Goal: Information Seeking & Learning: Find contact information

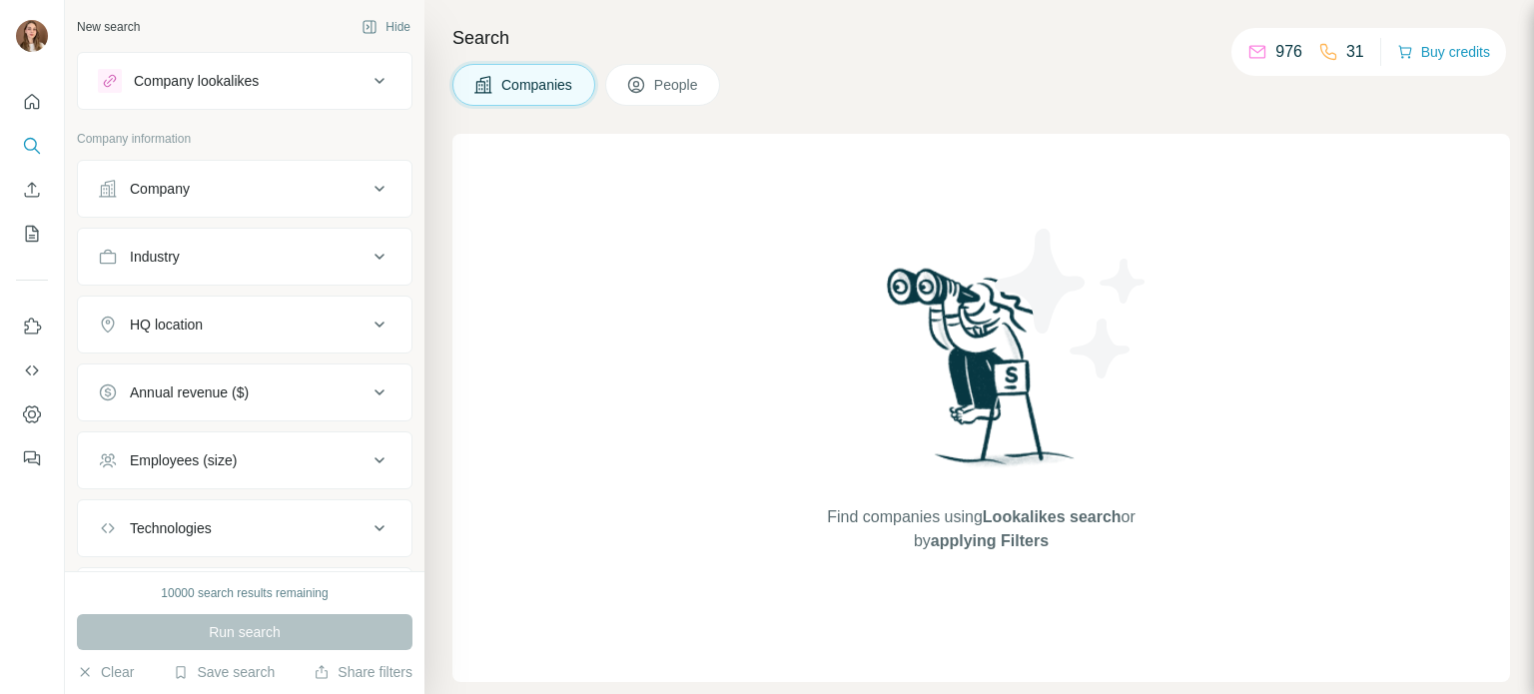
click at [288, 79] on div "Company lookalikes" at bounding box center [233, 81] width 270 height 24
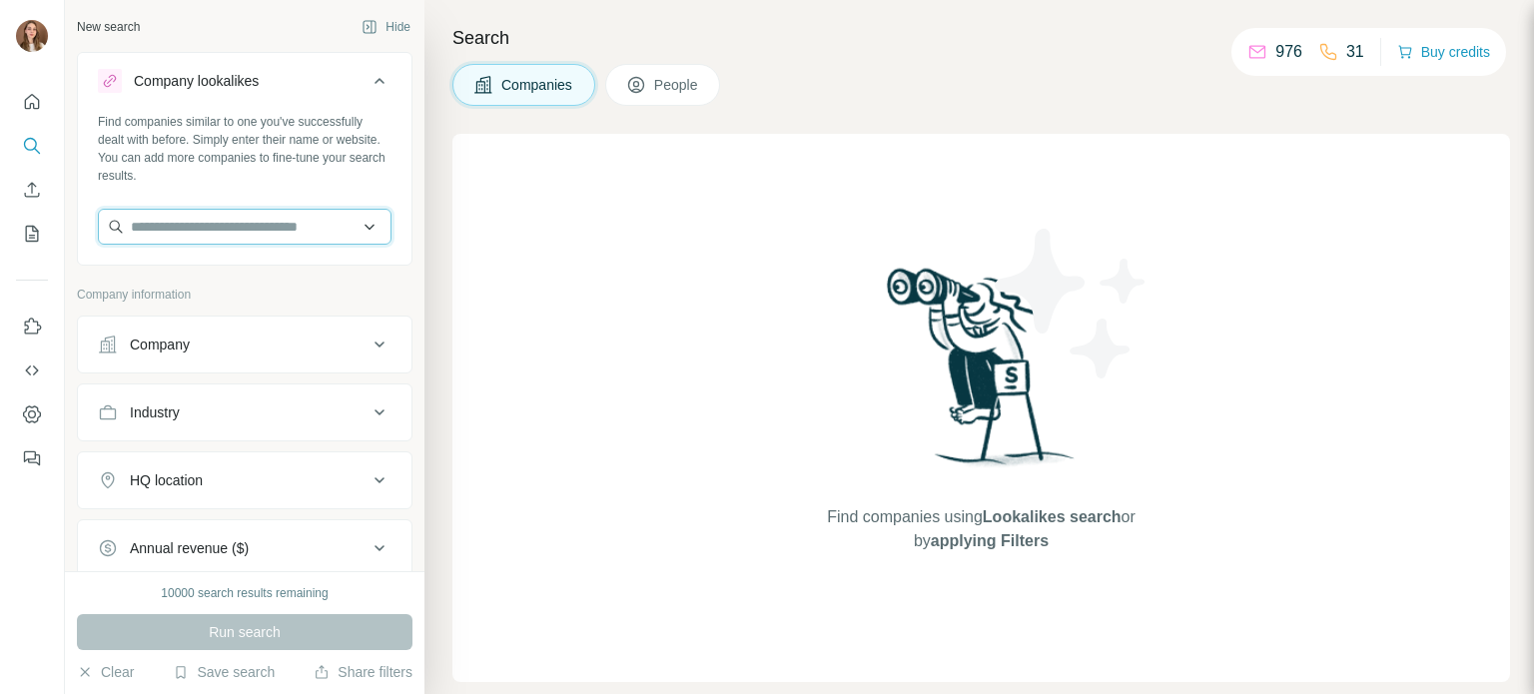
click at [176, 231] on input "text" at bounding box center [245, 227] width 294 height 36
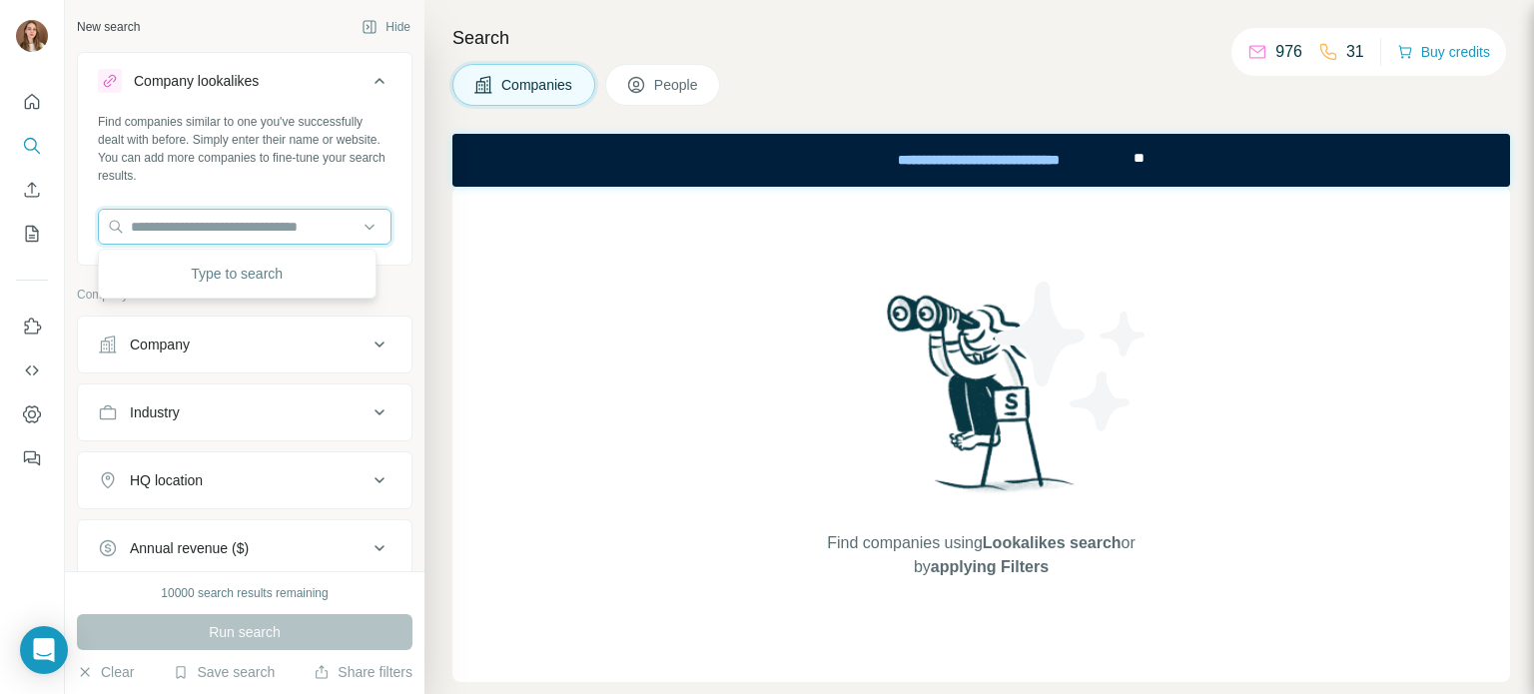
paste input "**********"
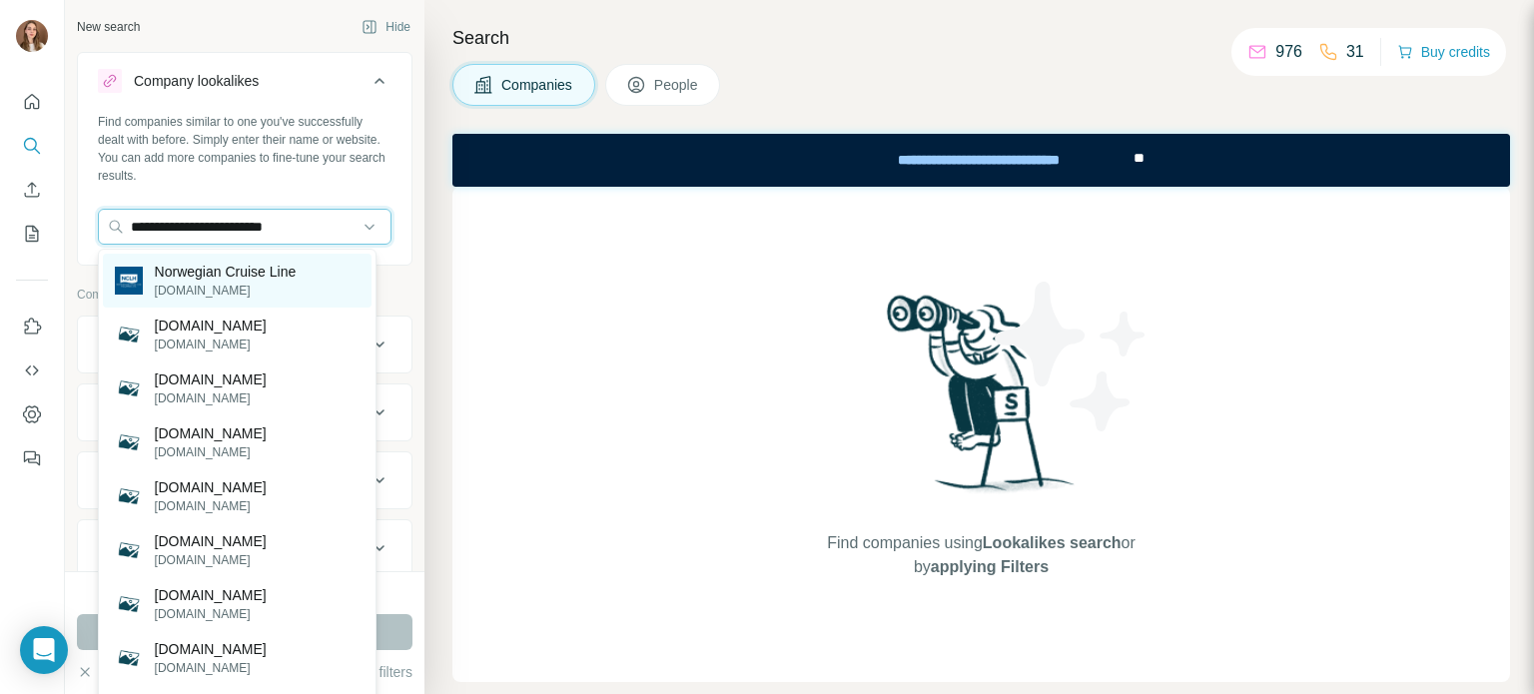
type input "**********"
click at [187, 259] on div "Norwegian Cruise Line [DOMAIN_NAME]" at bounding box center [237, 281] width 269 height 54
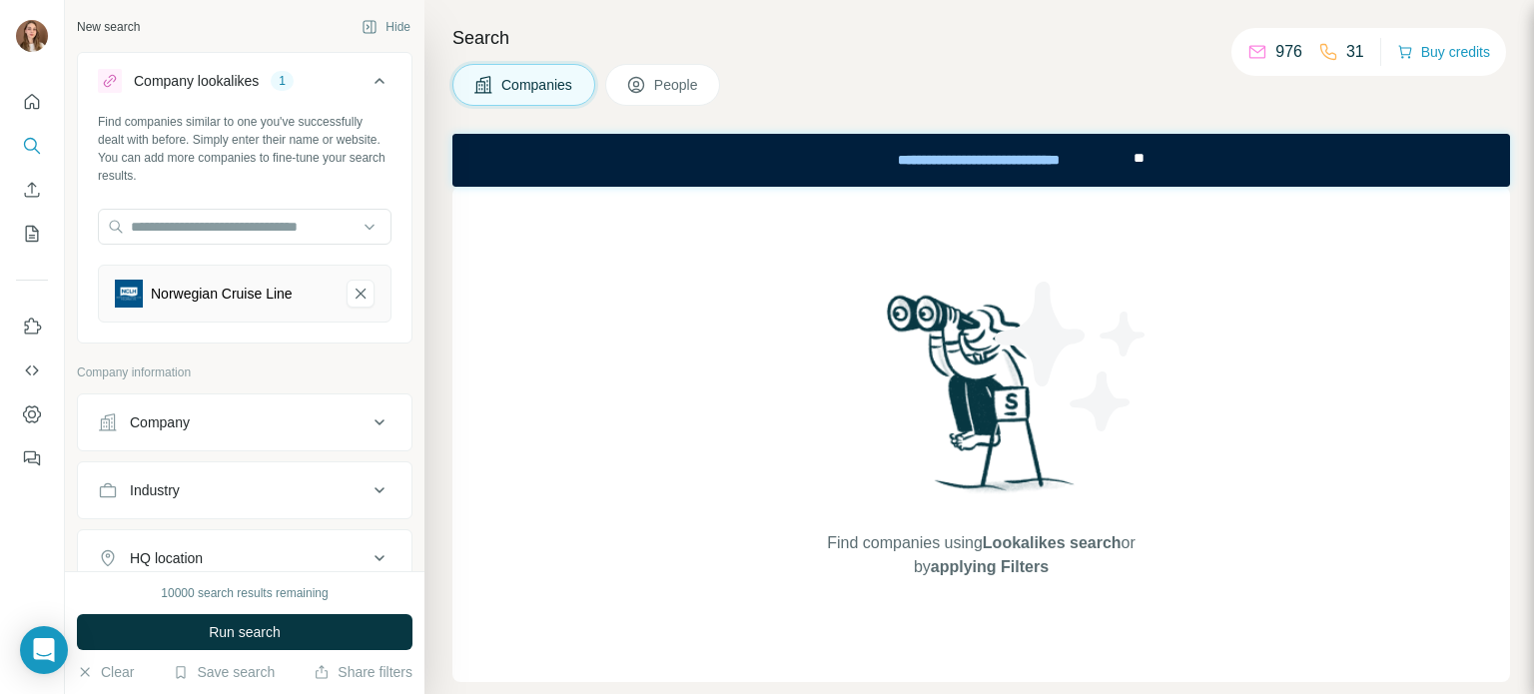
scroll to position [340, 0]
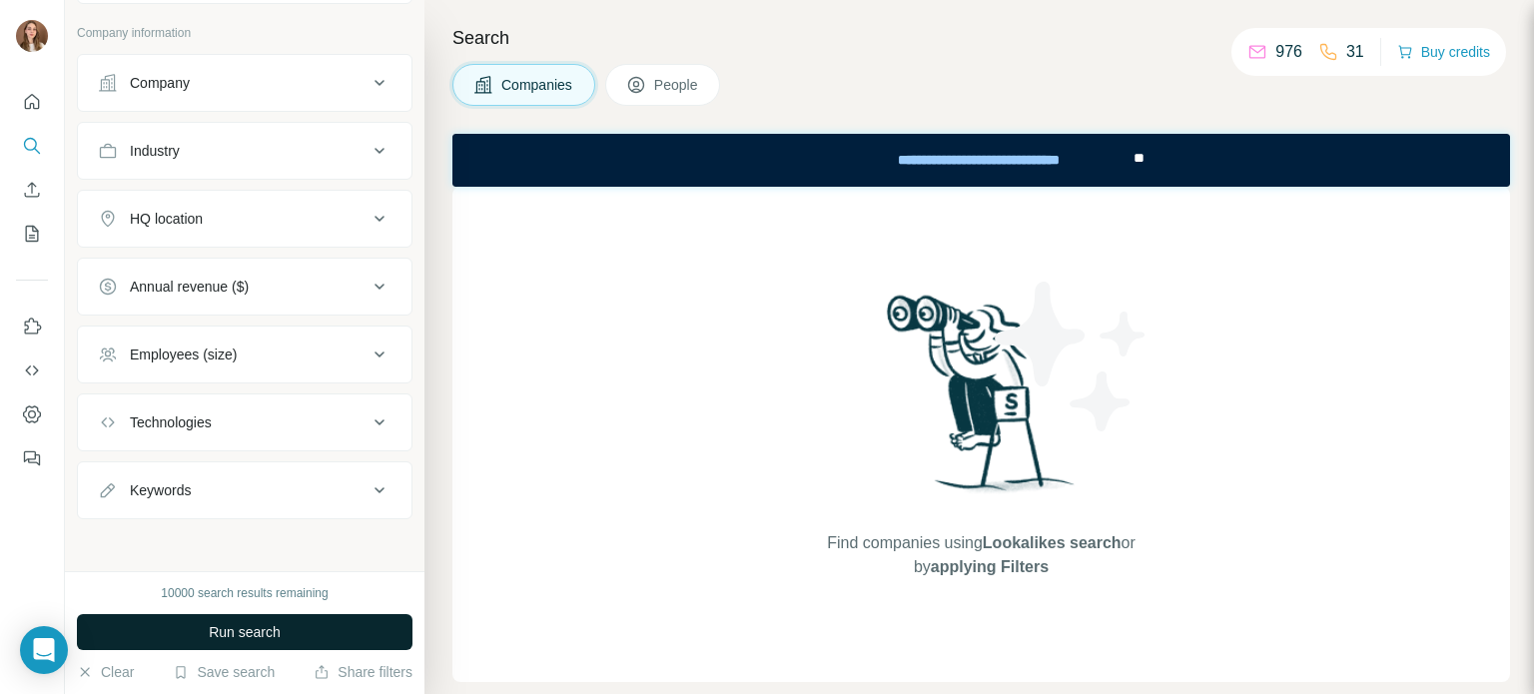
click at [252, 622] on span "Run search" at bounding box center [245, 632] width 72 height 20
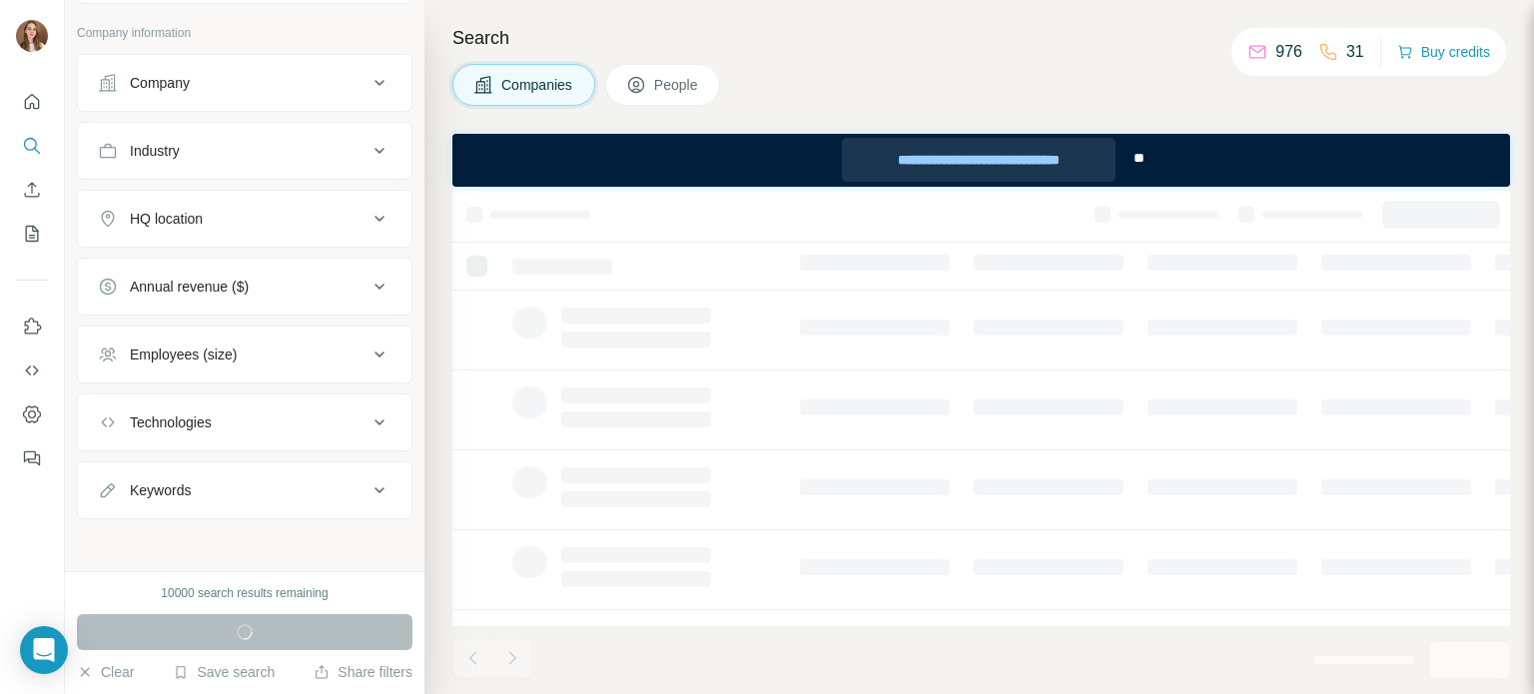
click at [986, 163] on div "**********" at bounding box center [979, 160] width 275 height 44
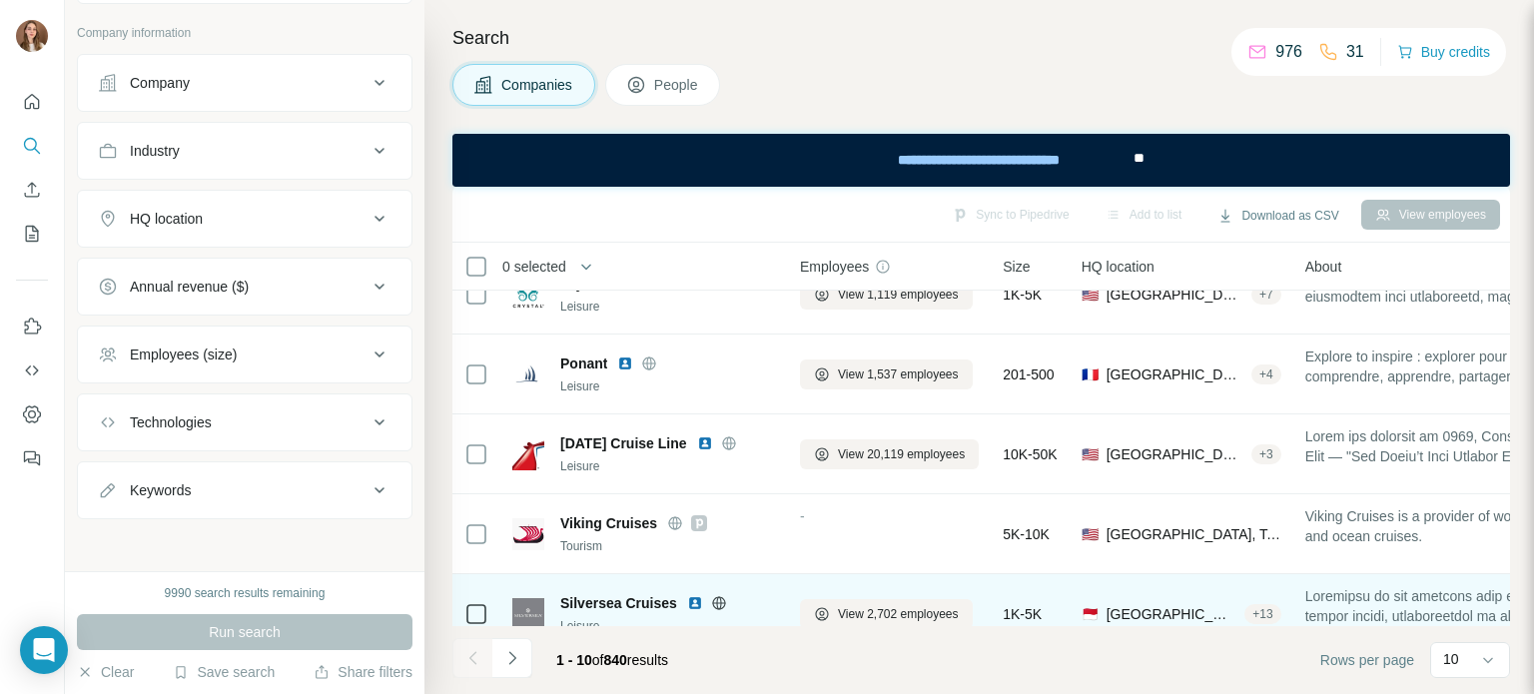
scroll to position [0, 0]
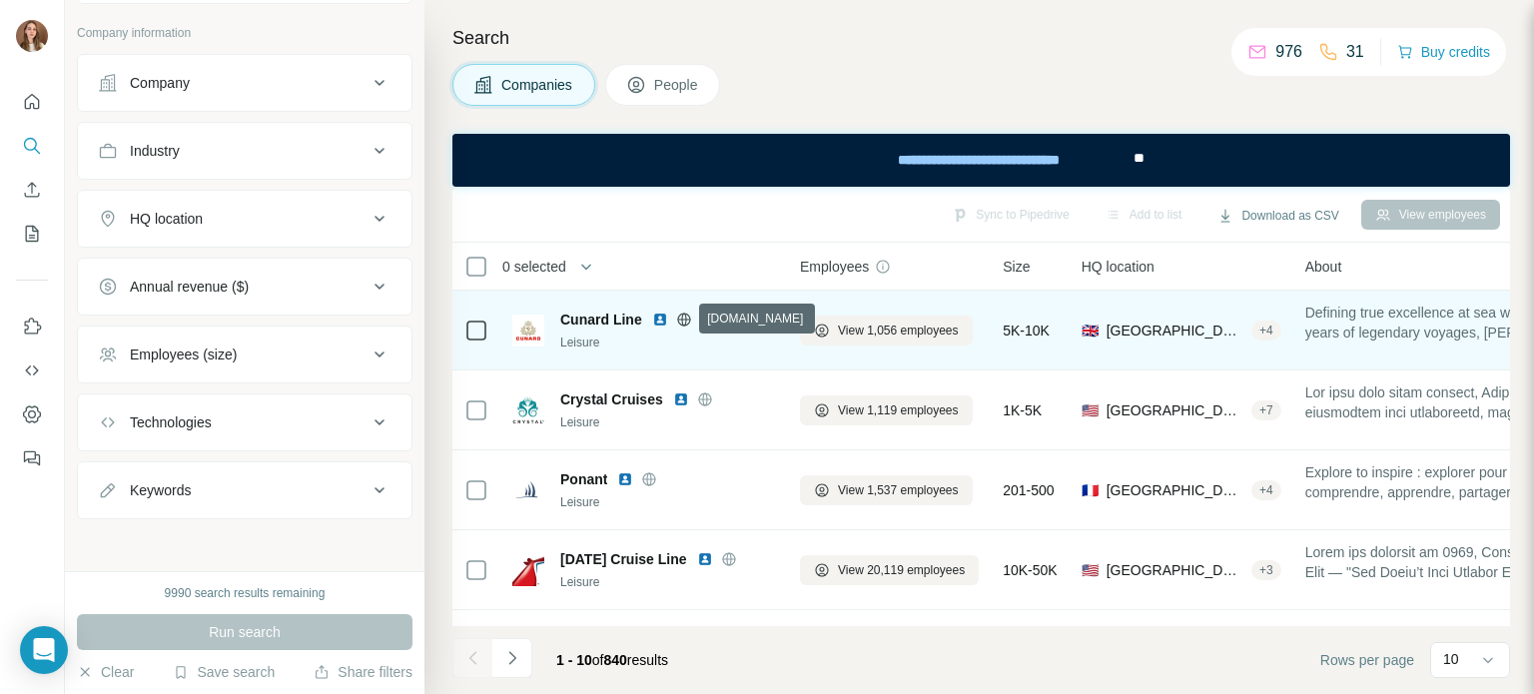
click at [683, 316] on icon at bounding box center [684, 320] width 16 height 16
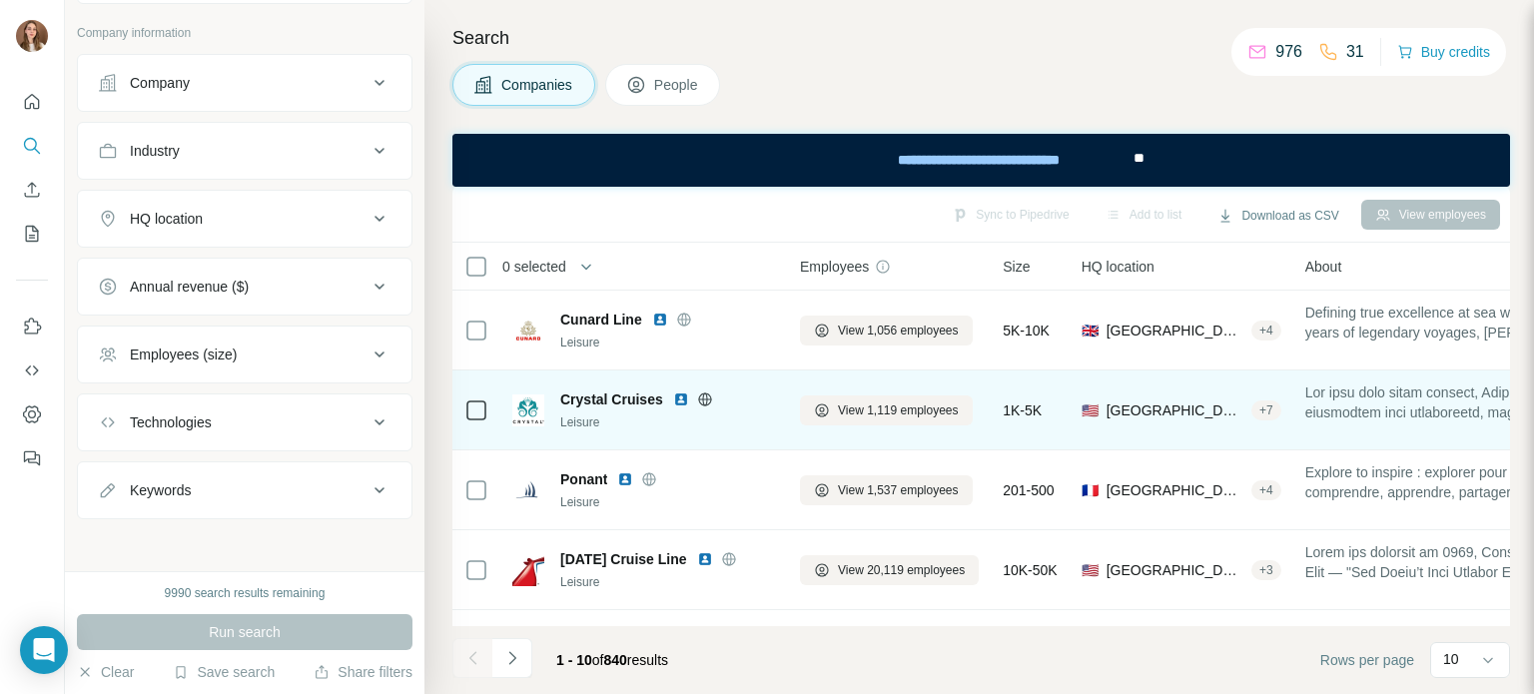
click at [706, 401] on icon at bounding box center [705, 400] width 16 height 16
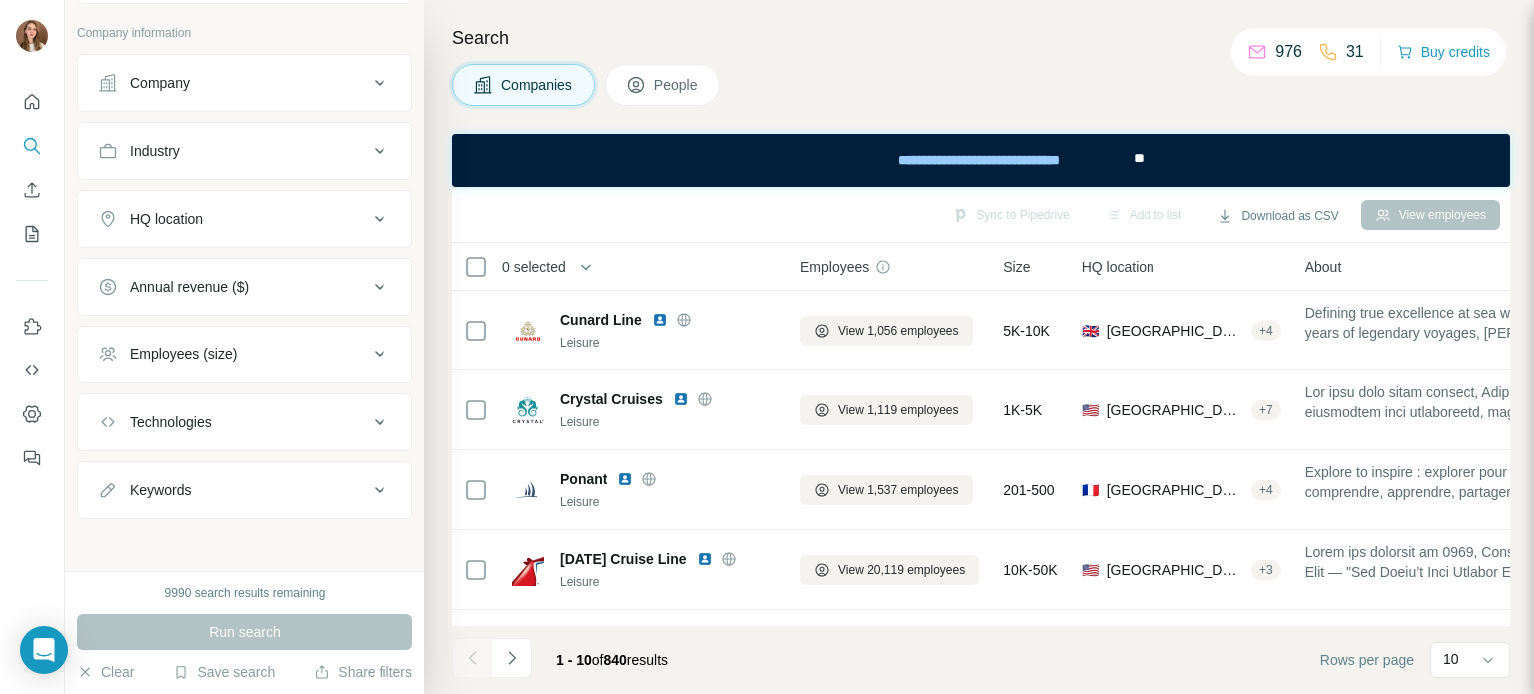
click at [716, 88] on button "People" at bounding box center [663, 85] width 116 height 42
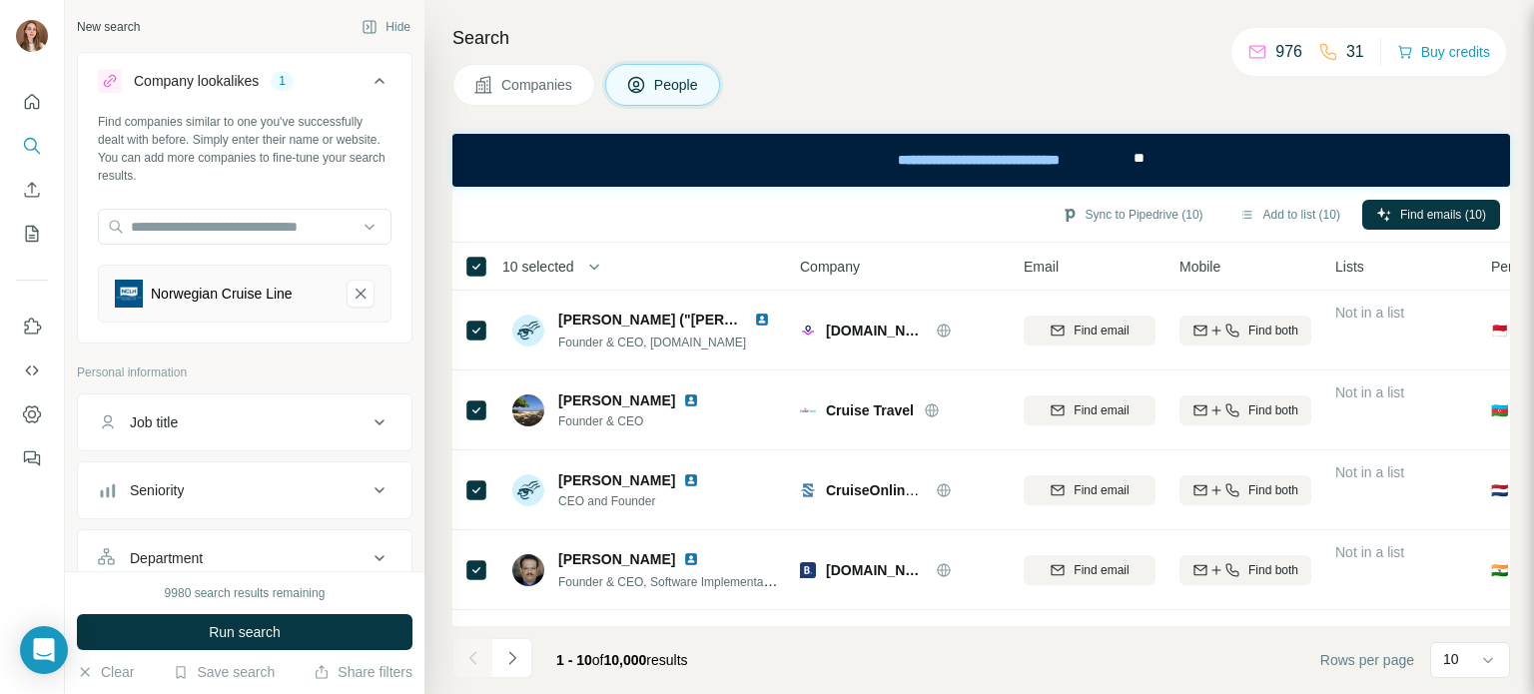
click at [511, 67] on button "Companies" at bounding box center [523, 85] width 143 height 42
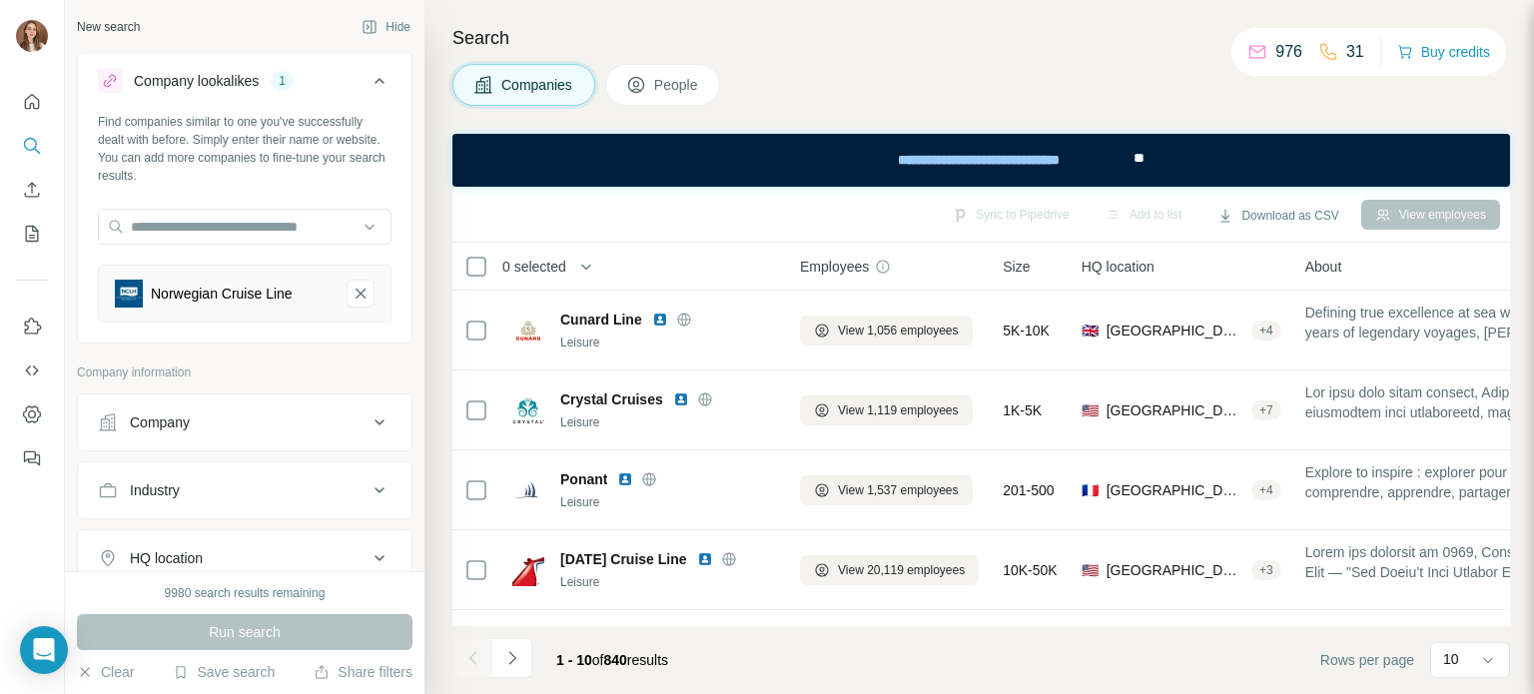
click at [666, 94] on span "People" at bounding box center [677, 85] width 46 height 20
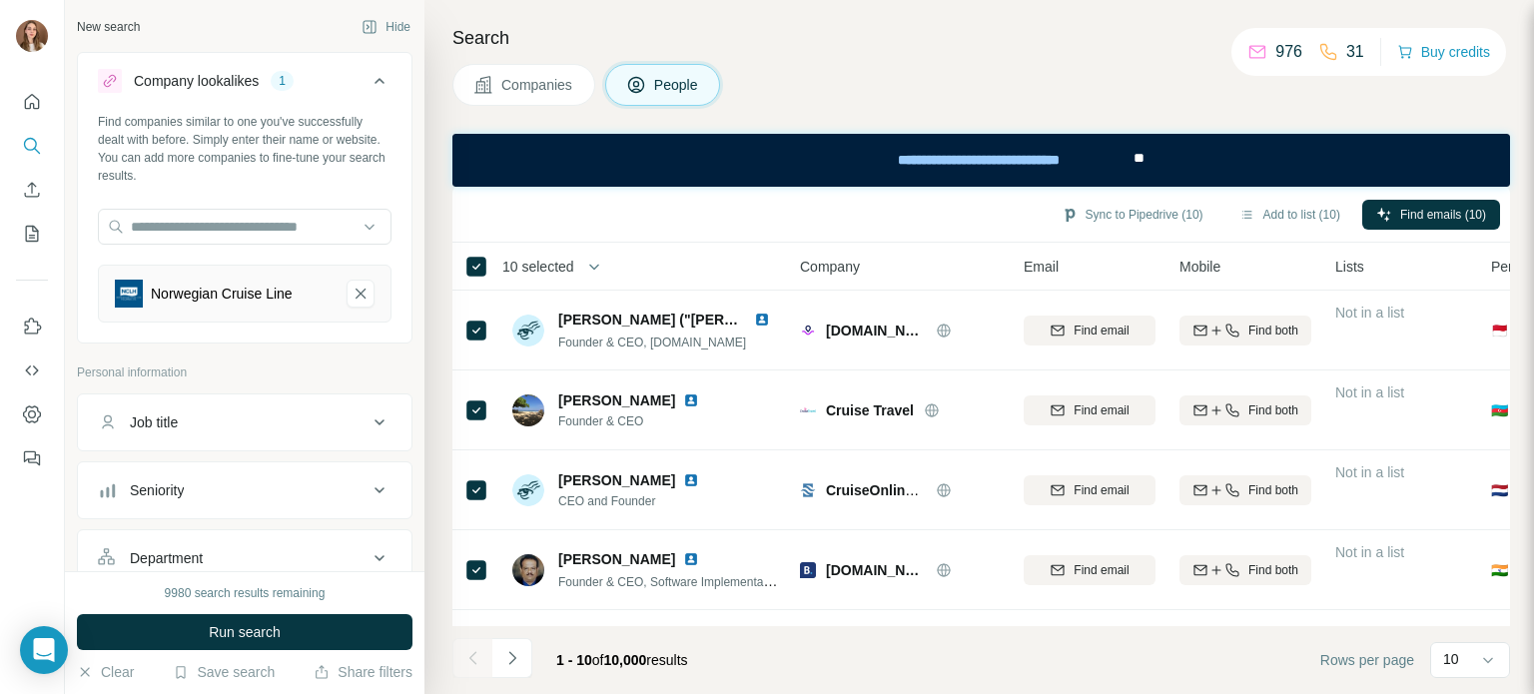
scroll to position [200, 0]
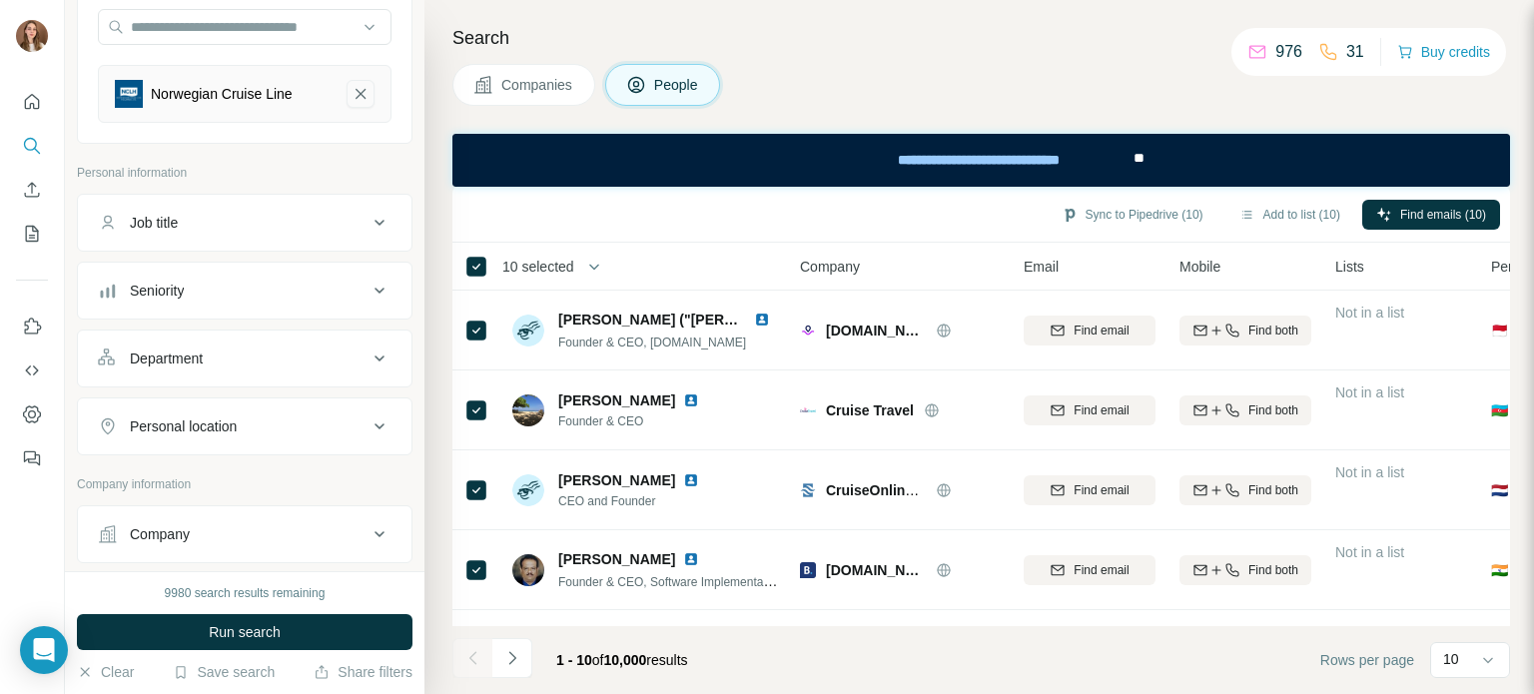
click at [352, 99] on icon "Norwegian Cruise Line-remove-button" at bounding box center [361, 94] width 18 height 20
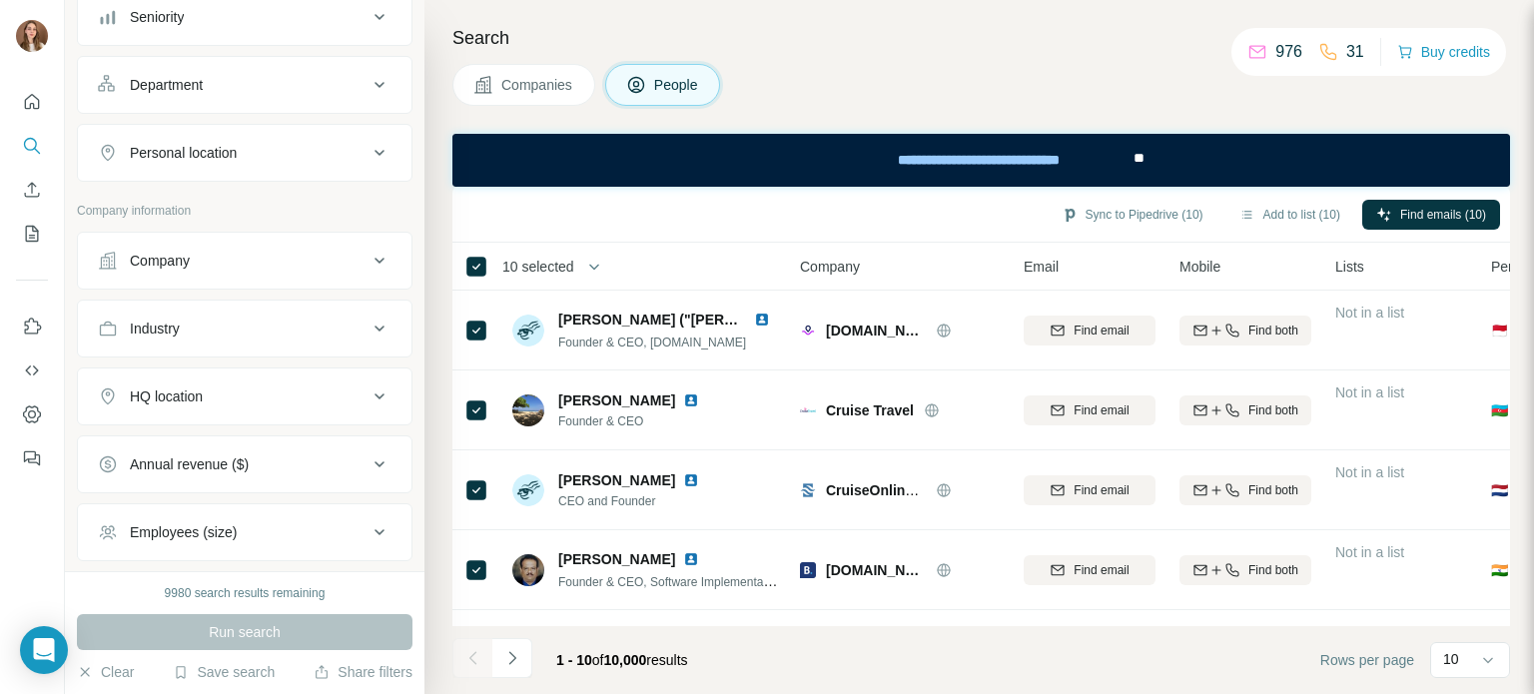
scroll to position [400, 0]
click at [188, 261] on div "Company" at bounding box center [160, 257] width 60 height 20
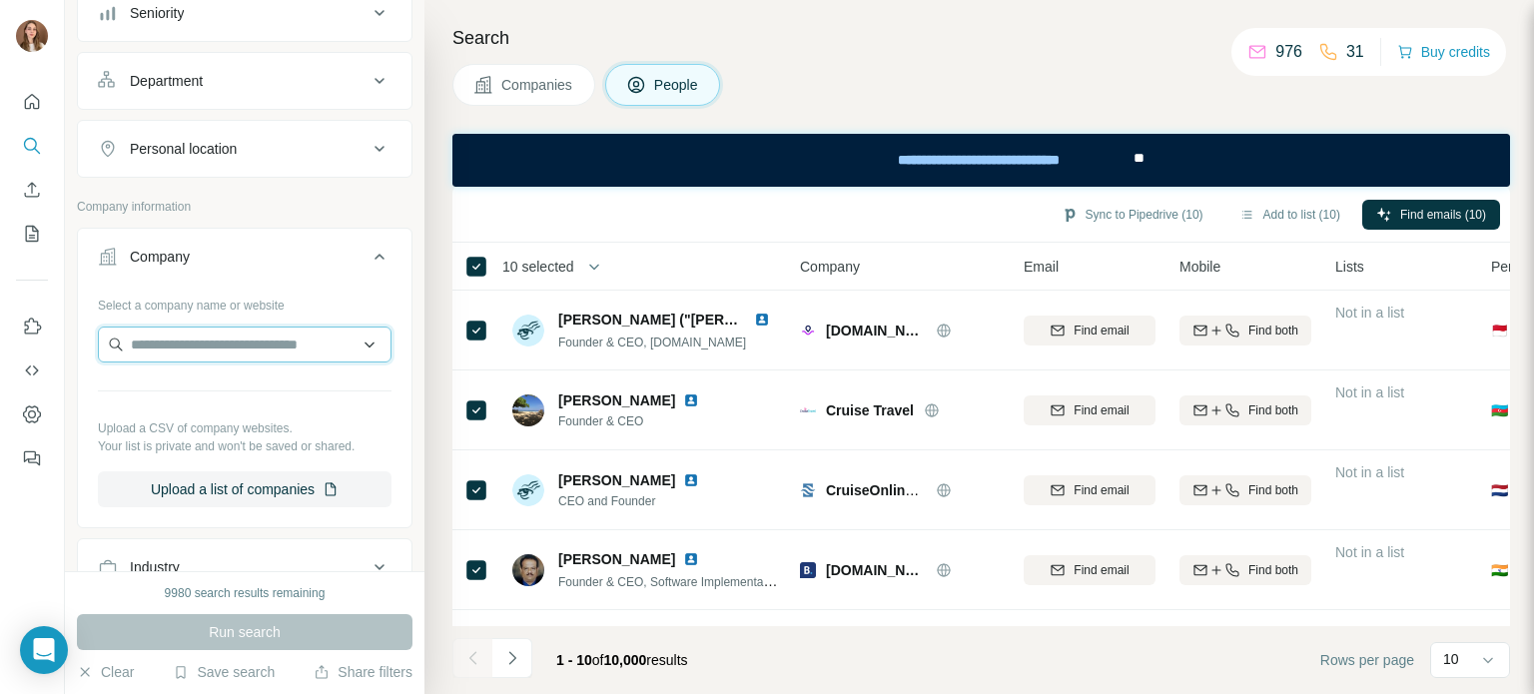
click at [187, 337] on input "text" at bounding box center [245, 345] width 294 height 36
paste input "**********"
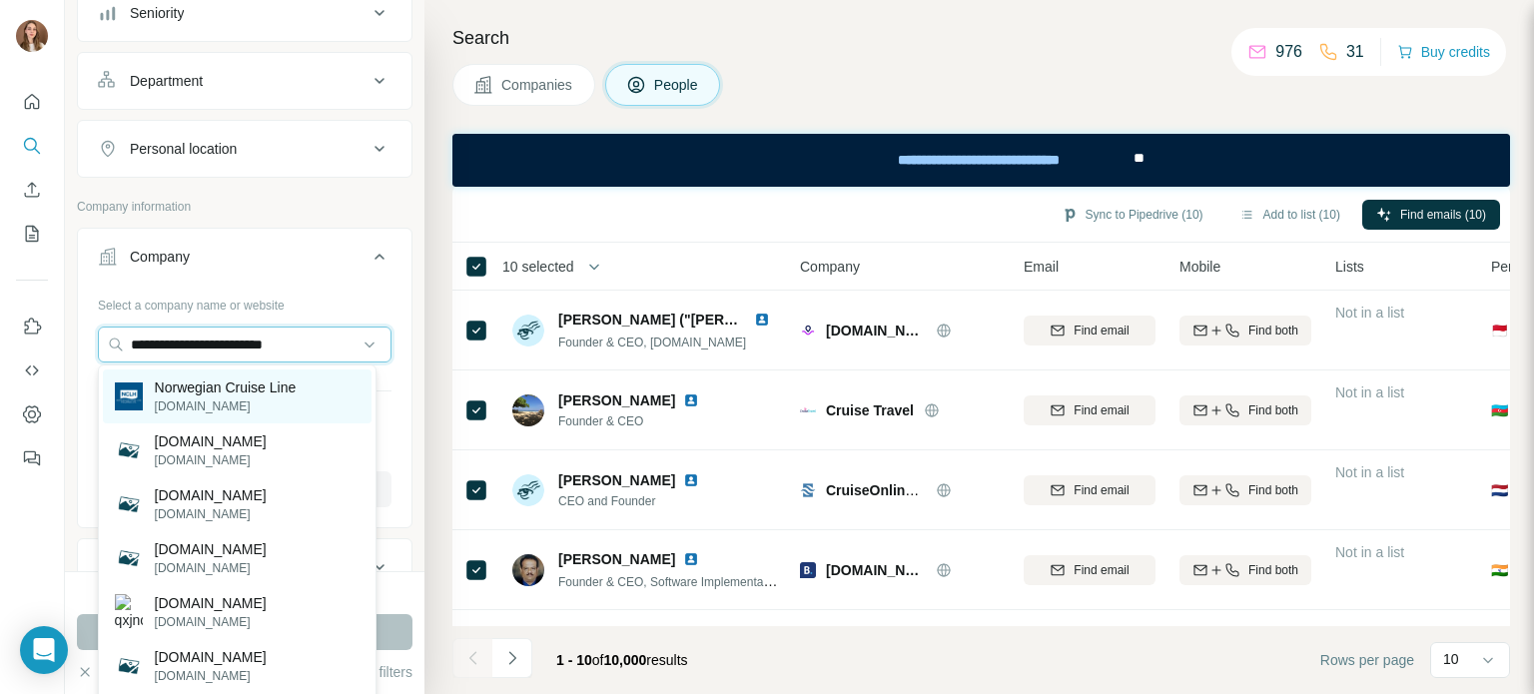
type input "**********"
click at [178, 379] on p "Norwegian Cruise Line" at bounding box center [226, 388] width 142 height 20
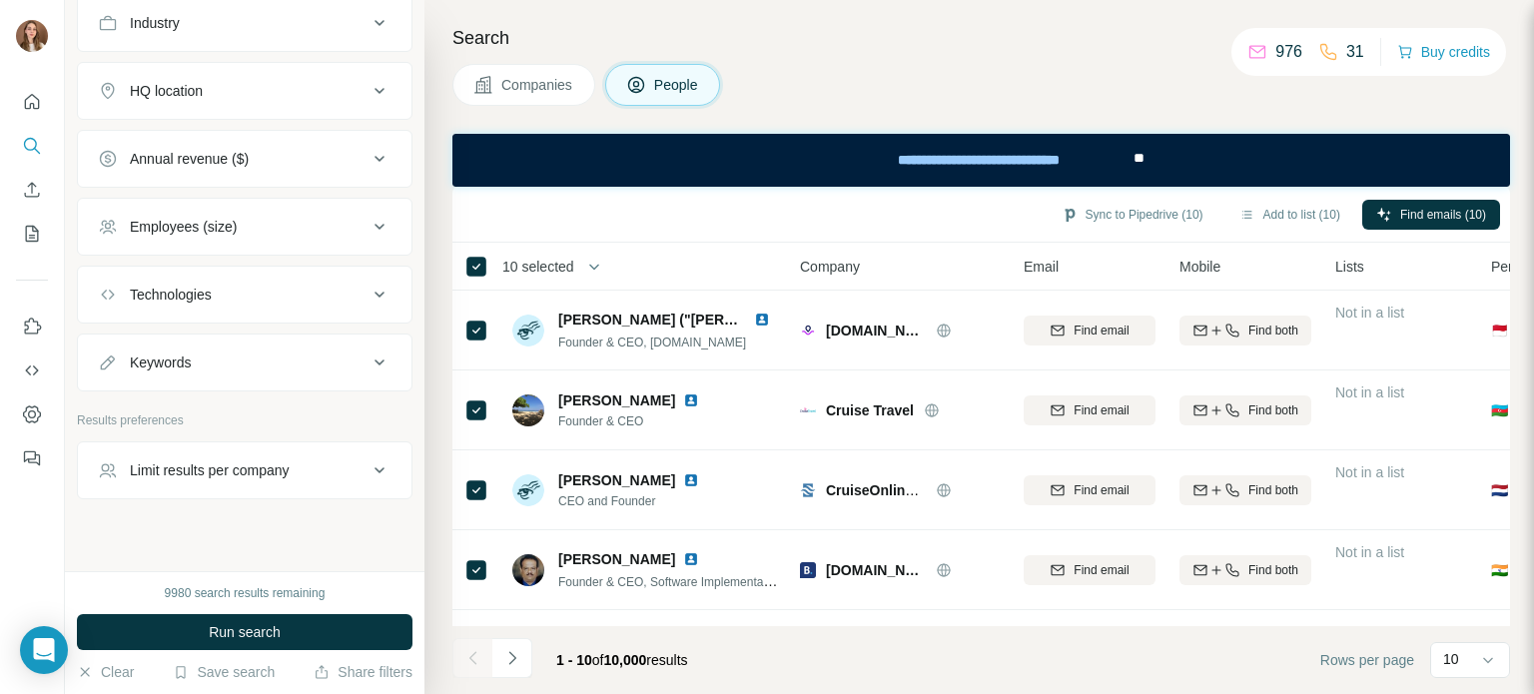
scroll to position [1027, 0]
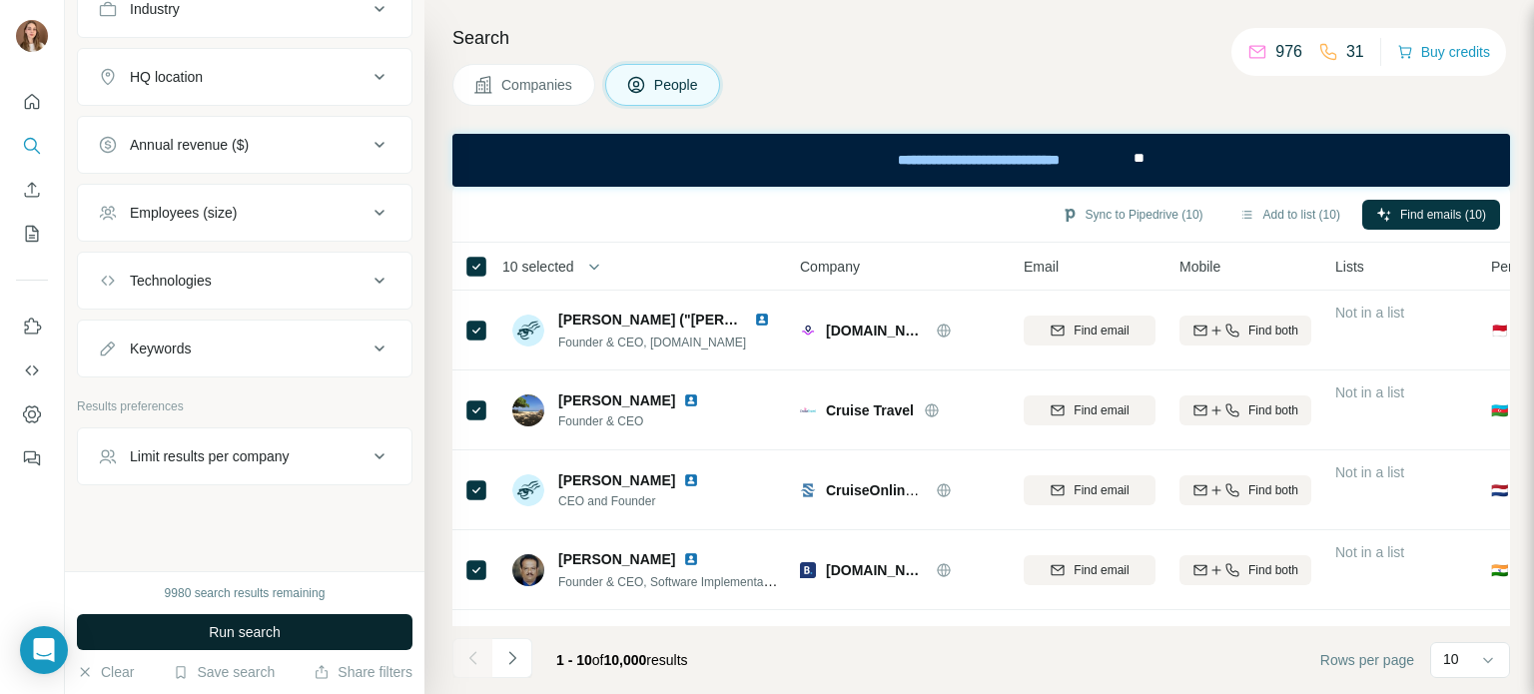
click at [212, 624] on span "Run search" at bounding box center [245, 632] width 72 height 20
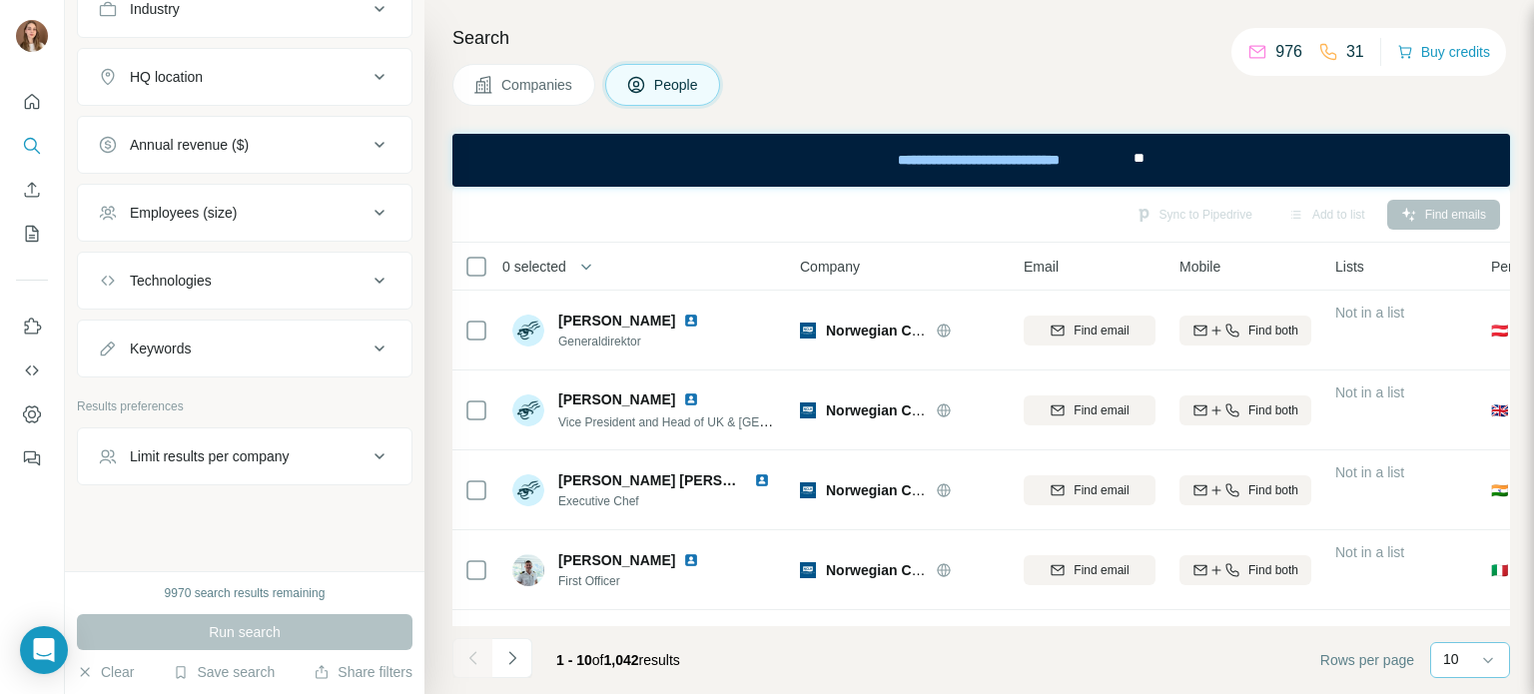
click at [1459, 654] on div "10" at bounding box center [1468, 659] width 50 height 20
click at [1463, 512] on p "60" at bounding box center [1455, 507] width 16 height 20
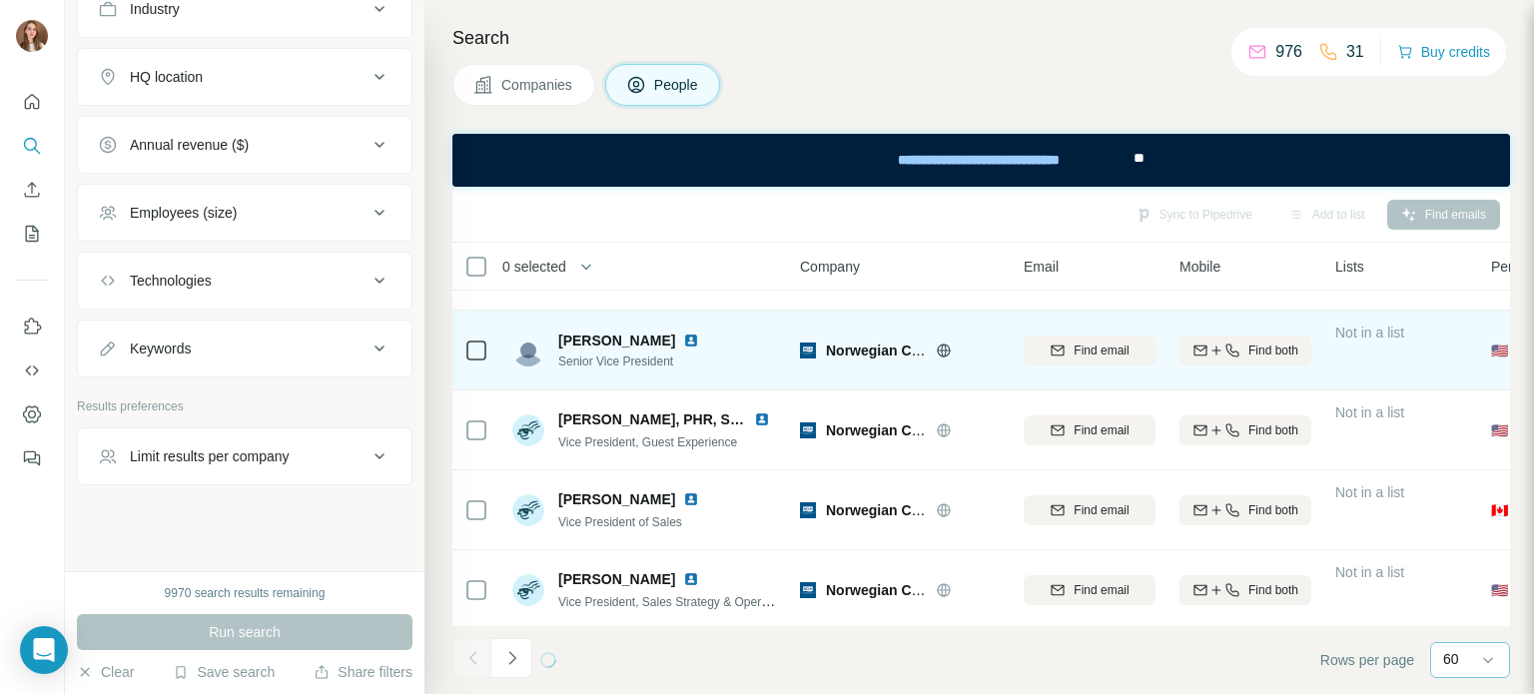
scroll to position [472, 0]
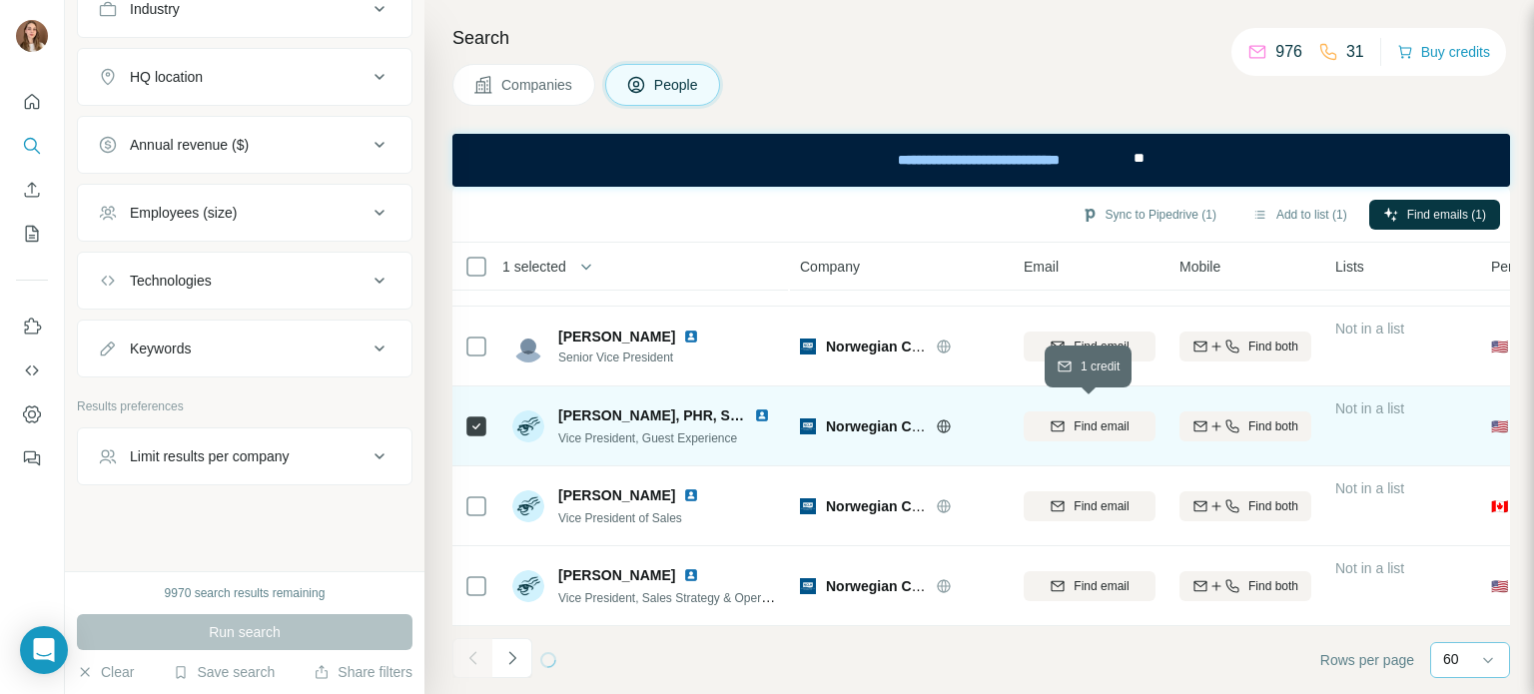
click at [1075, 421] on span "Find email" at bounding box center [1101, 427] width 55 height 18
click at [1086, 420] on span "Find email" at bounding box center [1101, 427] width 55 height 18
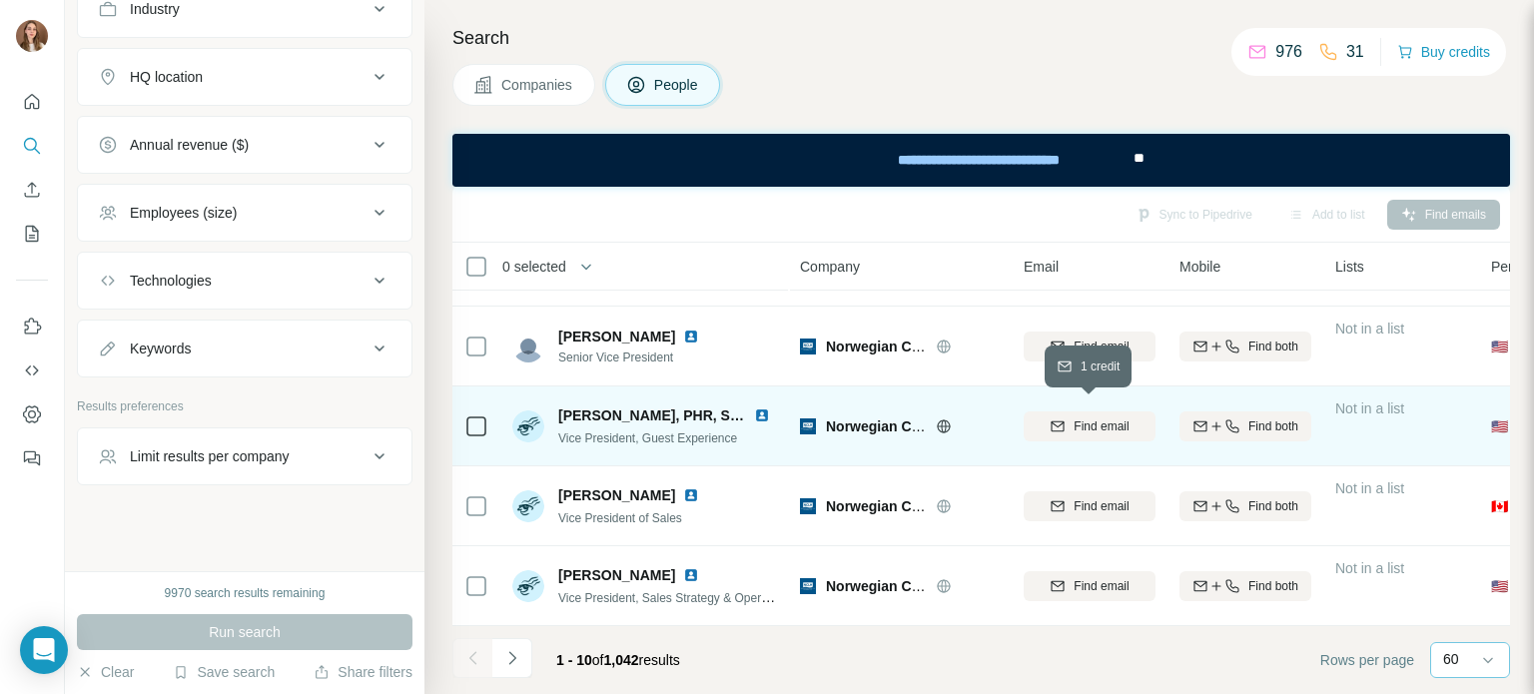
click at [1083, 418] on span "Find email" at bounding box center [1101, 427] width 55 height 18
click at [459, 413] on td at bounding box center [476, 427] width 48 height 80
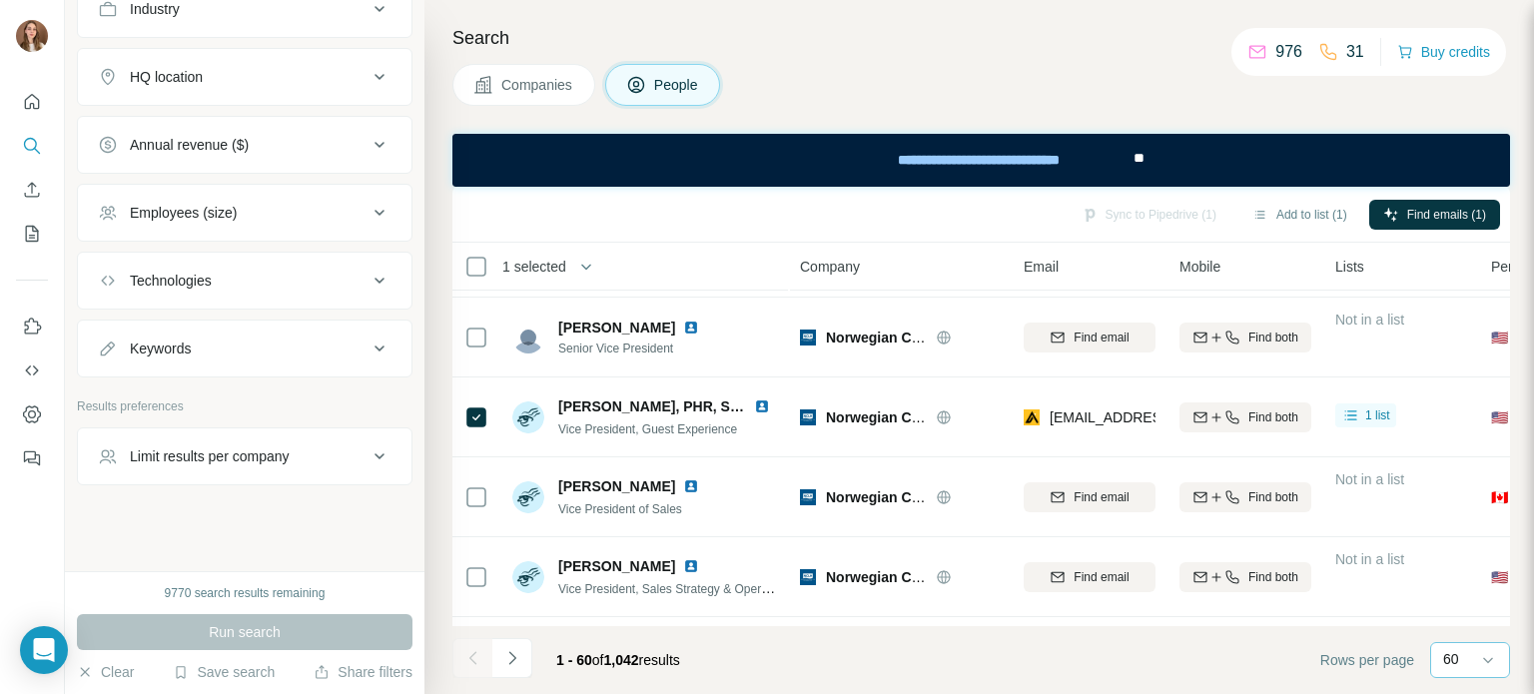
click at [1115, 211] on div "Sync to Pipedrive (1) Add to list (1) Find emails (1)" at bounding box center [981, 214] width 1038 height 35
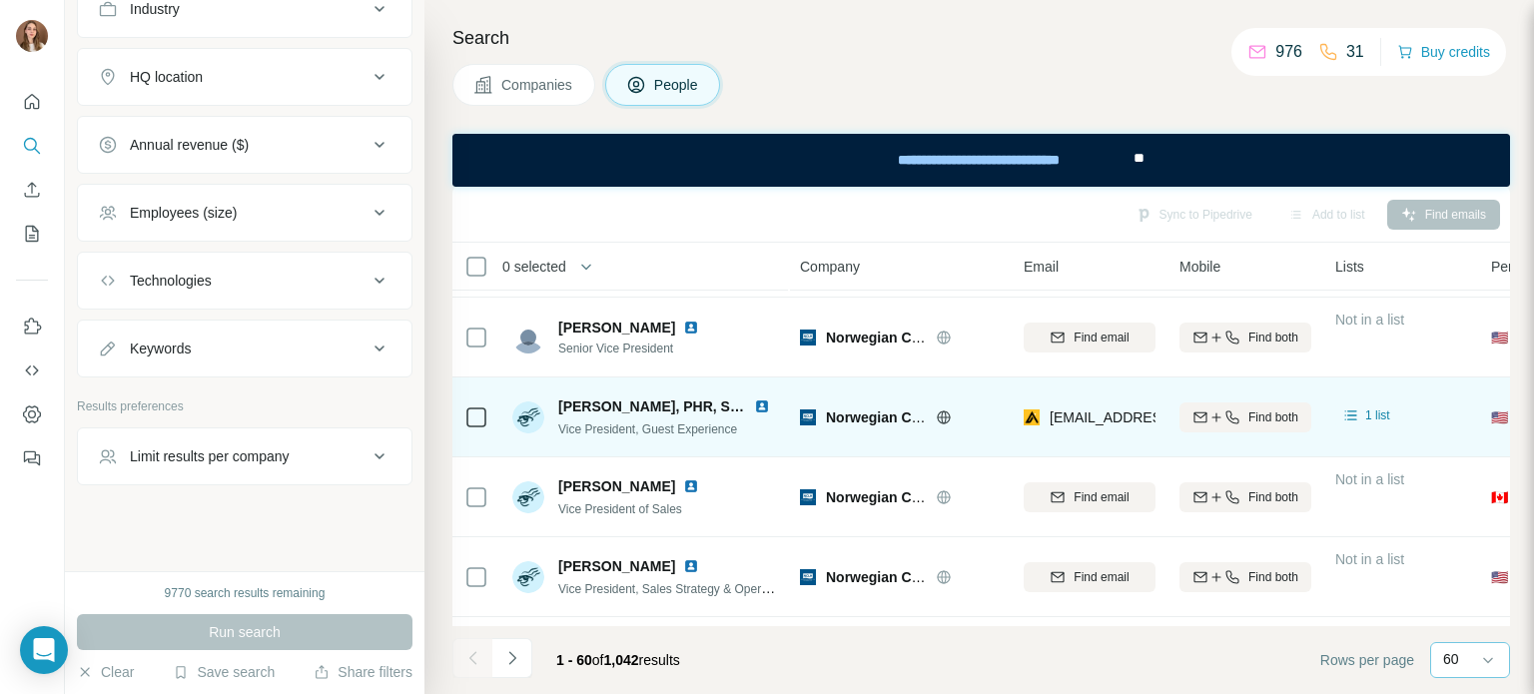
click at [456, 411] on td at bounding box center [476, 418] width 48 height 80
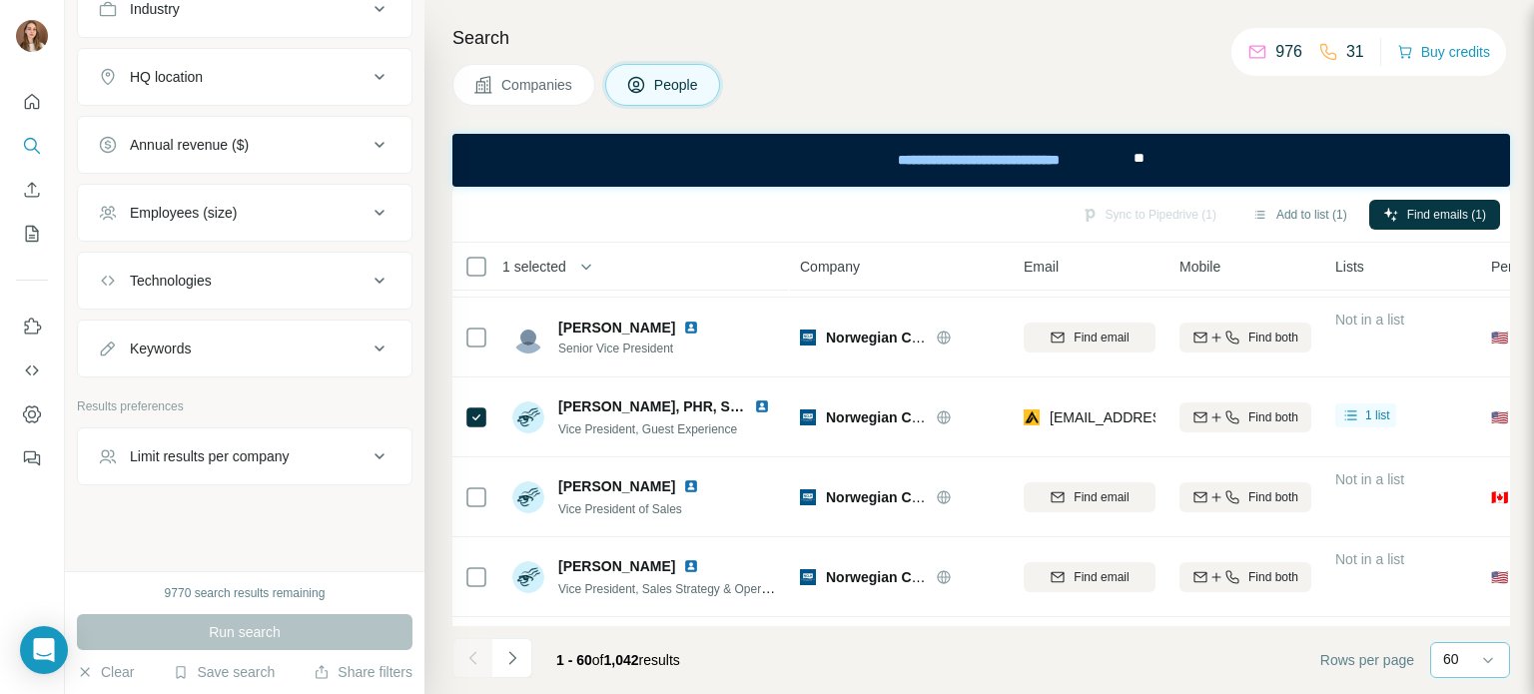
click at [1156, 214] on div "Sync to Pipedrive (1) Add to list (1) Find emails (1)" at bounding box center [981, 214] width 1038 height 35
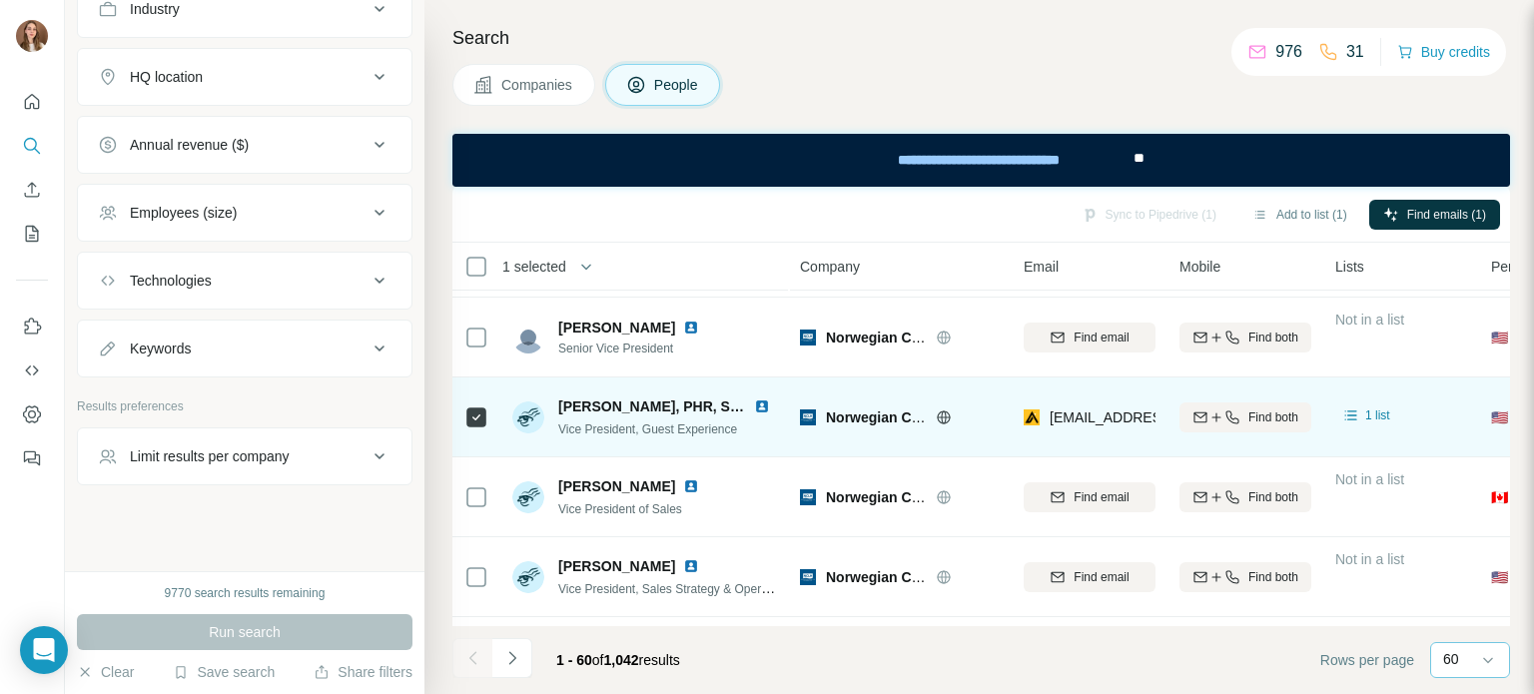
click at [762, 409] on img at bounding box center [762, 407] width 16 height 16
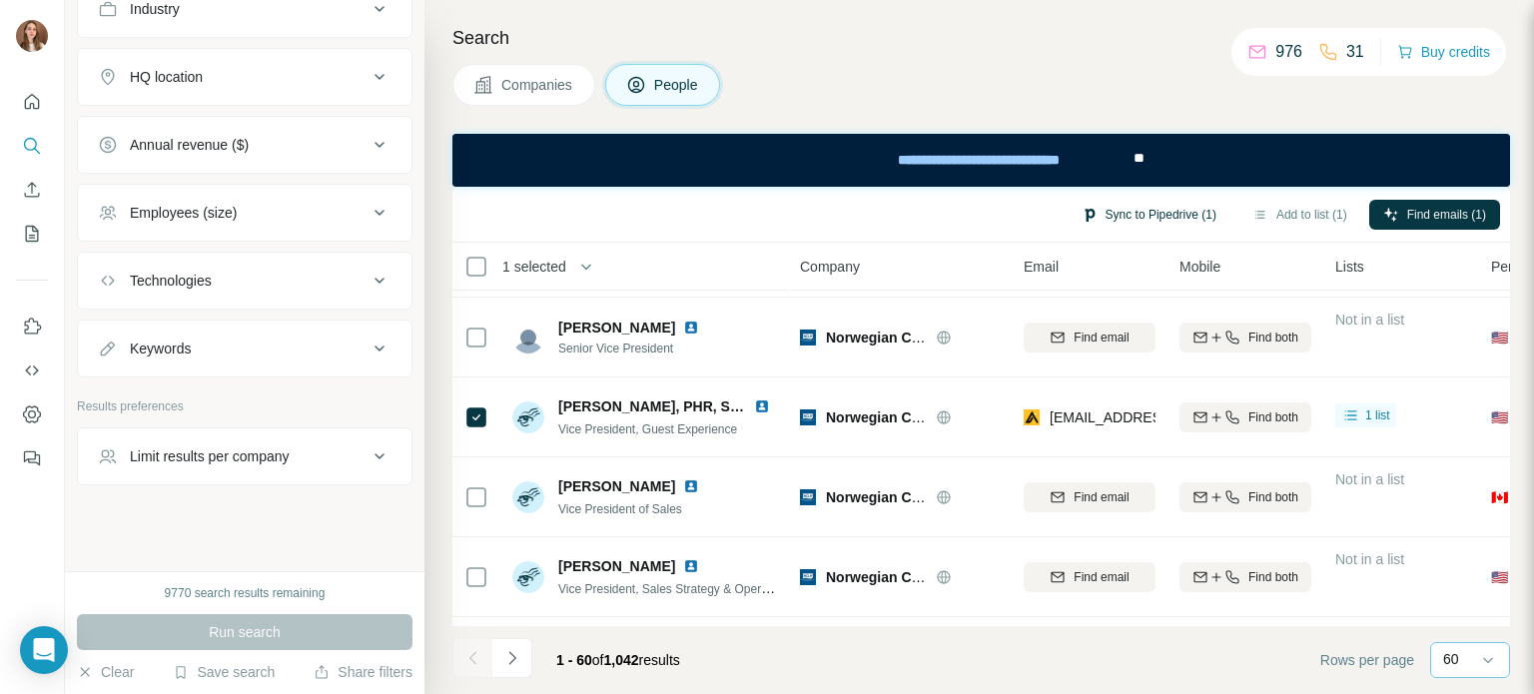
click at [1151, 212] on button "Sync to Pipedrive (1)" at bounding box center [1149, 215] width 163 height 30
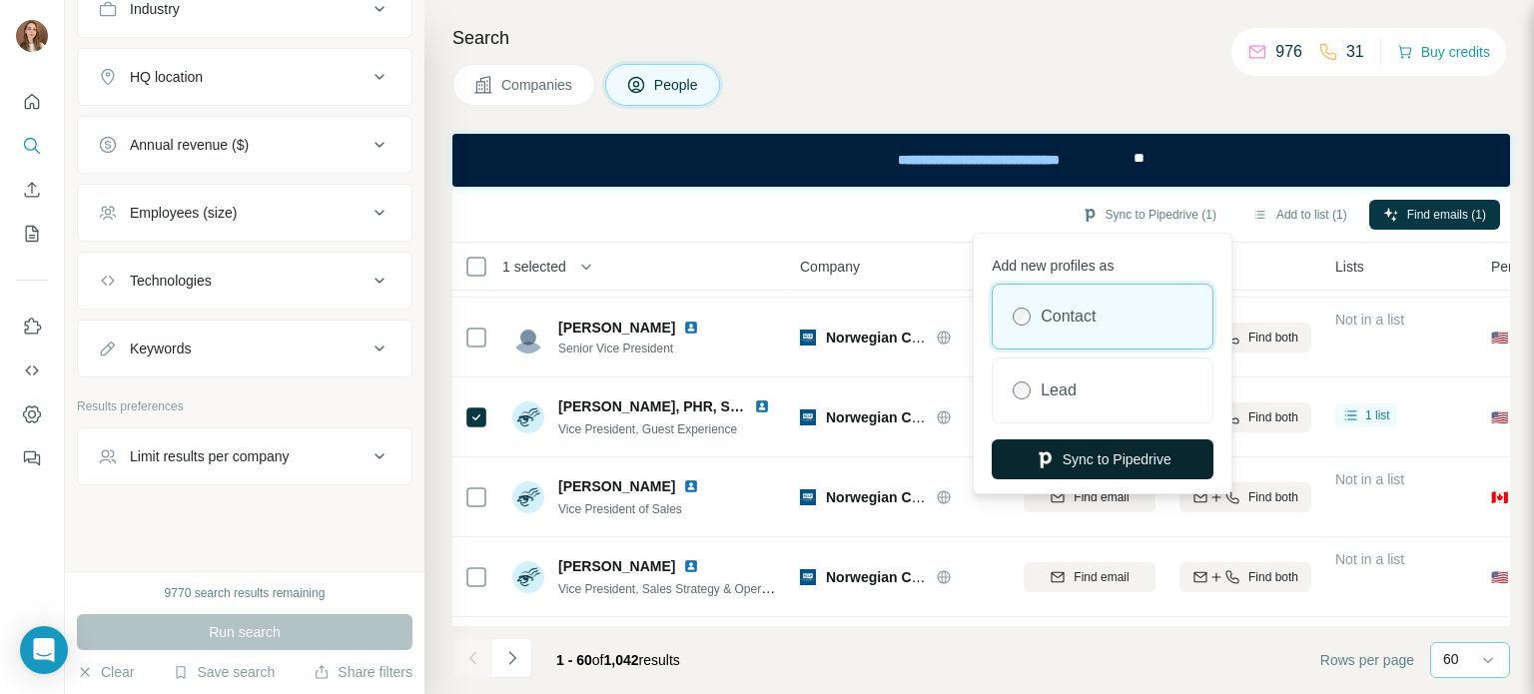
click at [1102, 454] on button "Sync to Pipedrive" at bounding box center [1103, 460] width 222 height 40
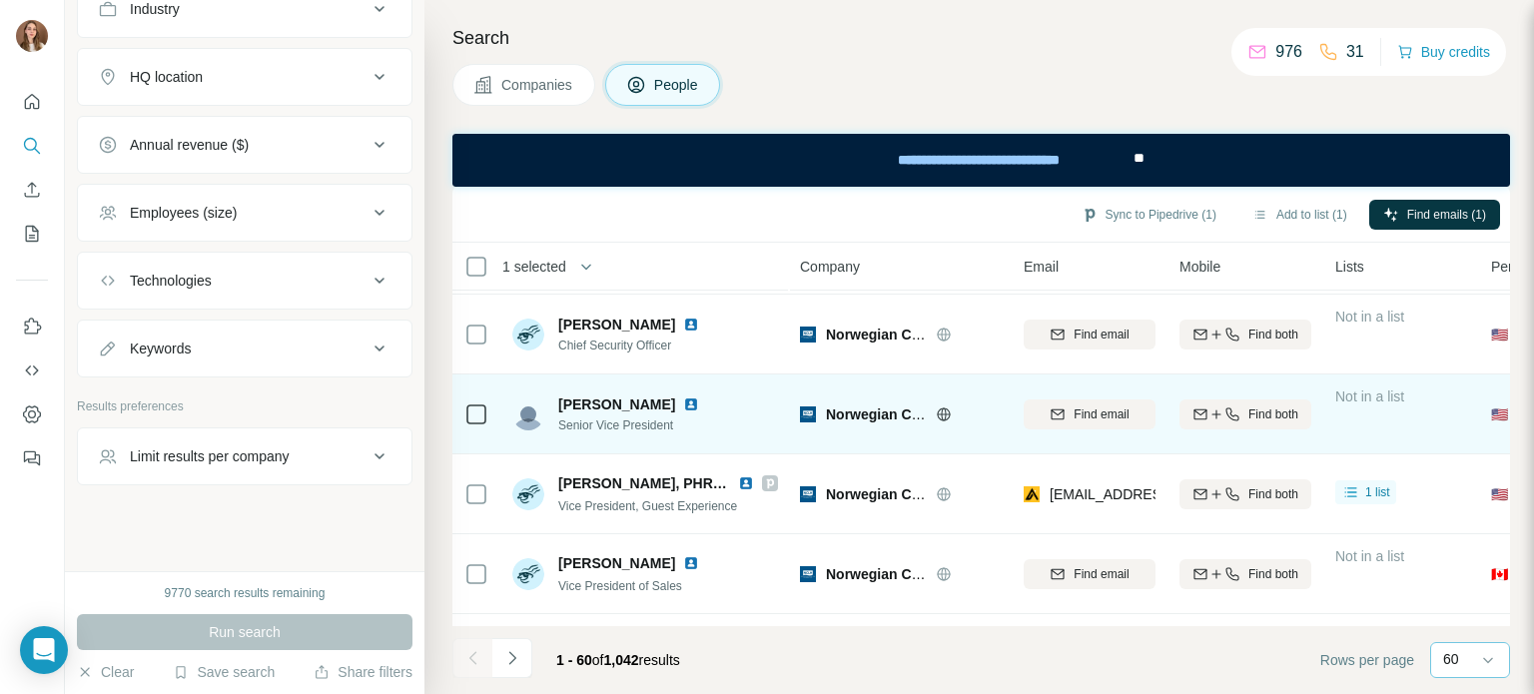
scroll to position [373, 0]
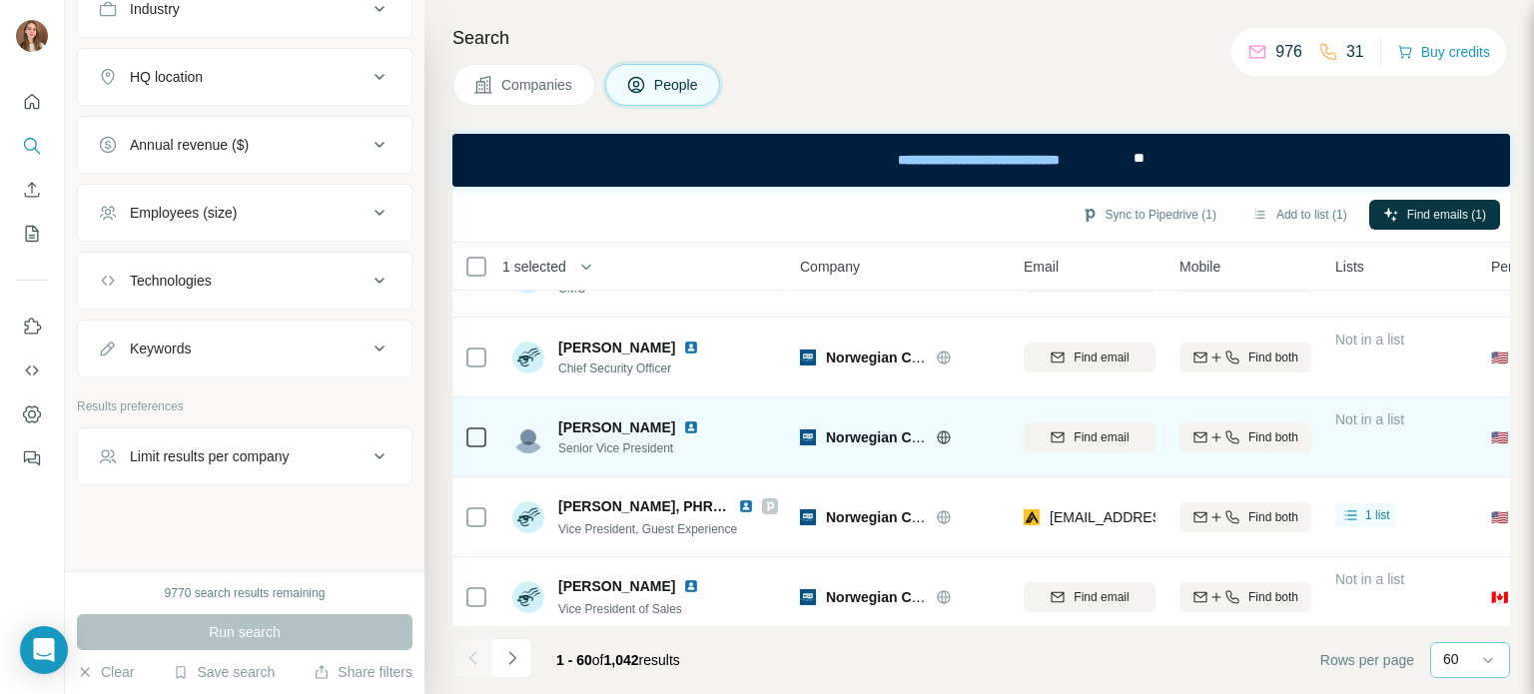
click at [683, 425] on img at bounding box center [691, 428] width 16 height 16
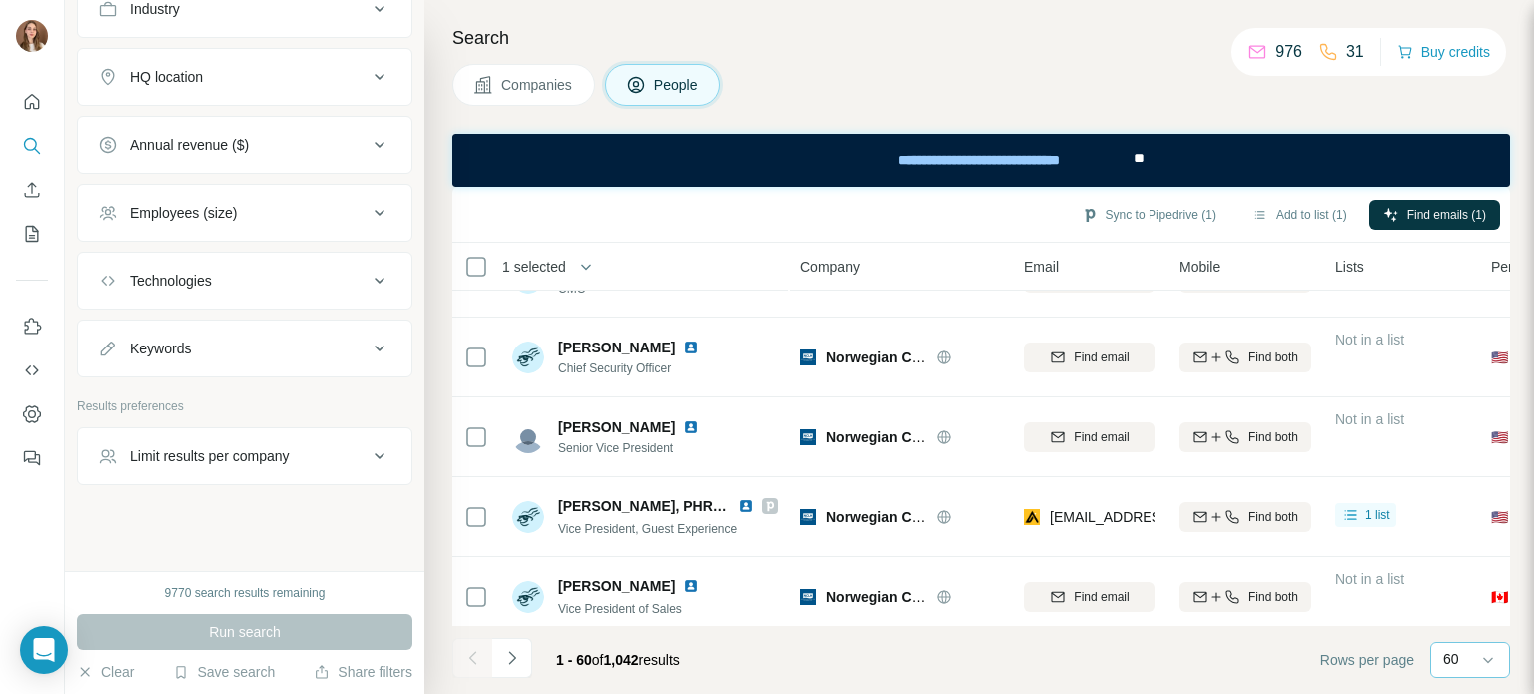
scroll to position [273, 0]
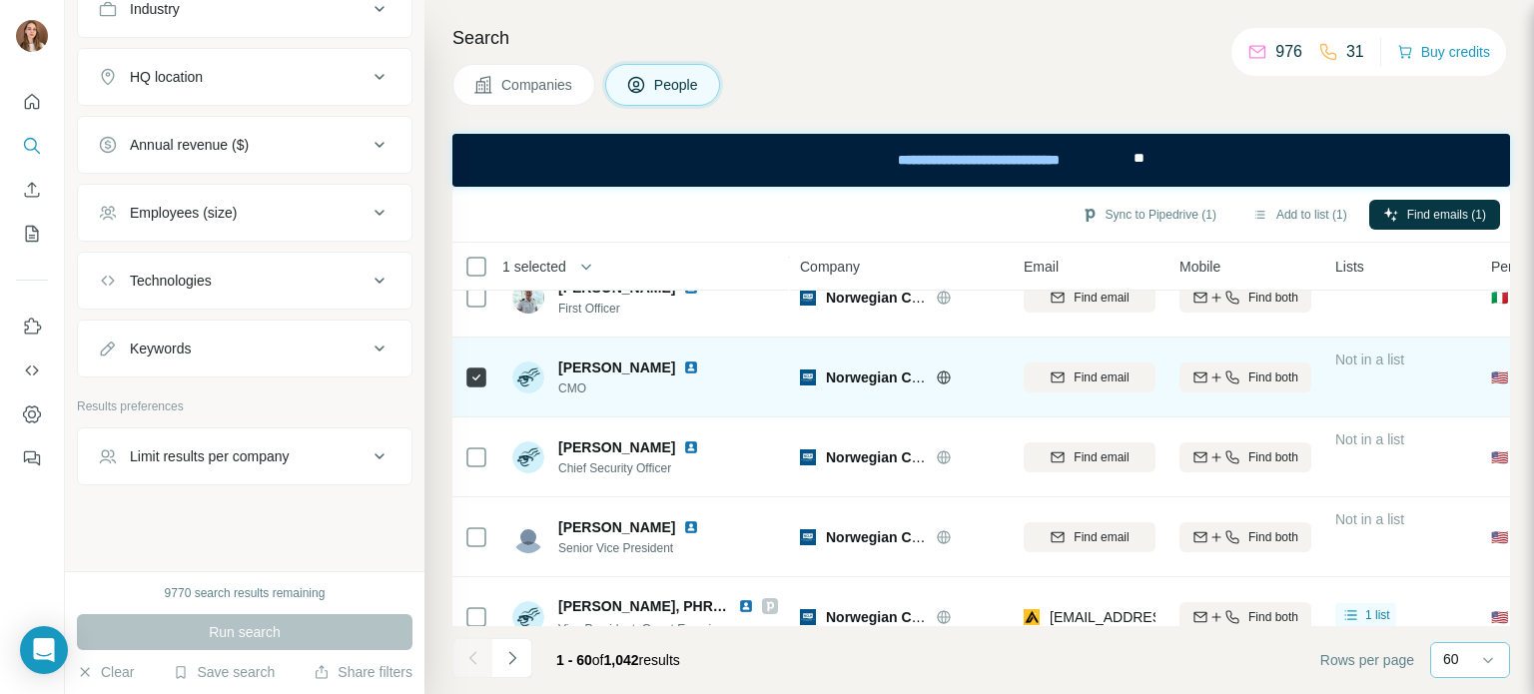
click at [683, 367] on img at bounding box center [691, 368] width 16 height 16
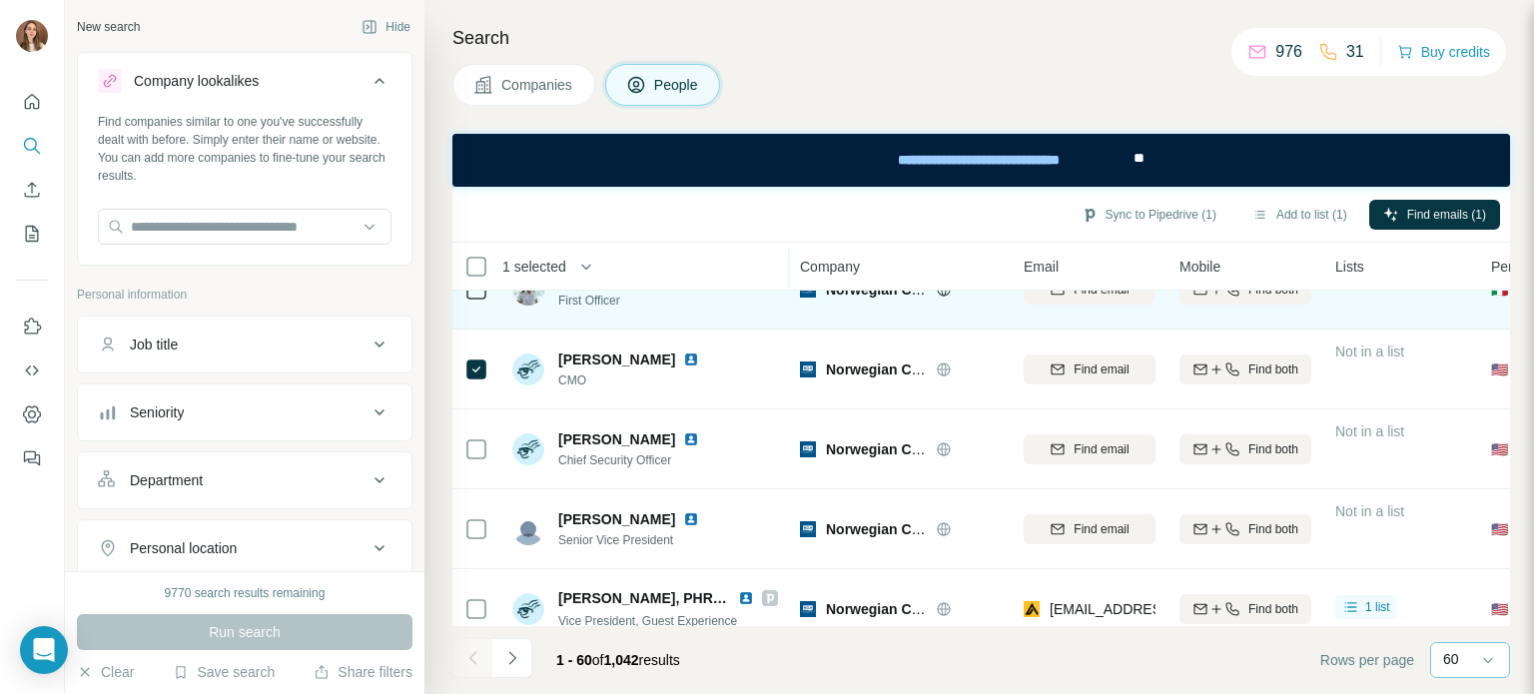
scroll to position [300, 0]
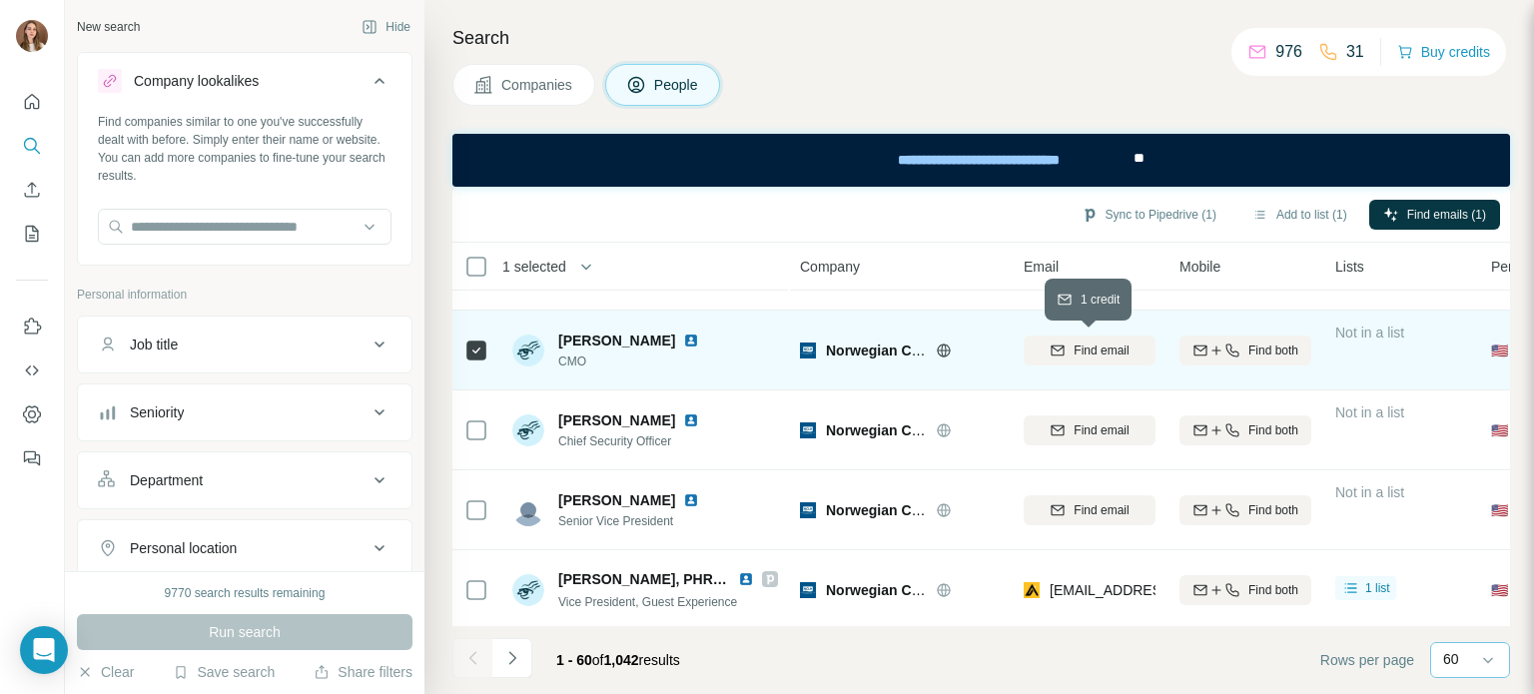
click at [1107, 349] on span "Find email" at bounding box center [1101, 351] width 55 height 18
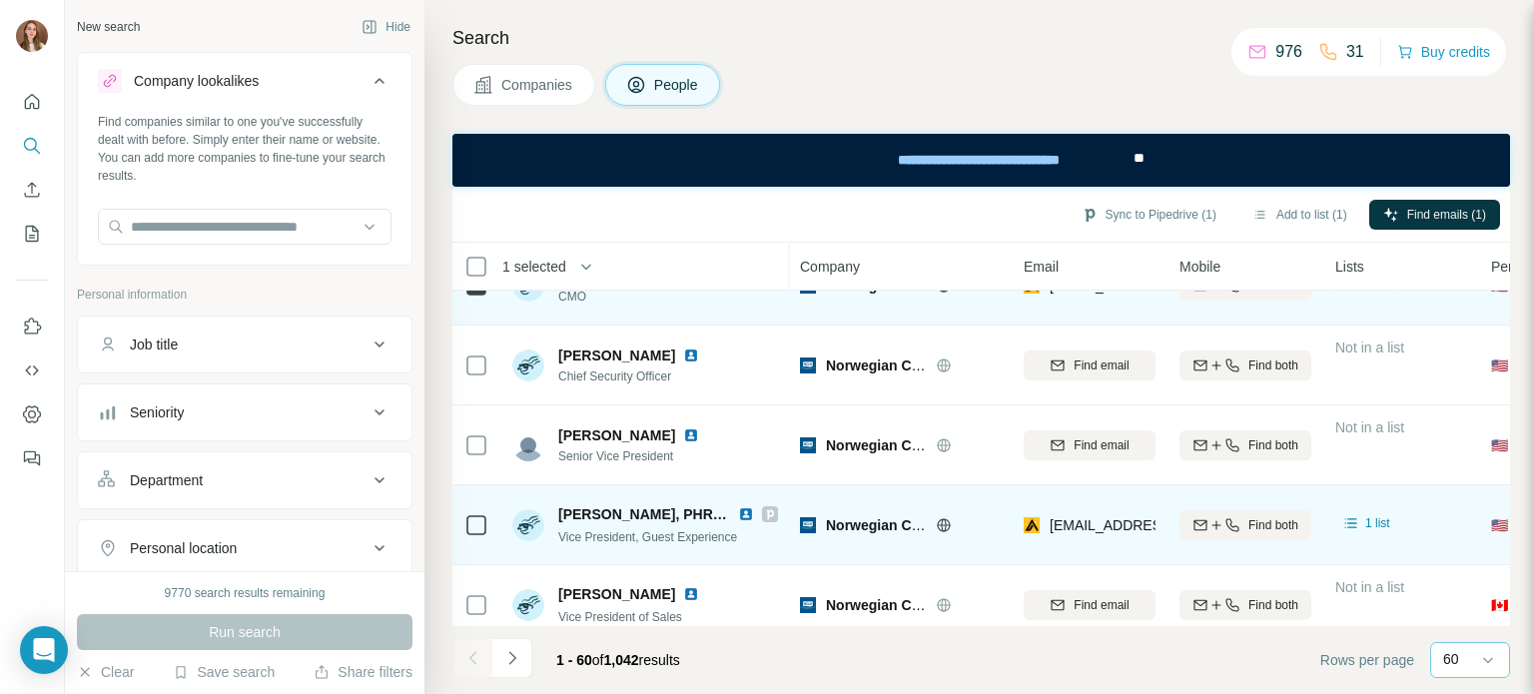
scroll to position [400, 0]
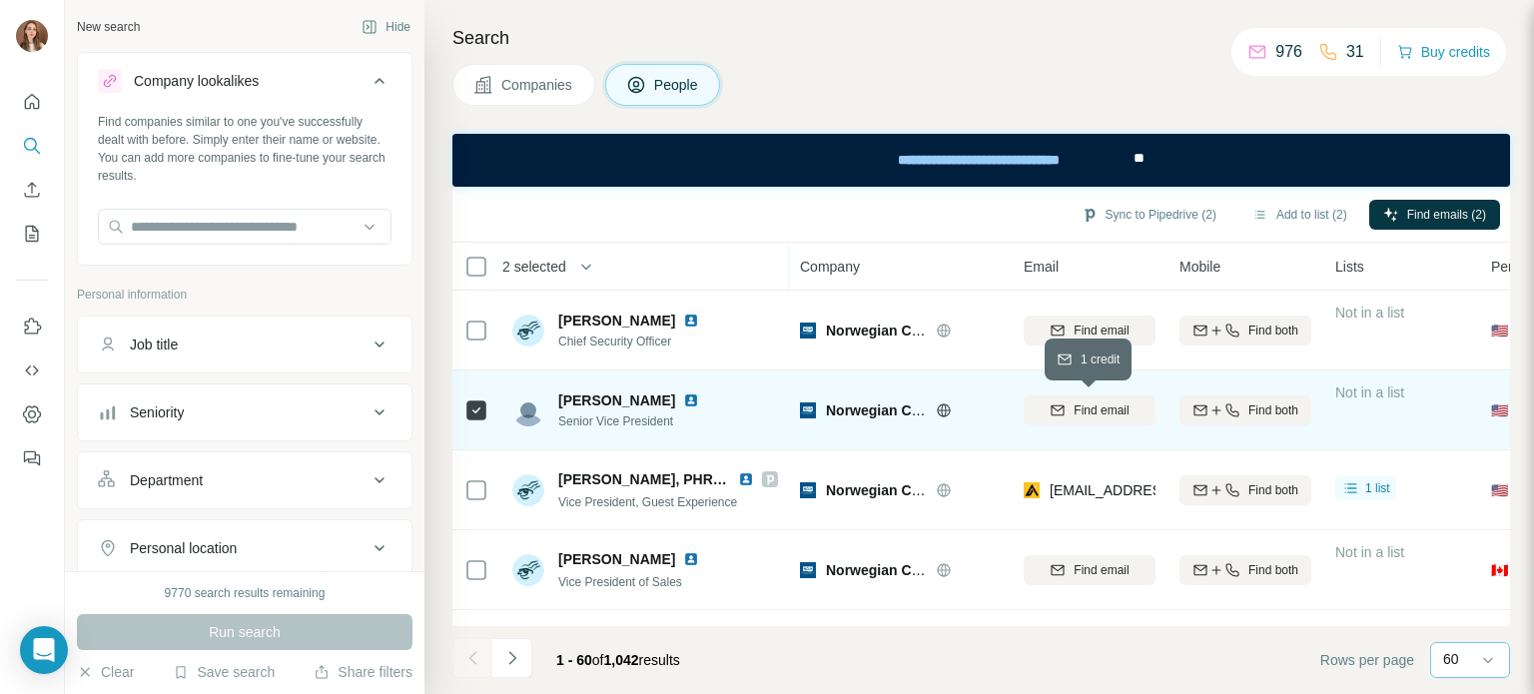
click at [1071, 407] on div "Find email" at bounding box center [1090, 411] width 132 height 18
click at [1112, 219] on button "Sync to Pipedrive (2)" at bounding box center [1149, 215] width 163 height 30
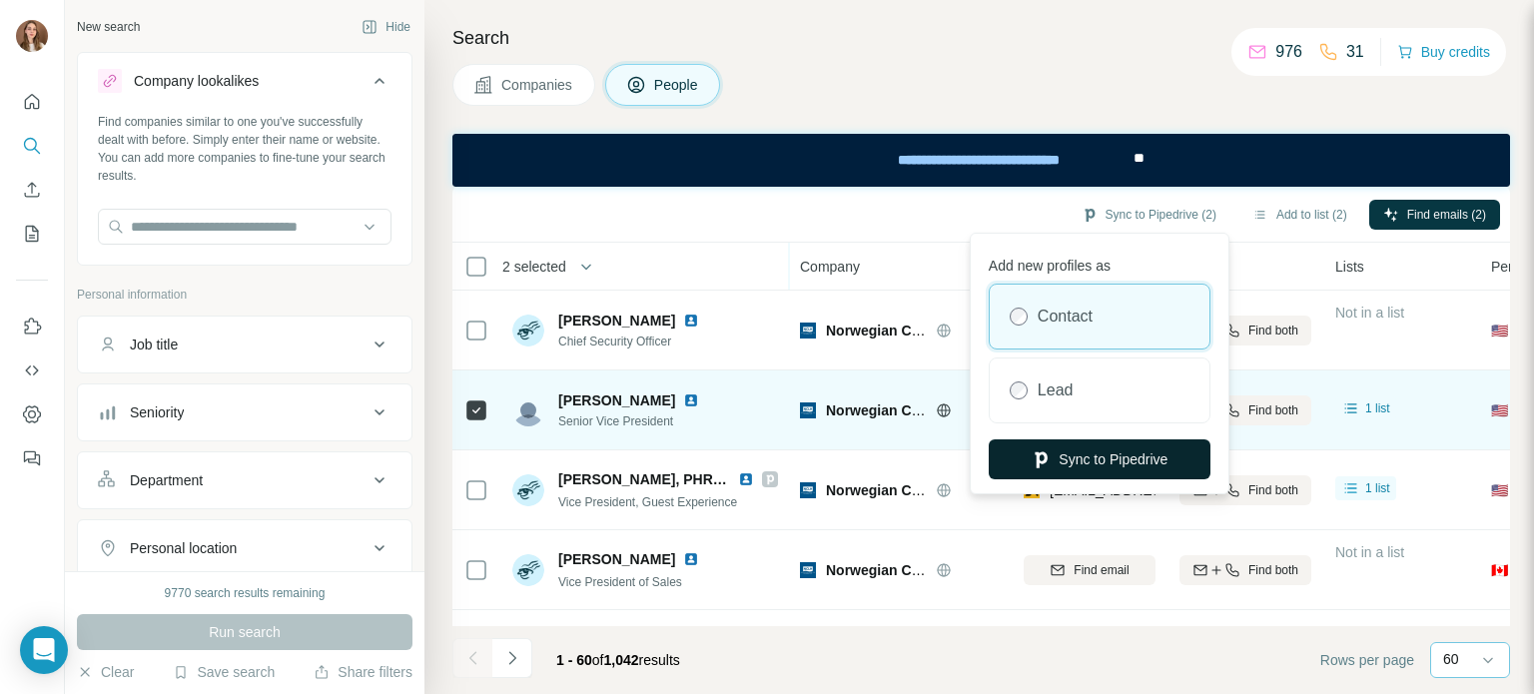
click at [1083, 456] on button "Sync to Pipedrive" at bounding box center [1100, 460] width 222 height 40
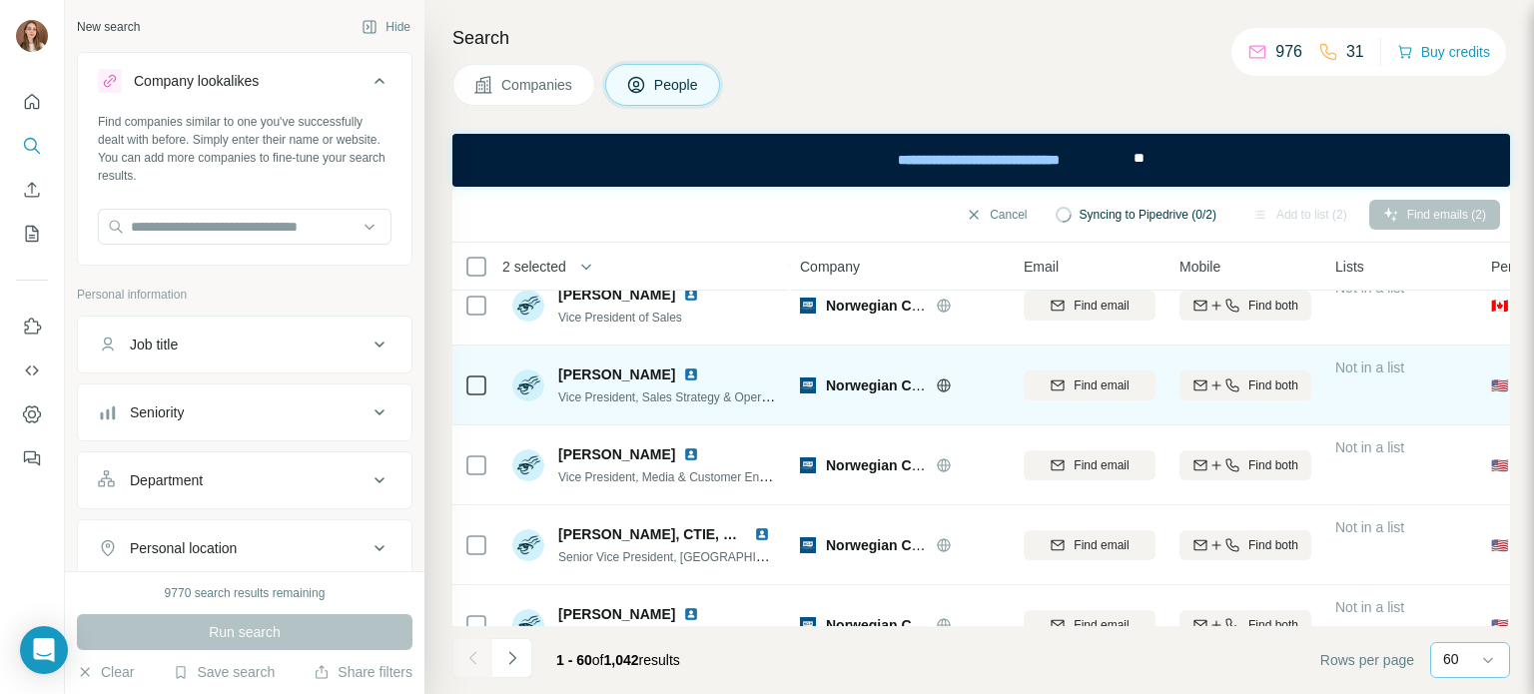
scroll to position [699, 0]
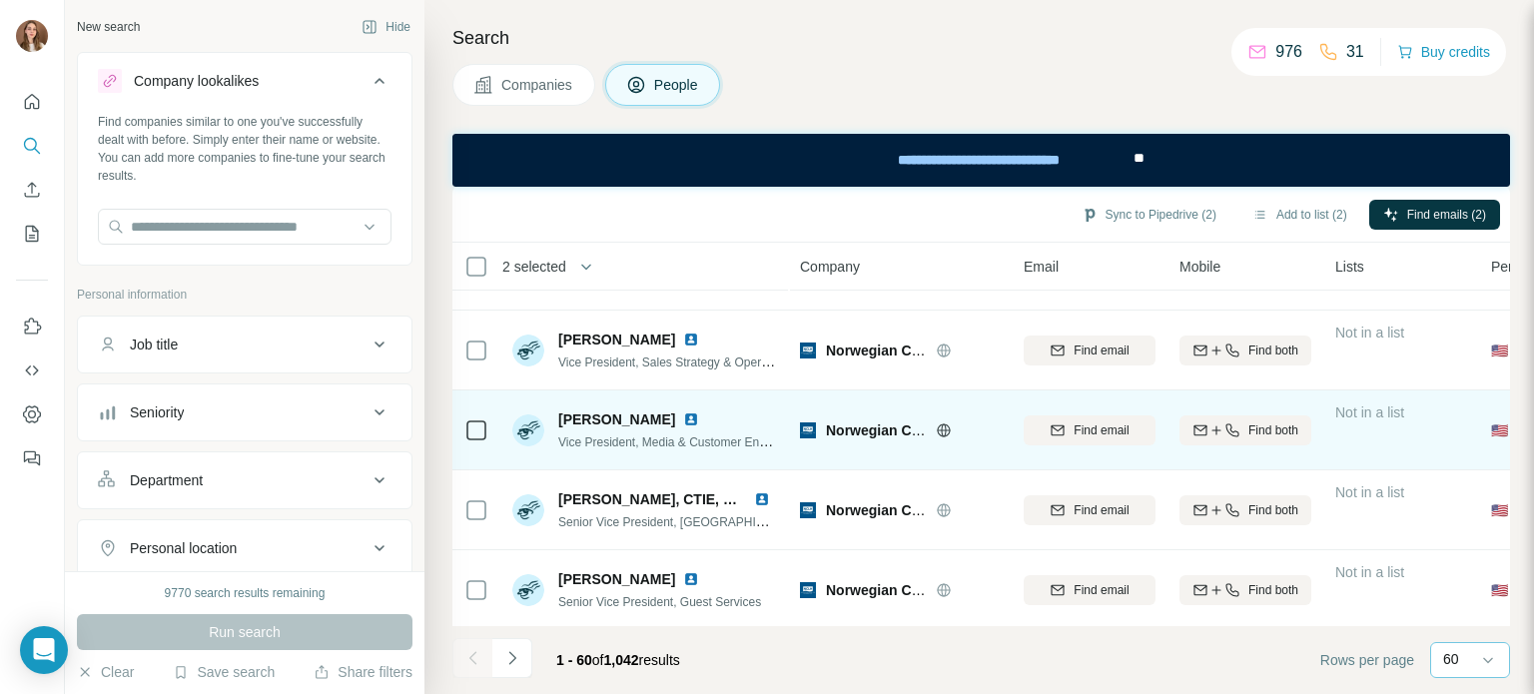
click at [699, 419] on img at bounding box center [691, 420] width 16 height 16
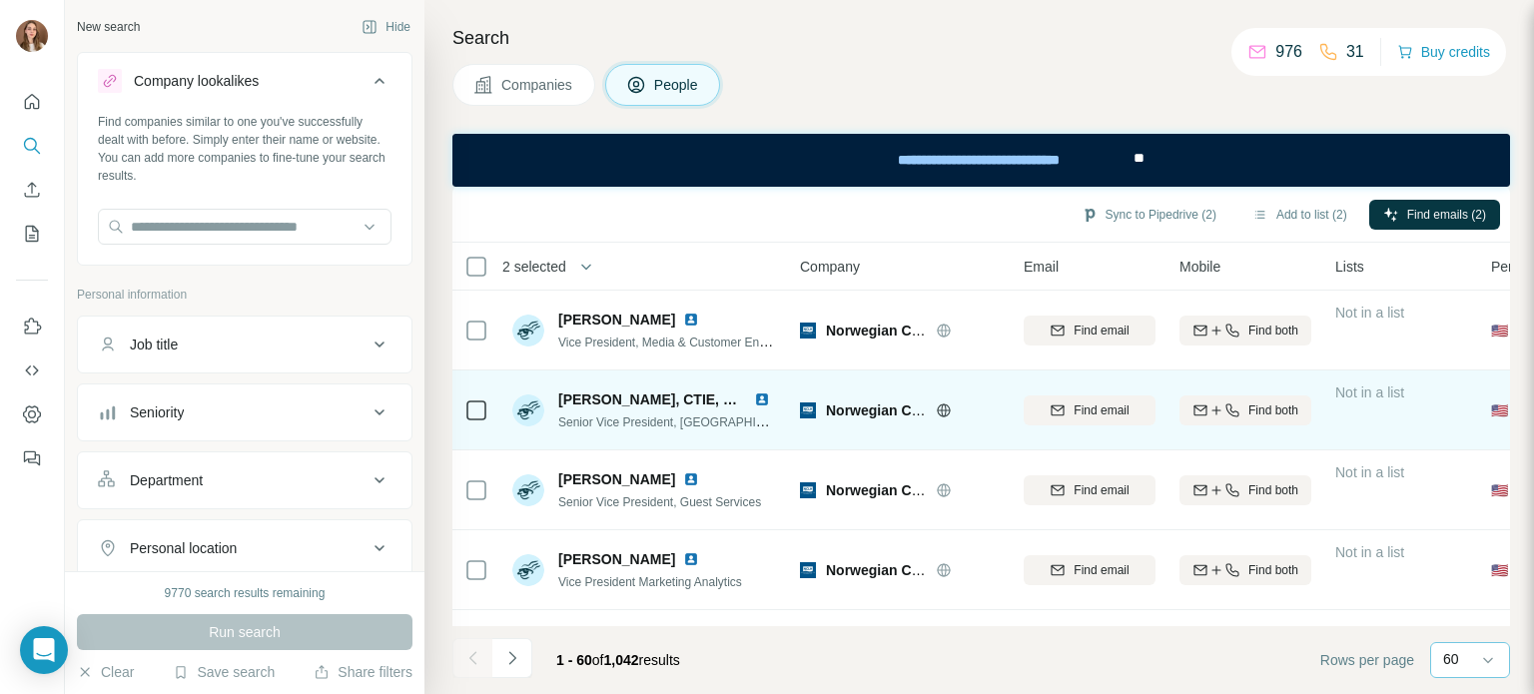
click at [757, 398] on img at bounding box center [762, 400] width 16 height 16
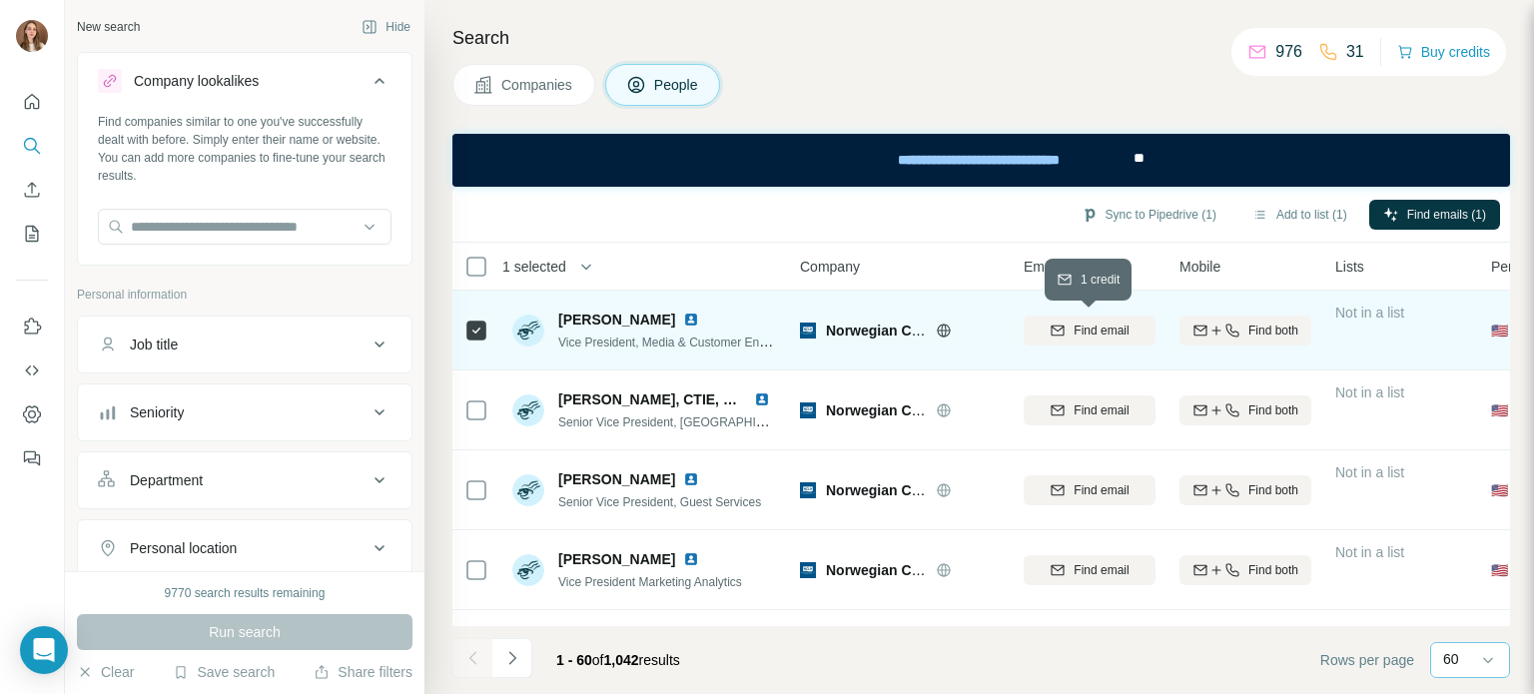
click at [1096, 335] on span "Find email" at bounding box center [1101, 331] width 55 height 18
click at [1105, 213] on button "Sync to Pipedrive (1)" at bounding box center [1149, 215] width 163 height 30
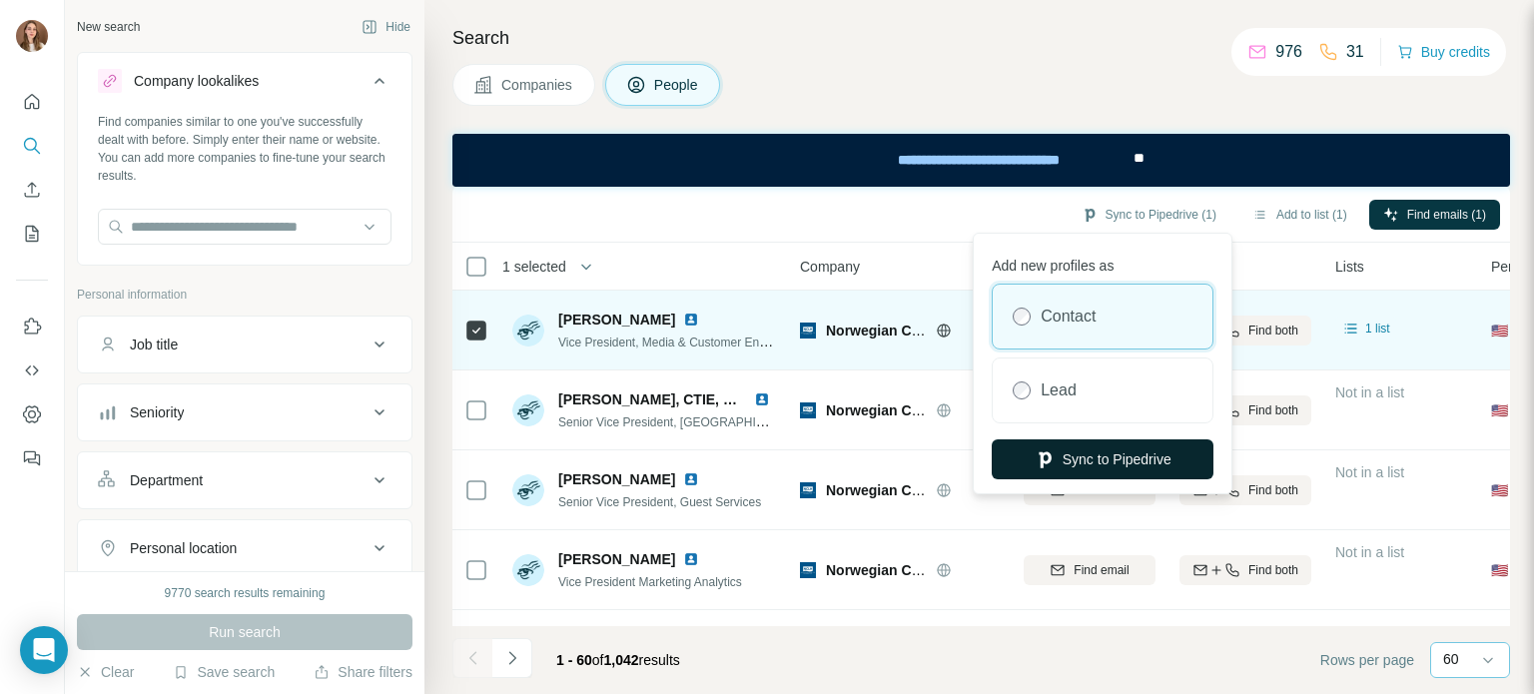
click at [1066, 460] on button "Sync to Pipedrive" at bounding box center [1103, 460] width 222 height 40
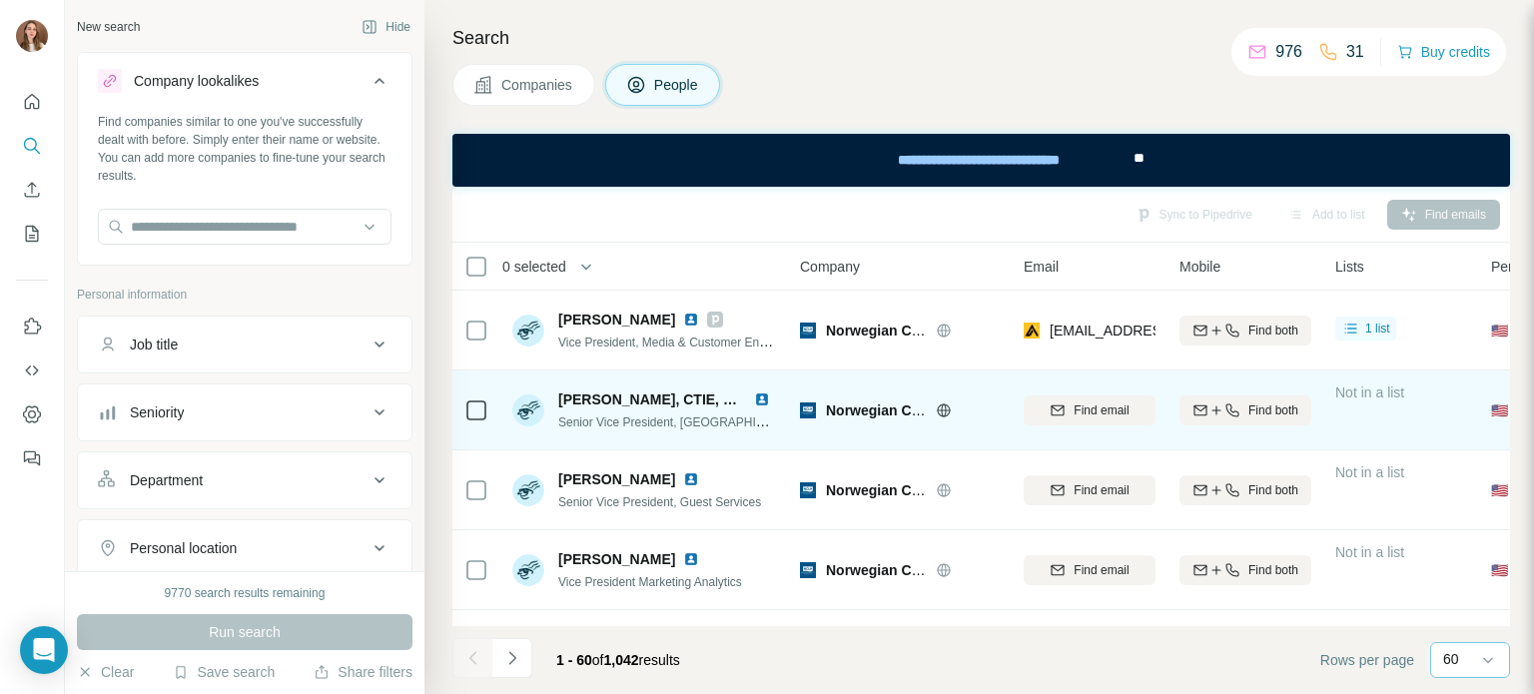
click at [754, 394] on div "[PERSON_NAME], CTIE, ECC" at bounding box center [668, 400] width 220 height 20
click at [763, 401] on img at bounding box center [762, 400] width 16 height 16
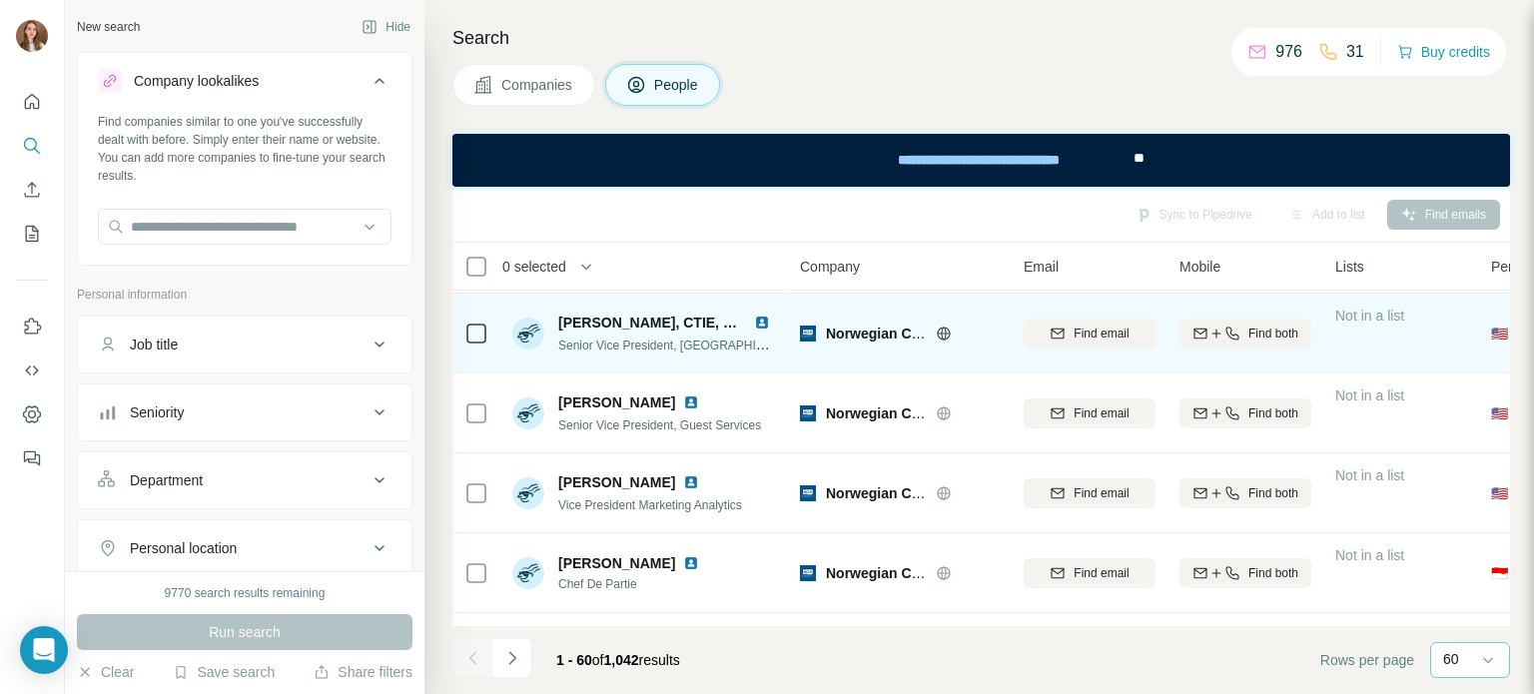
scroll to position [899, 0]
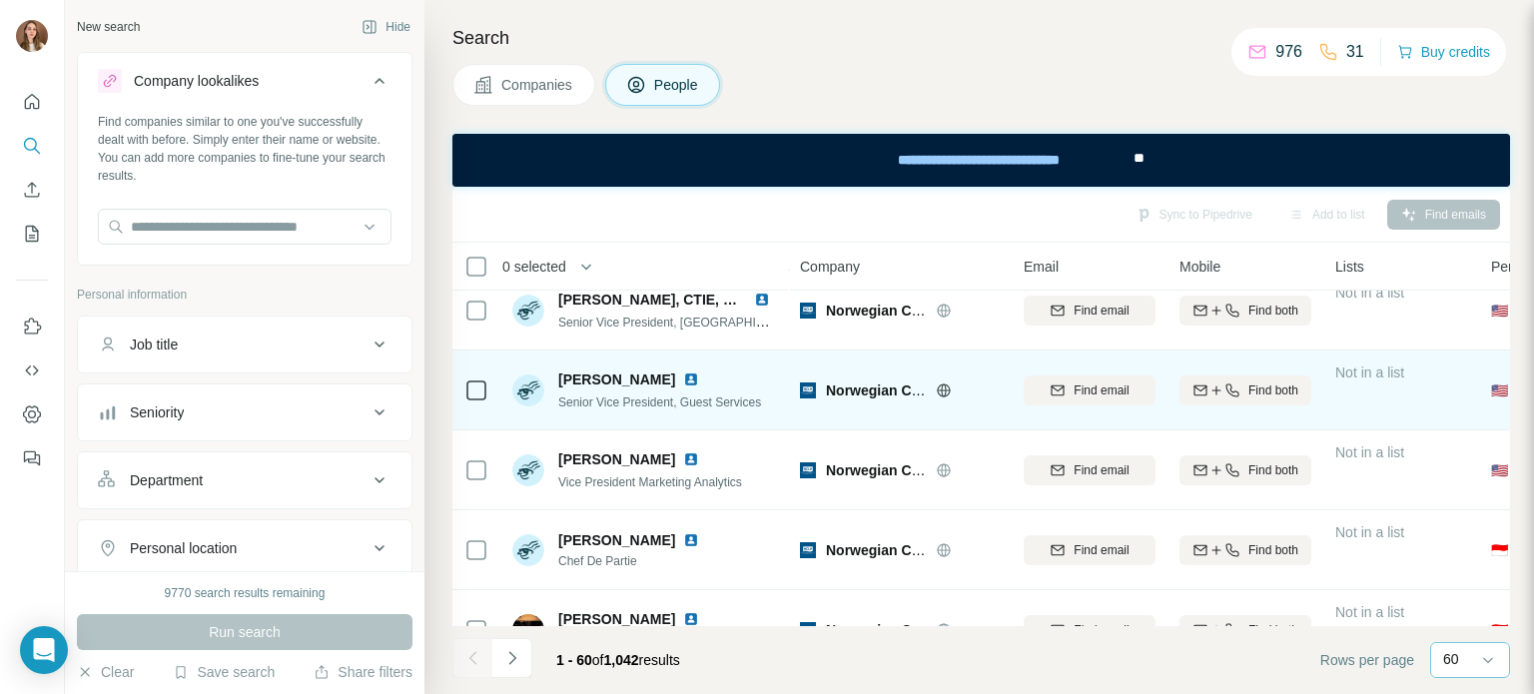
click at [683, 379] on img at bounding box center [691, 380] width 16 height 16
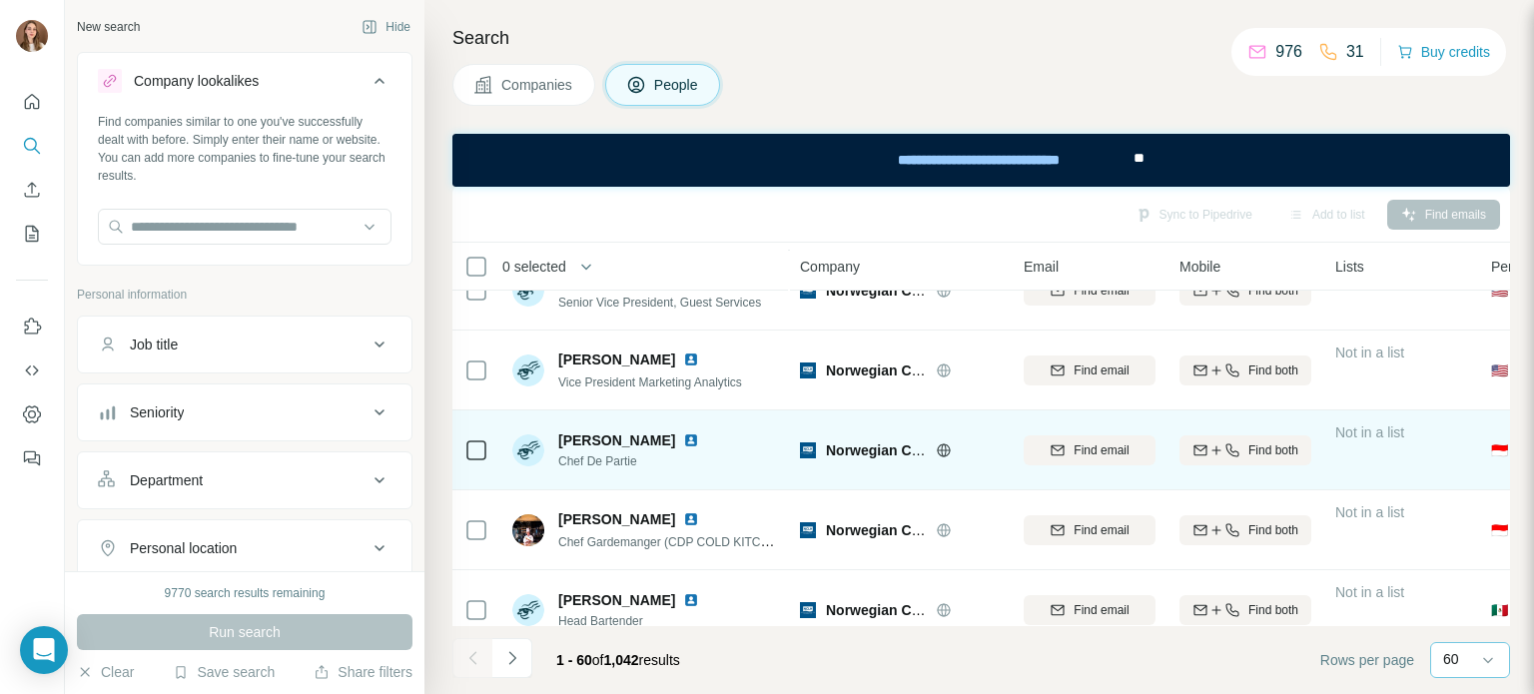
scroll to position [1099, 0]
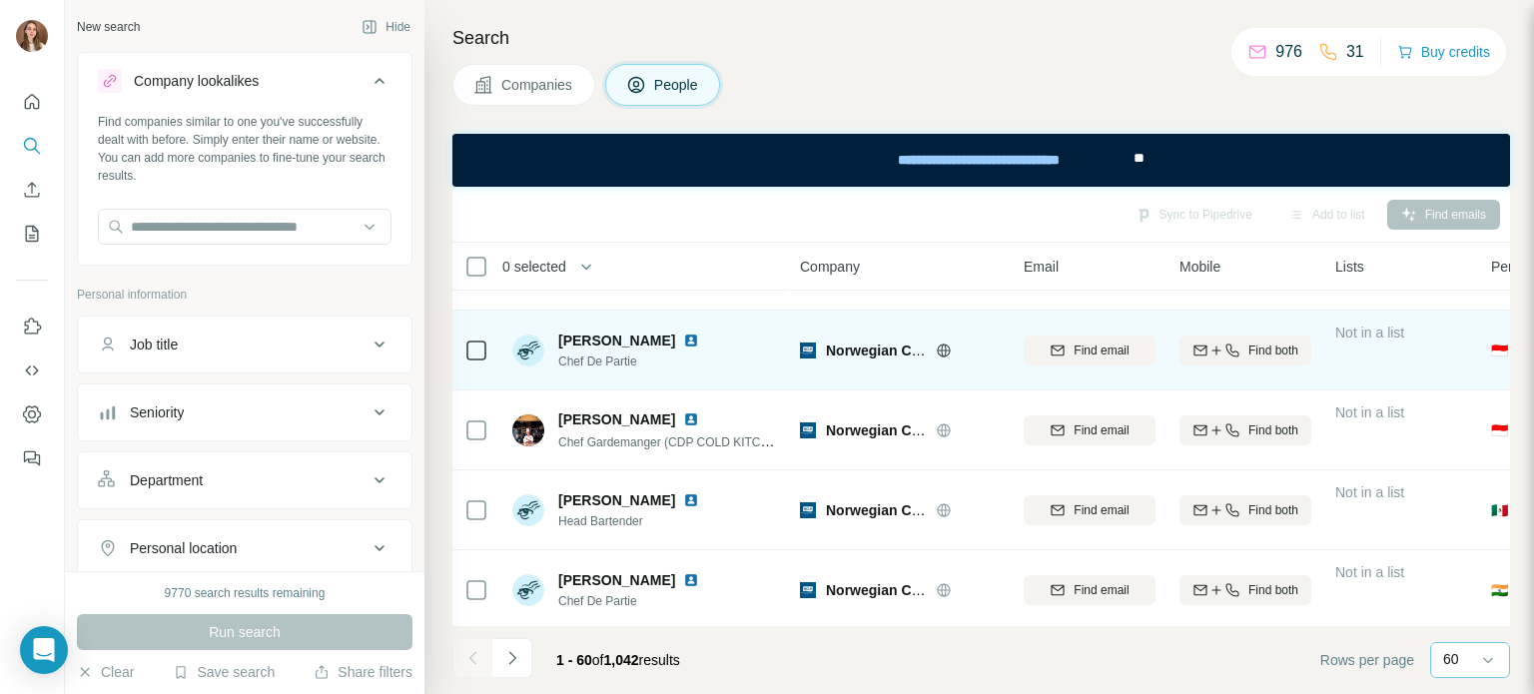
click at [683, 342] on img at bounding box center [691, 341] width 16 height 16
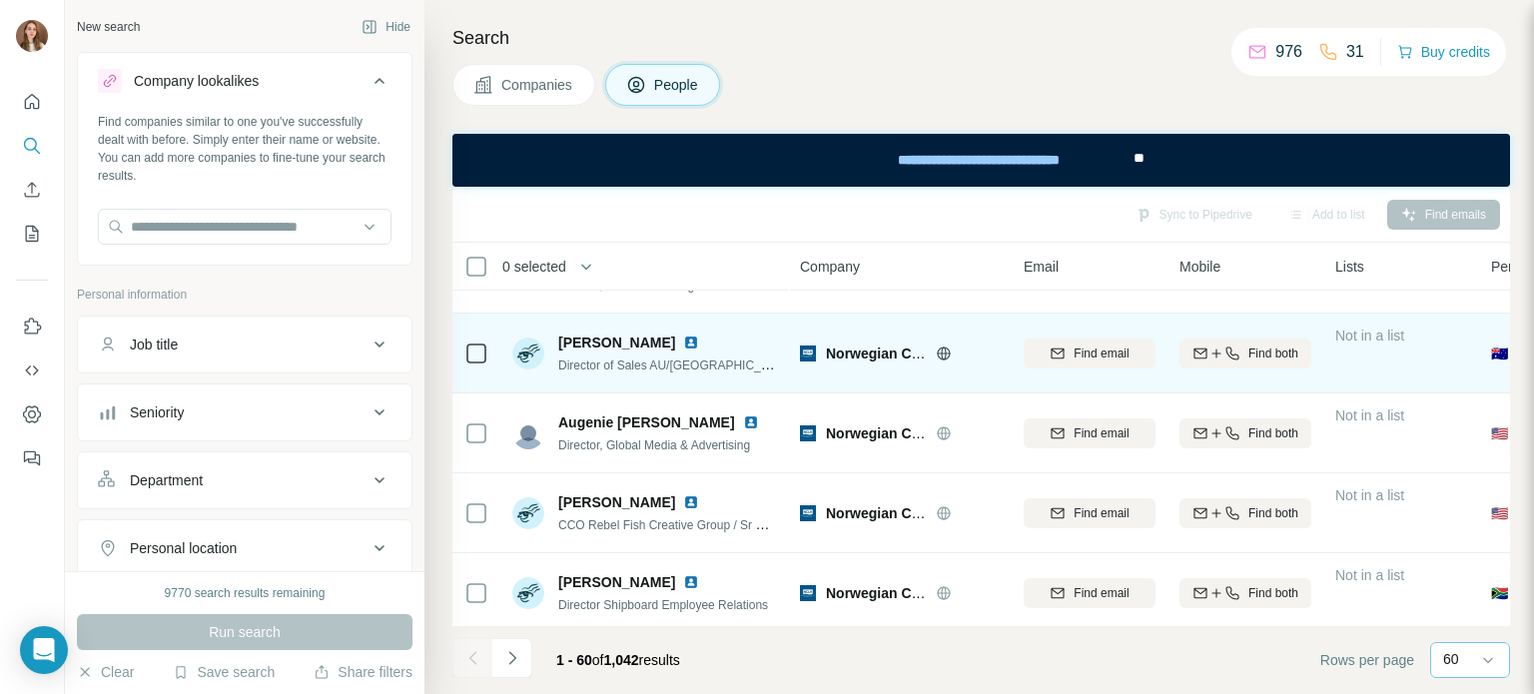
scroll to position [1998, 0]
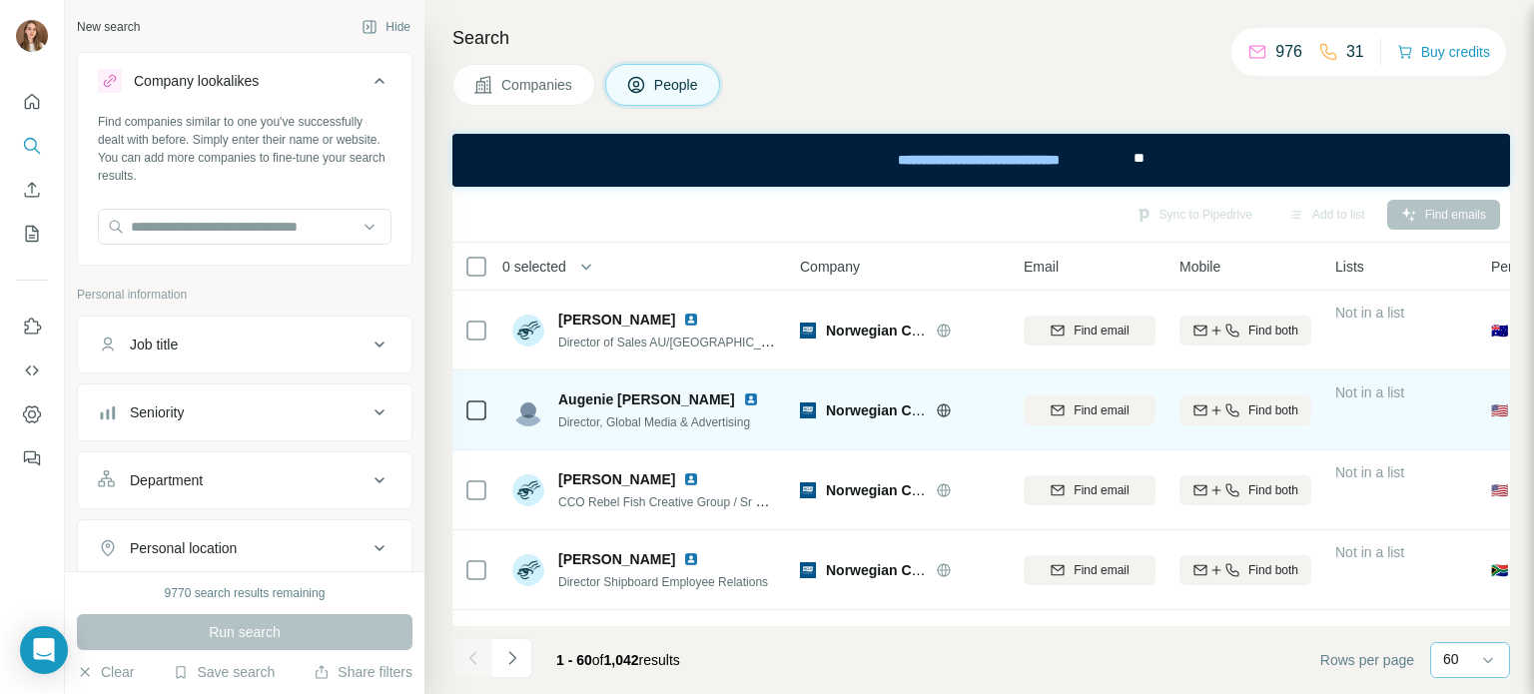
click at [743, 394] on img at bounding box center [751, 400] width 16 height 16
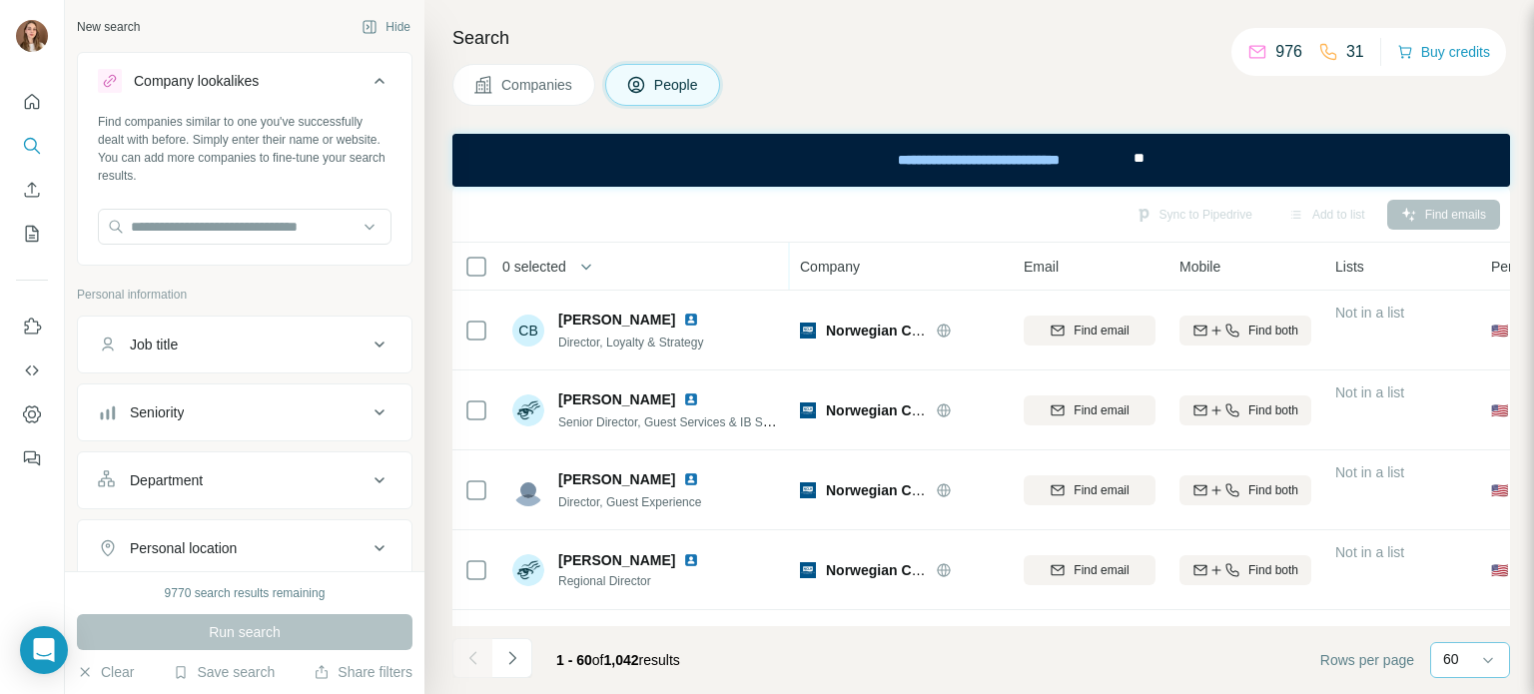
scroll to position [2297, 0]
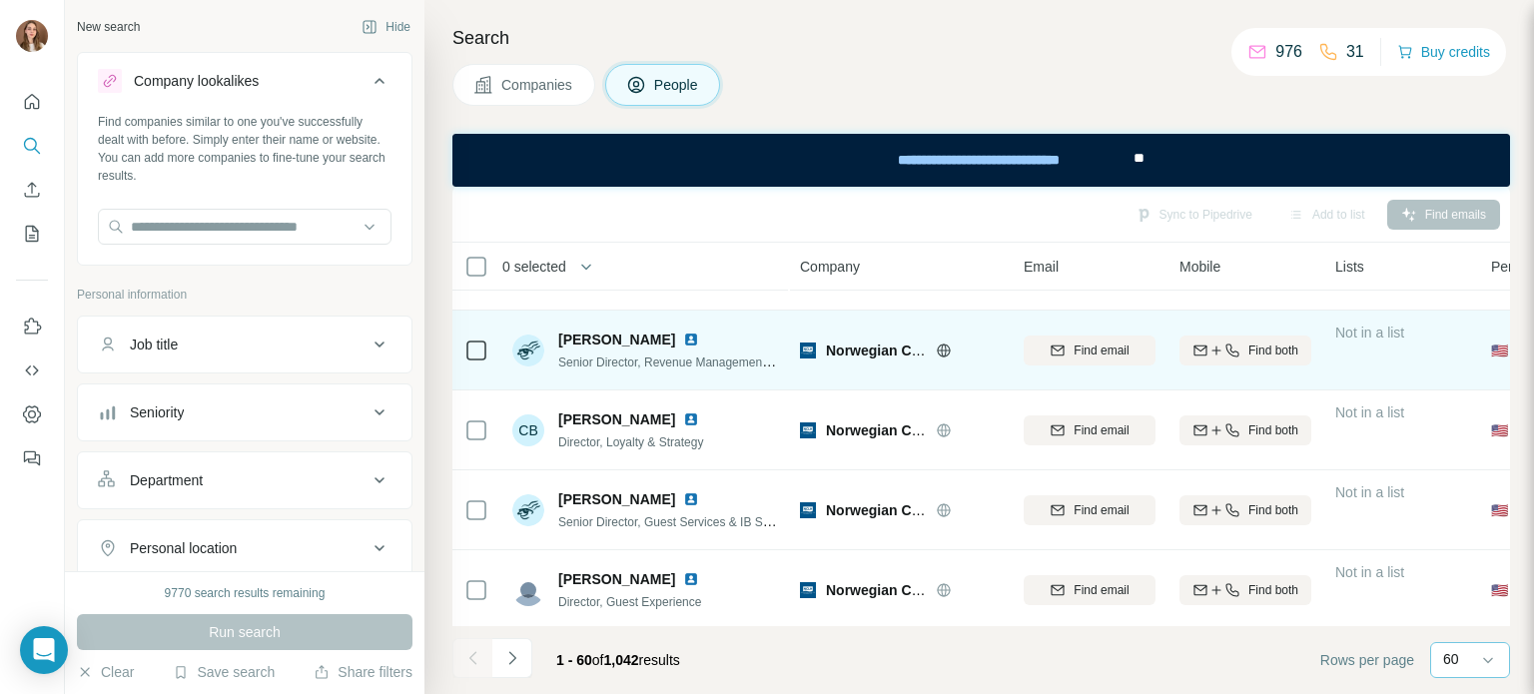
click at [685, 334] on img at bounding box center [691, 340] width 16 height 16
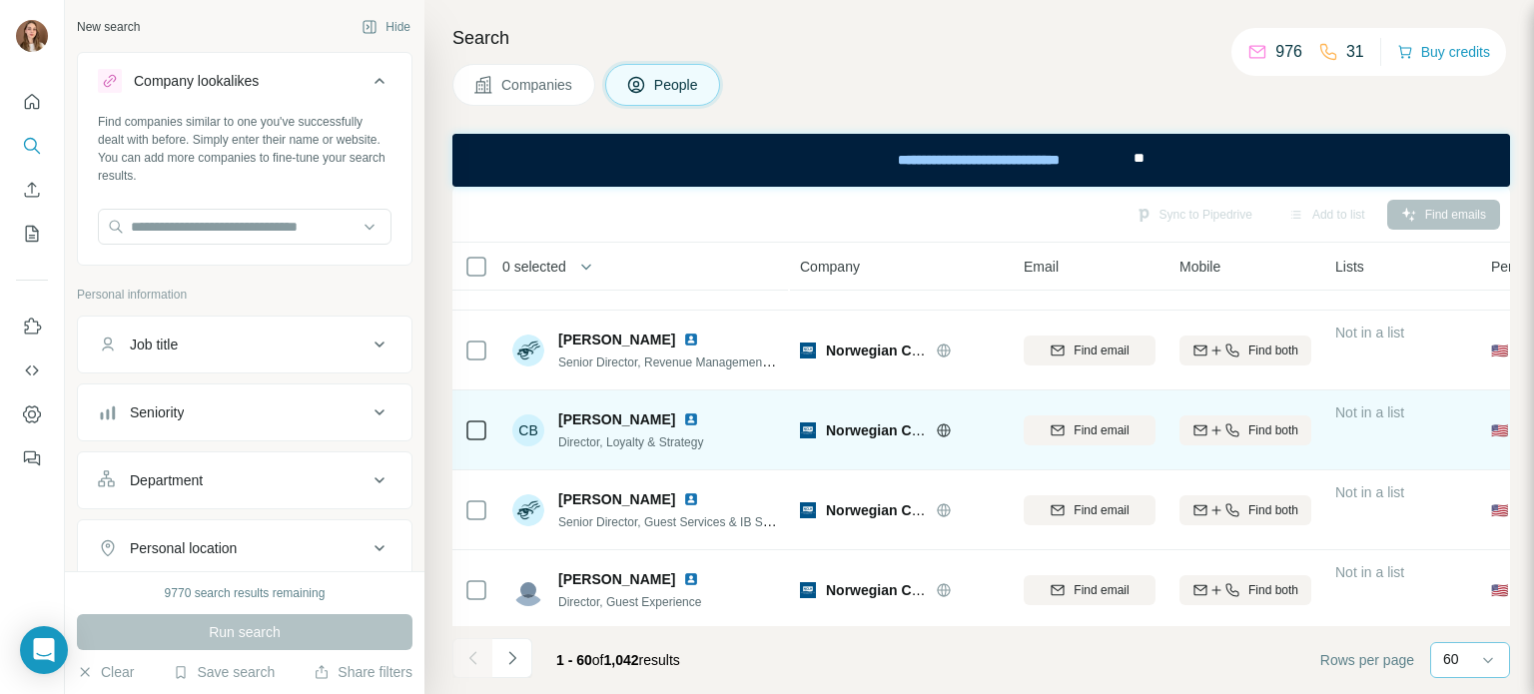
scroll to position [2397, 0]
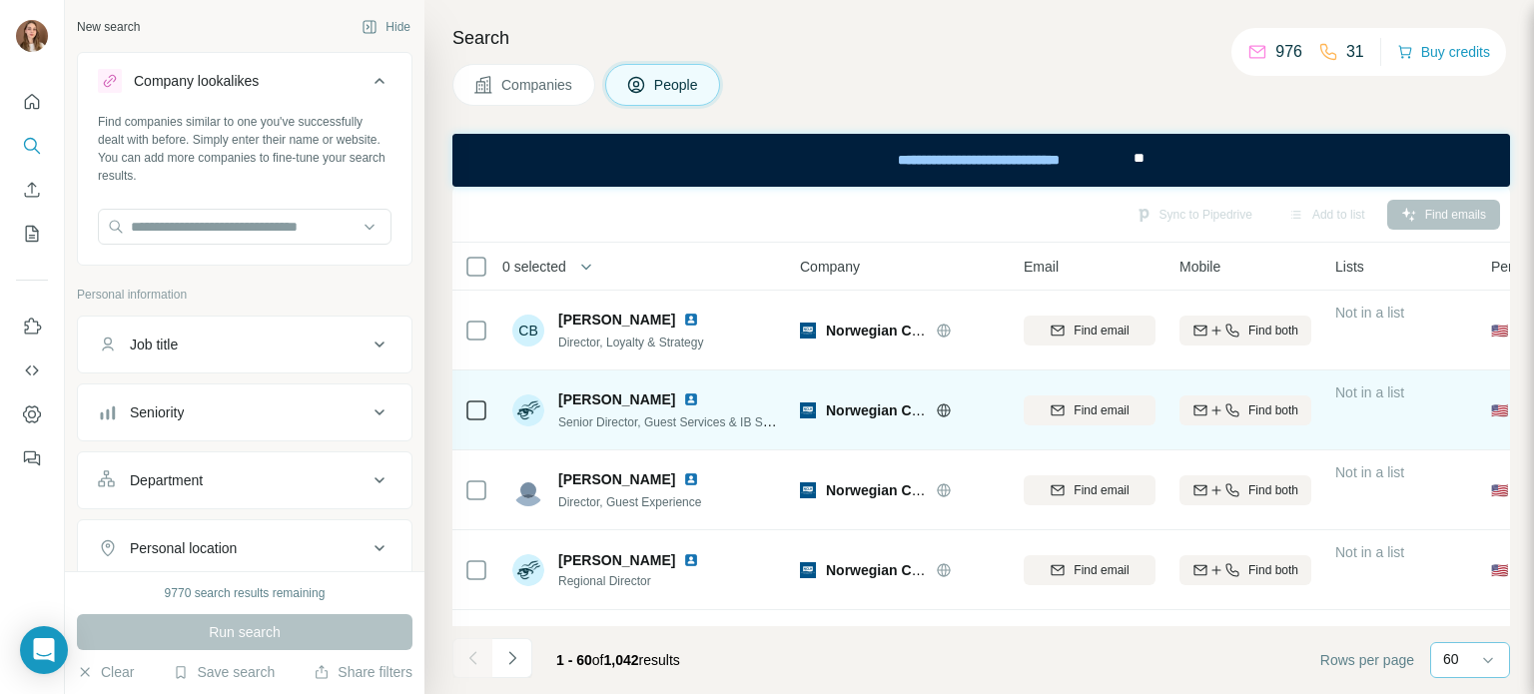
click at [691, 400] on img at bounding box center [691, 400] width 16 height 16
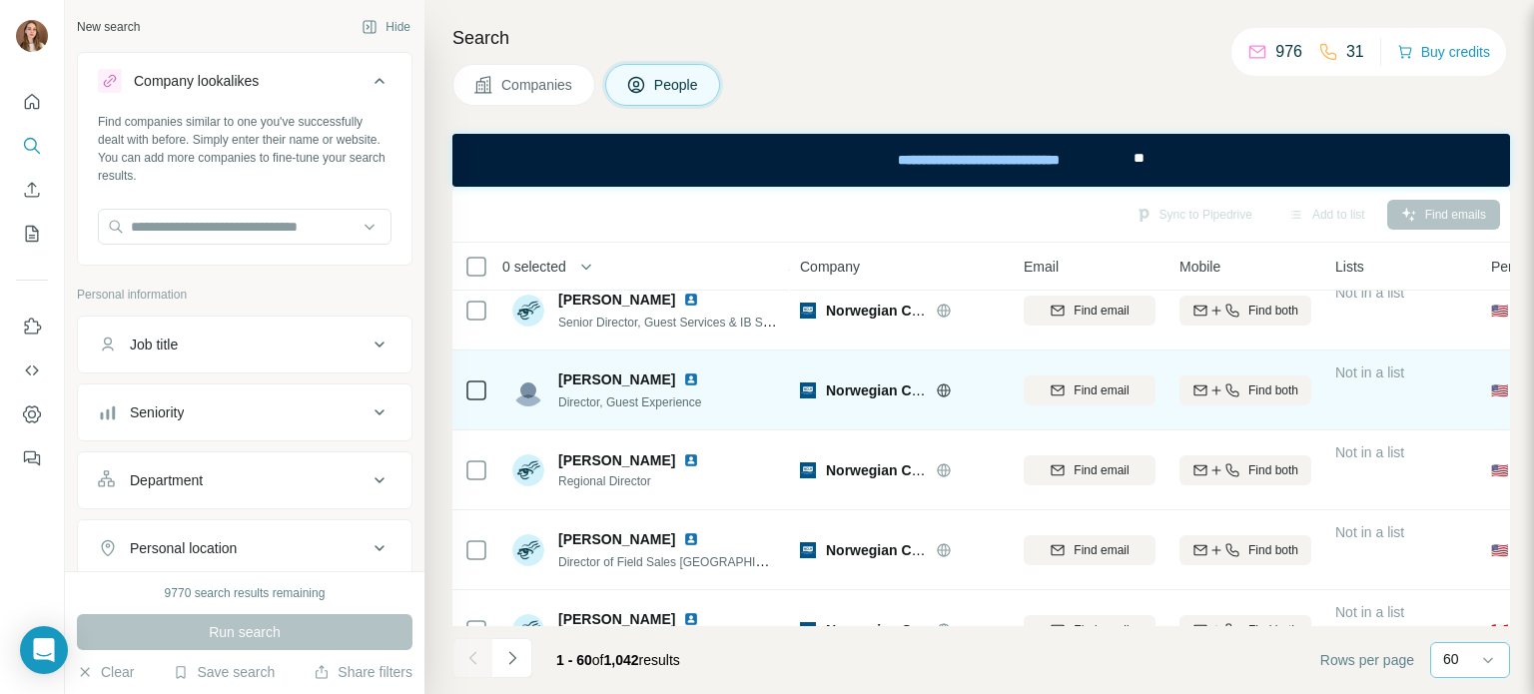
click at [683, 380] on img at bounding box center [691, 380] width 16 height 16
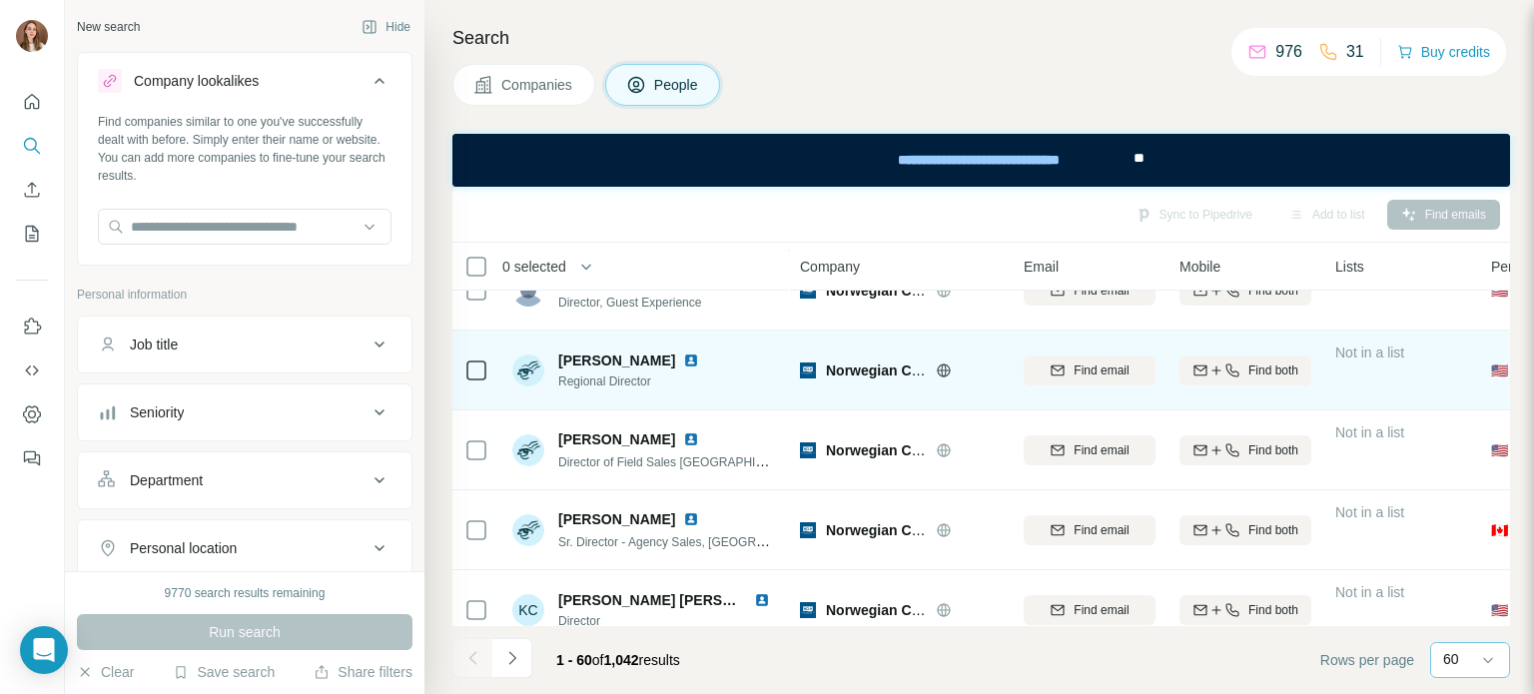
click at [683, 360] on img at bounding box center [691, 361] width 16 height 16
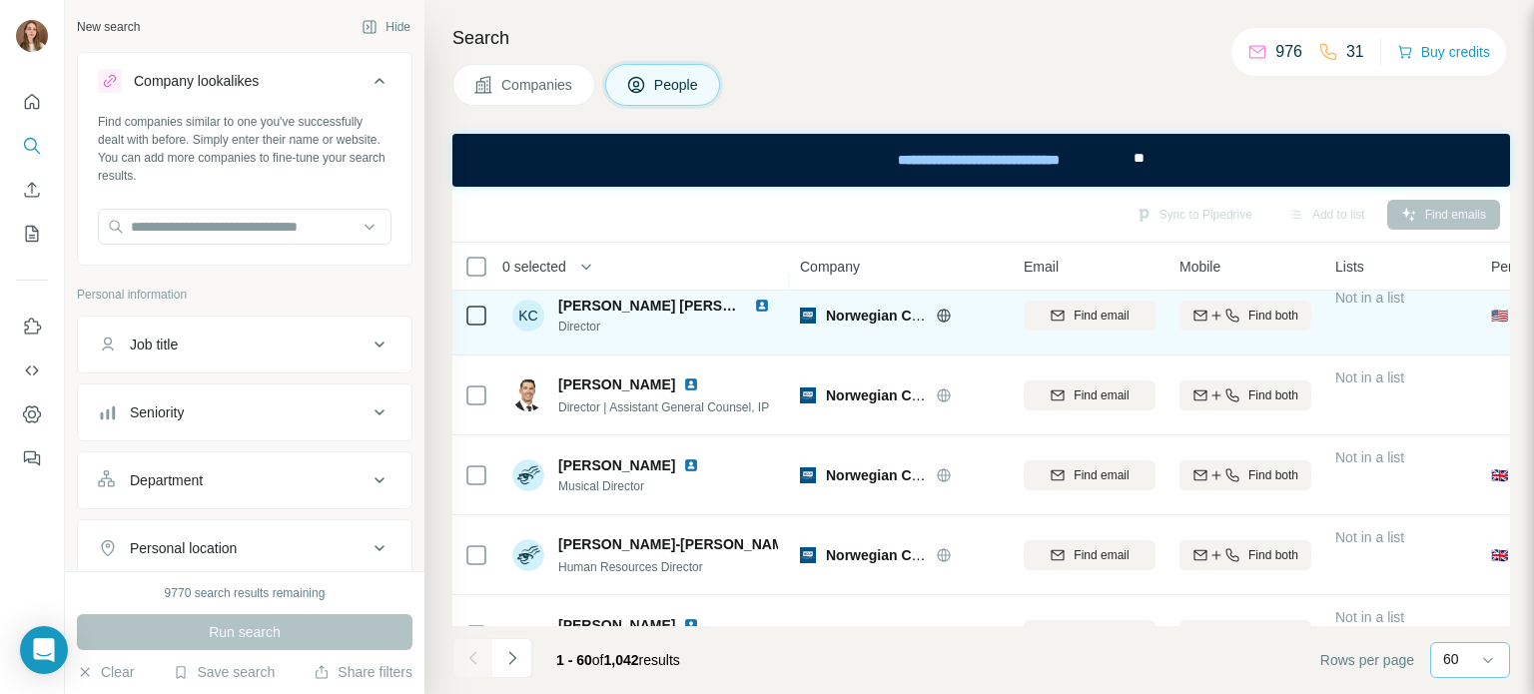
scroll to position [2897, 0]
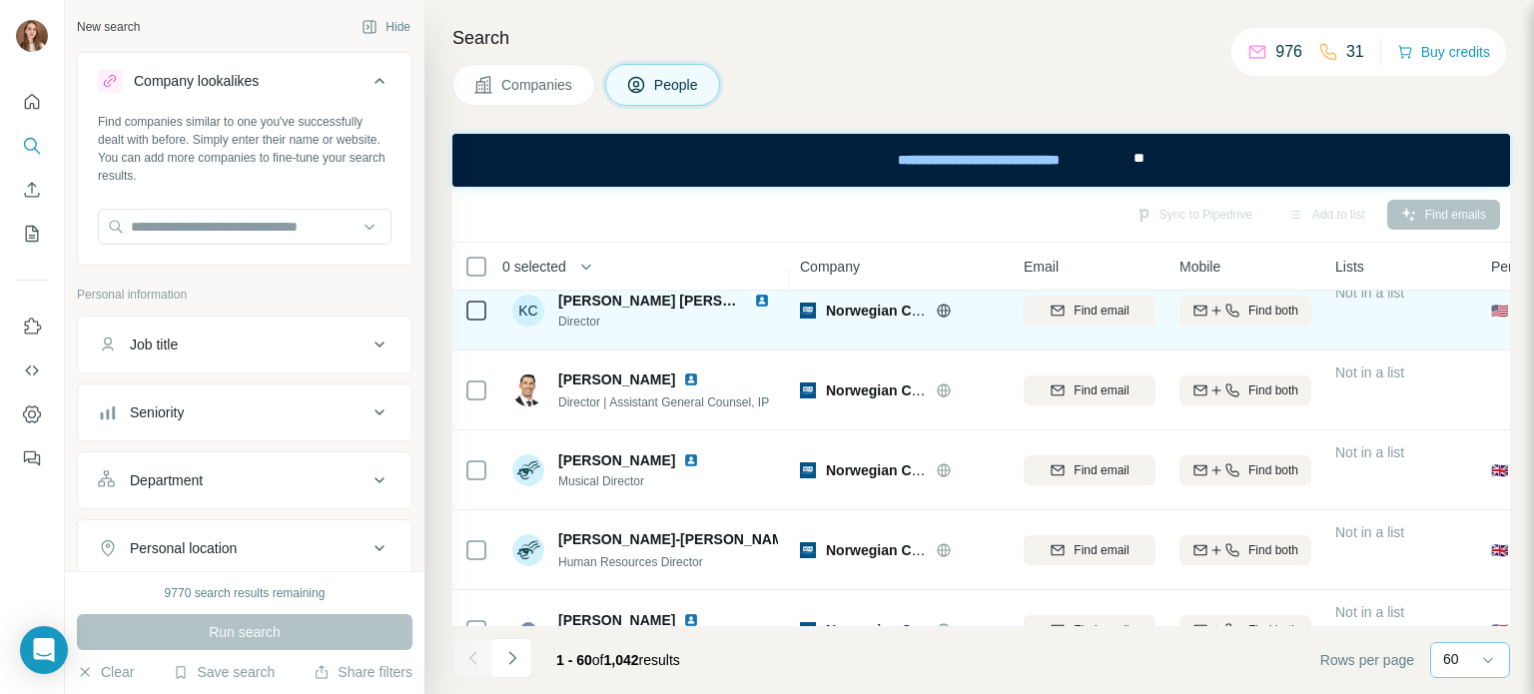
click at [756, 297] on img at bounding box center [762, 301] width 16 height 16
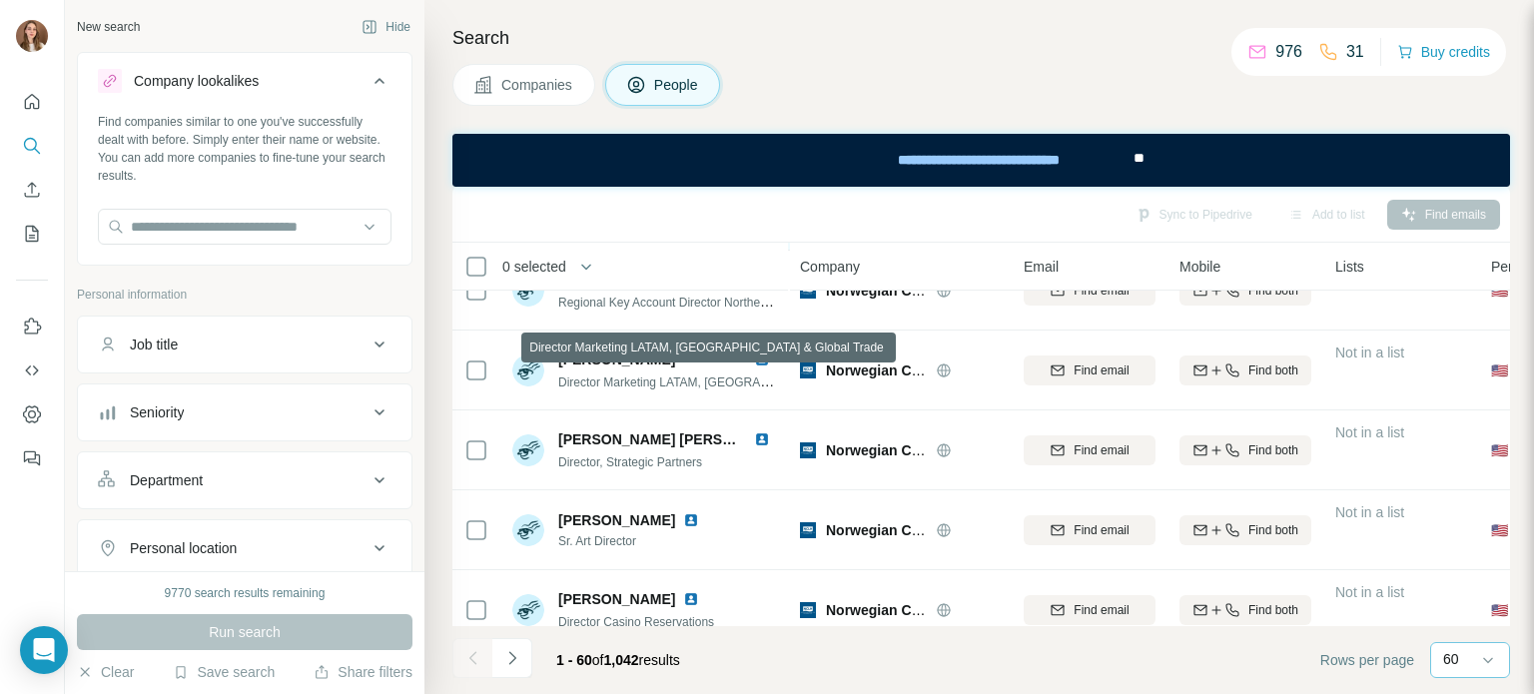
scroll to position [3496, 0]
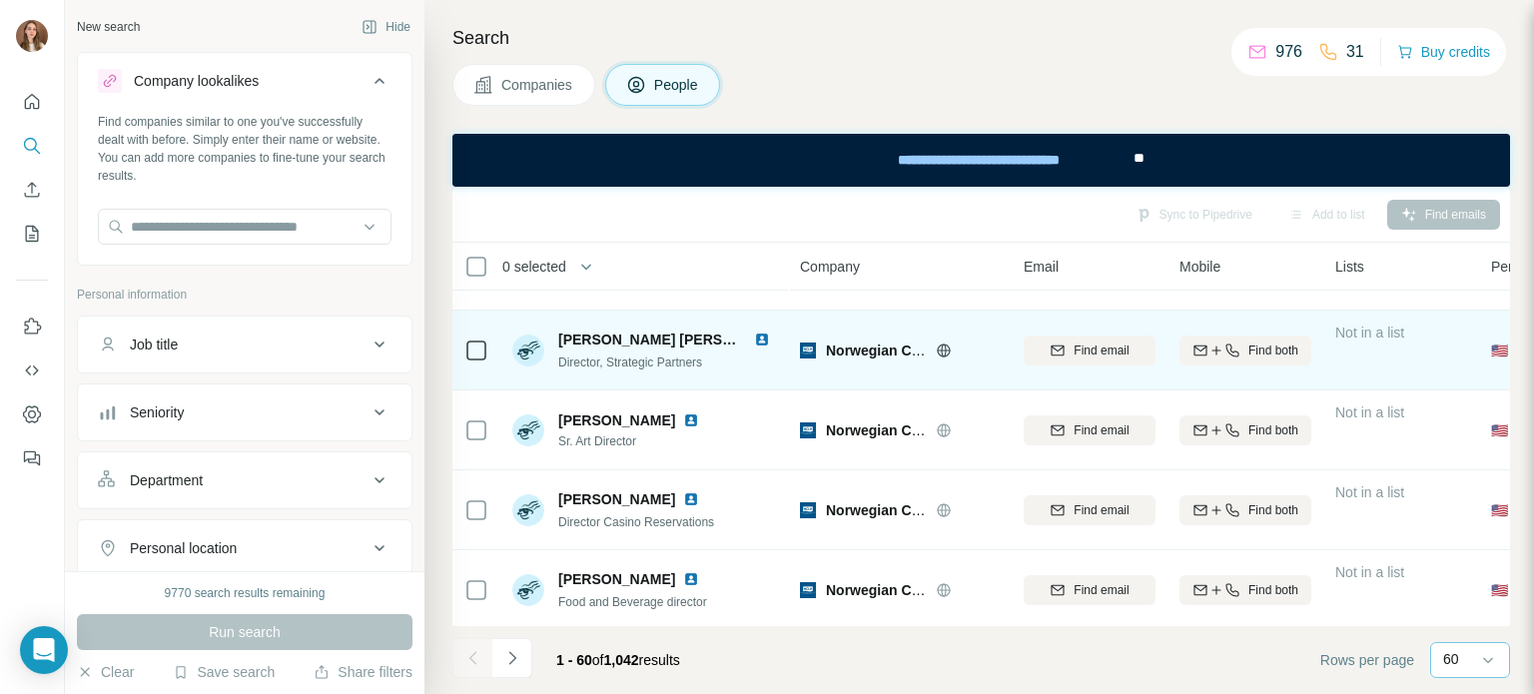
click at [754, 337] on img at bounding box center [762, 340] width 16 height 16
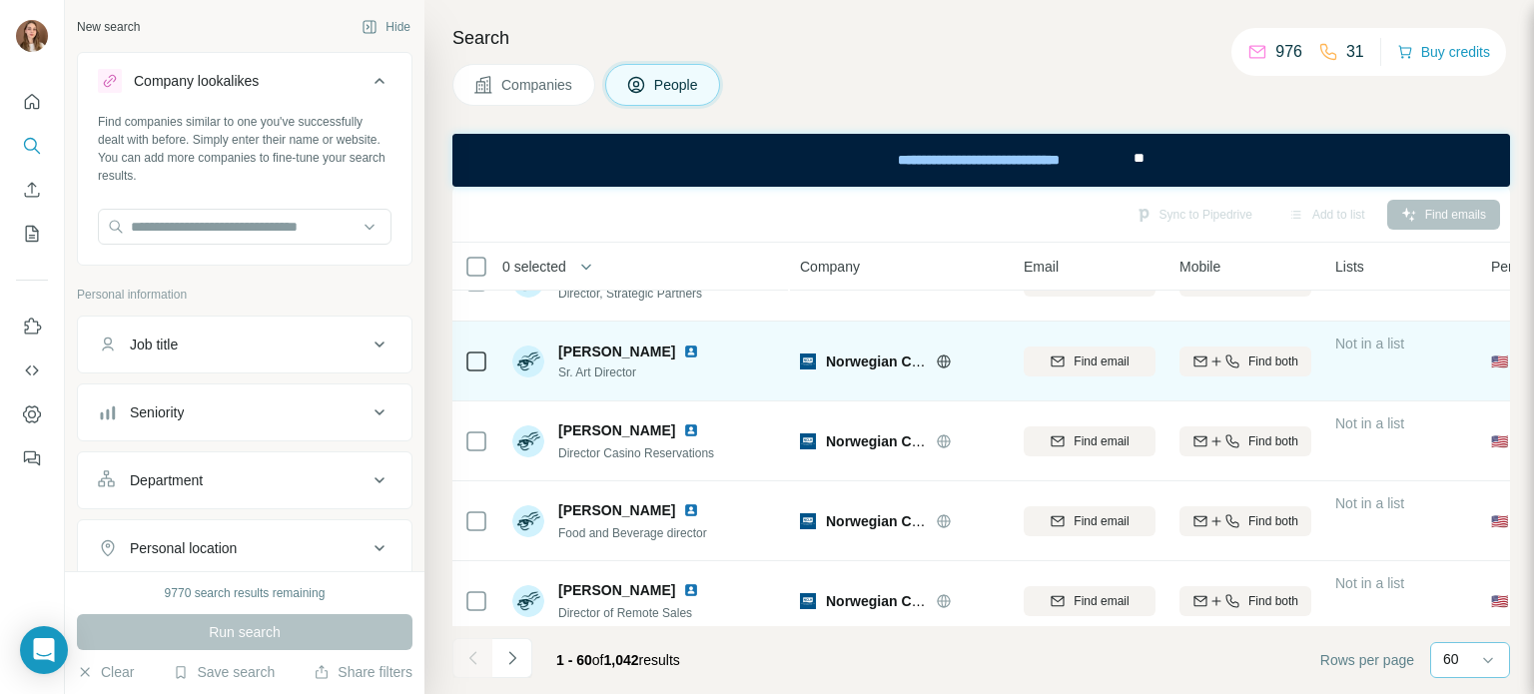
scroll to position [3596, 0]
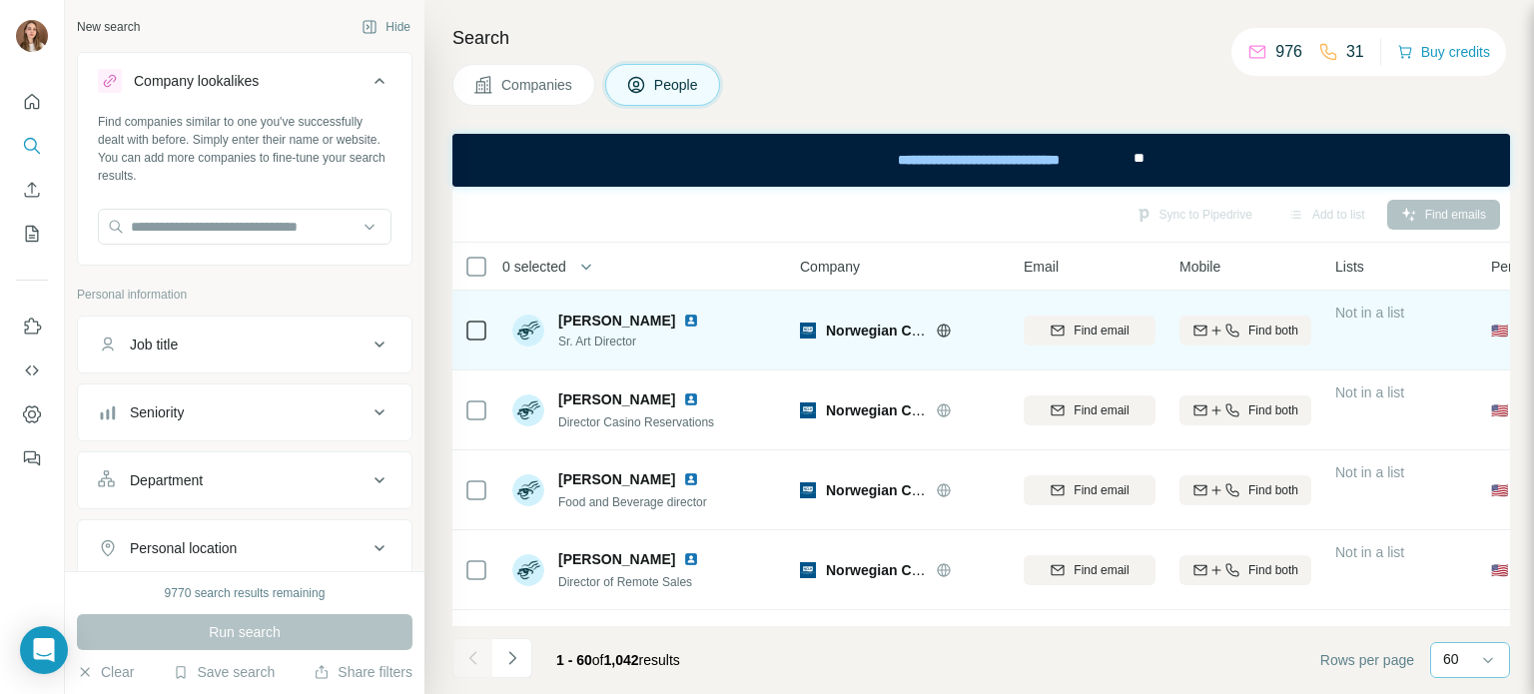
click at [683, 320] on img at bounding box center [691, 321] width 16 height 16
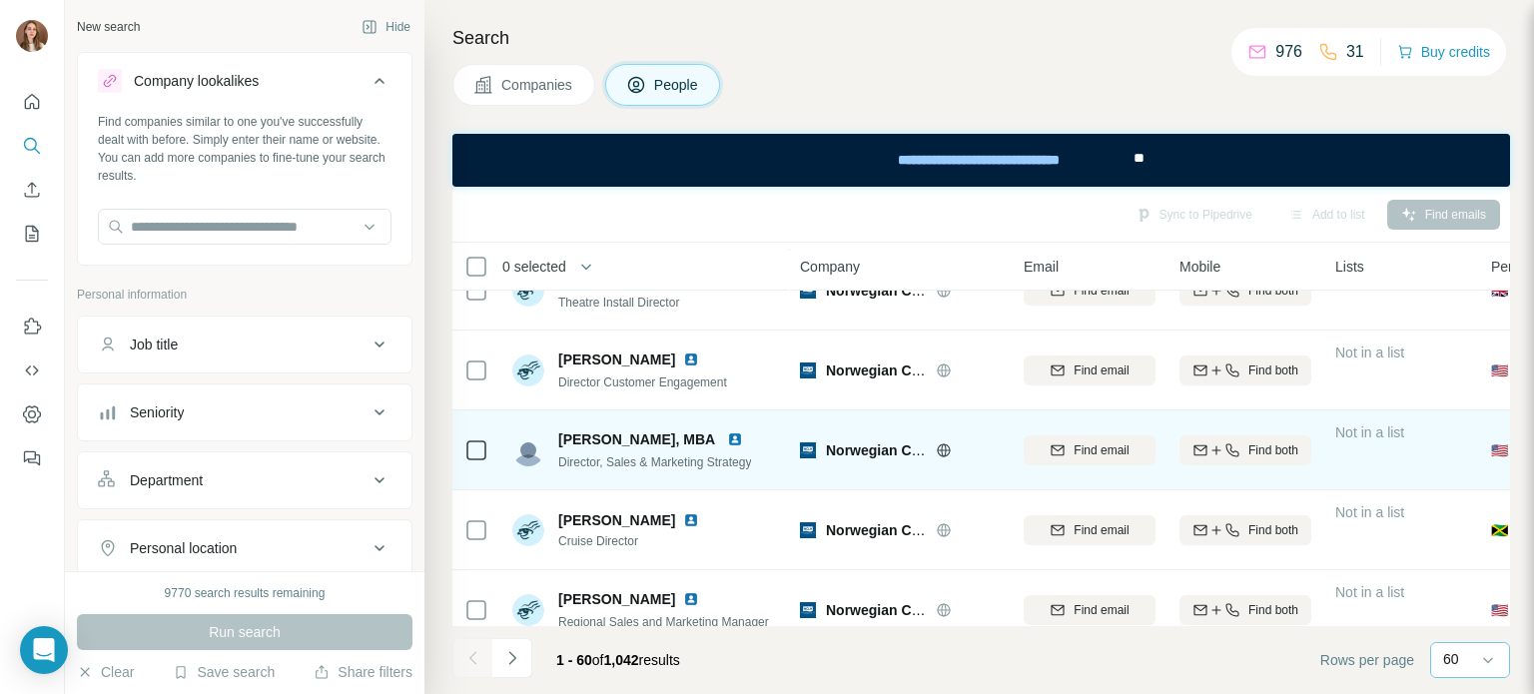
scroll to position [4295, 0]
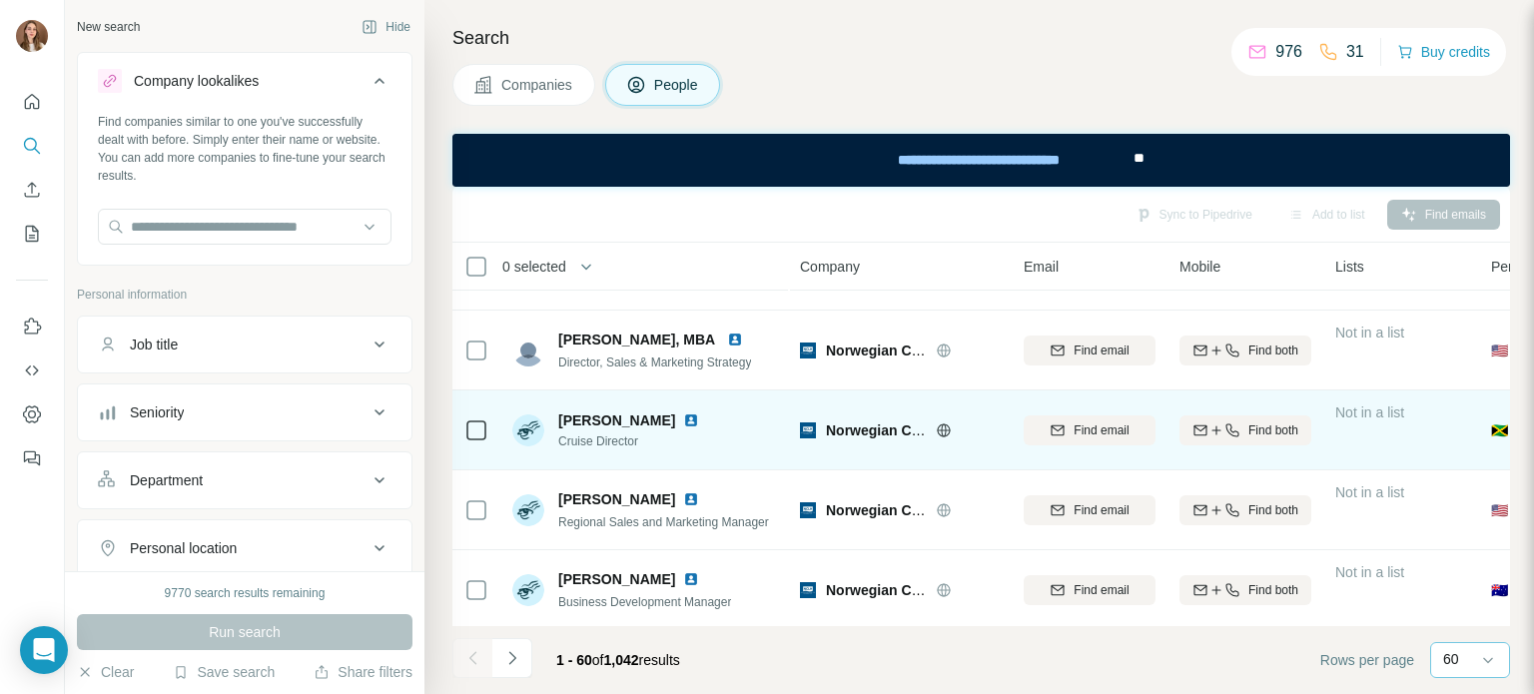
click at [683, 419] on img at bounding box center [691, 421] width 16 height 16
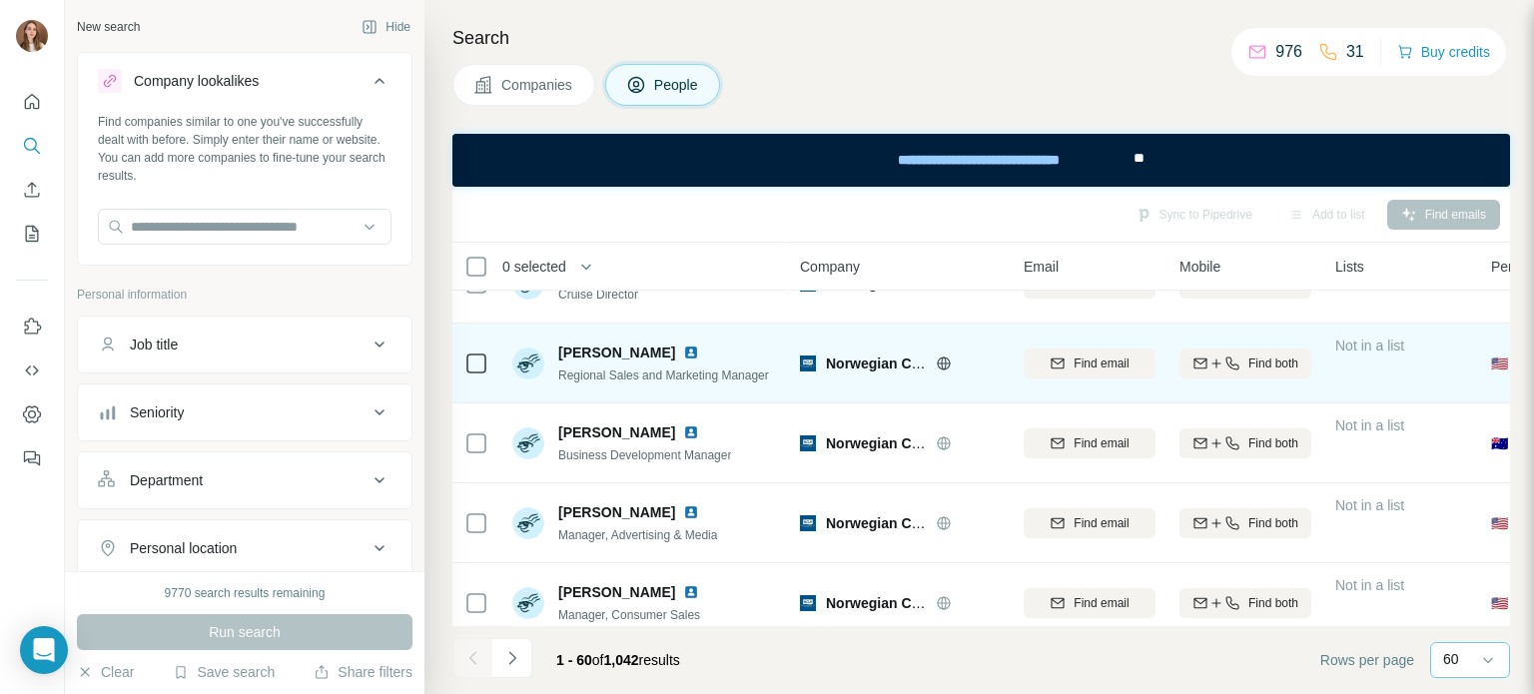
scroll to position [4468, 0]
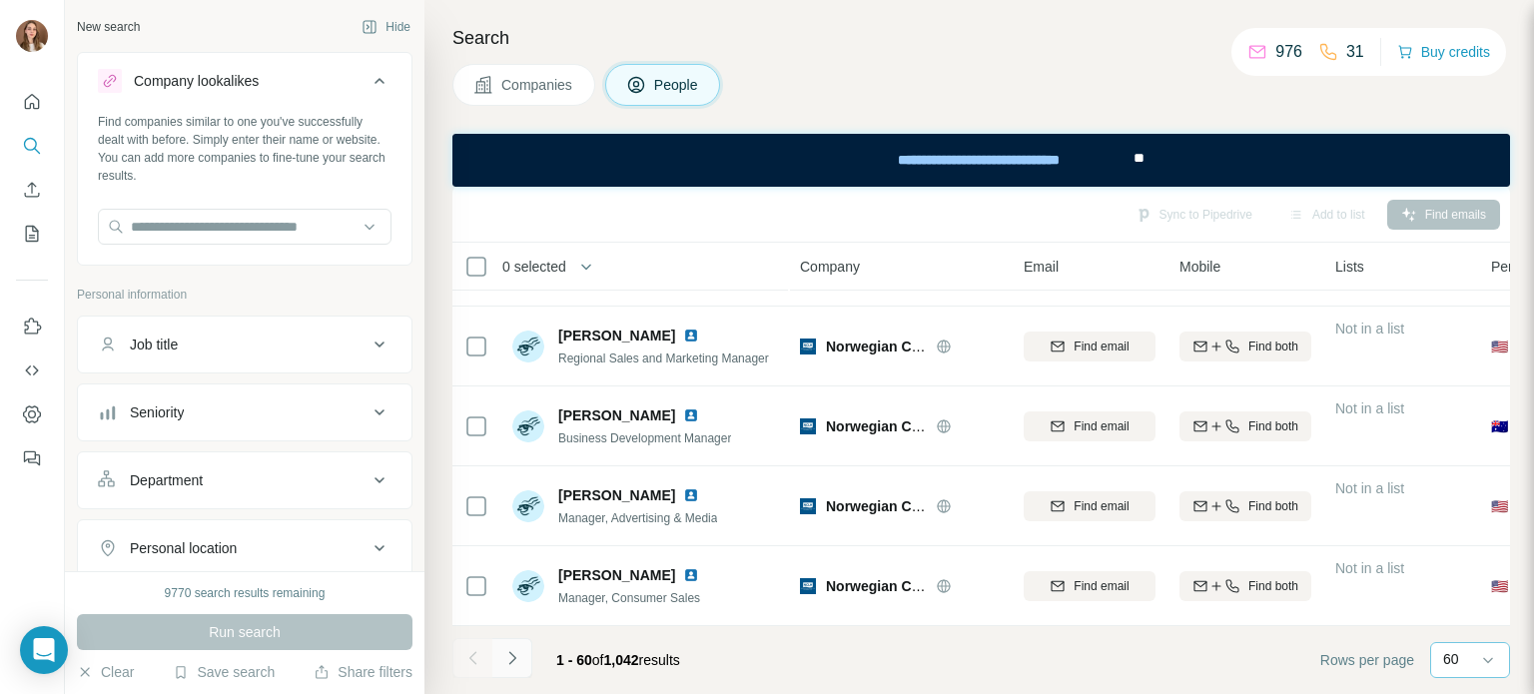
click at [517, 670] on button "Navigate to next page" at bounding box center [512, 658] width 40 height 40
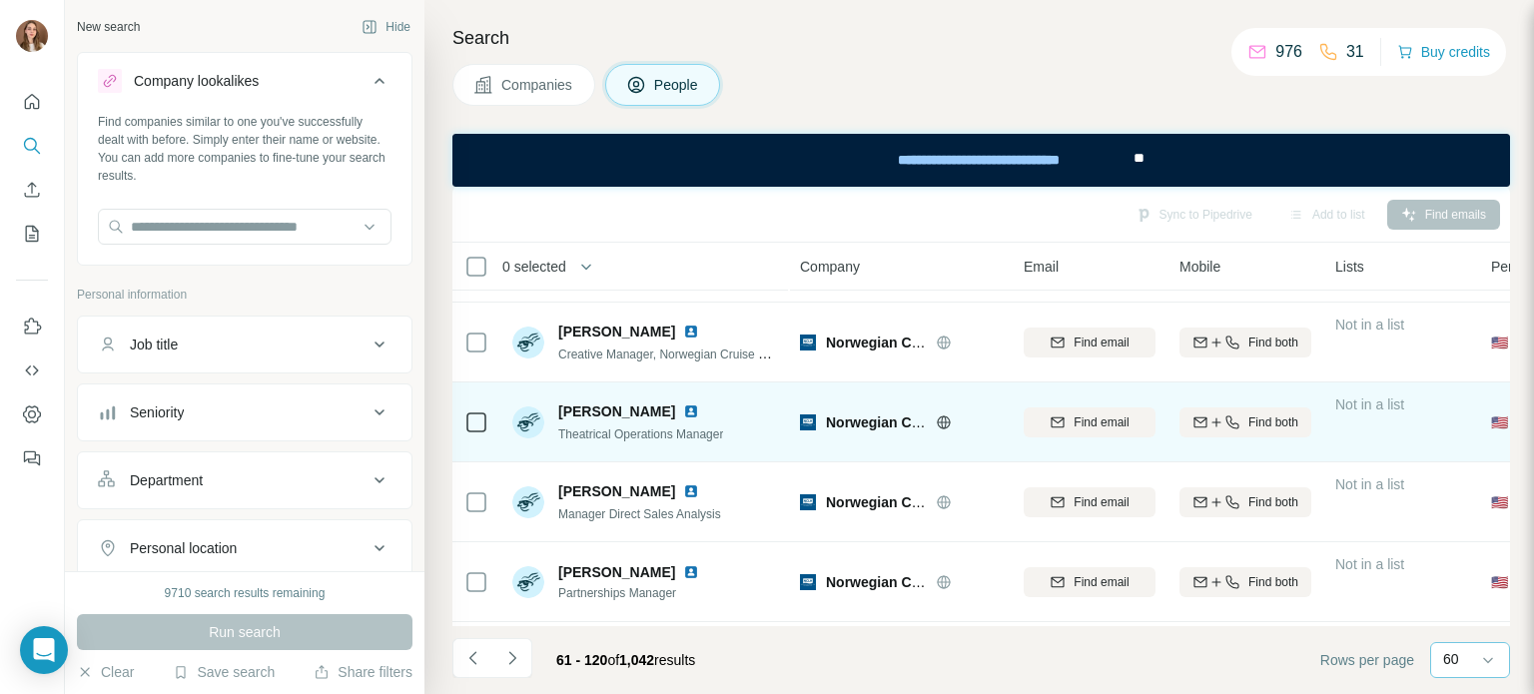
scroll to position [2098, 0]
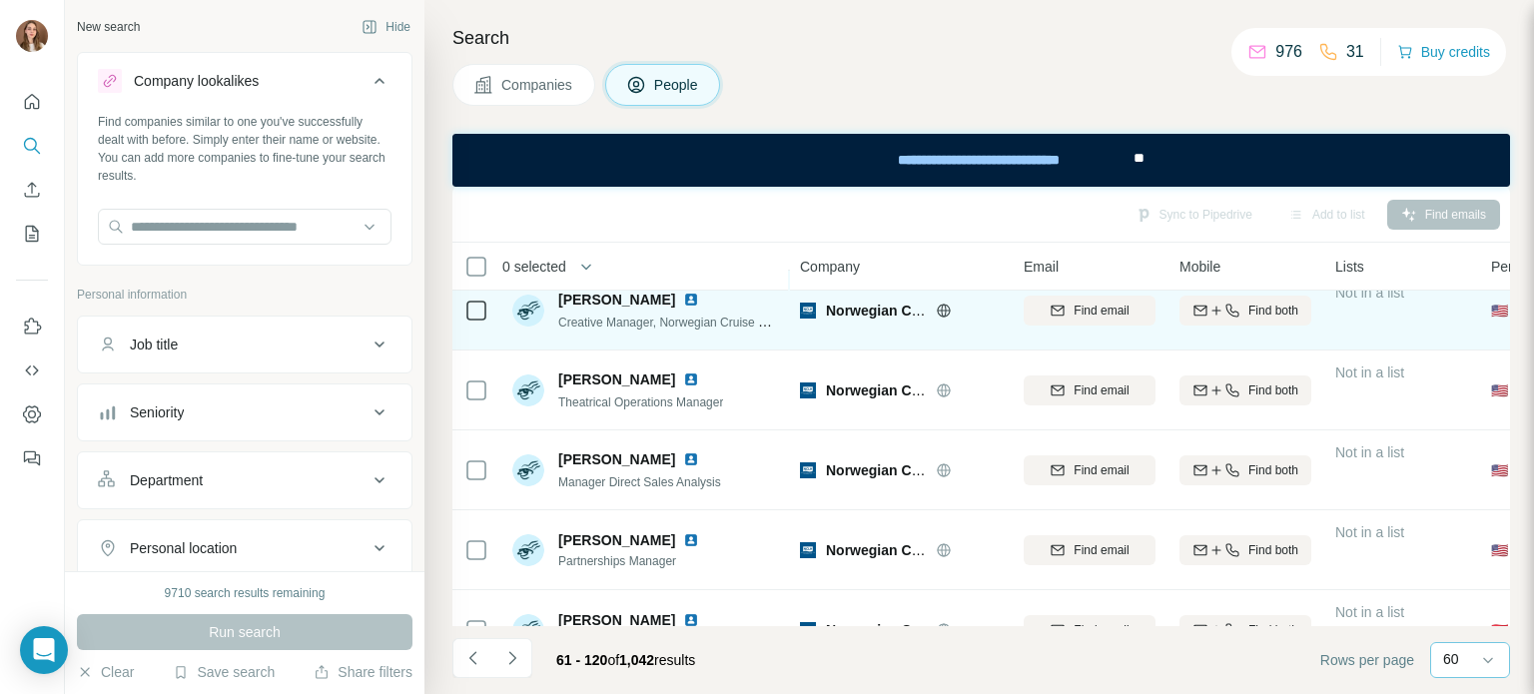
click at [683, 295] on img at bounding box center [691, 300] width 16 height 16
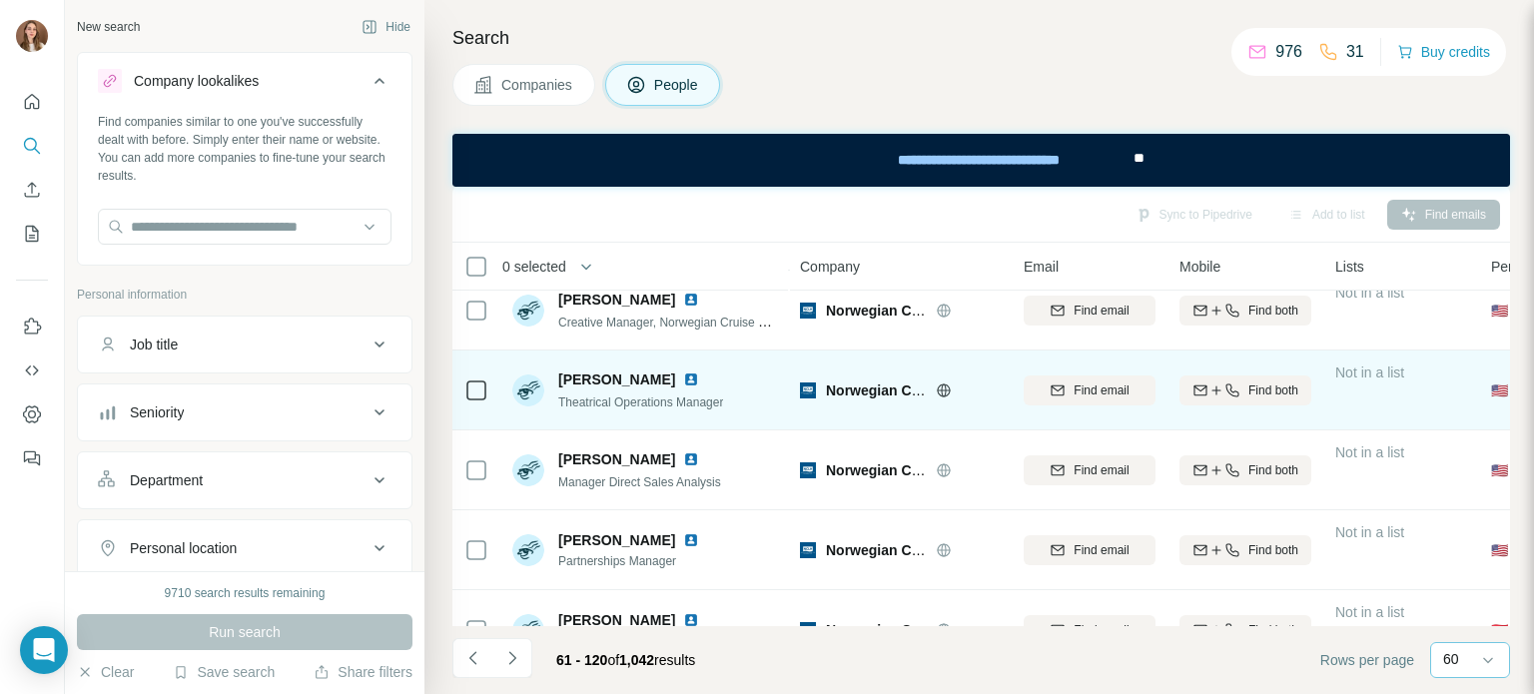
scroll to position [2198, 0]
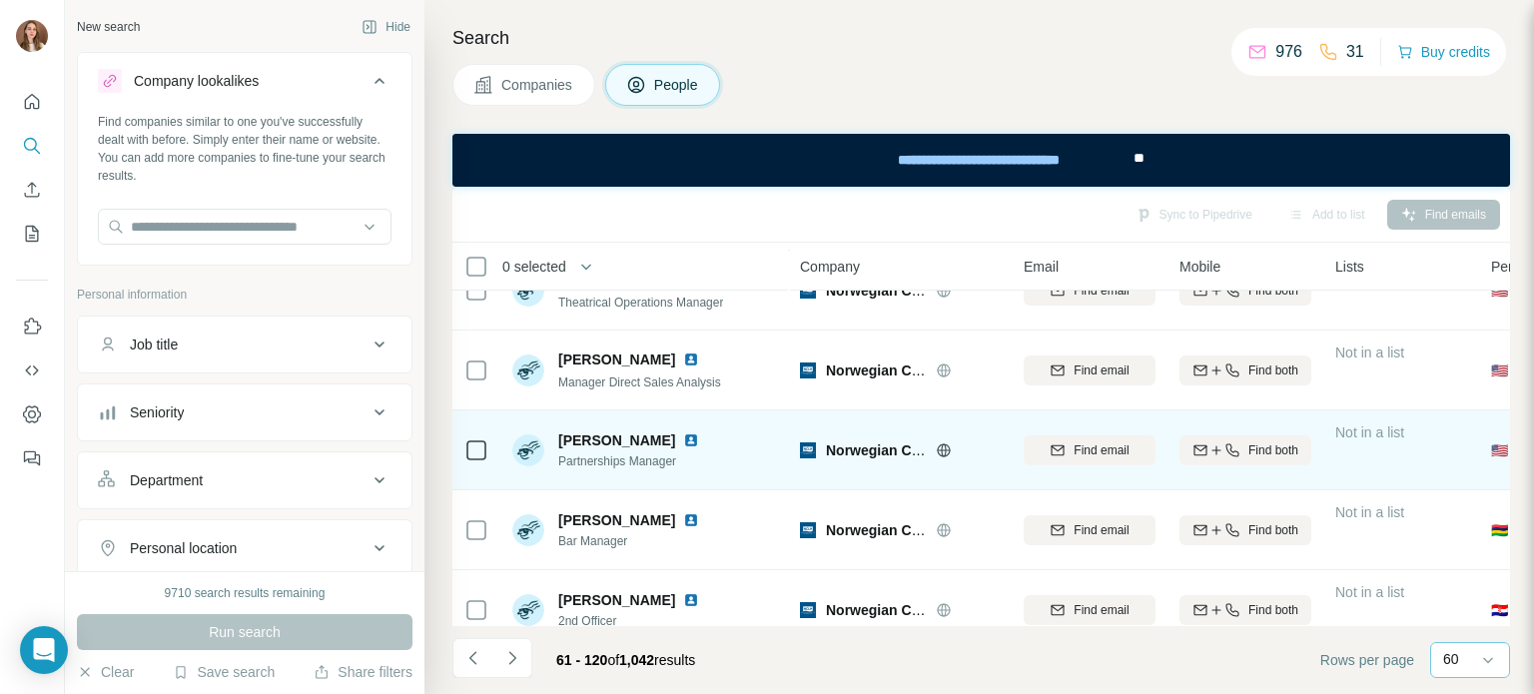
click at [683, 439] on img at bounding box center [691, 441] width 16 height 16
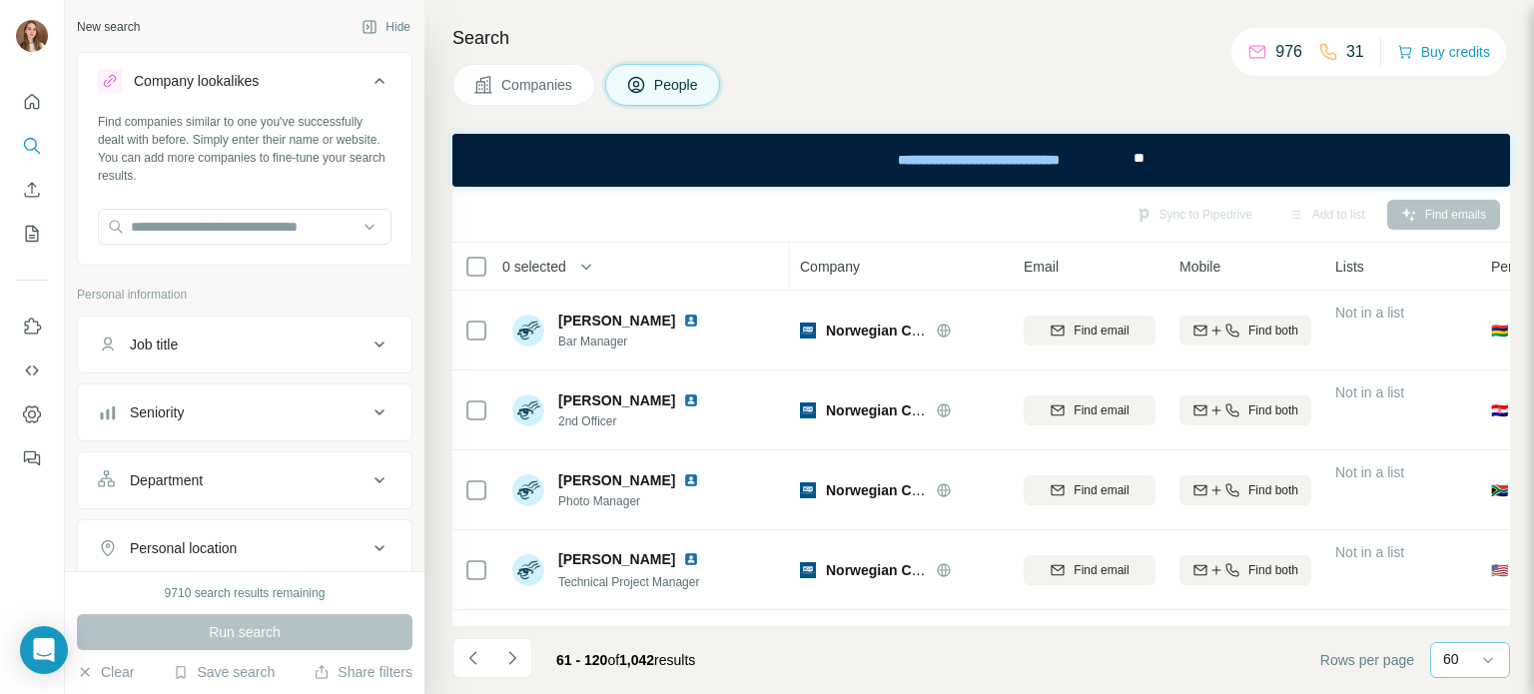
scroll to position [2497, 0]
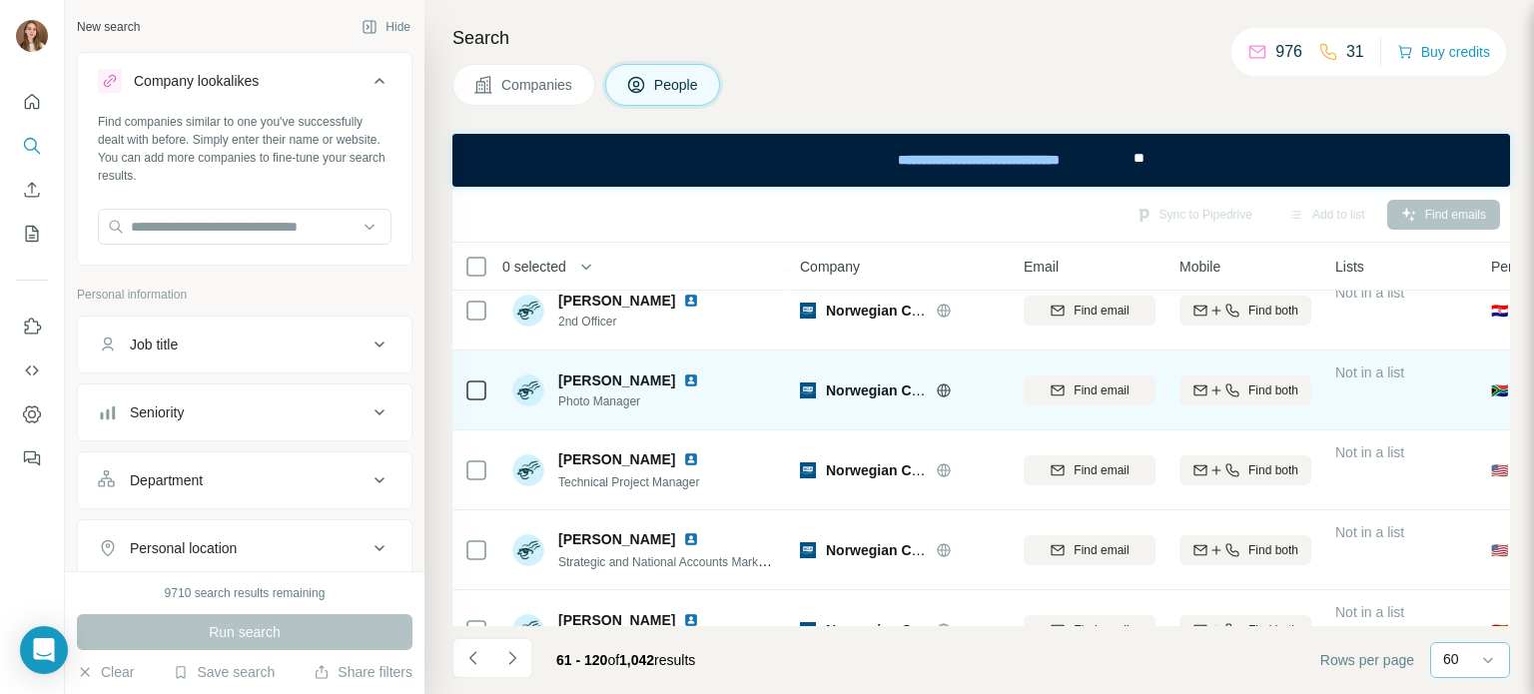
click at [685, 382] on img at bounding box center [691, 381] width 16 height 16
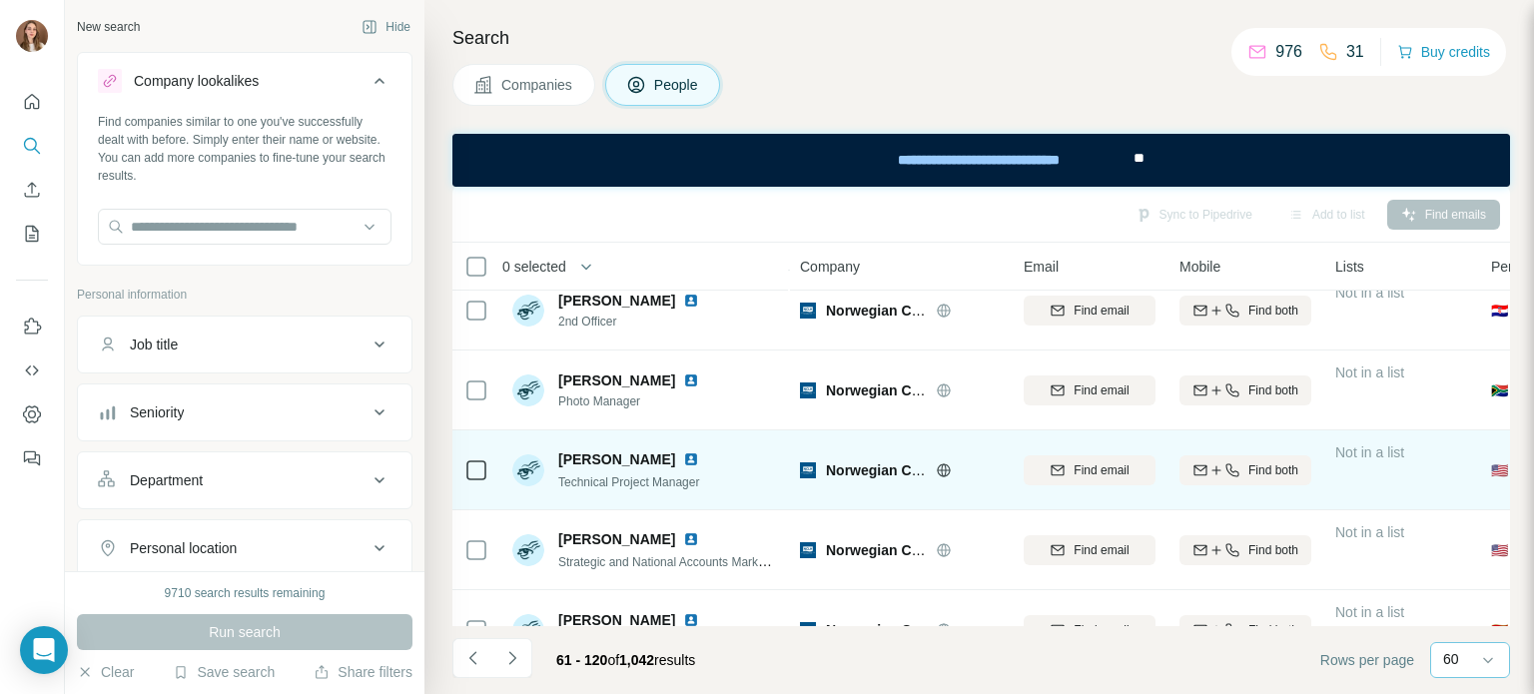
scroll to position [2597, 0]
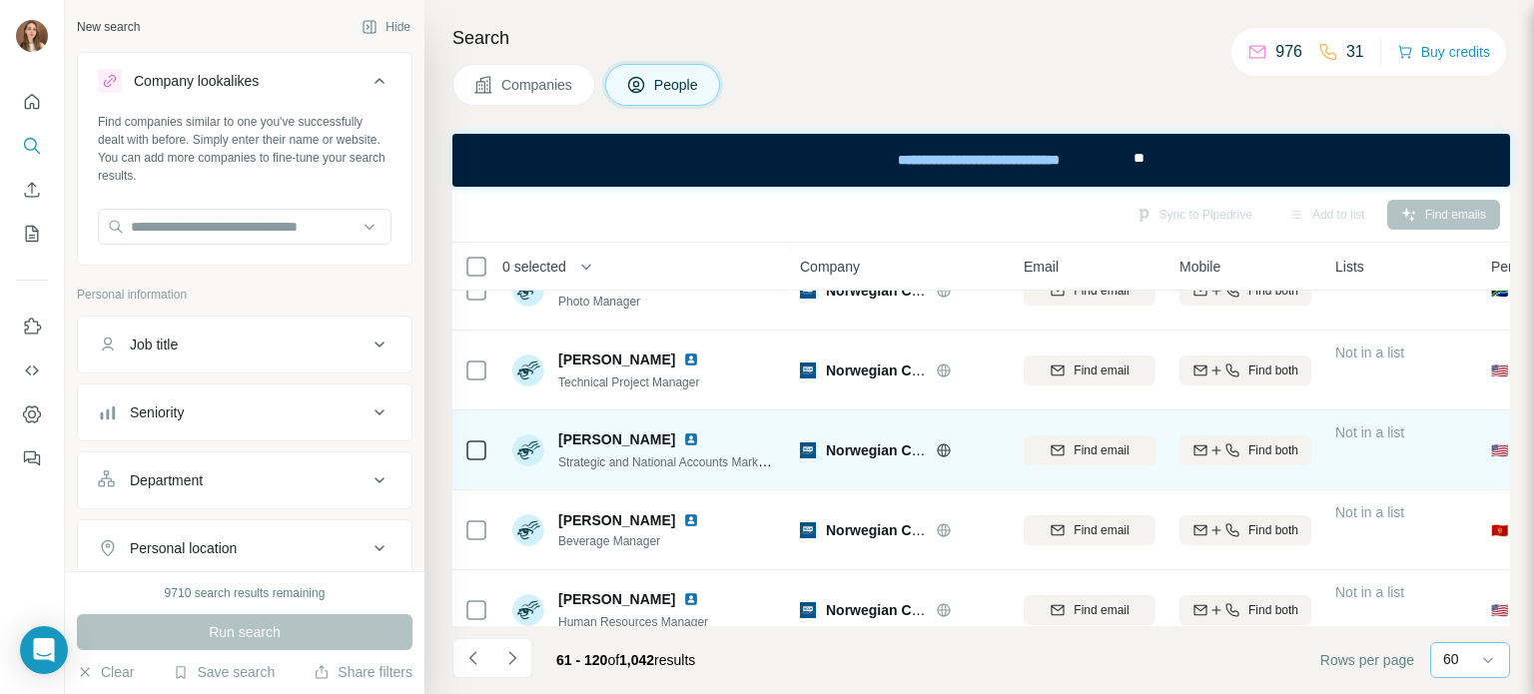
click at [695, 434] on img at bounding box center [691, 440] width 16 height 16
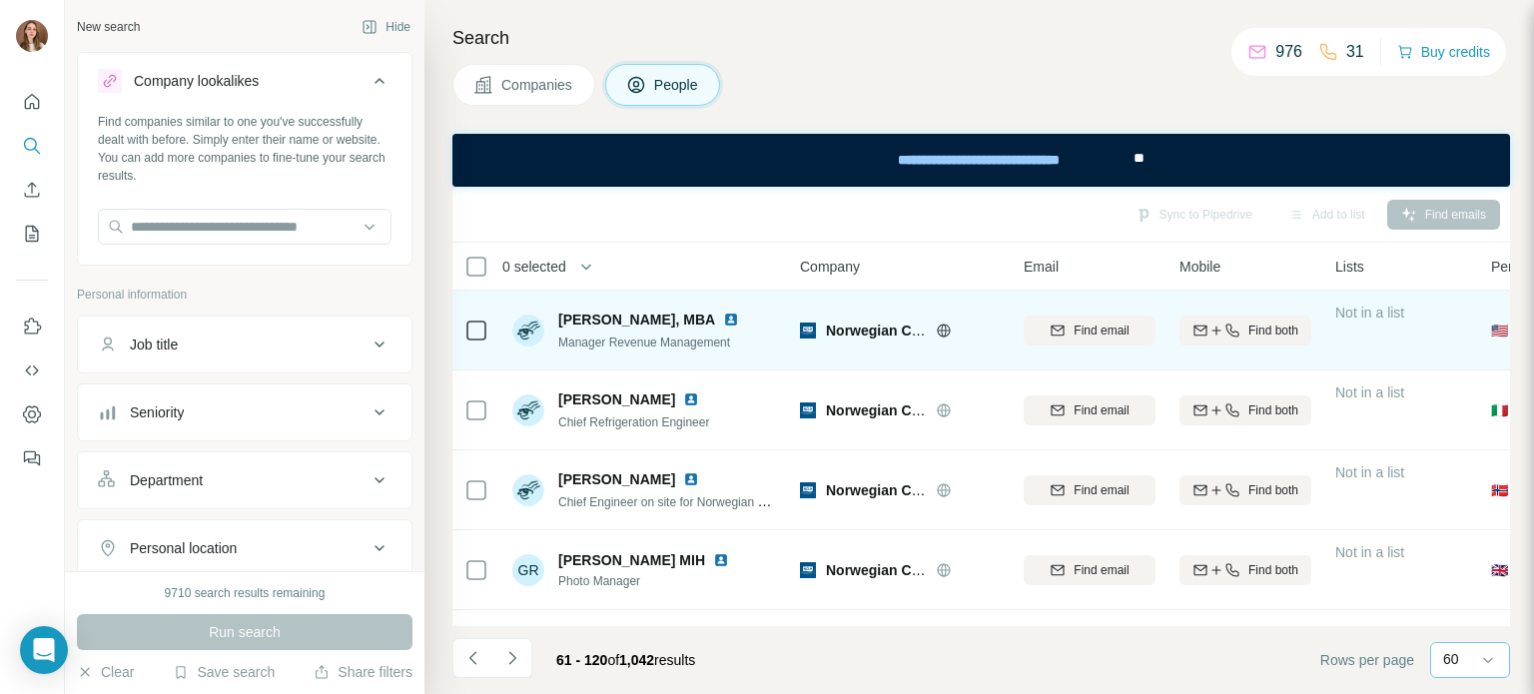
scroll to position [3696, 0]
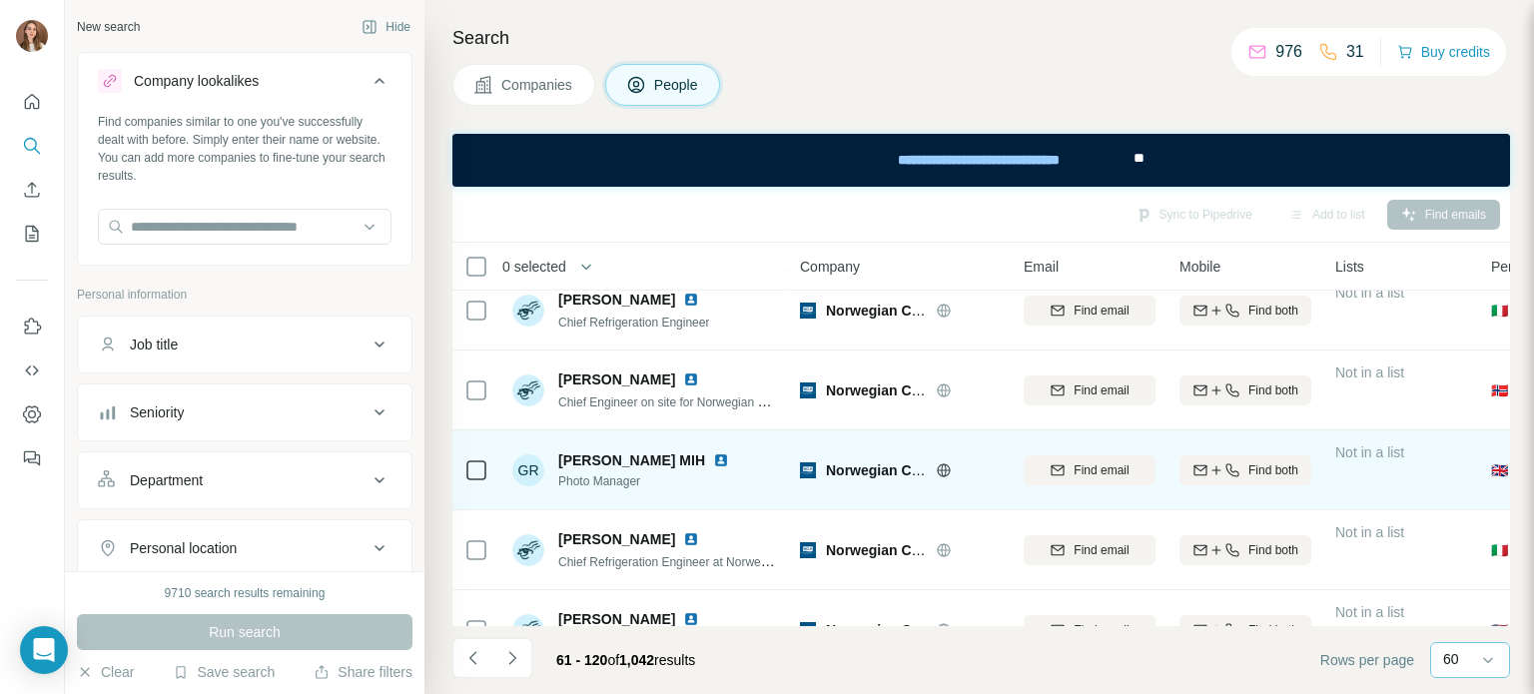
click at [713, 452] on img at bounding box center [721, 460] width 16 height 16
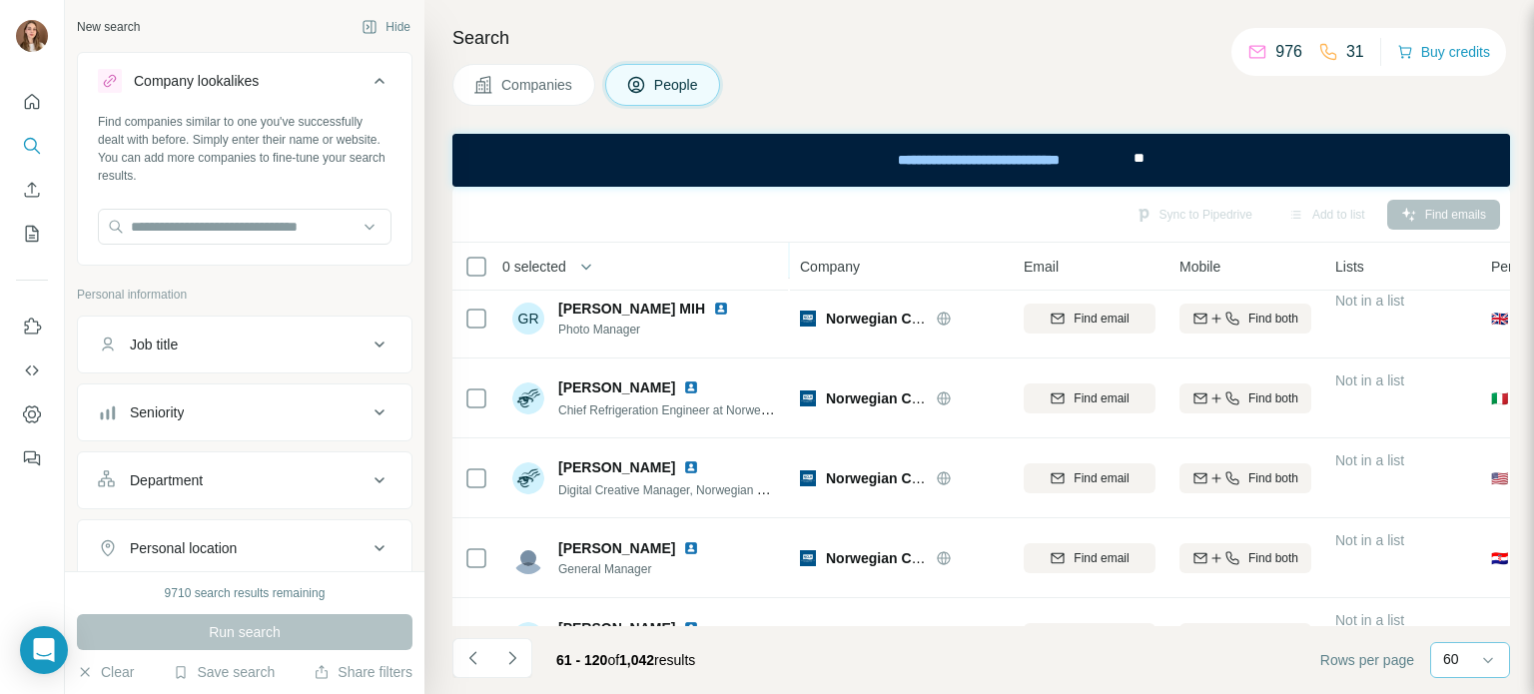
scroll to position [3896, 0]
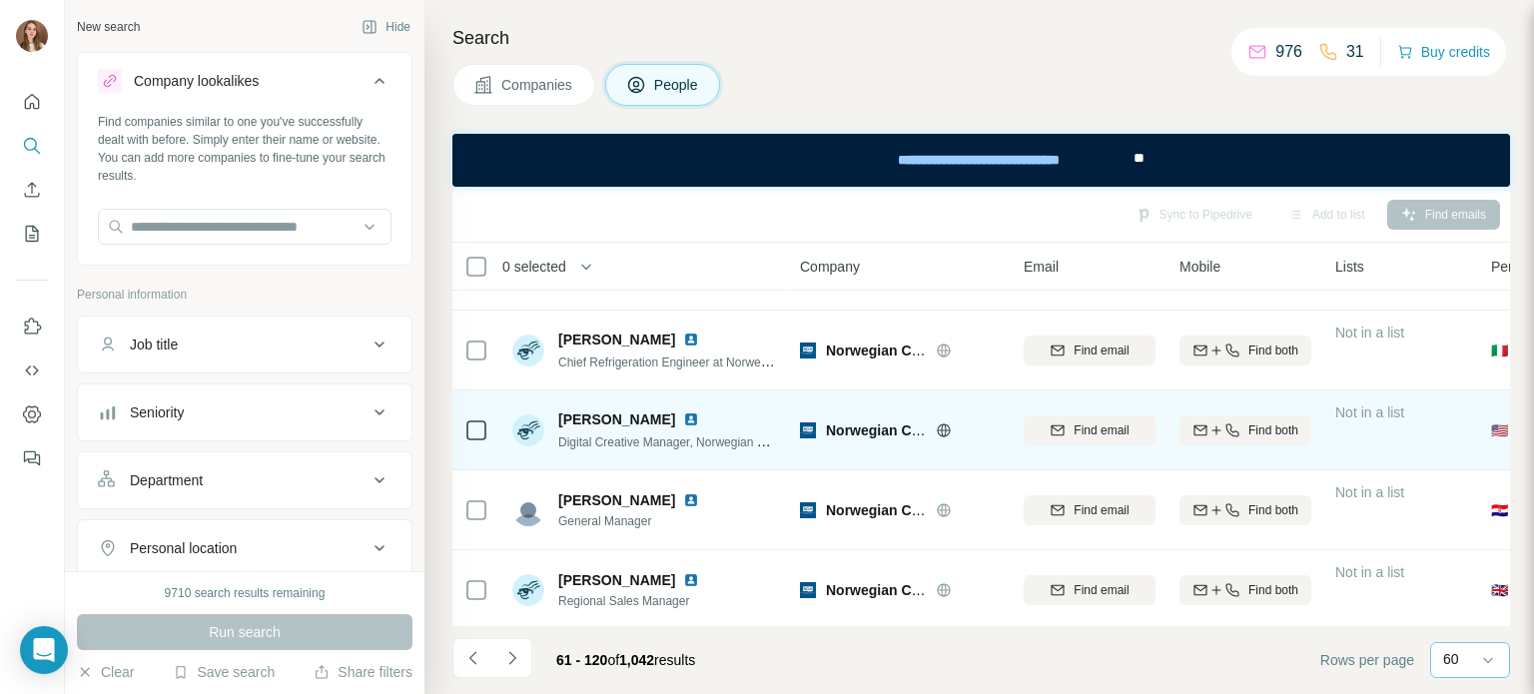
click at [684, 417] on img at bounding box center [691, 420] width 16 height 16
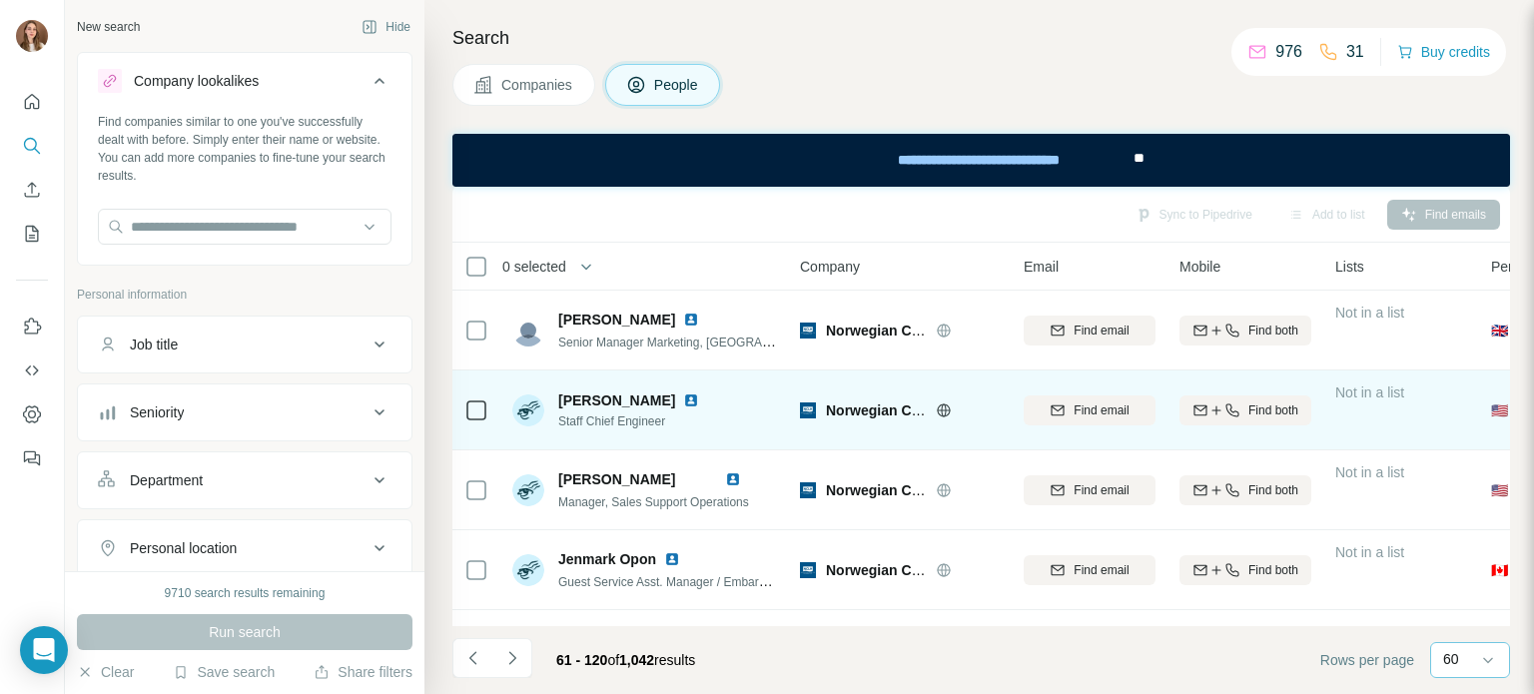
scroll to position [4468, 0]
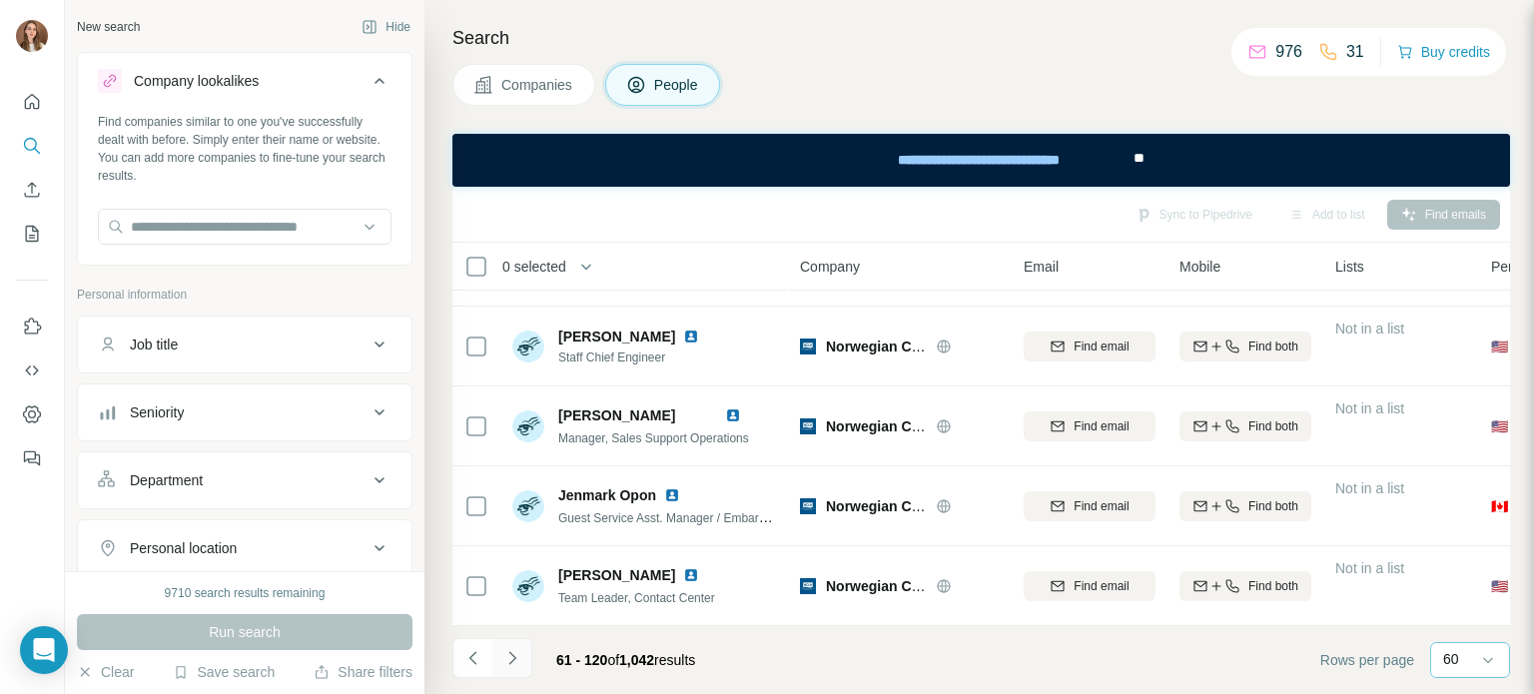
click at [515, 657] on icon "Navigate to next page" at bounding box center [512, 658] width 20 height 20
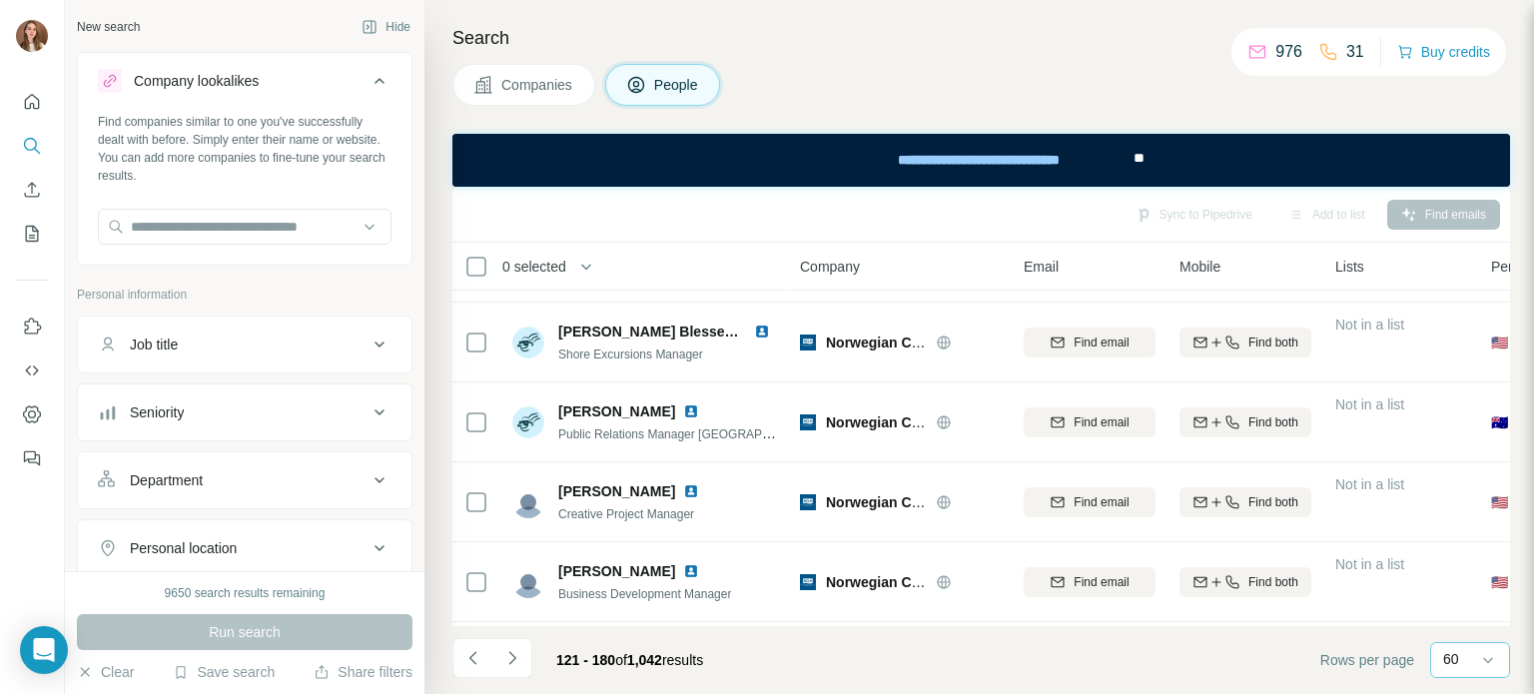
scroll to position [1299, 0]
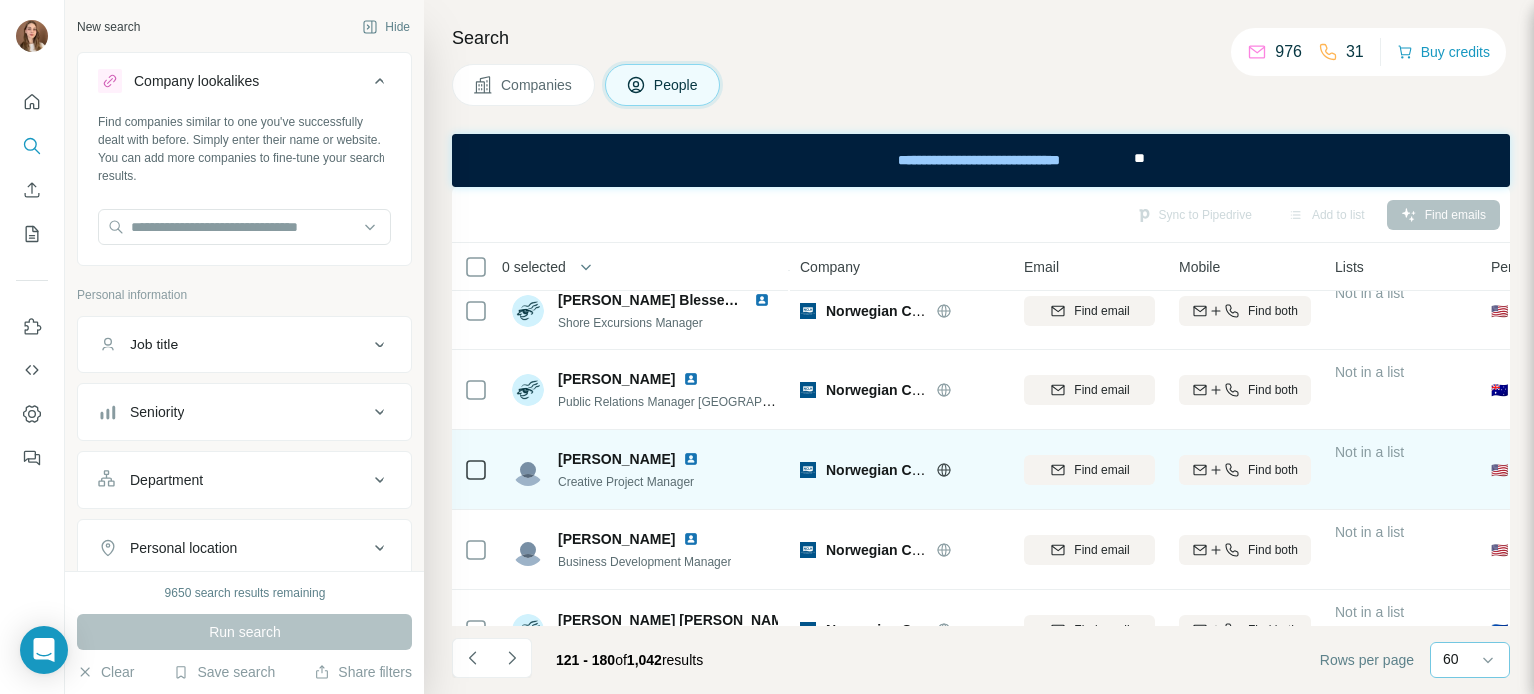
click at [683, 458] on img at bounding box center [691, 459] width 16 height 16
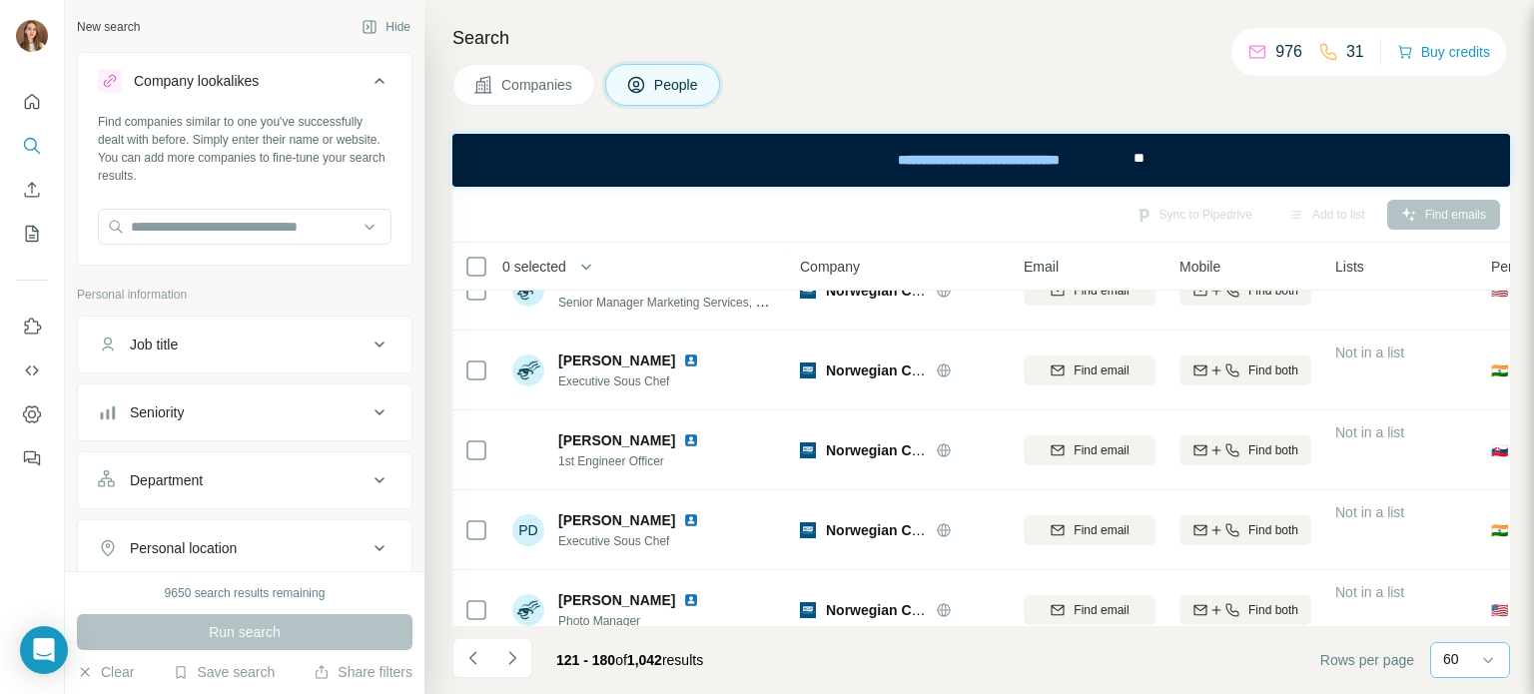
scroll to position [3097, 0]
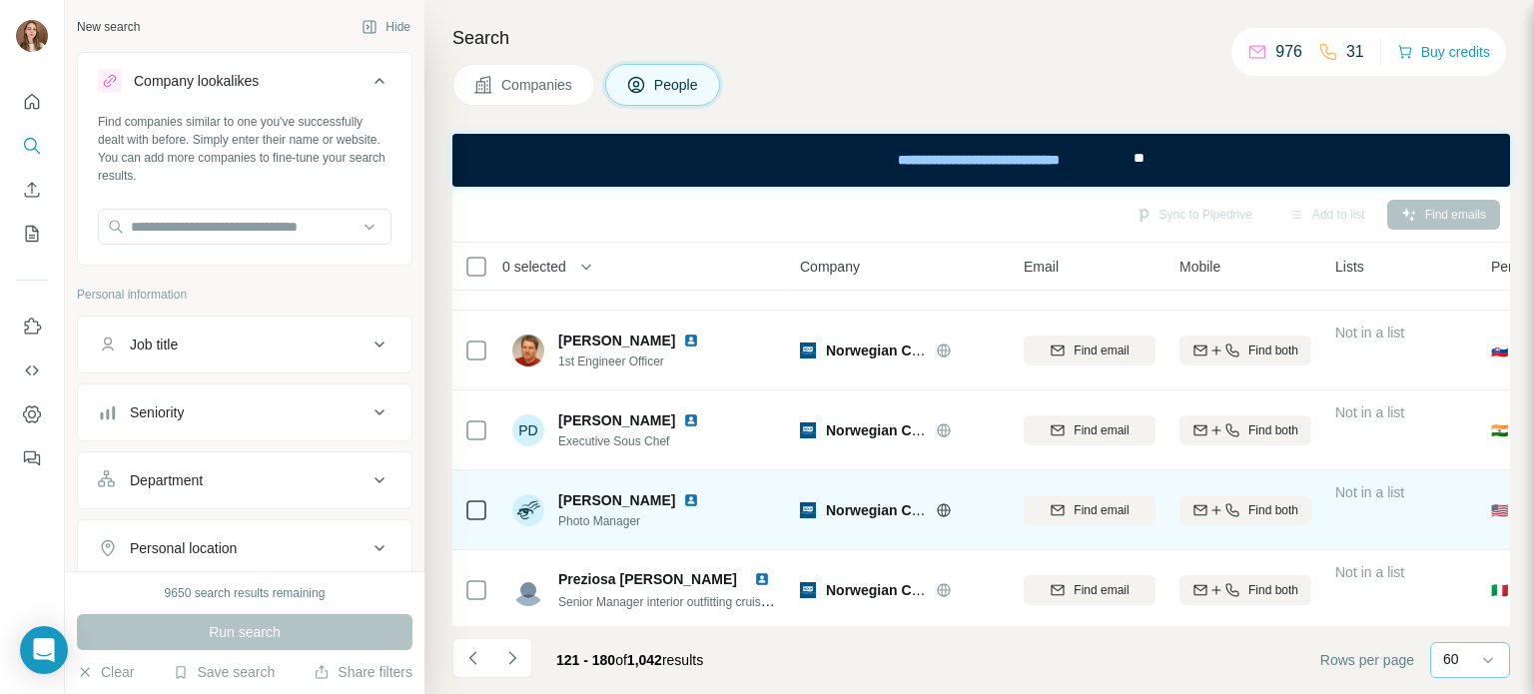
click at [683, 494] on img at bounding box center [691, 500] width 16 height 16
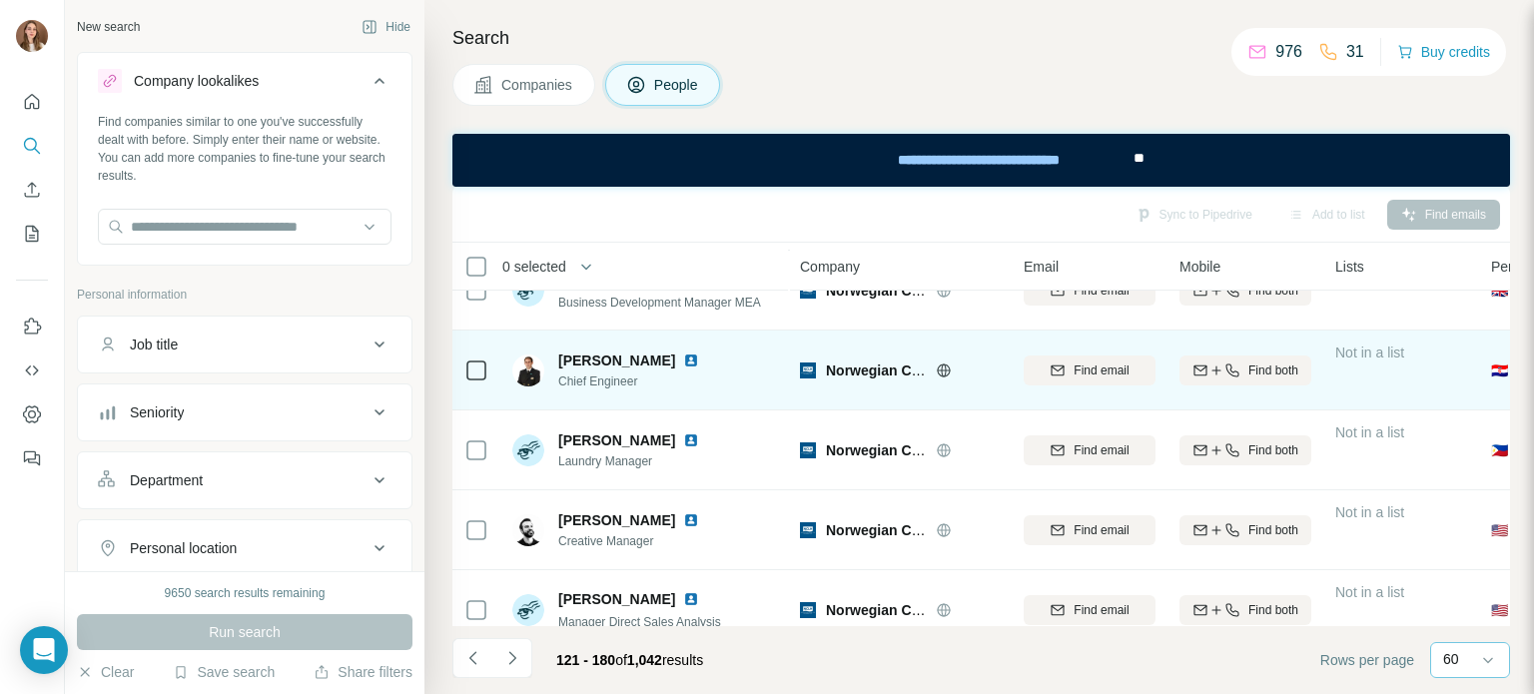
scroll to position [3896, 0]
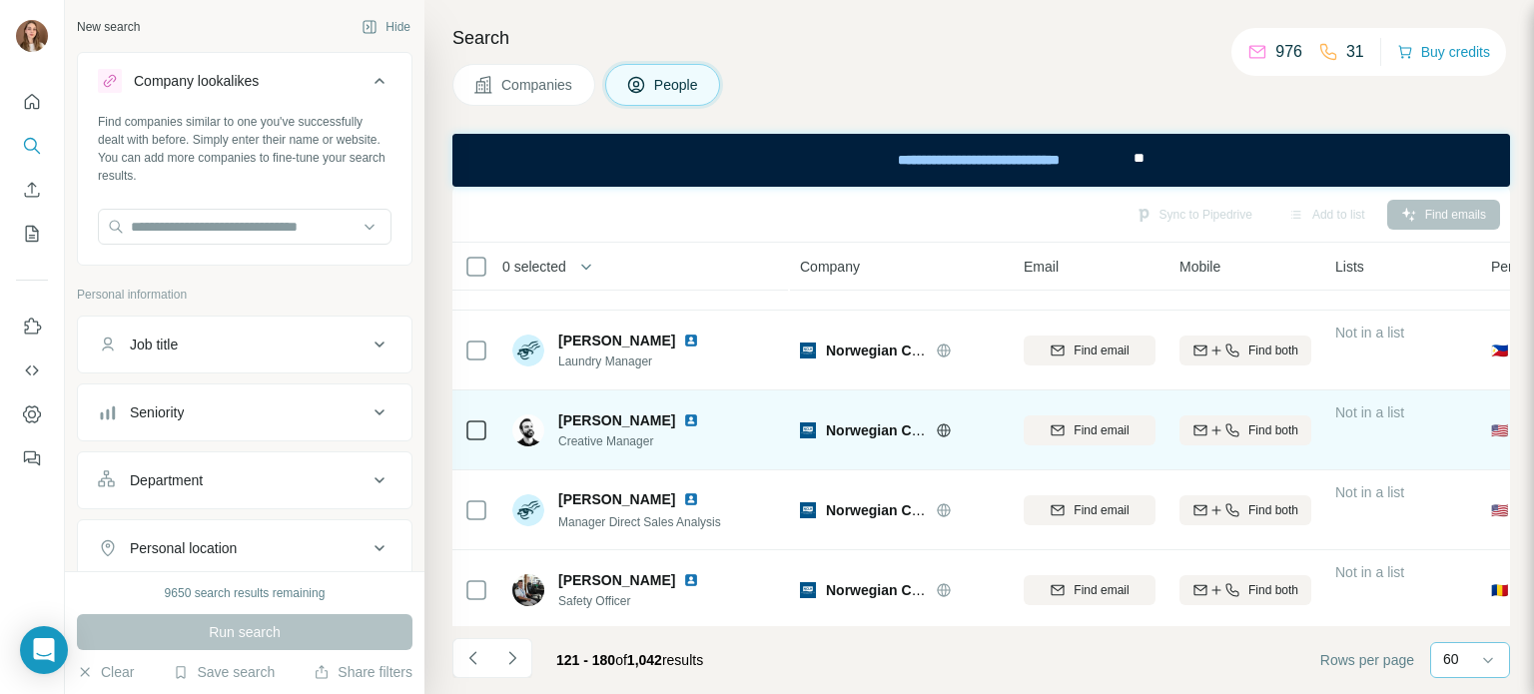
click at [683, 421] on img at bounding box center [691, 421] width 16 height 16
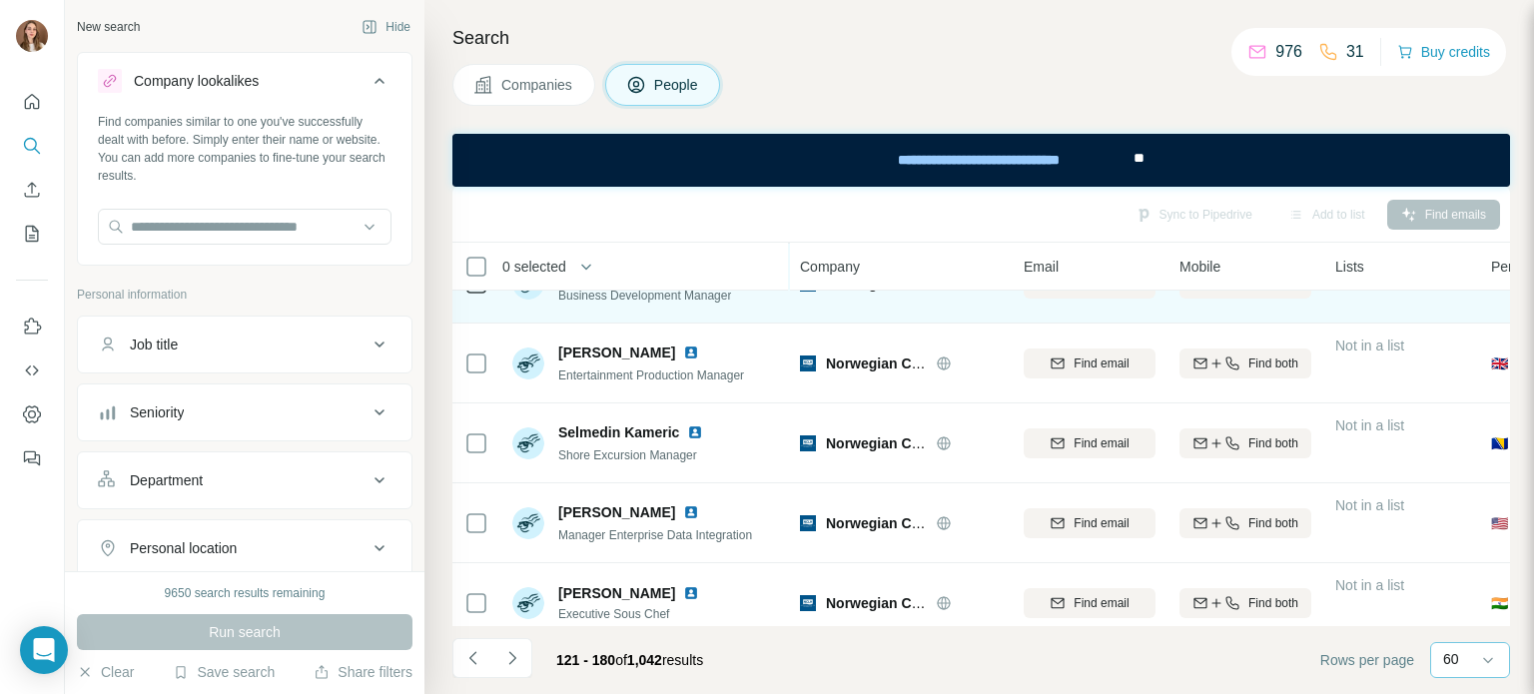
scroll to position [4468, 0]
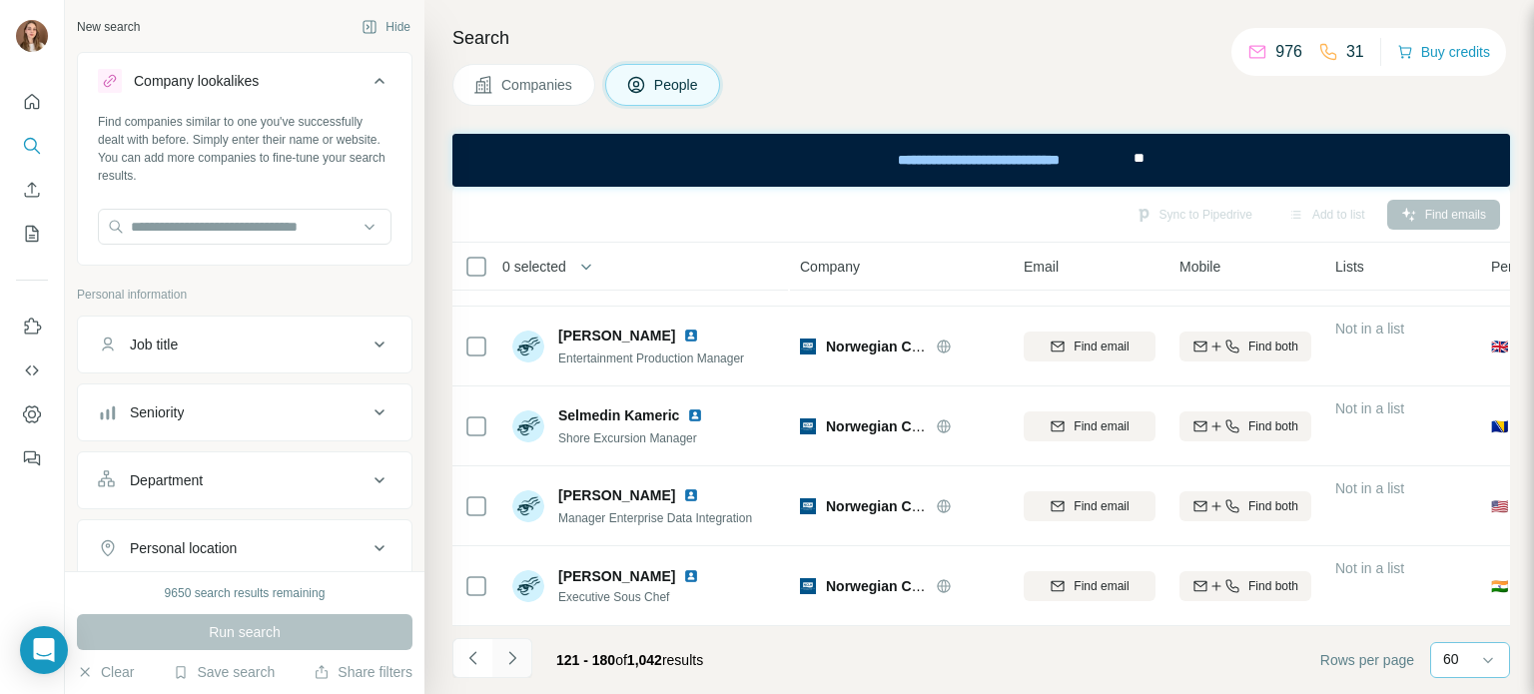
click at [519, 658] on icon "Navigate to next page" at bounding box center [512, 658] width 20 height 20
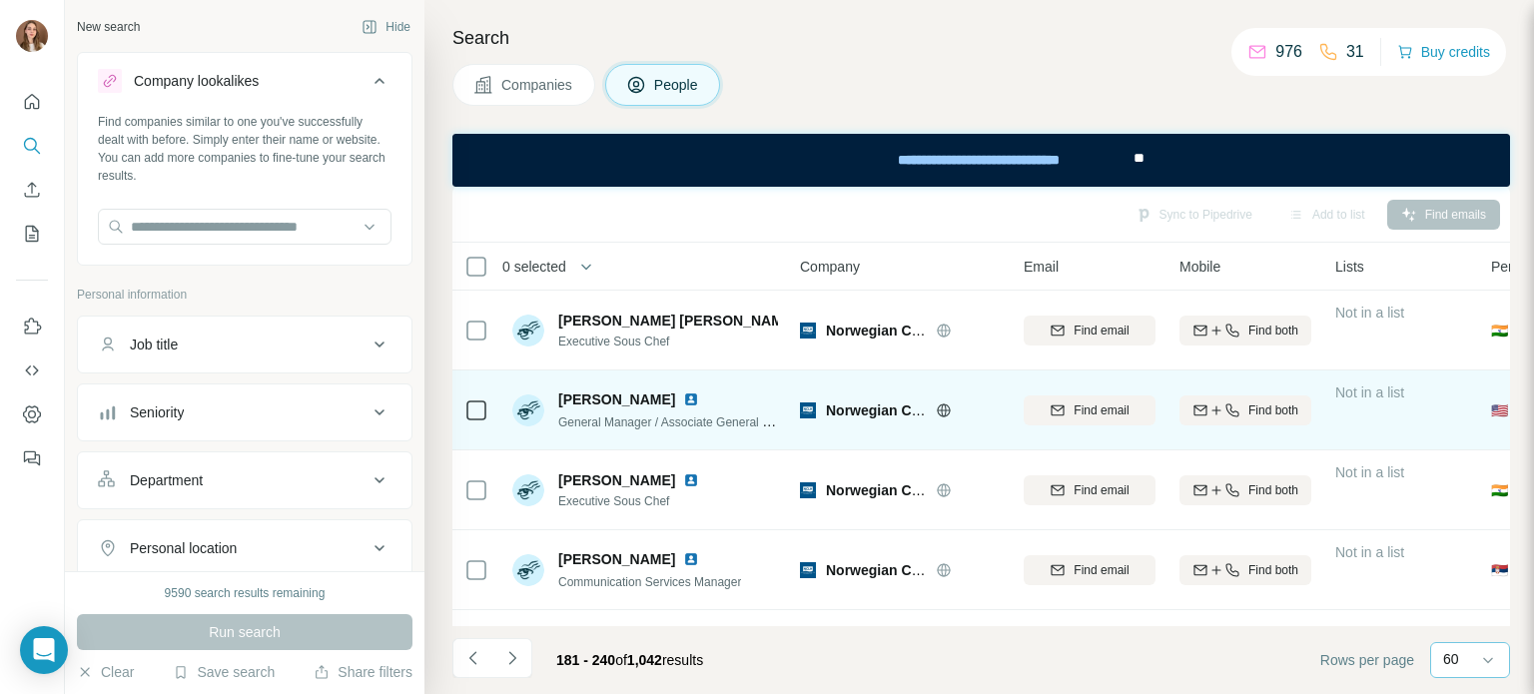
click at [699, 394] on img at bounding box center [691, 400] width 16 height 16
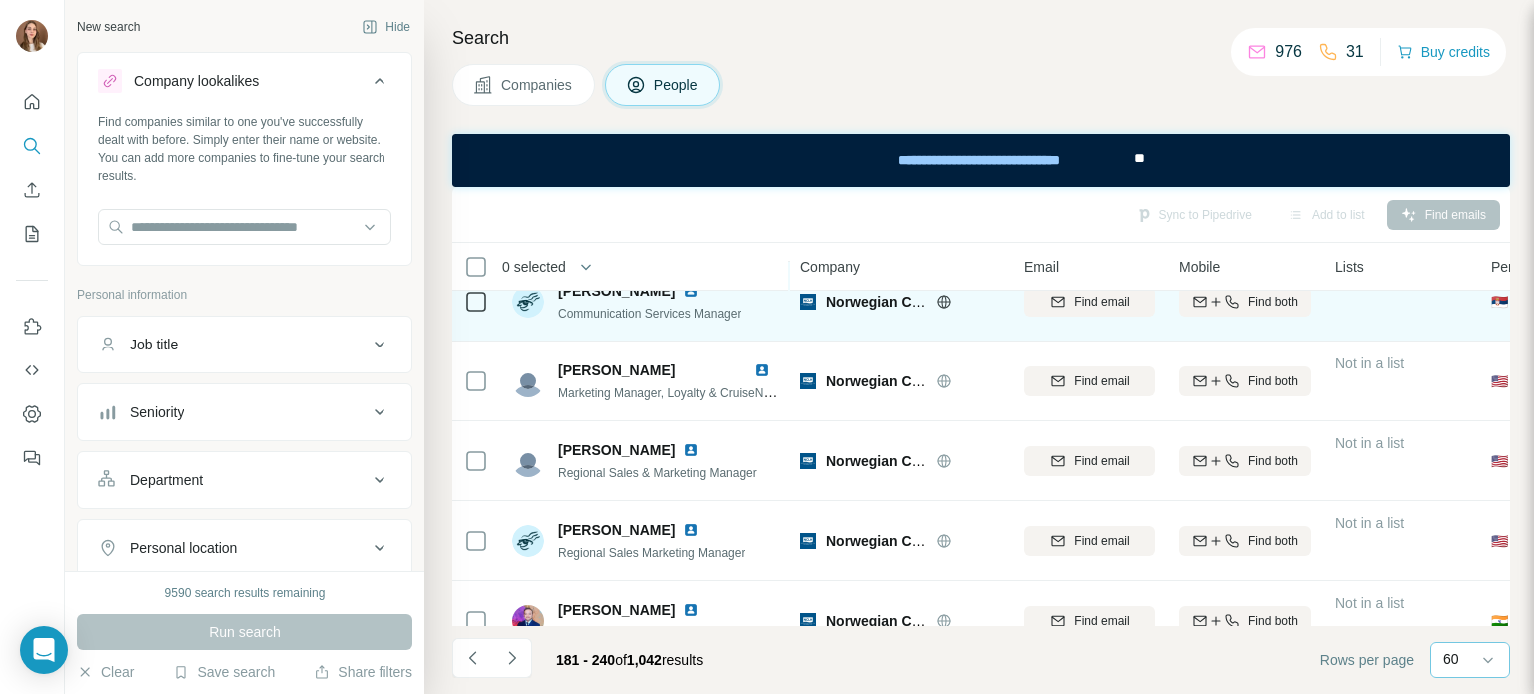
scroll to position [300, 0]
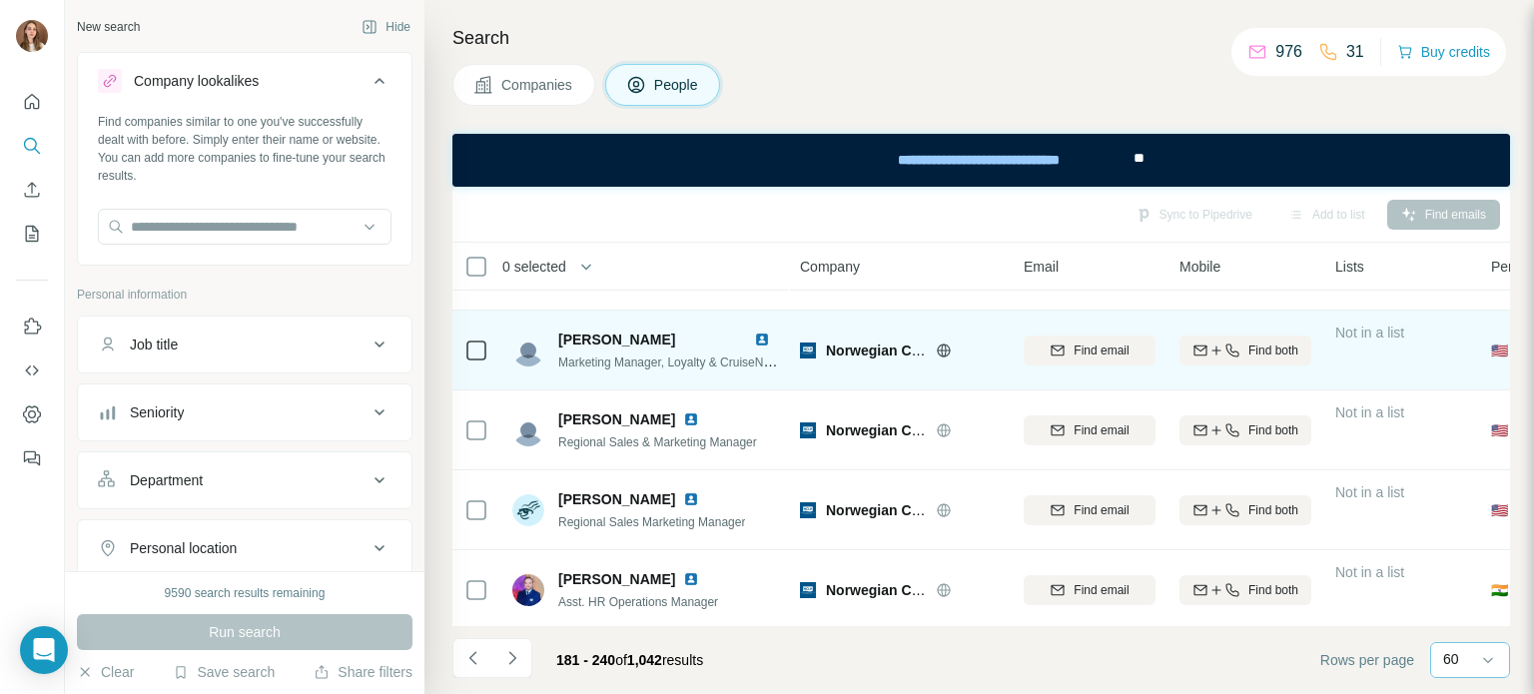
click at [760, 332] on img at bounding box center [762, 340] width 16 height 16
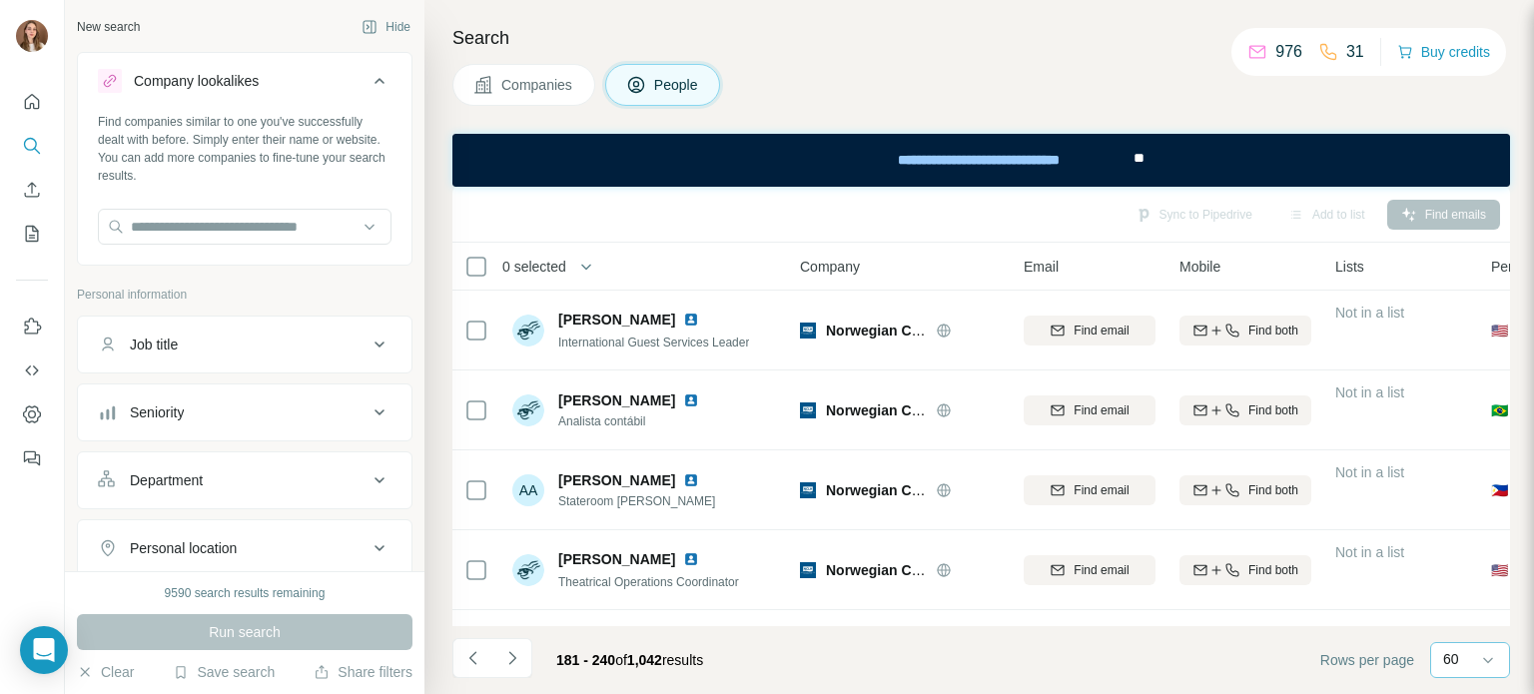
scroll to position [4468, 0]
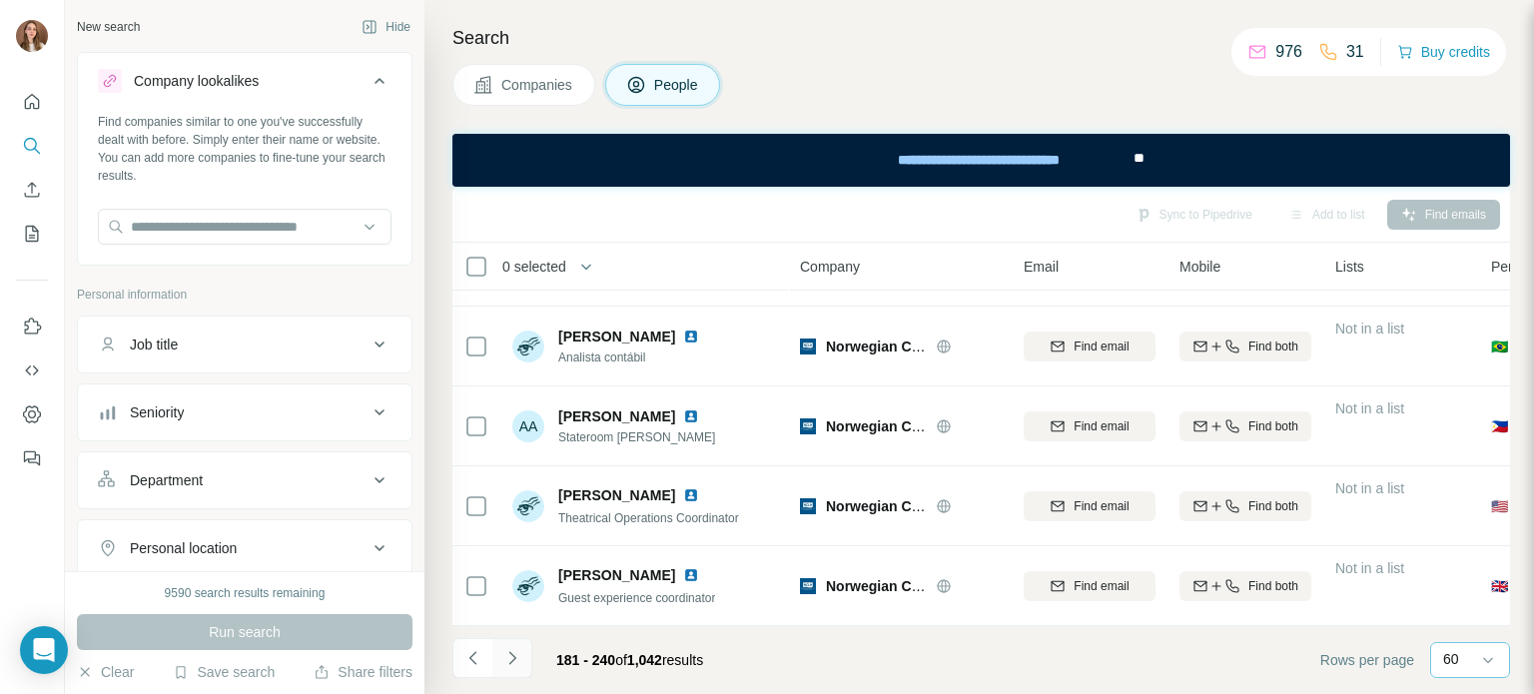
click at [526, 654] on button "Navigate to next page" at bounding box center [512, 658] width 40 height 40
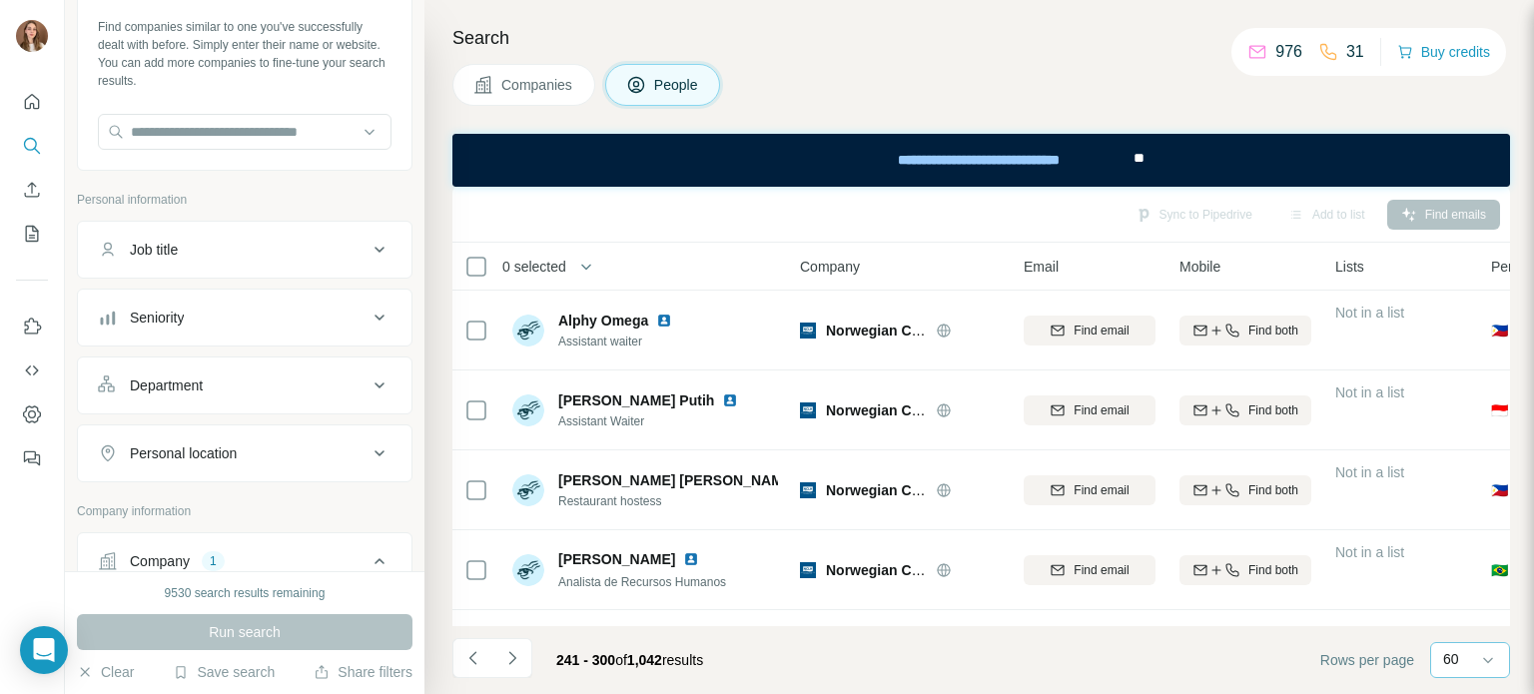
scroll to position [200, 0]
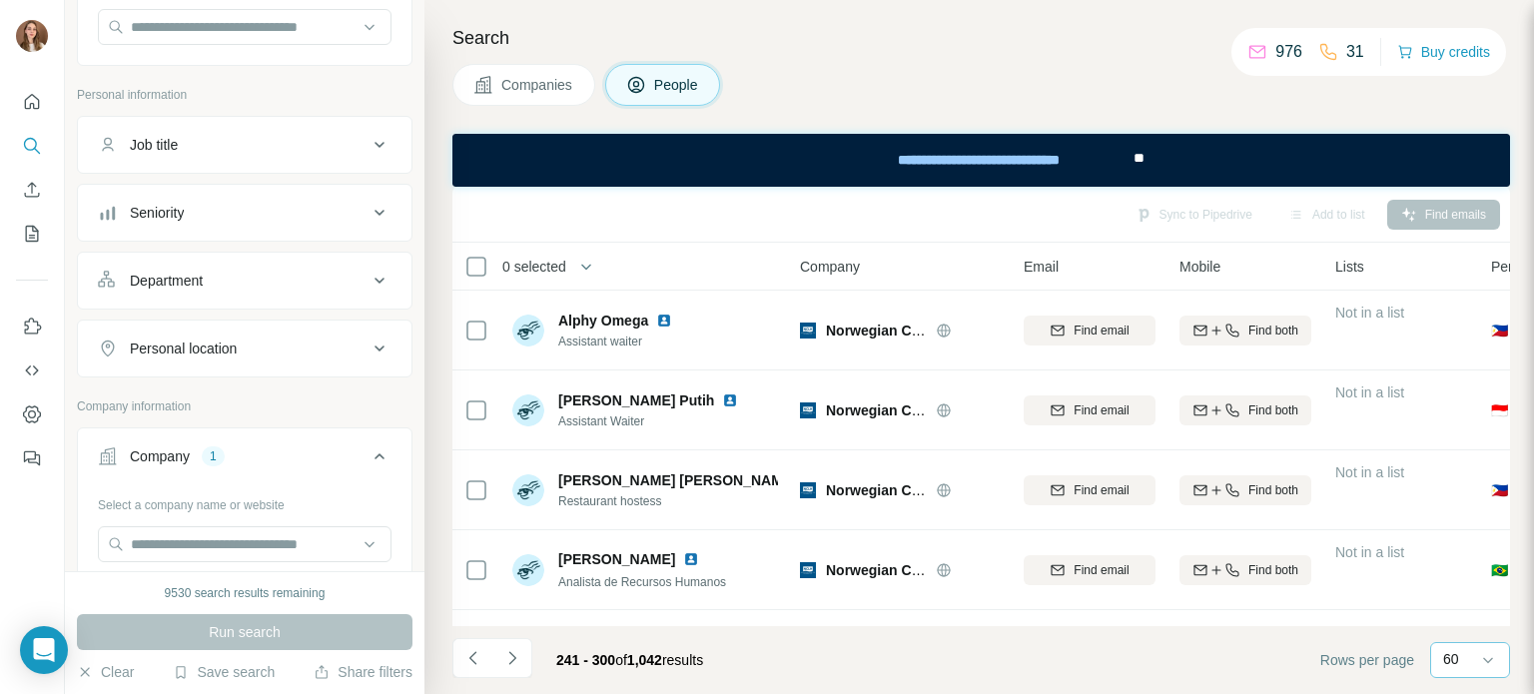
click at [320, 276] on div "Department" at bounding box center [233, 281] width 270 height 20
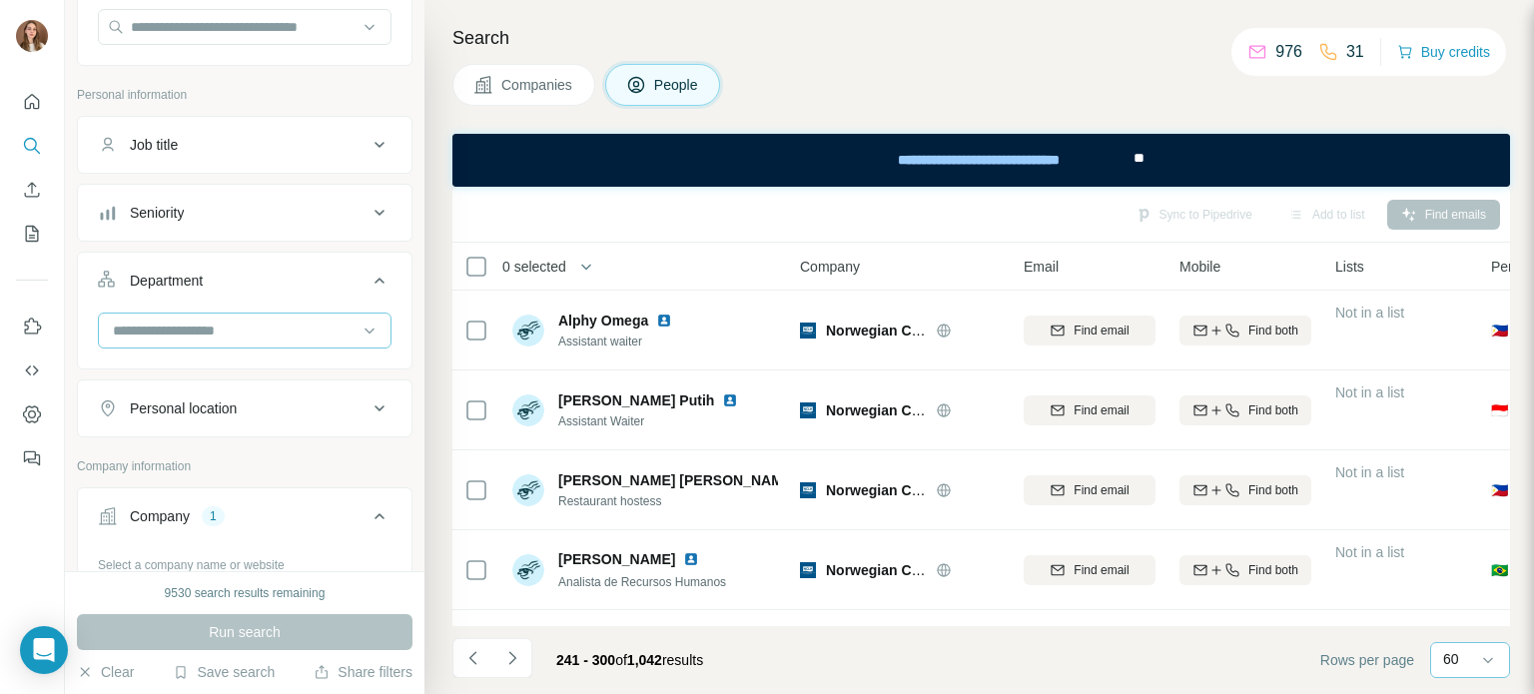
click at [212, 328] on input at bounding box center [234, 331] width 247 height 22
type input "*"
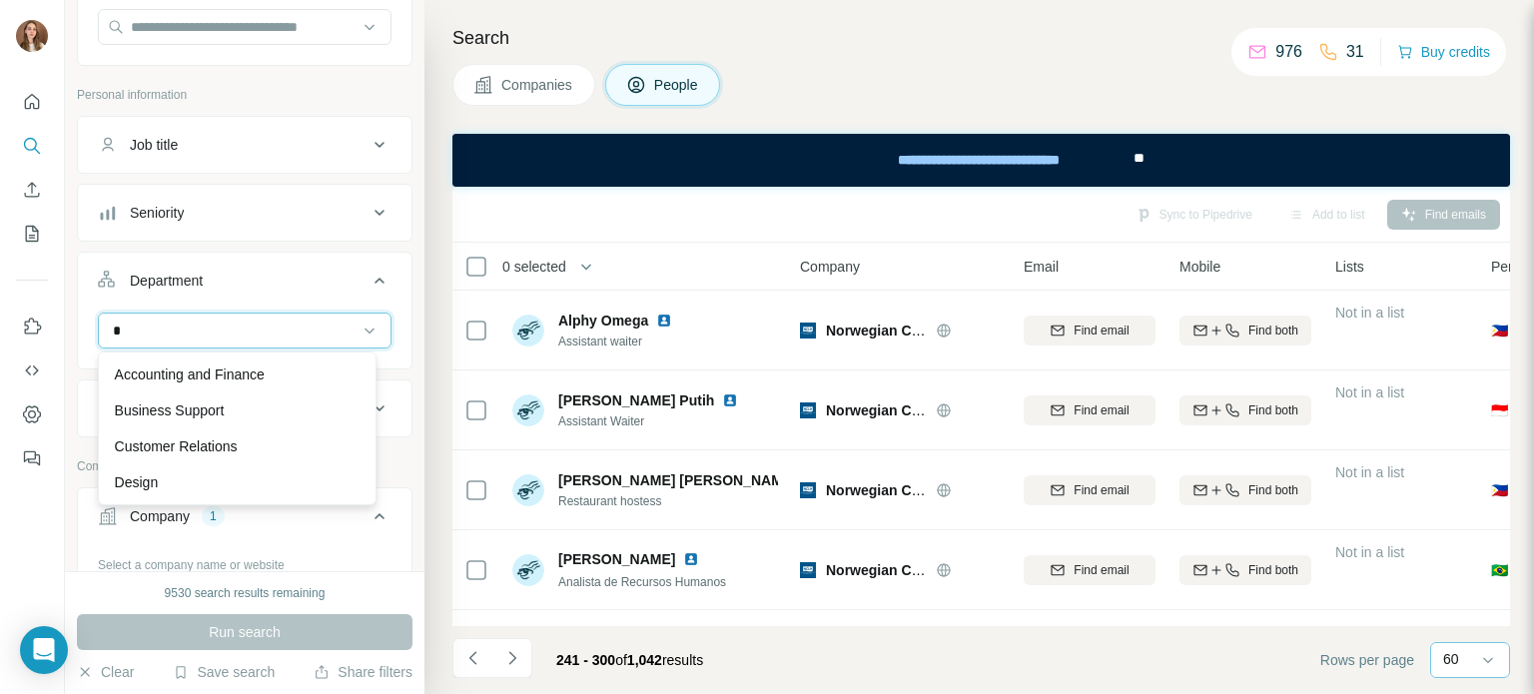
type input "**"
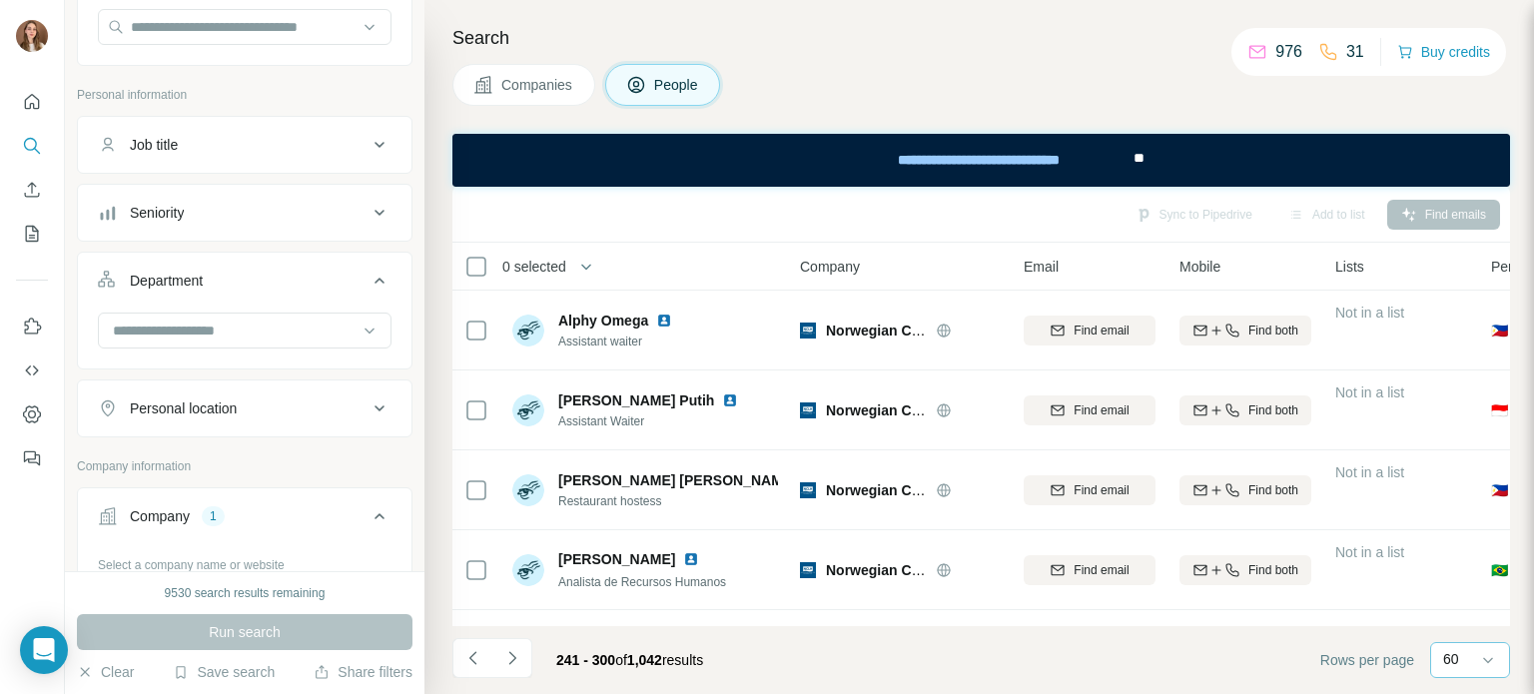
click at [64, 352] on div at bounding box center [32, 347] width 65 height 694
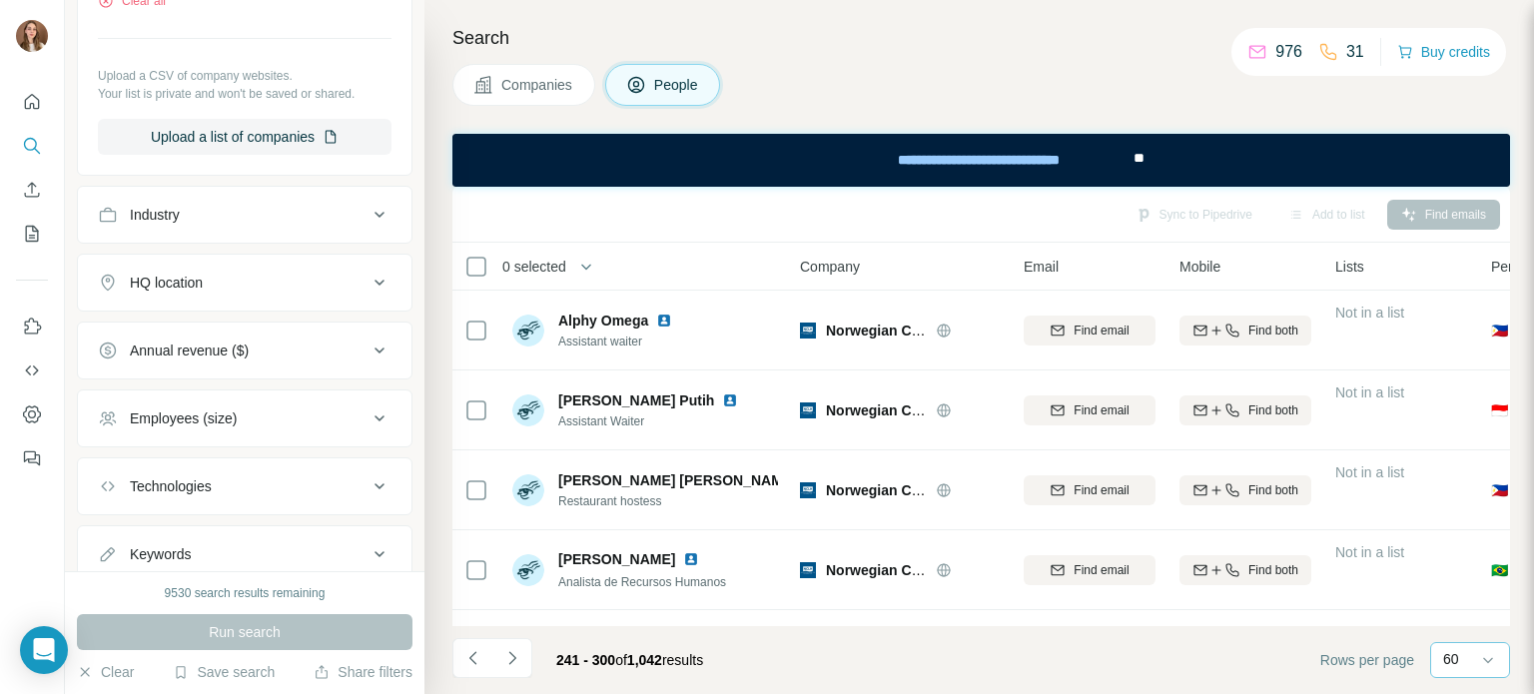
scroll to position [899, 0]
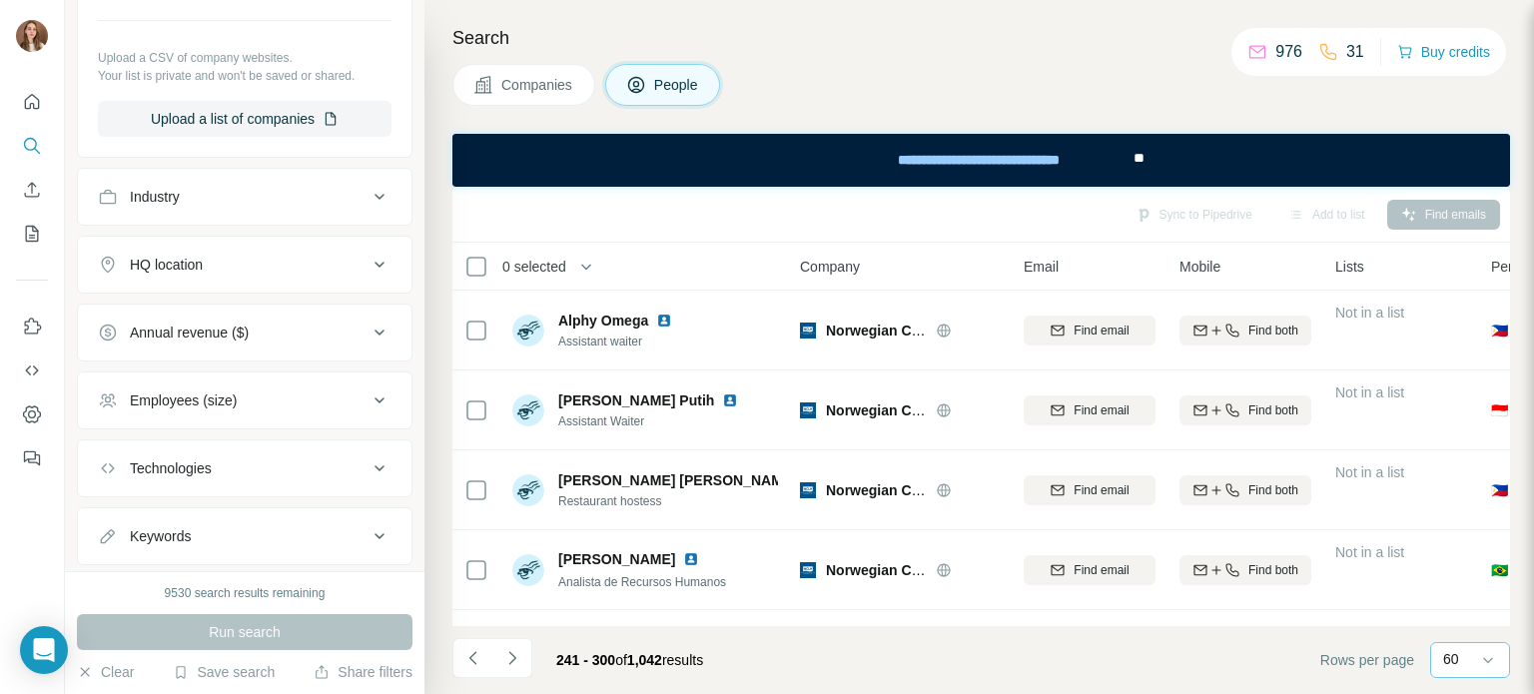
click at [254, 203] on div "Industry" at bounding box center [233, 197] width 270 height 20
click at [252, 203] on div "Industry" at bounding box center [233, 197] width 270 height 20
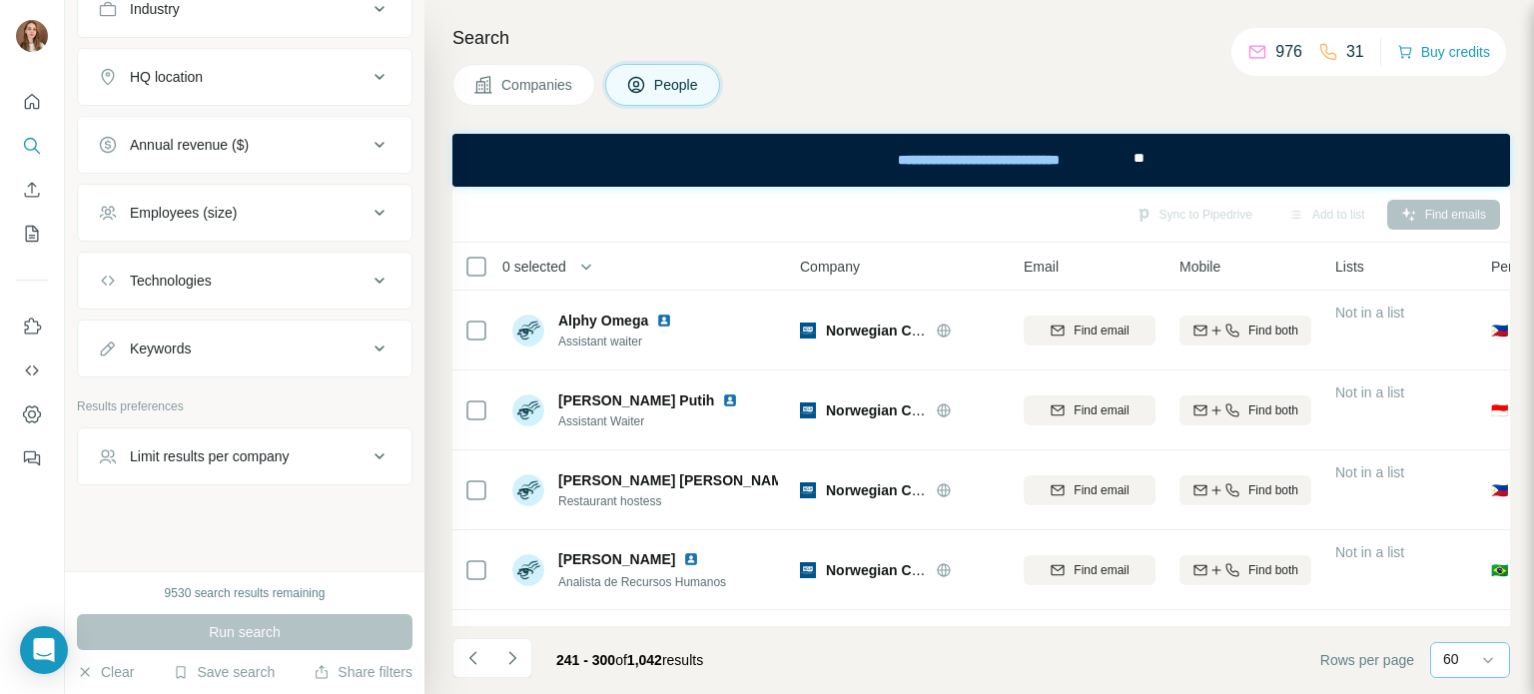
click at [240, 271] on div "Technologies" at bounding box center [233, 281] width 270 height 20
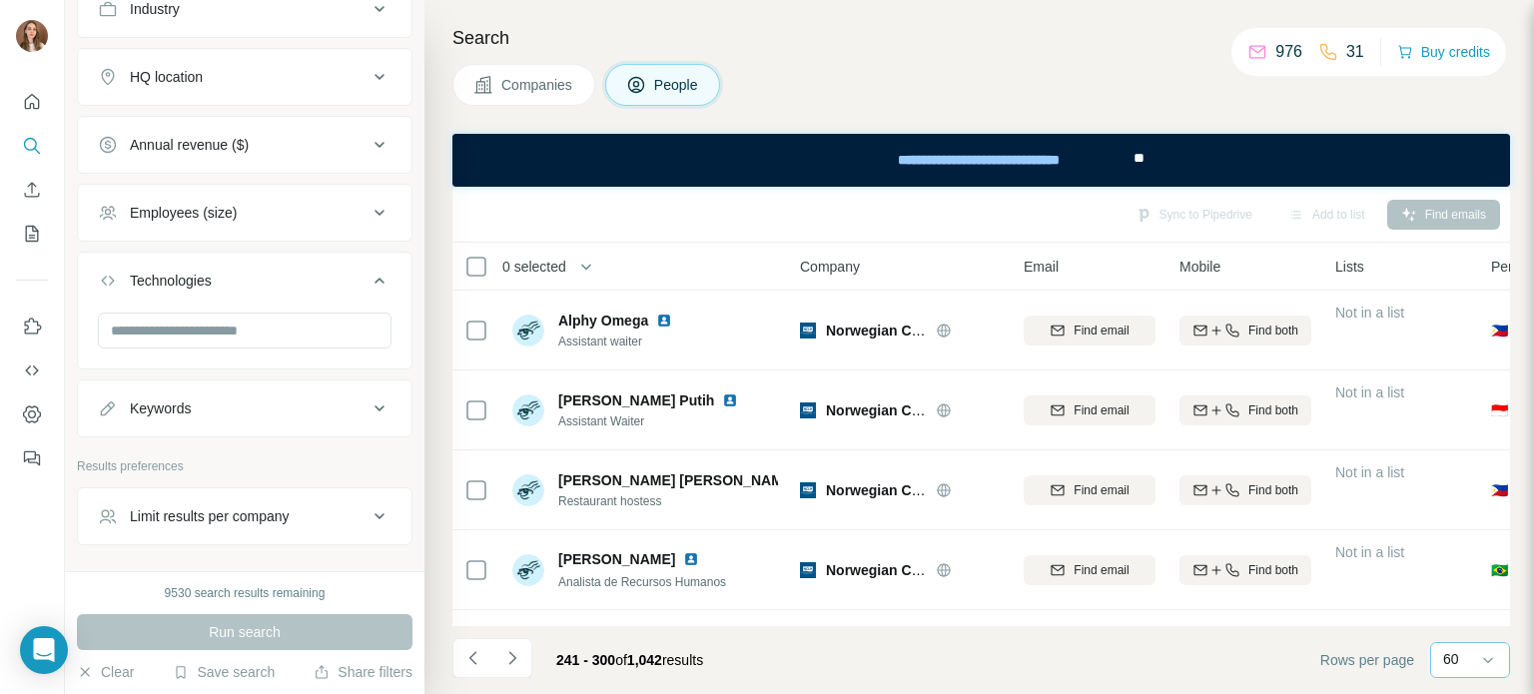
click at [240, 271] on div "Technologies" at bounding box center [233, 281] width 270 height 20
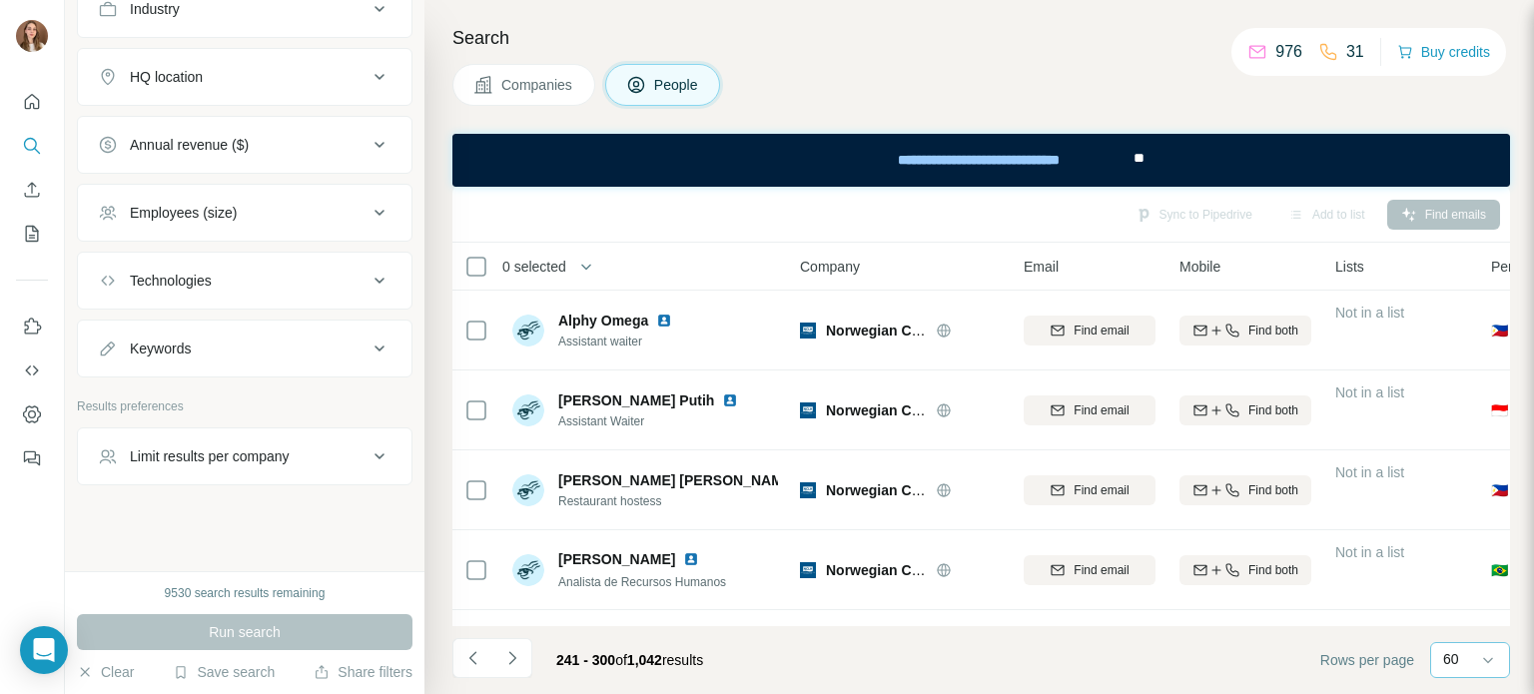
click at [216, 339] on div "Keywords" at bounding box center [233, 349] width 270 height 20
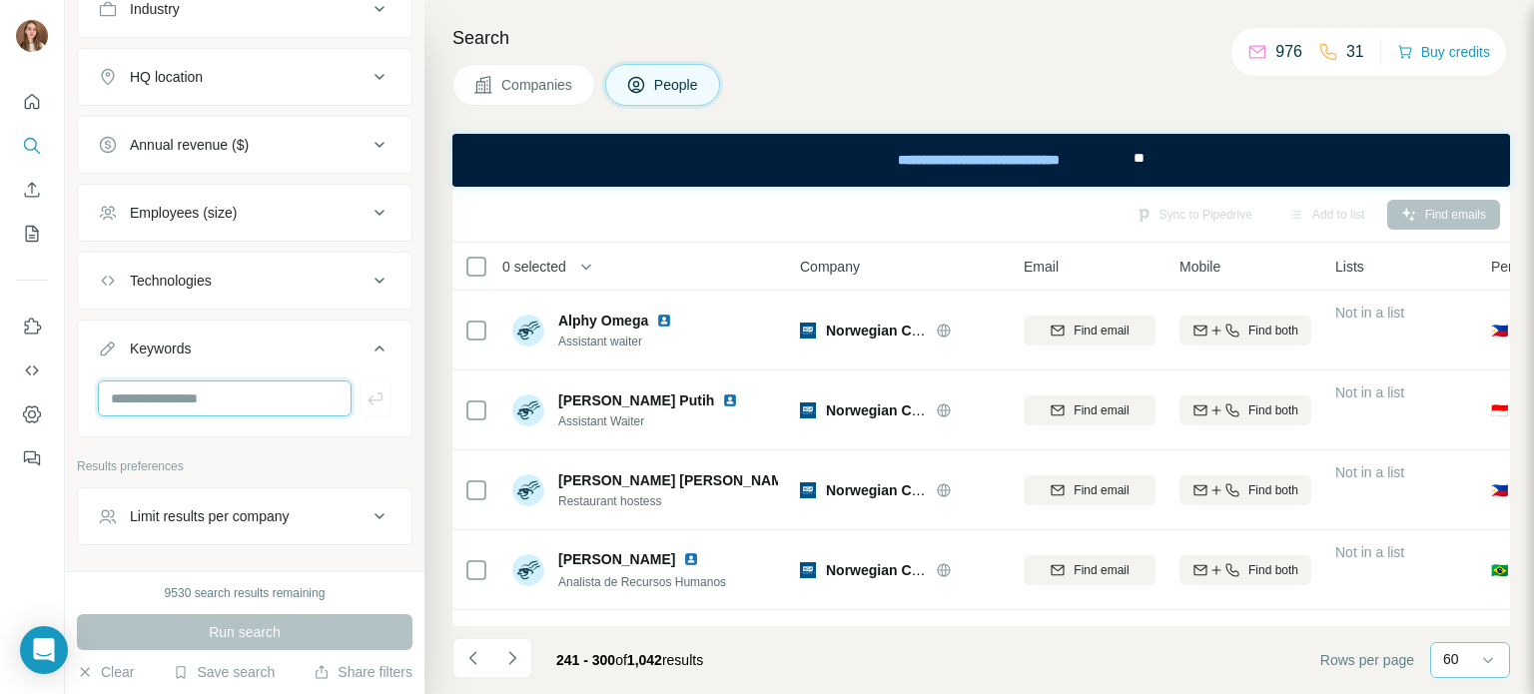
click at [180, 401] on input "text" at bounding box center [225, 399] width 254 height 36
type input "**********"
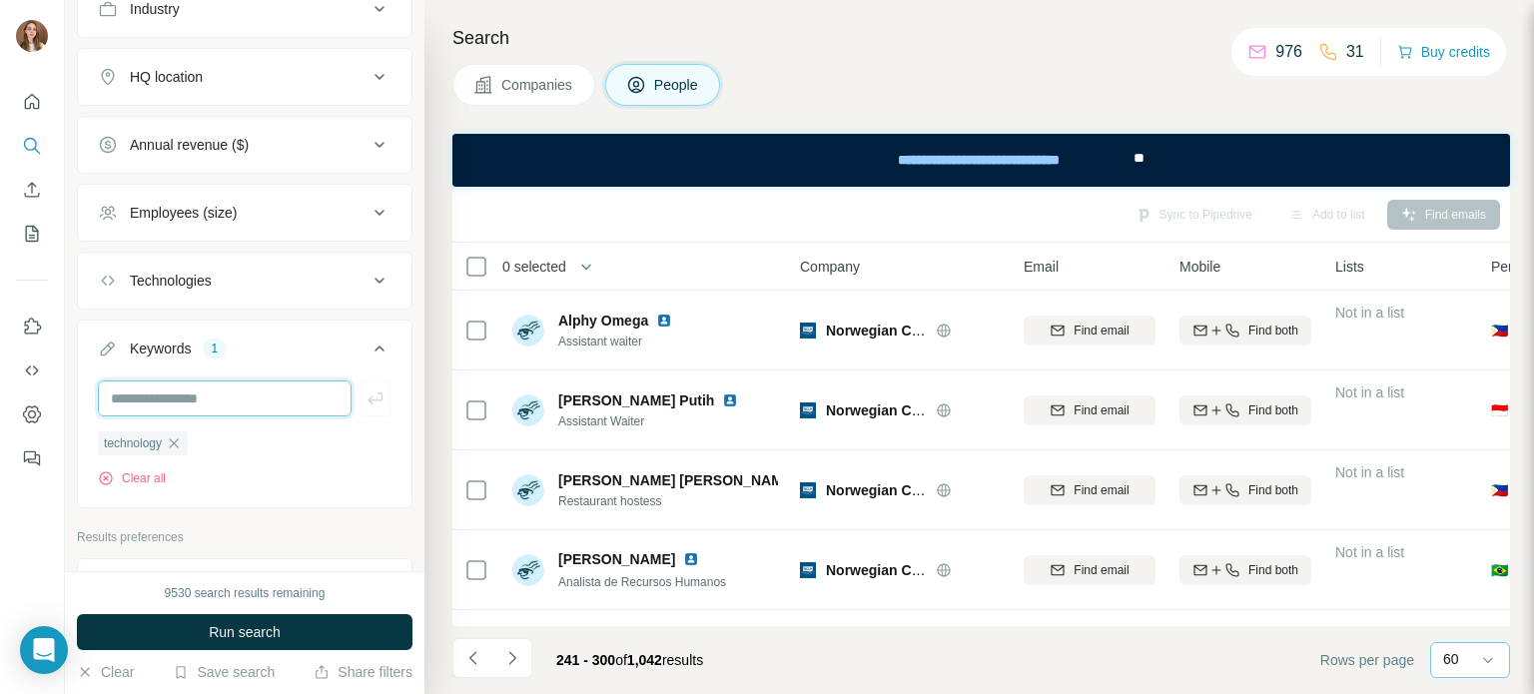
click at [181, 405] on input "text" at bounding box center [225, 399] width 254 height 36
type input "**********"
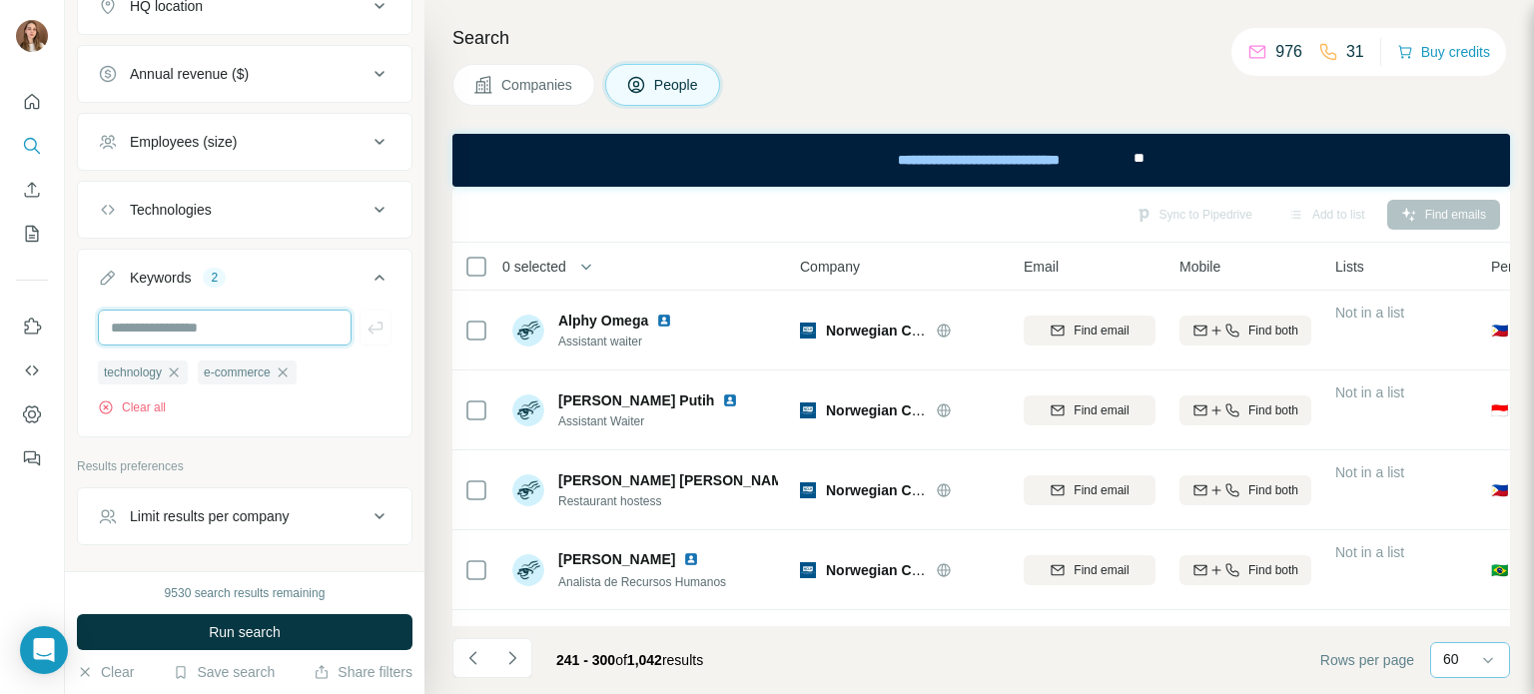
scroll to position [1219, 0]
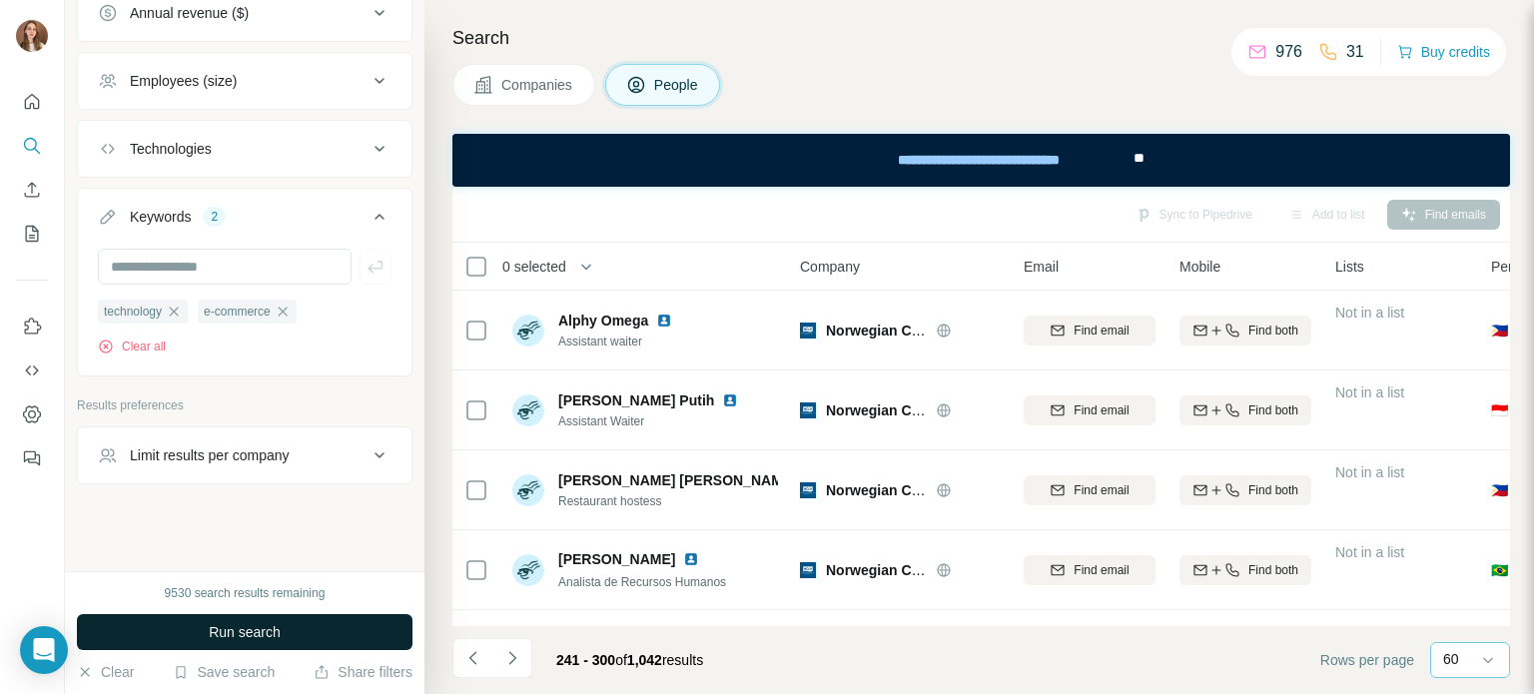
click at [288, 630] on button "Run search" at bounding box center [245, 632] width 336 height 36
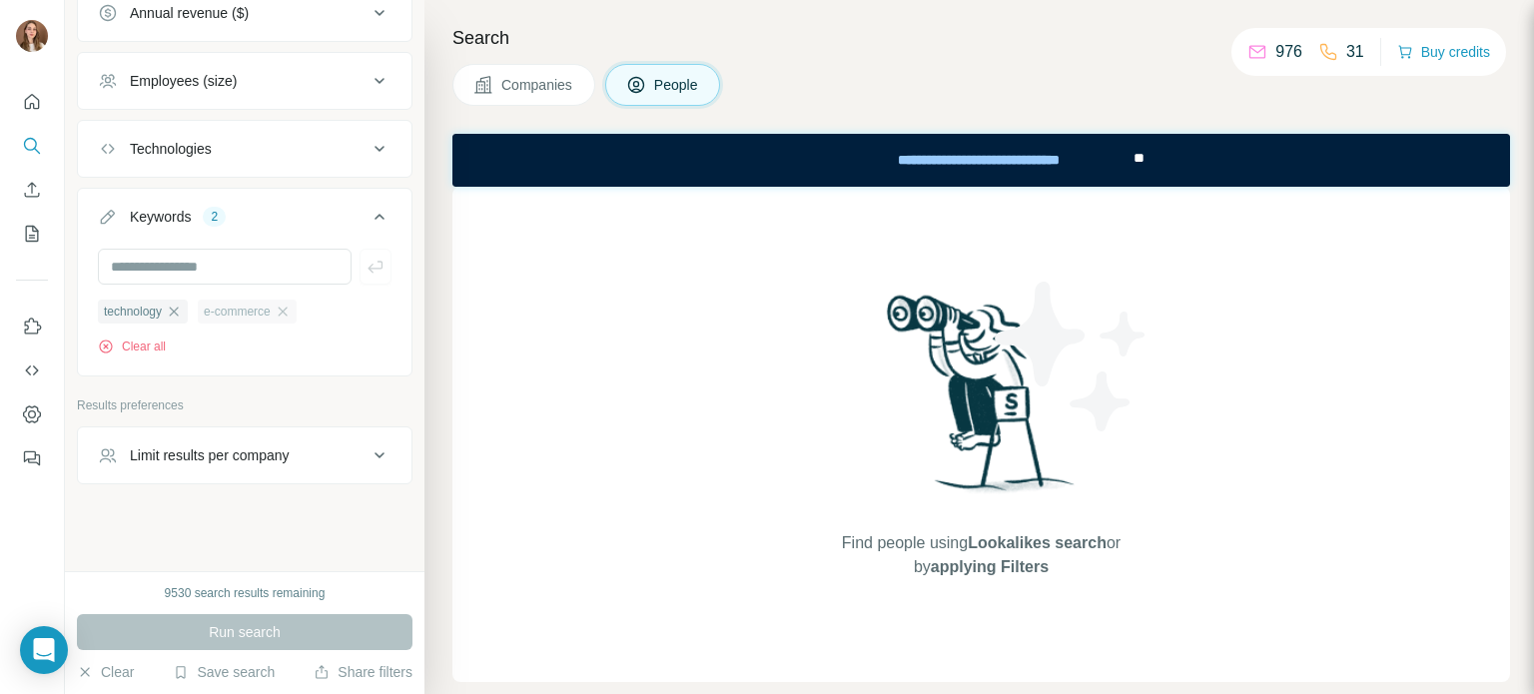
click at [282, 311] on div "e-commerce" at bounding box center [247, 312] width 99 height 24
click at [291, 312] on icon "button" at bounding box center [283, 312] width 16 height 16
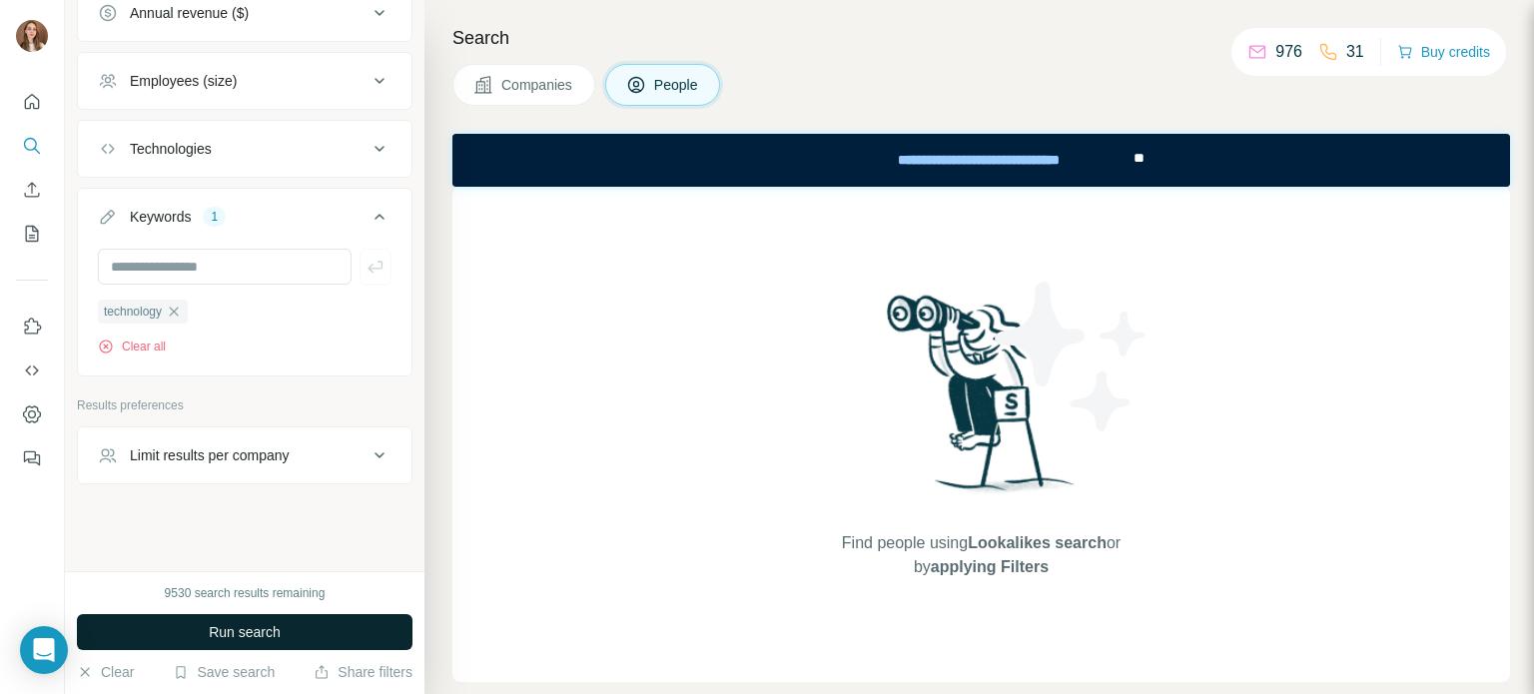
click at [261, 626] on span "Run search" at bounding box center [245, 632] width 72 height 20
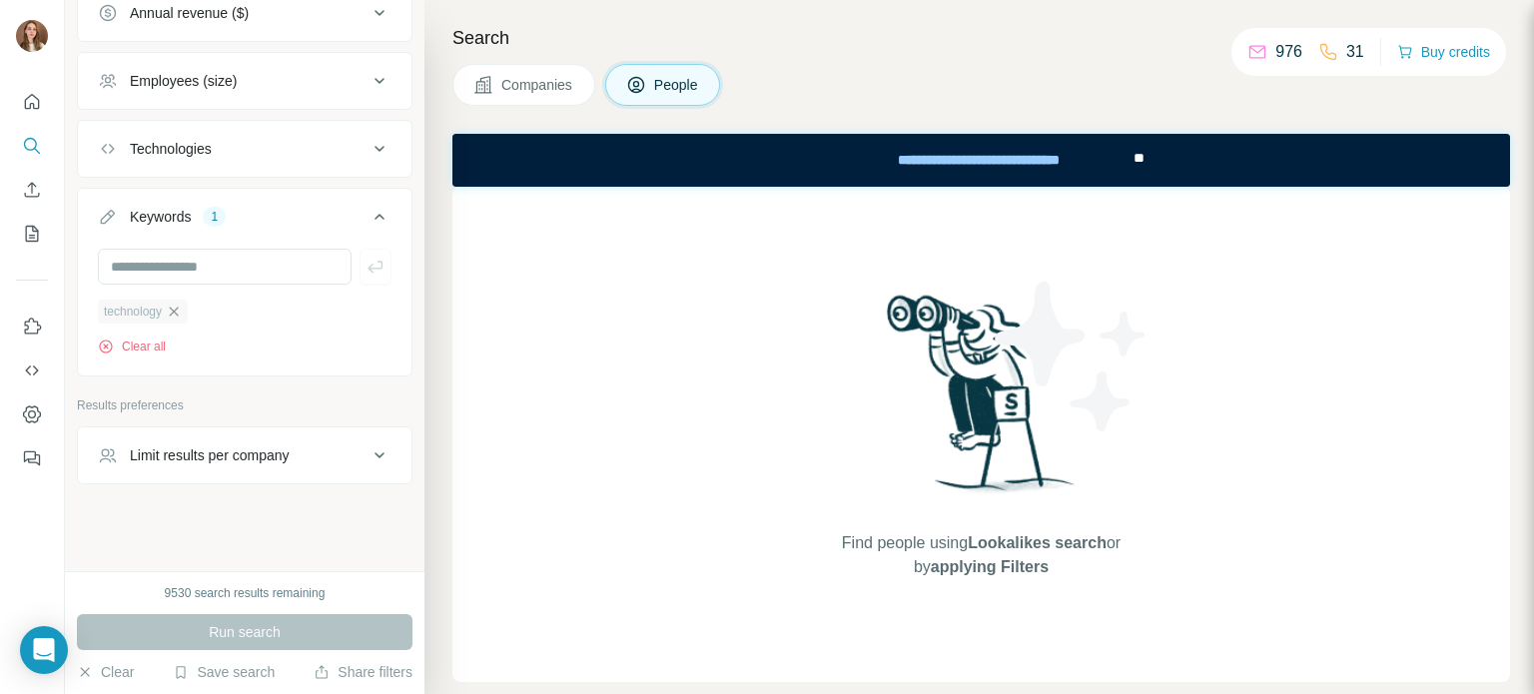
click at [182, 304] on icon "button" at bounding box center [174, 312] width 16 height 16
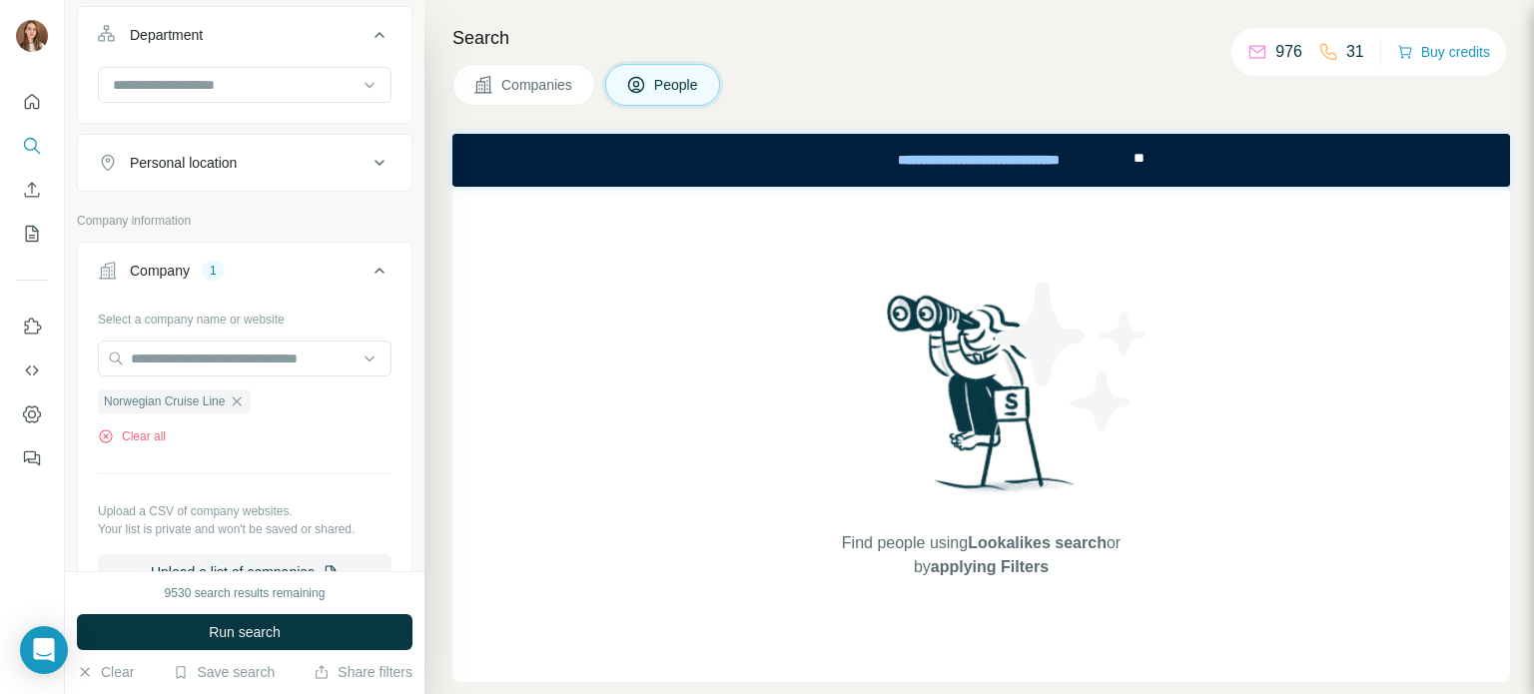
scroll to position [599, 0]
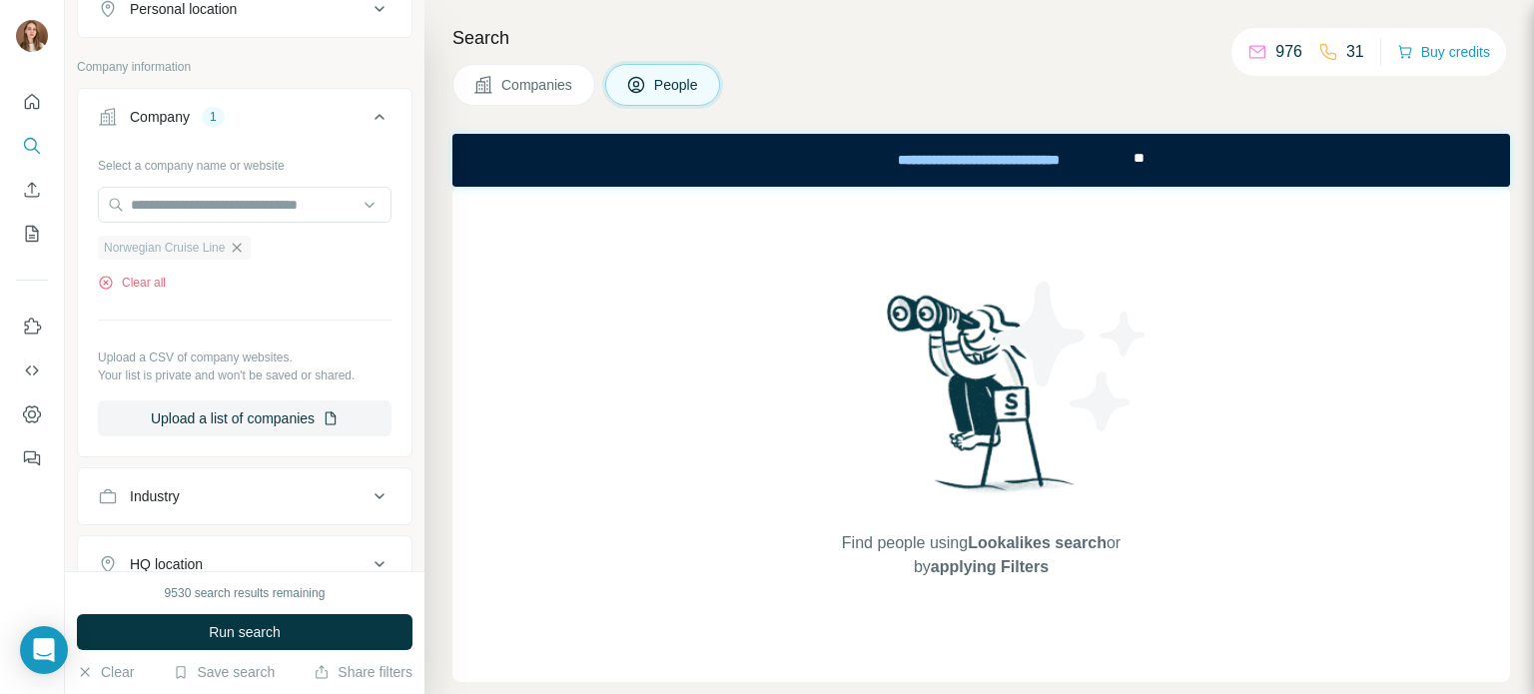
click at [240, 250] on icon "button" at bounding box center [237, 248] width 16 height 16
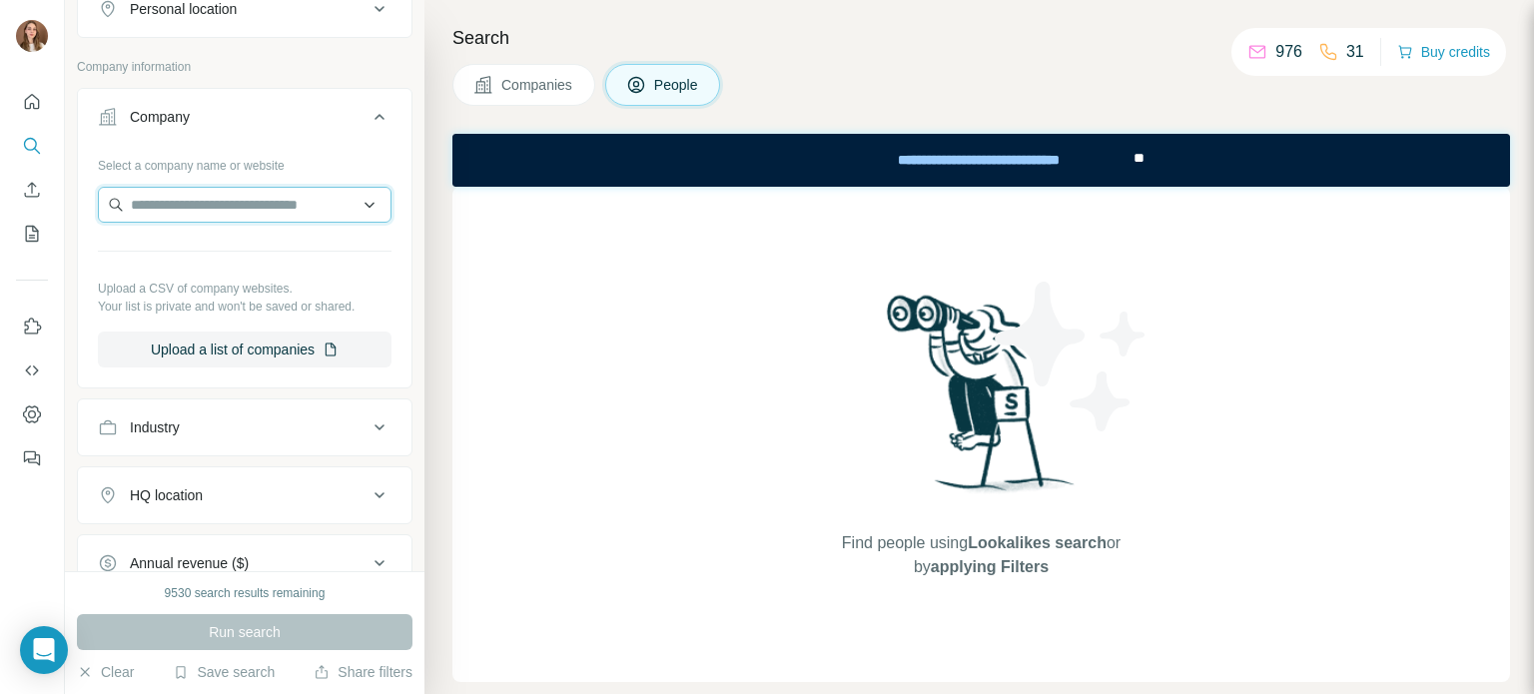
click at [164, 203] on input "text" at bounding box center [245, 205] width 294 height 36
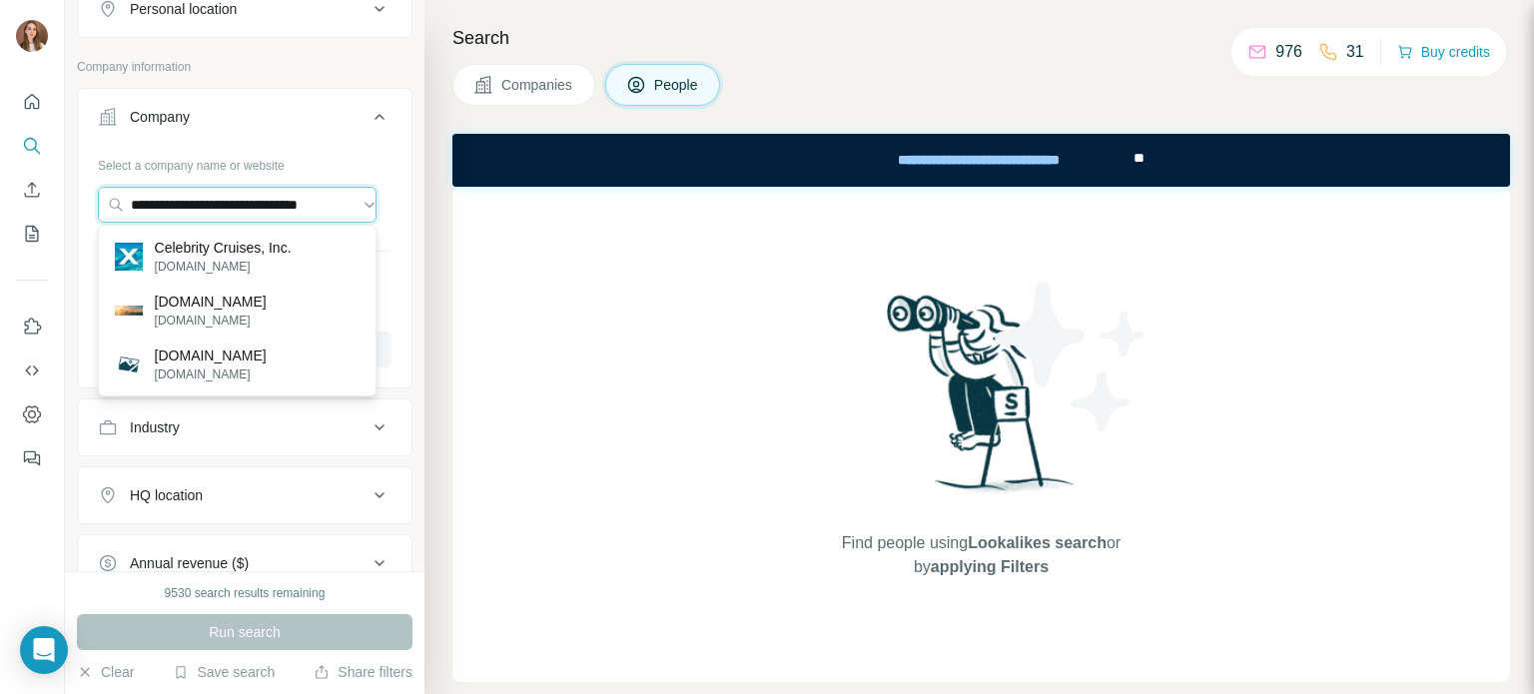
type input "**********"
click at [203, 255] on p "Celebrity Cruises, Inc." at bounding box center [223, 248] width 137 height 20
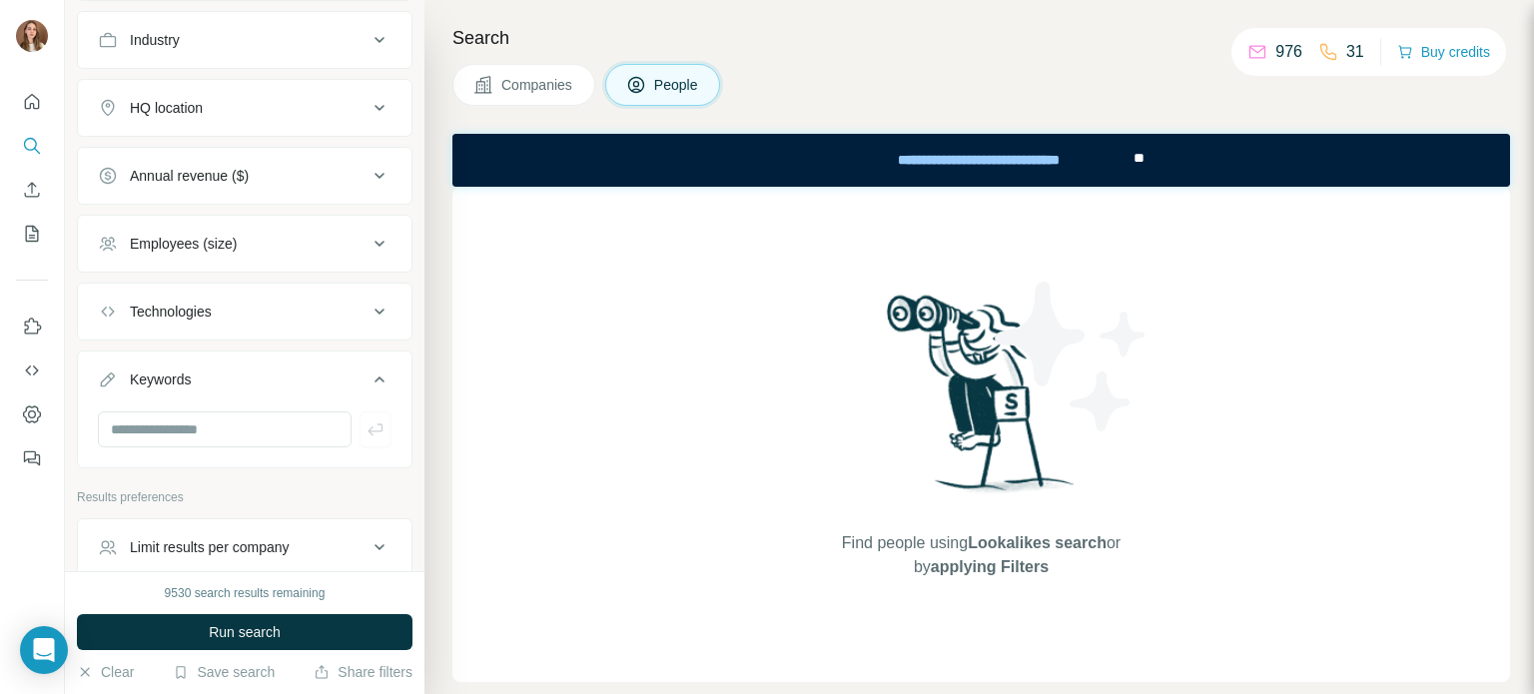
scroll to position [1147, 0]
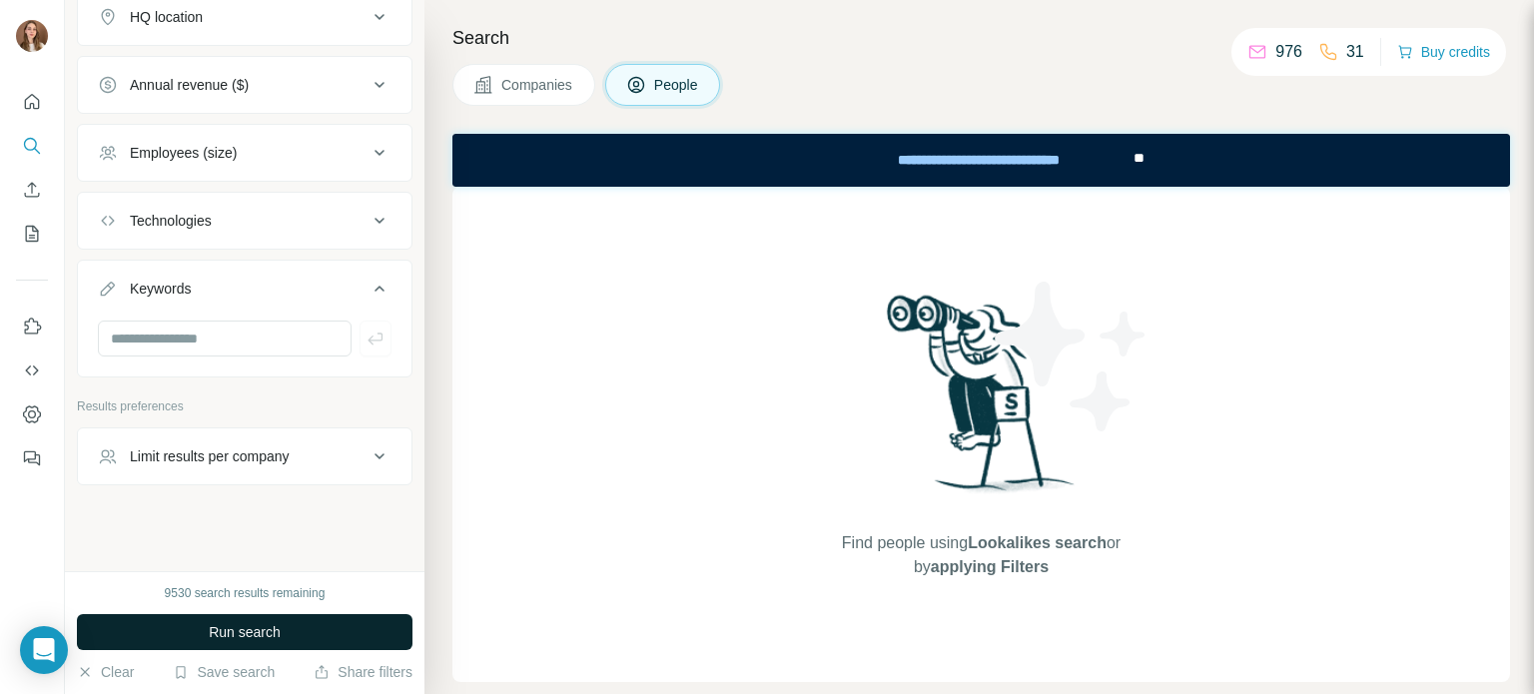
click at [231, 638] on span "Run search" at bounding box center [245, 632] width 72 height 20
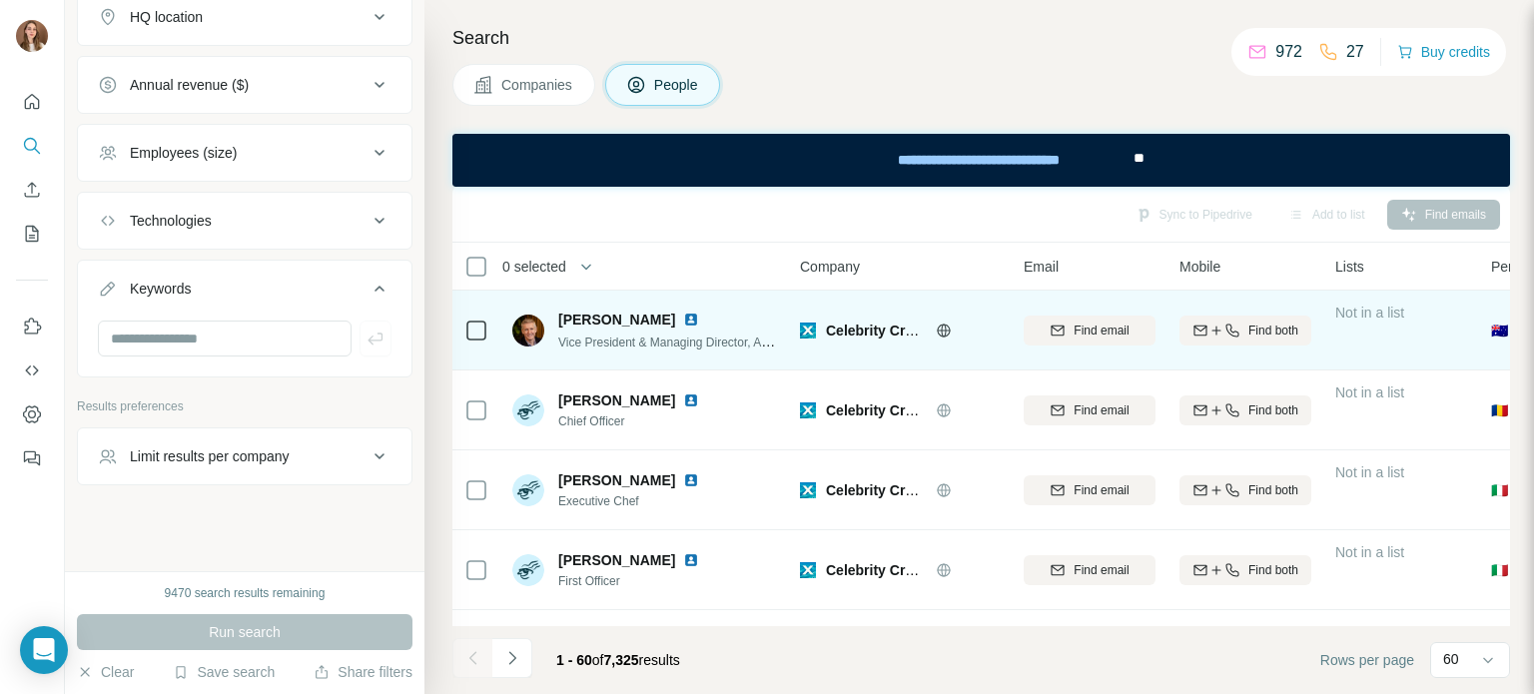
click at [683, 313] on img at bounding box center [691, 320] width 16 height 16
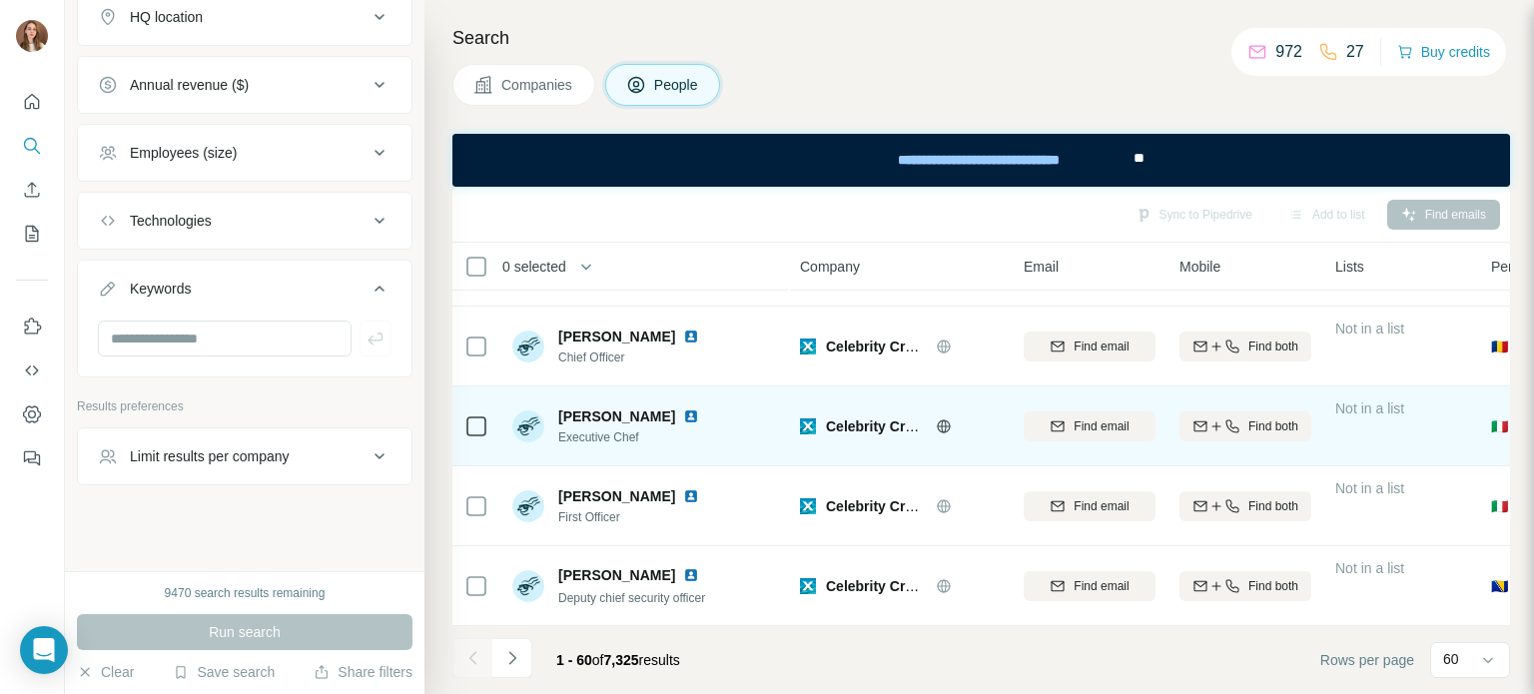
scroll to position [100, 0]
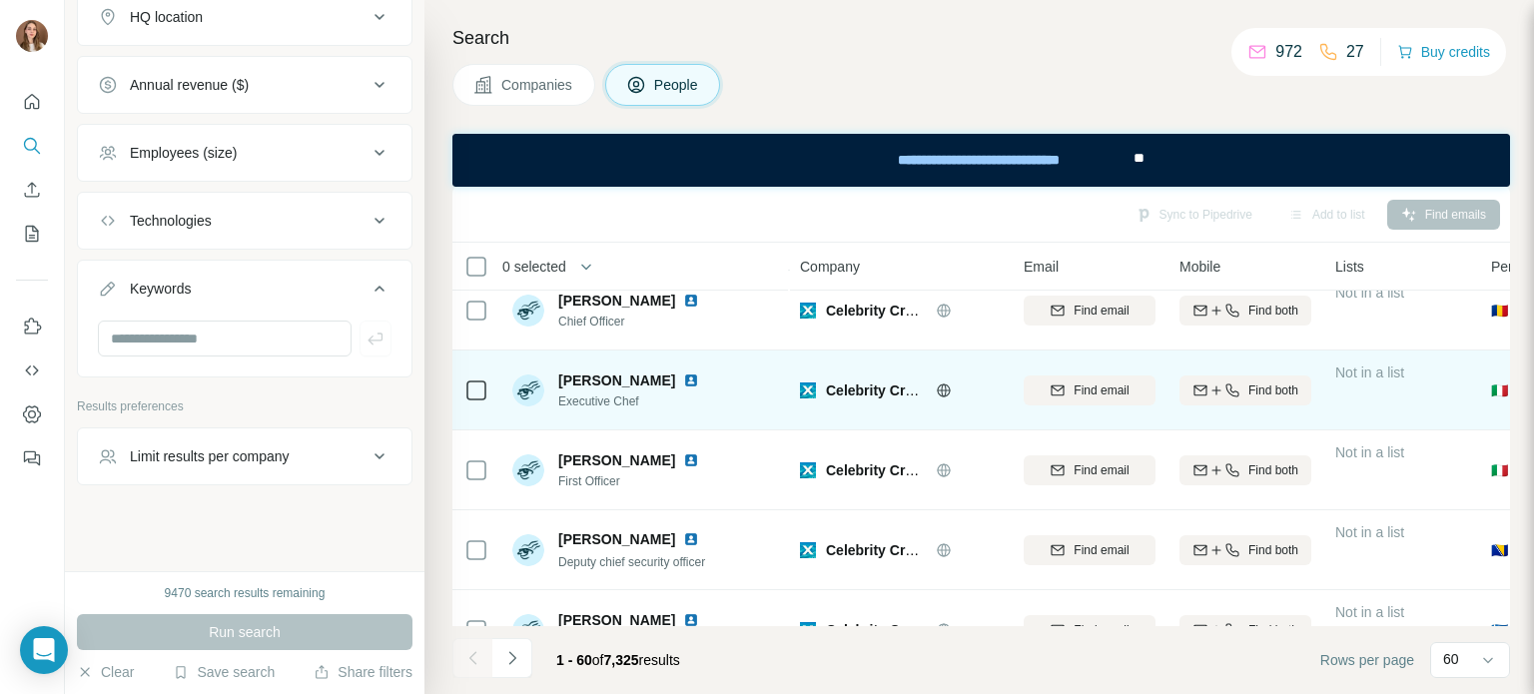
click at [694, 377] on img at bounding box center [691, 381] width 16 height 16
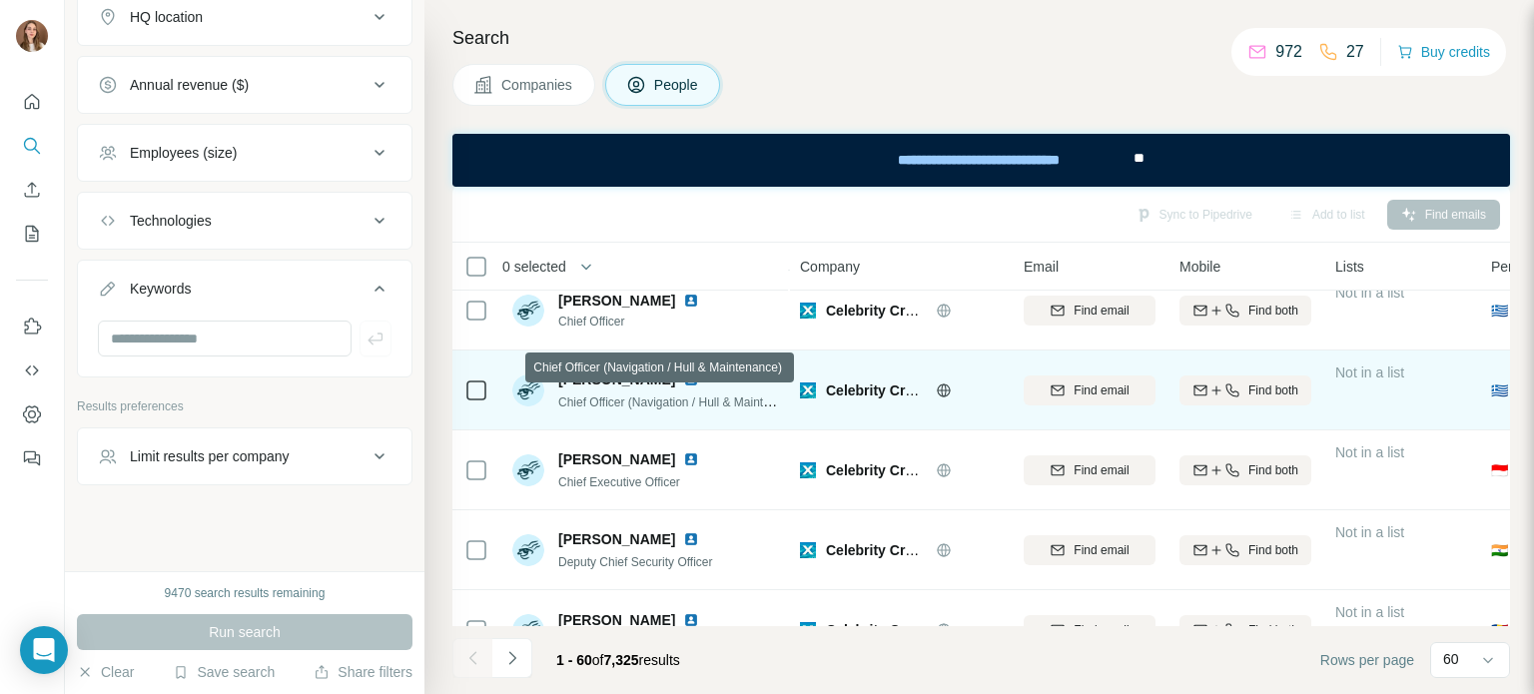
scroll to position [599, 0]
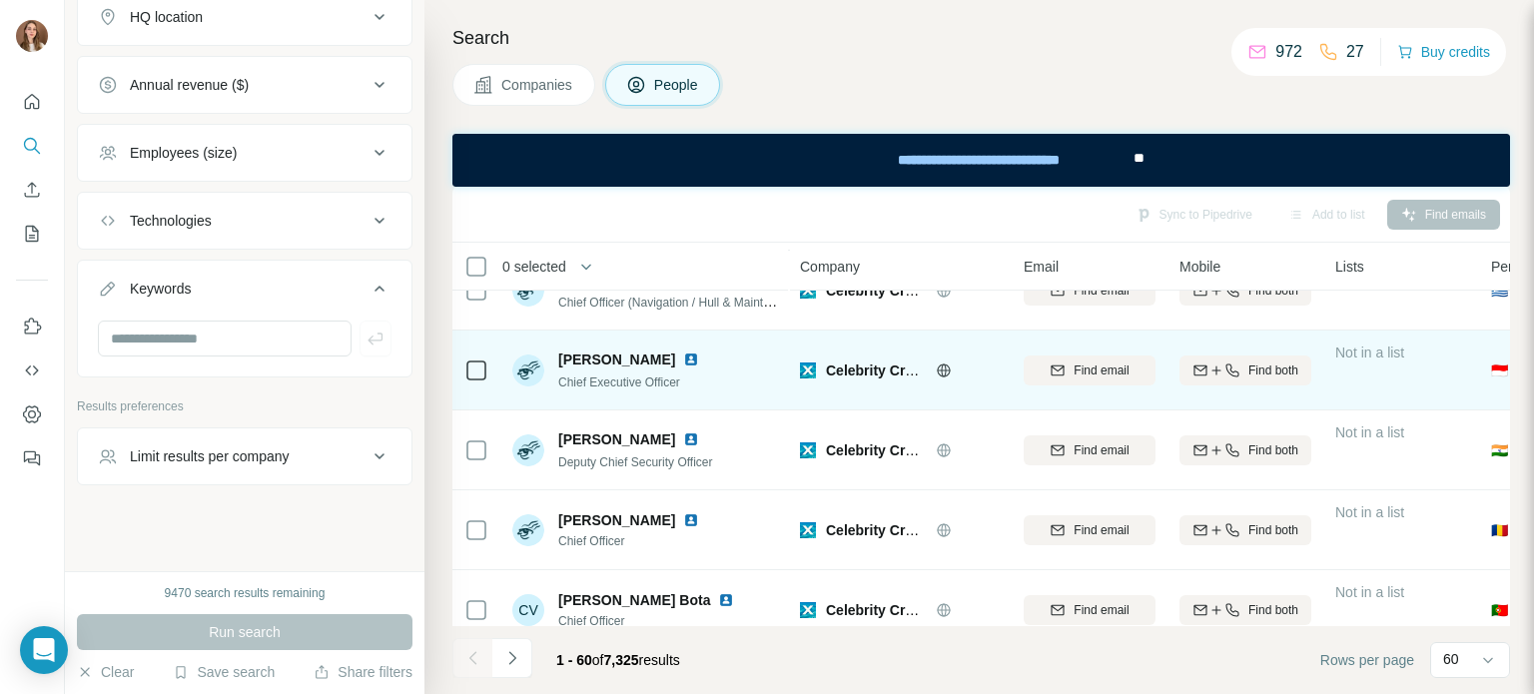
click at [683, 353] on img at bounding box center [691, 360] width 16 height 16
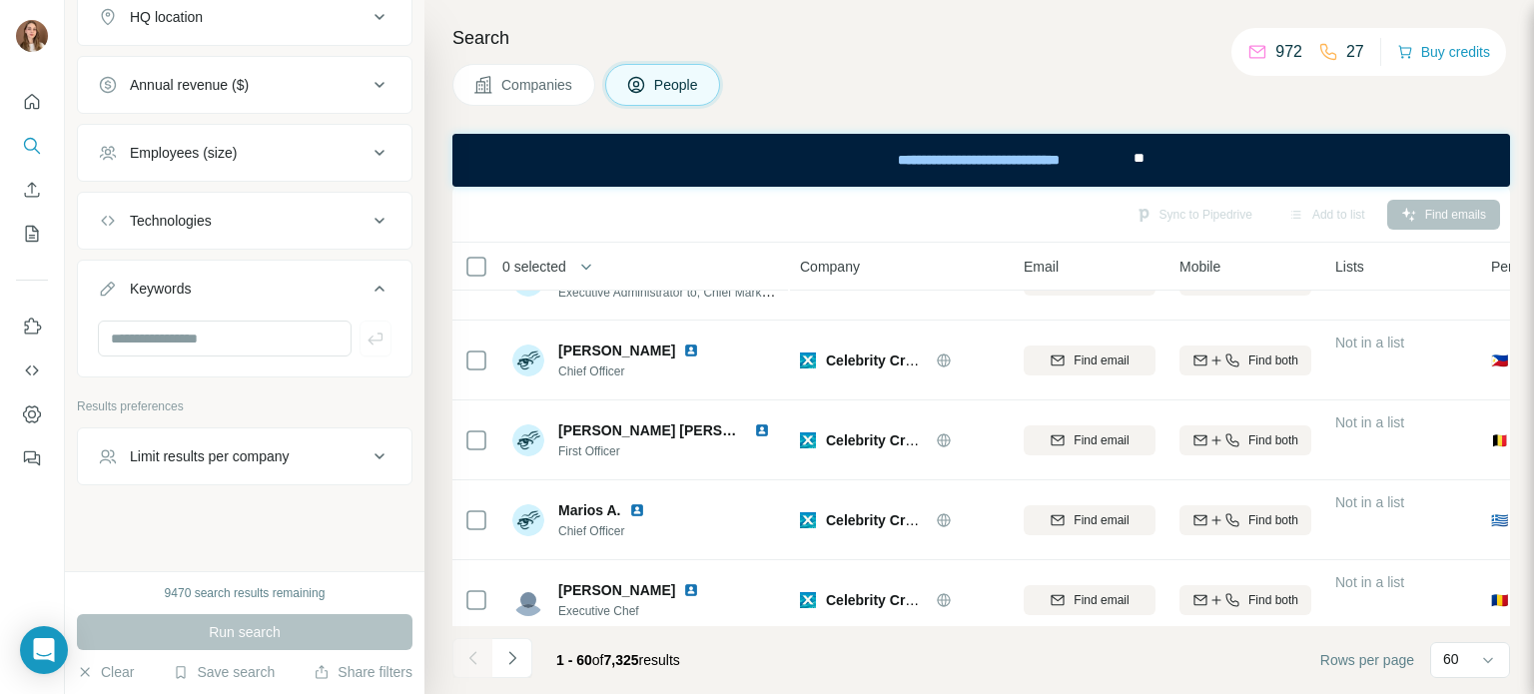
scroll to position [4468, 0]
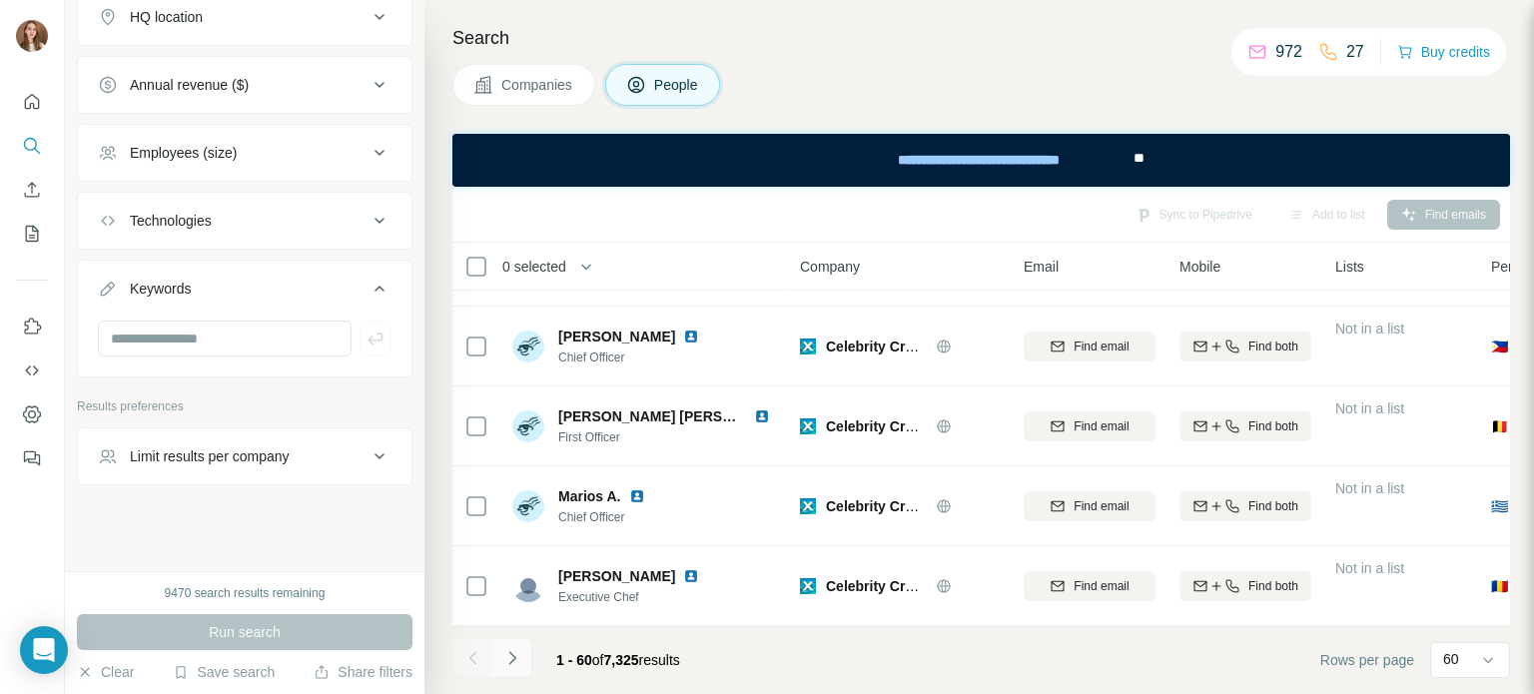
click at [524, 664] on button "Navigate to next page" at bounding box center [512, 658] width 40 height 40
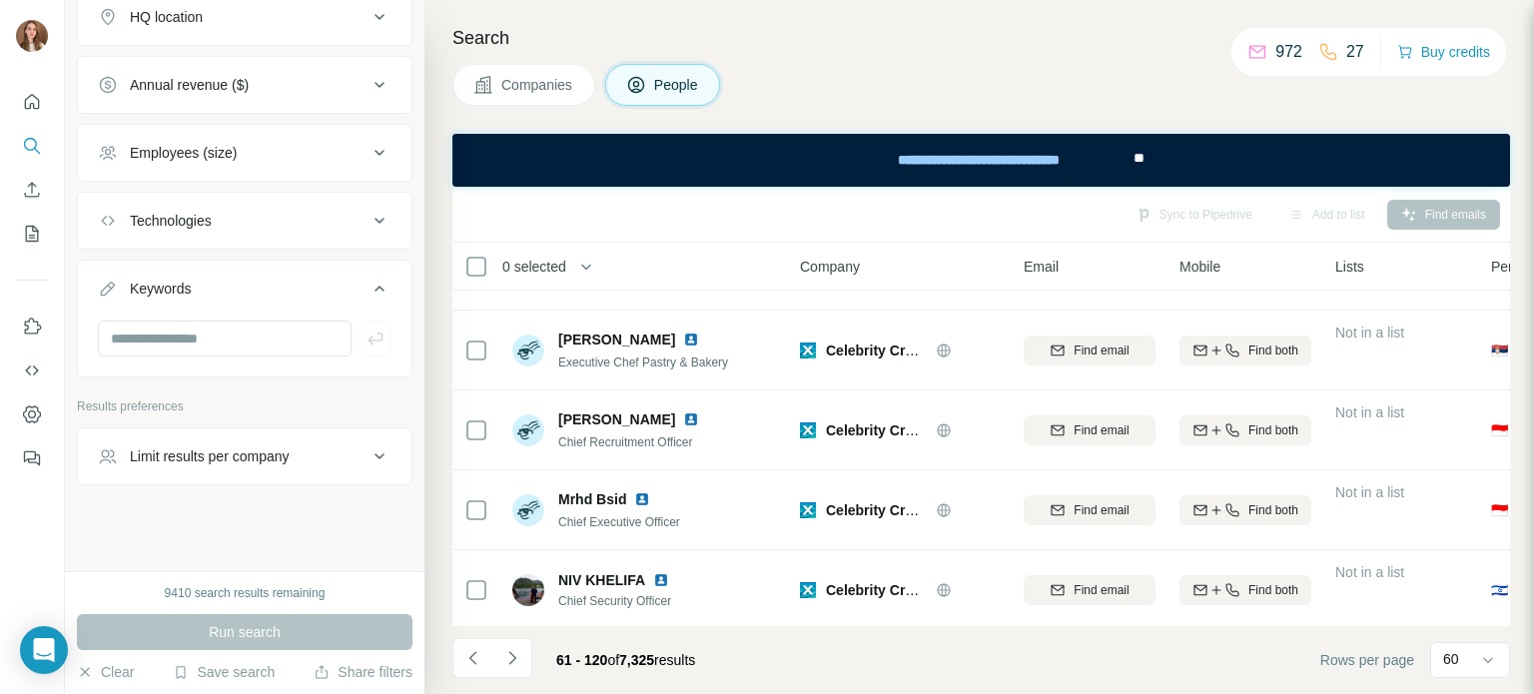
scroll to position [0, 0]
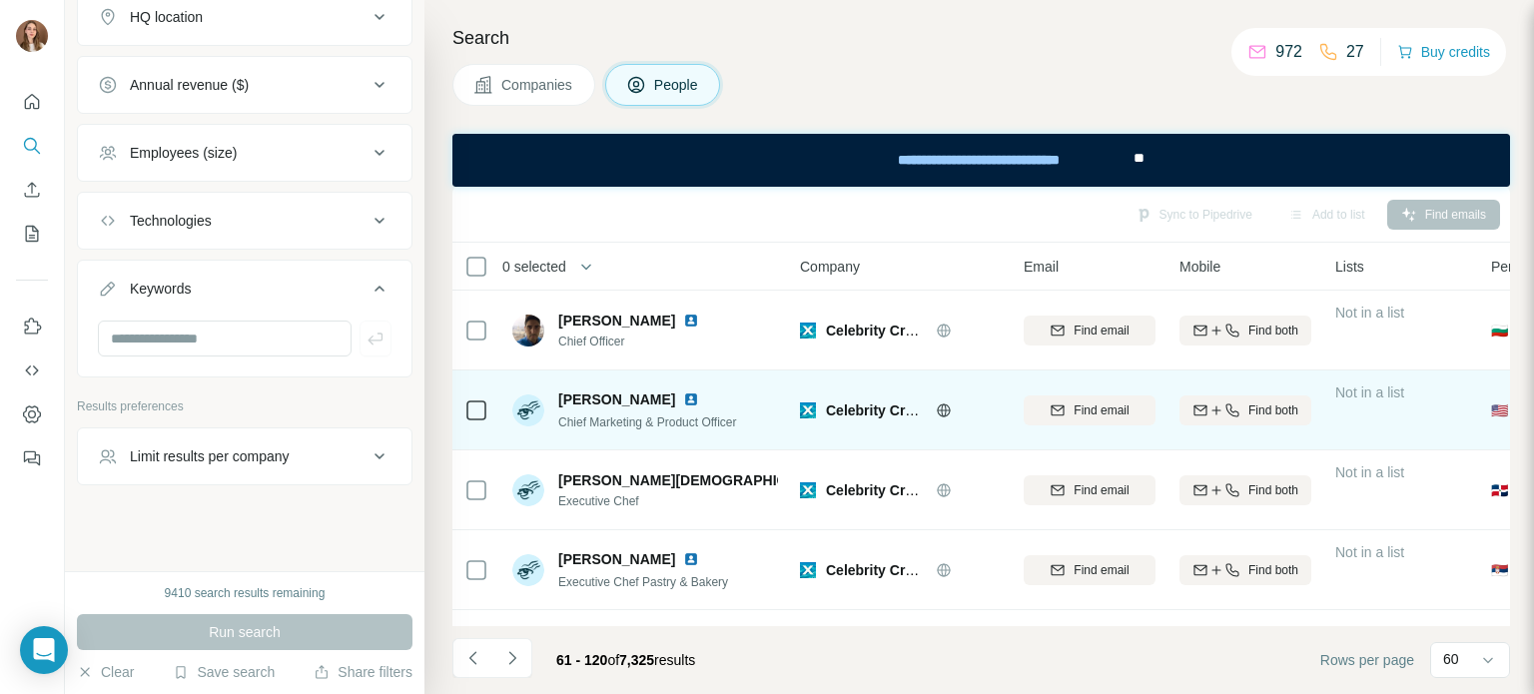
click at [692, 401] on img at bounding box center [691, 400] width 16 height 16
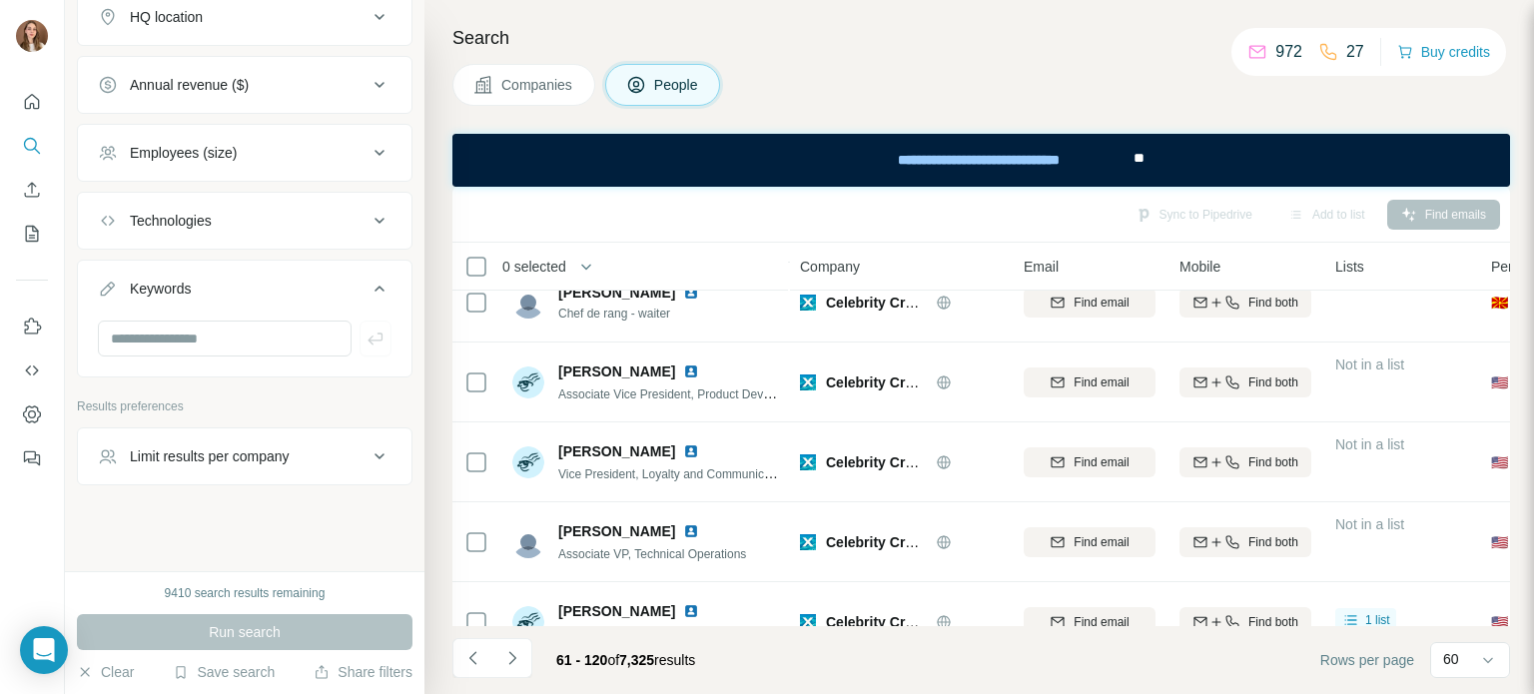
scroll to position [3496, 0]
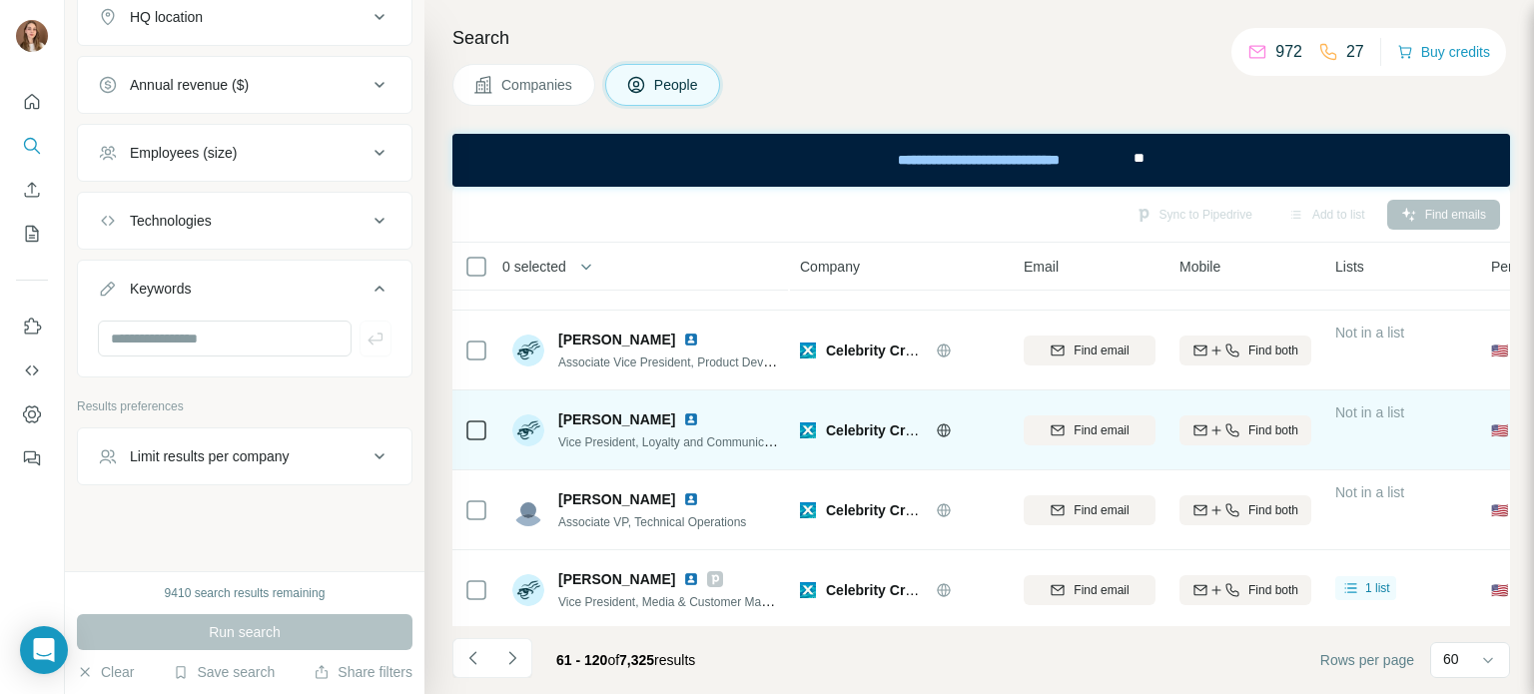
click at [683, 419] on img at bounding box center [691, 420] width 16 height 16
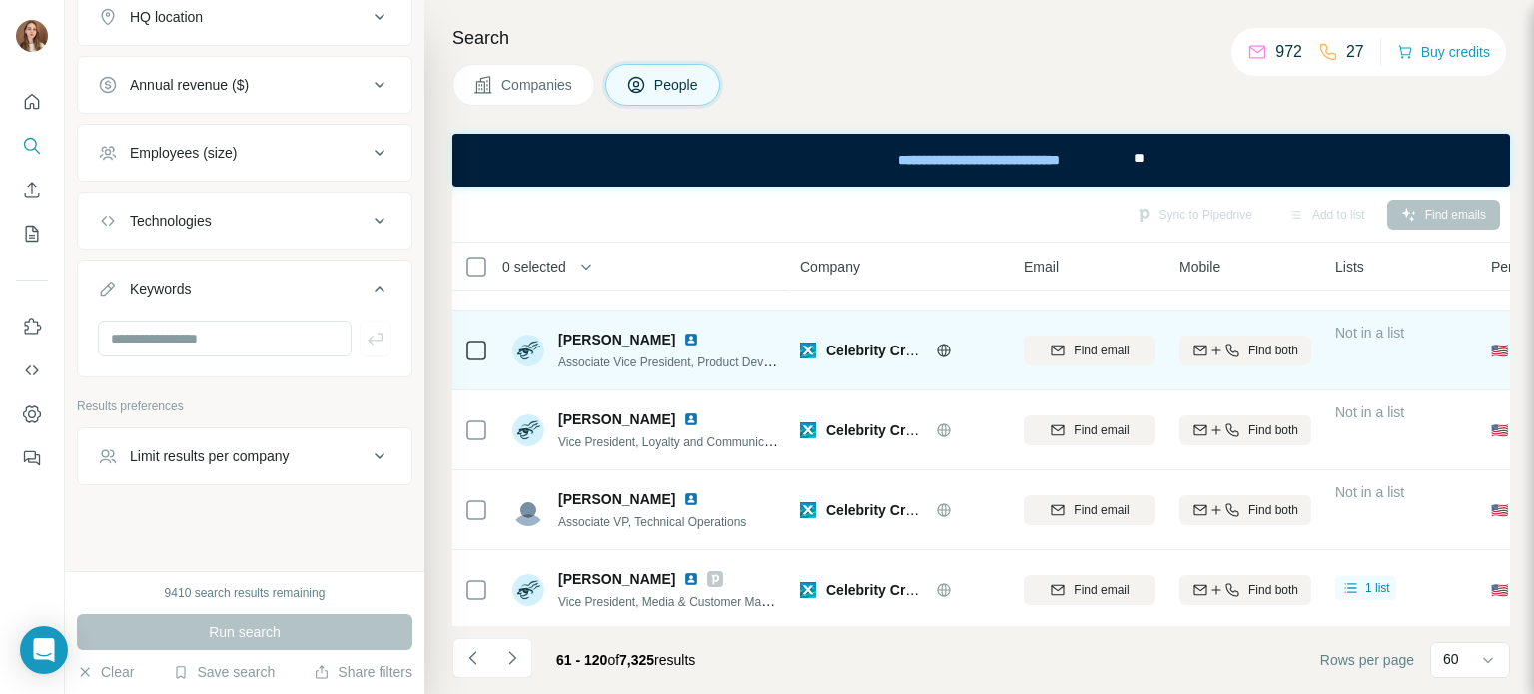
click at [699, 339] on img at bounding box center [691, 340] width 16 height 16
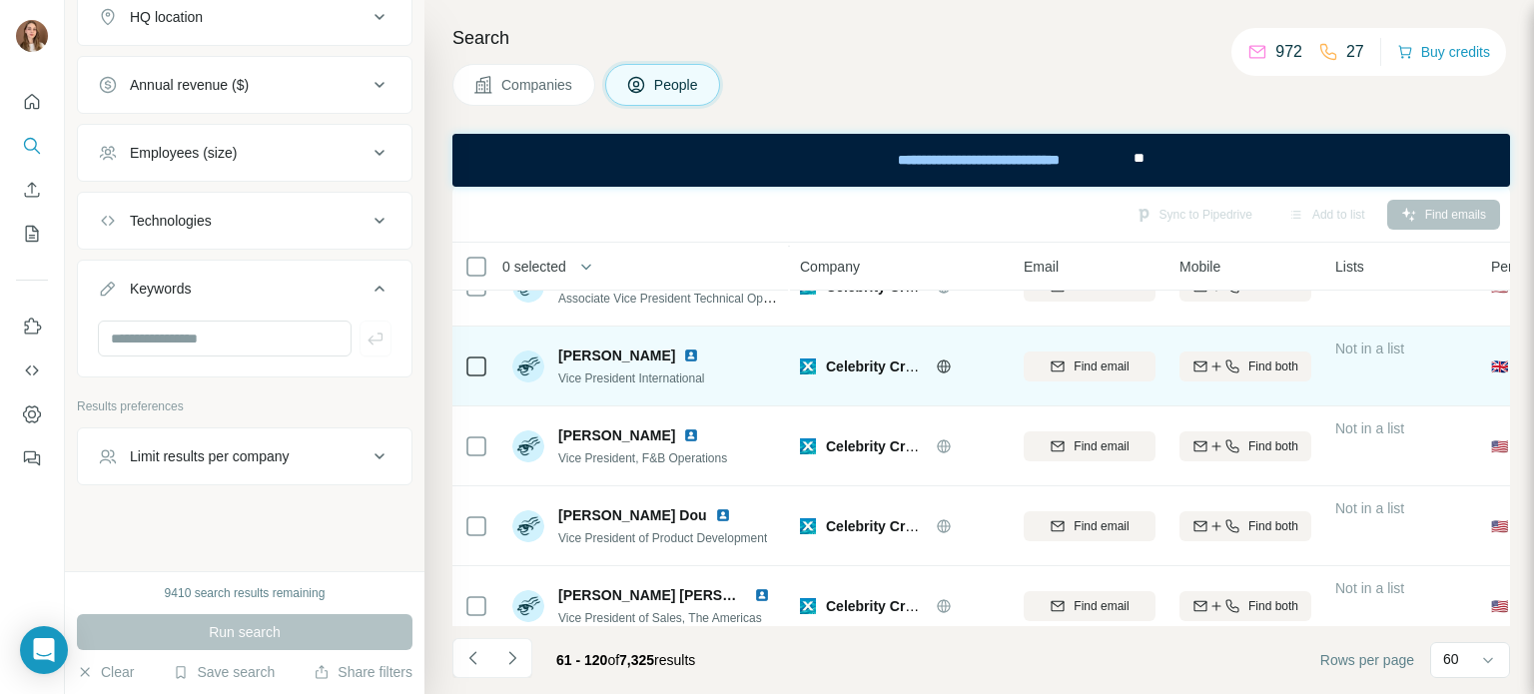
scroll to position [3996, 0]
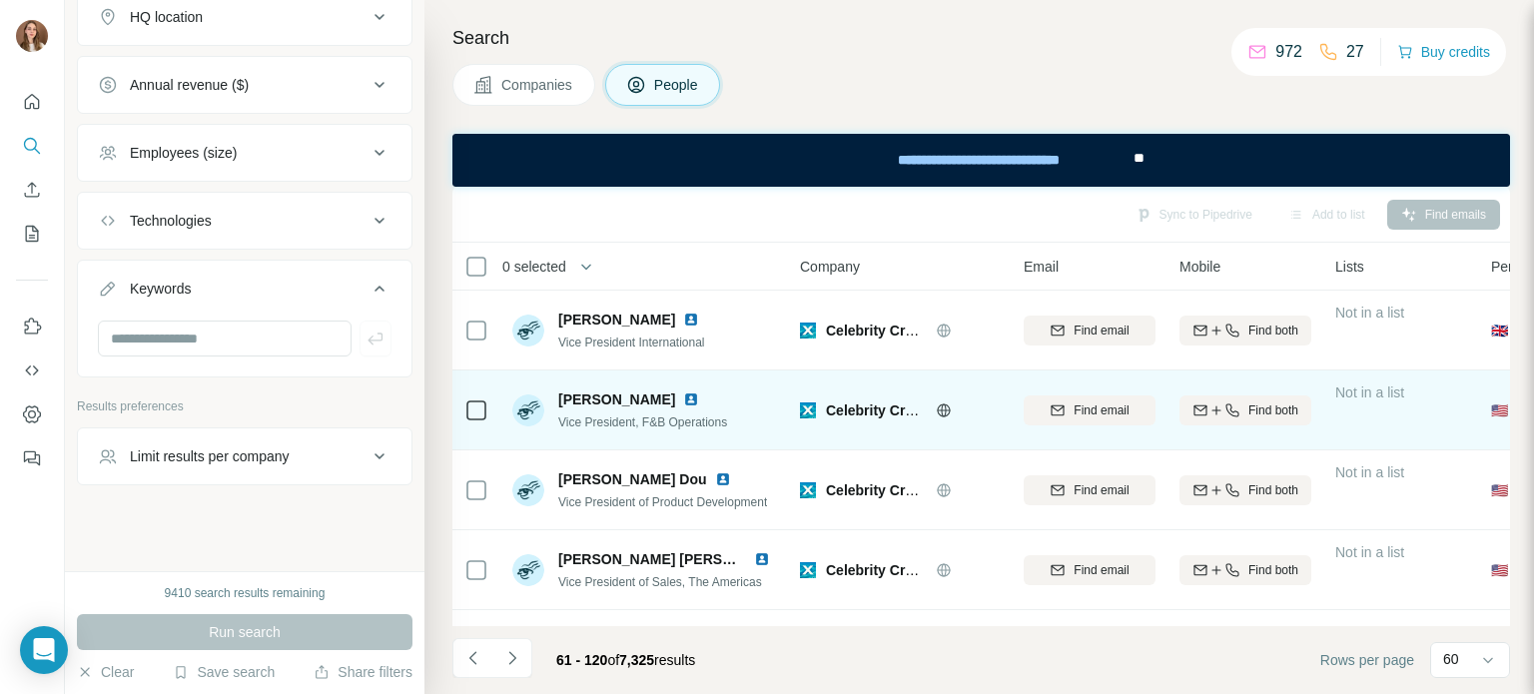
click at [683, 401] on img at bounding box center [691, 400] width 16 height 16
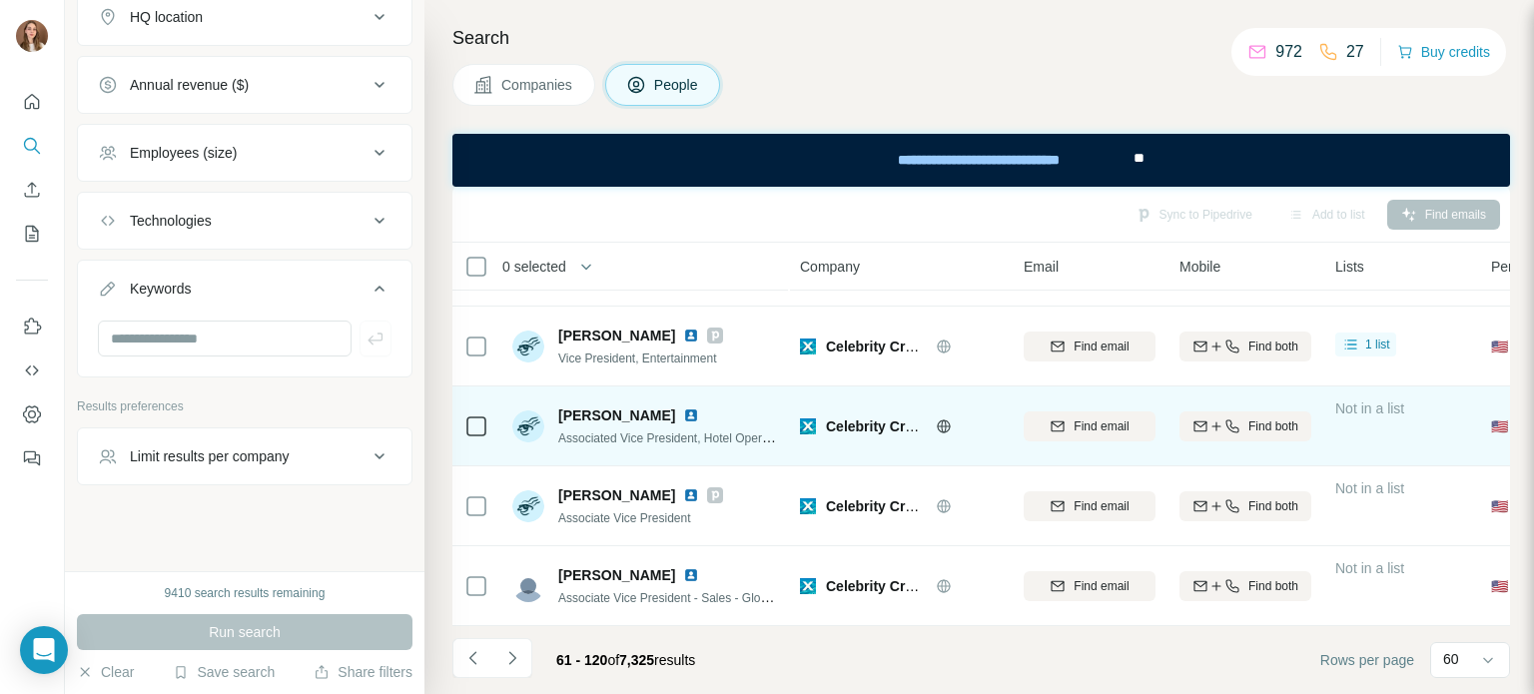
scroll to position [4468, 0]
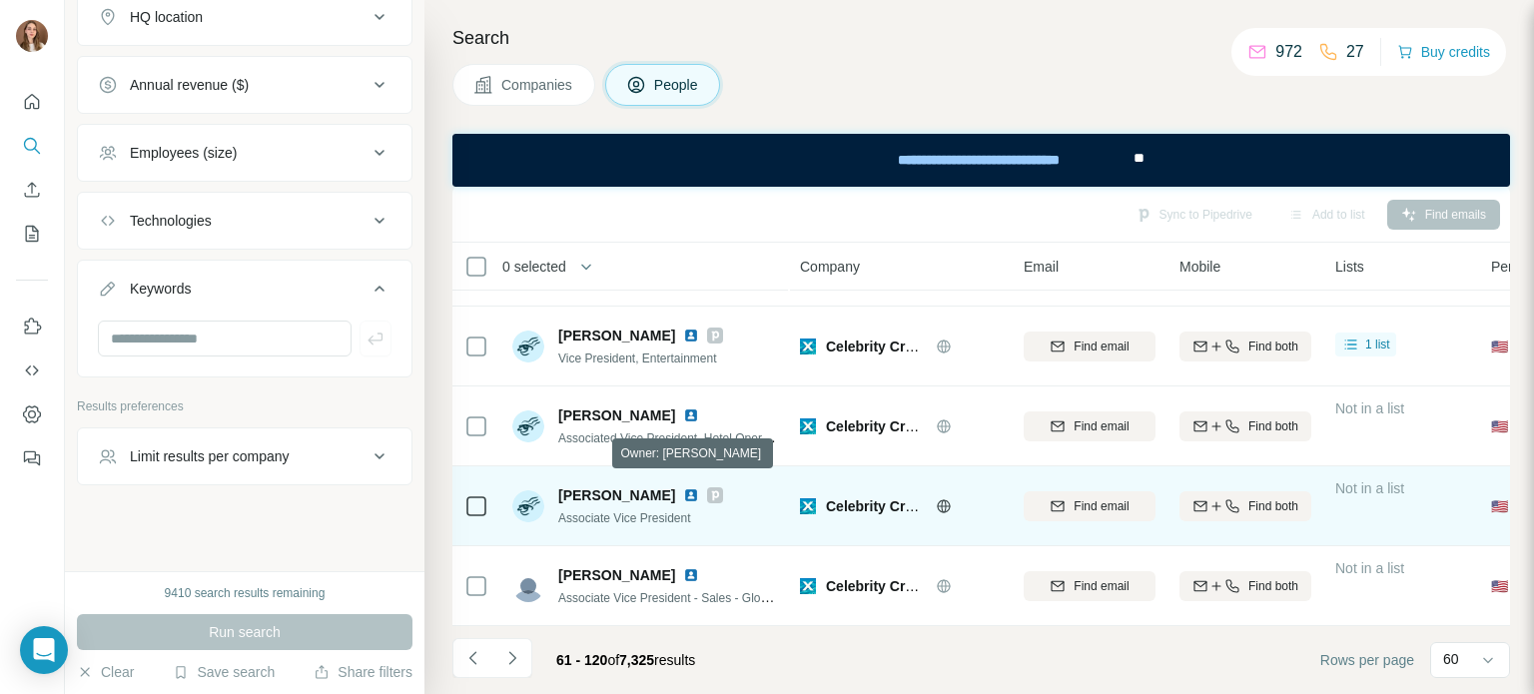
click at [709, 489] on icon at bounding box center [715, 495] width 12 height 16
click at [683, 487] on img at bounding box center [691, 495] width 16 height 16
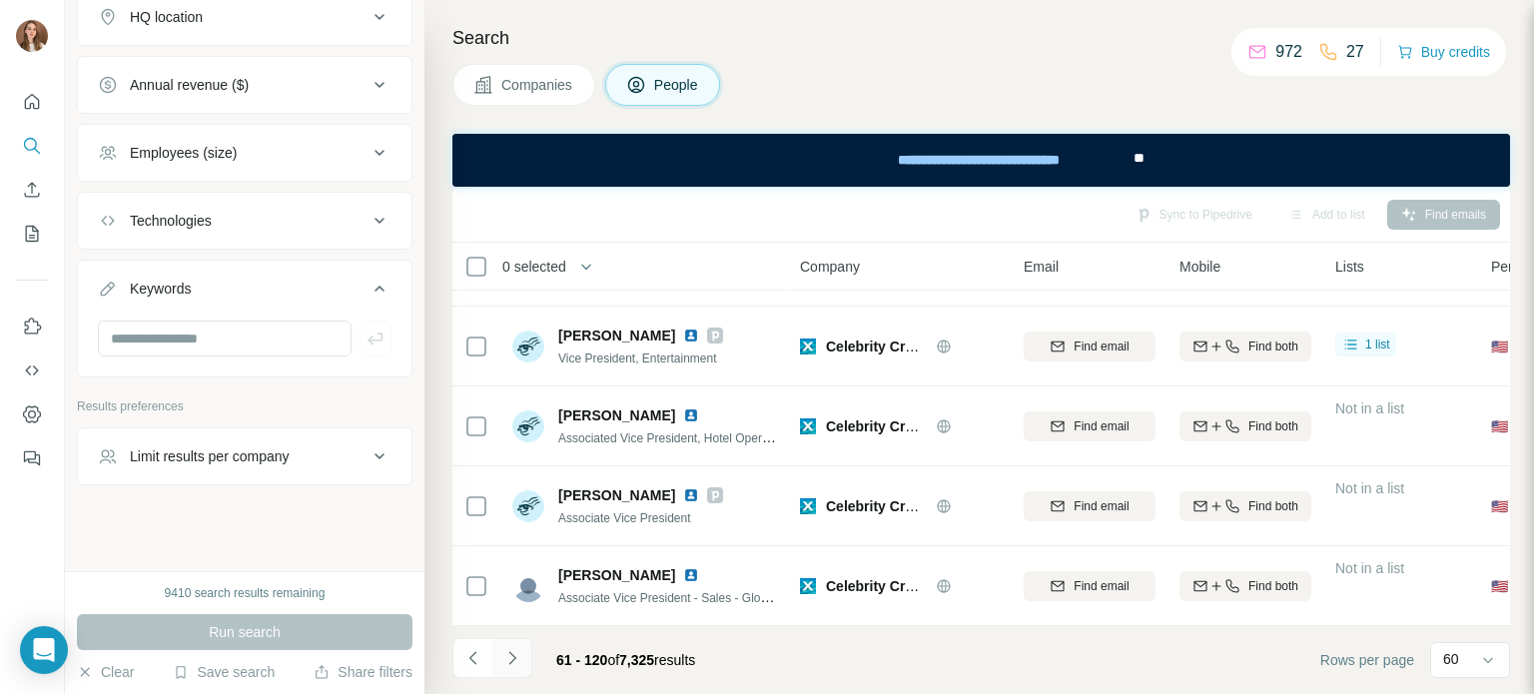
click at [503, 655] on icon "Navigate to next page" at bounding box center [512, 658] width 20 height 20
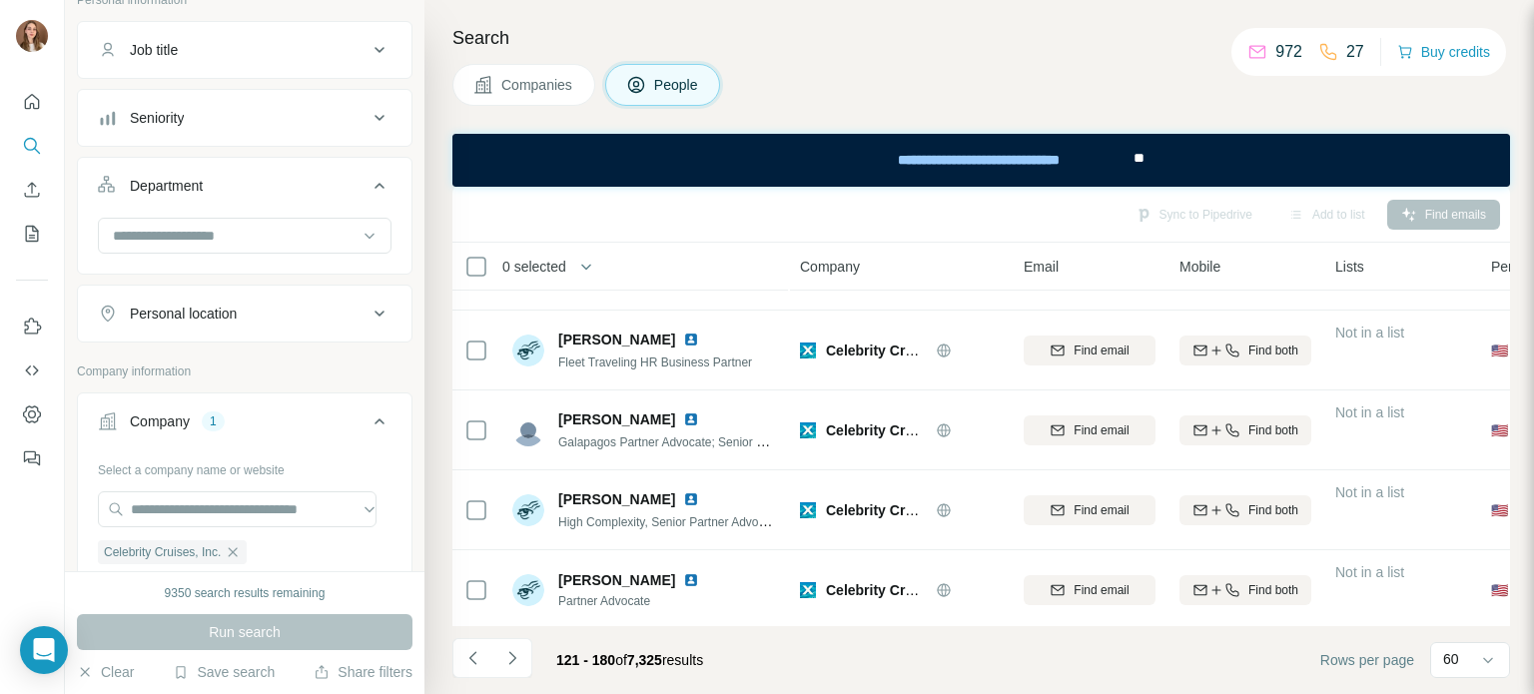
scroll to position [248, 0]
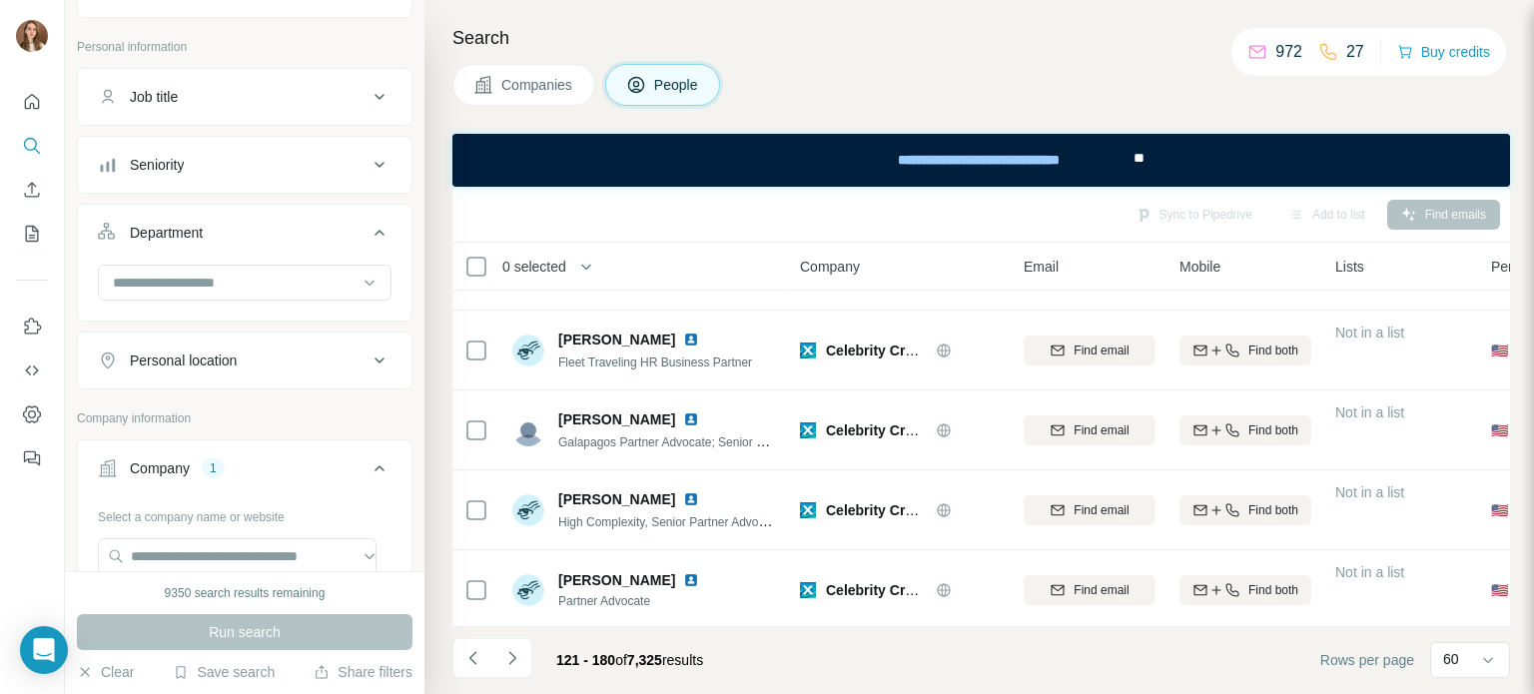
click at [166, 178] on button "Seniority" at bounding box center [245, 165] width 334 height 48
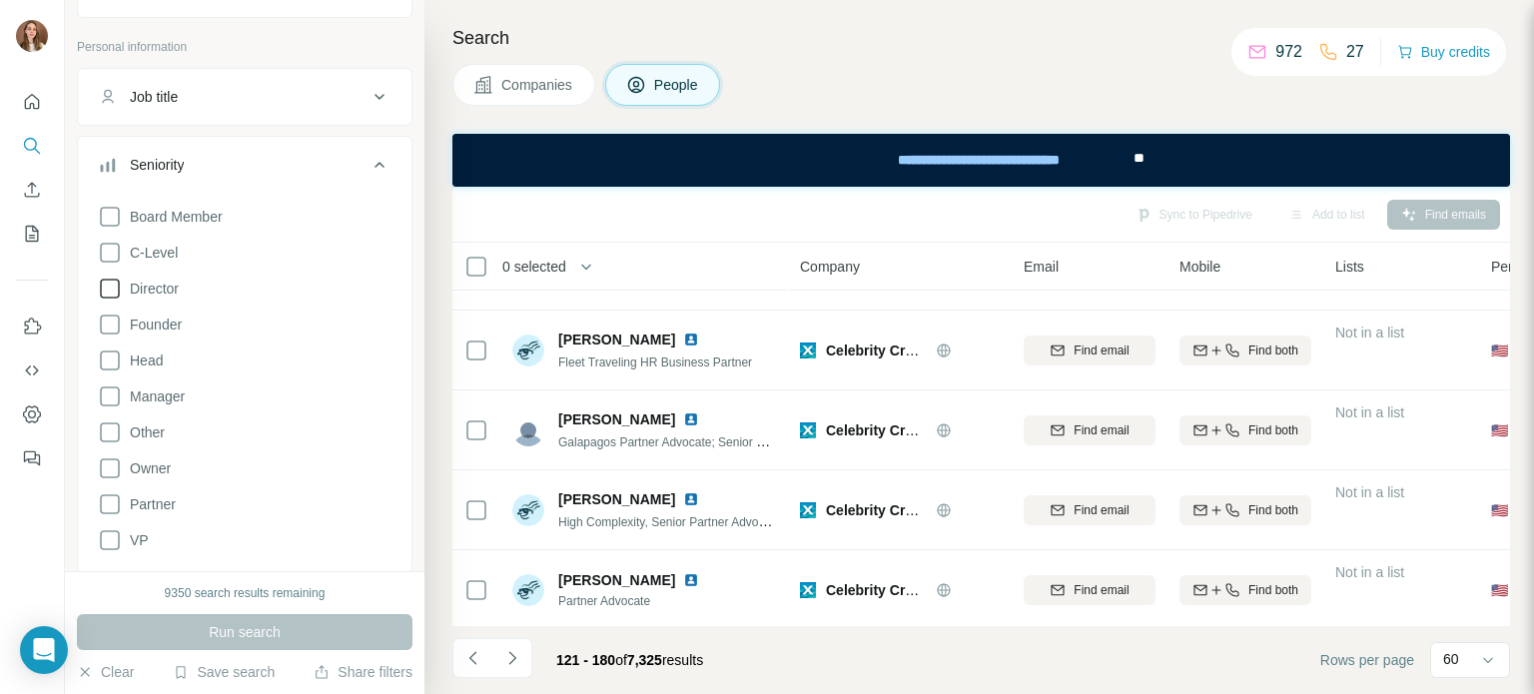
click at [112, 288] on icon at bounding box center [110, 289] width 24 height 24
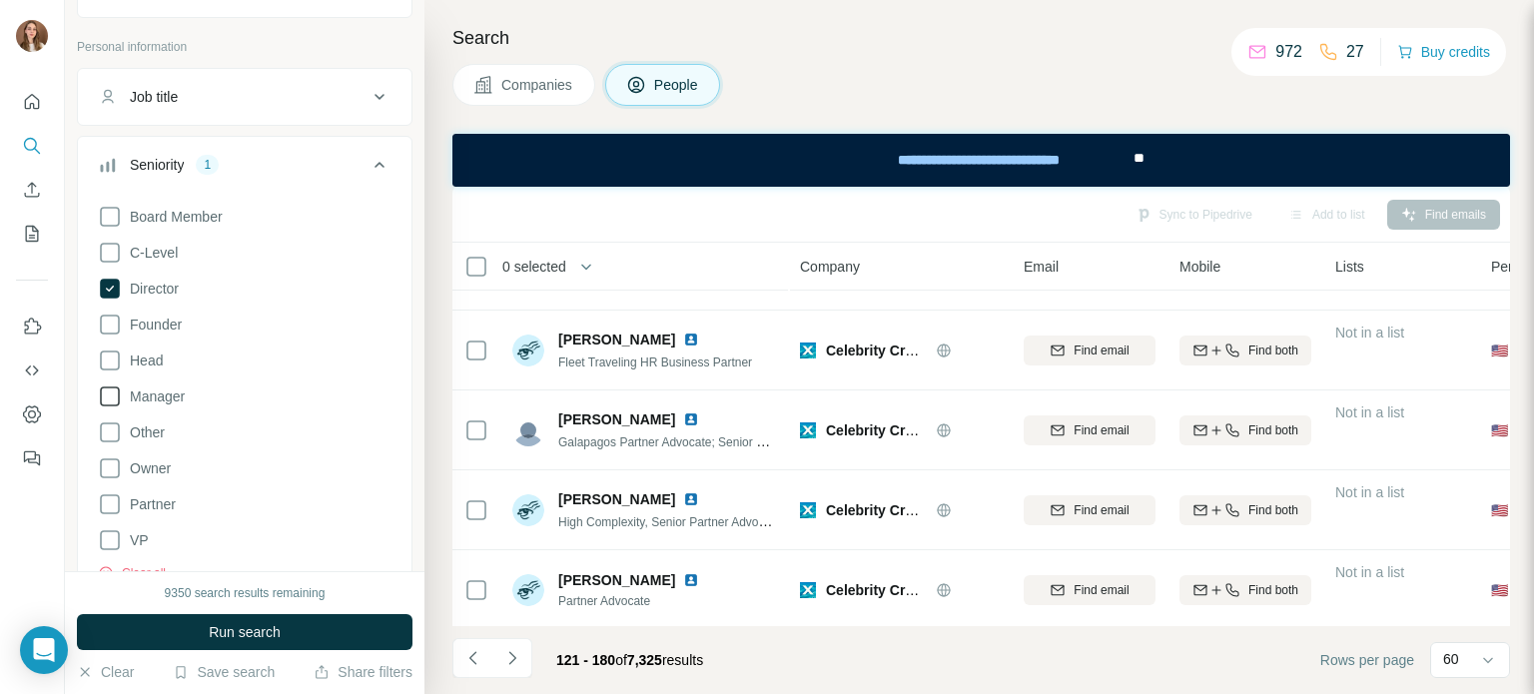
click at [107, 395] on icon at bounding box center [110, 397] width 24 height 24
click at [253, 645] on button "Run search" at bounding box center [245, 632] width 336 height 36
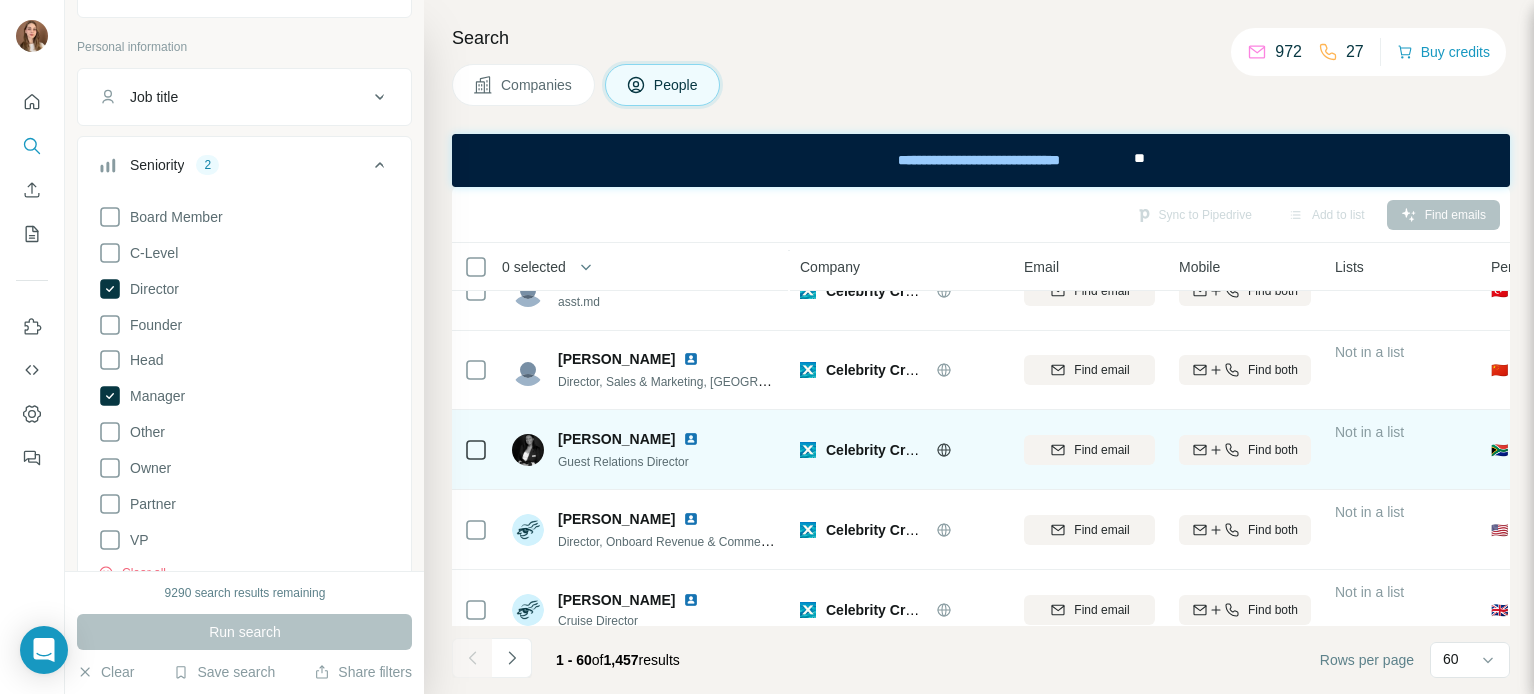
scroll to position [300, 0]
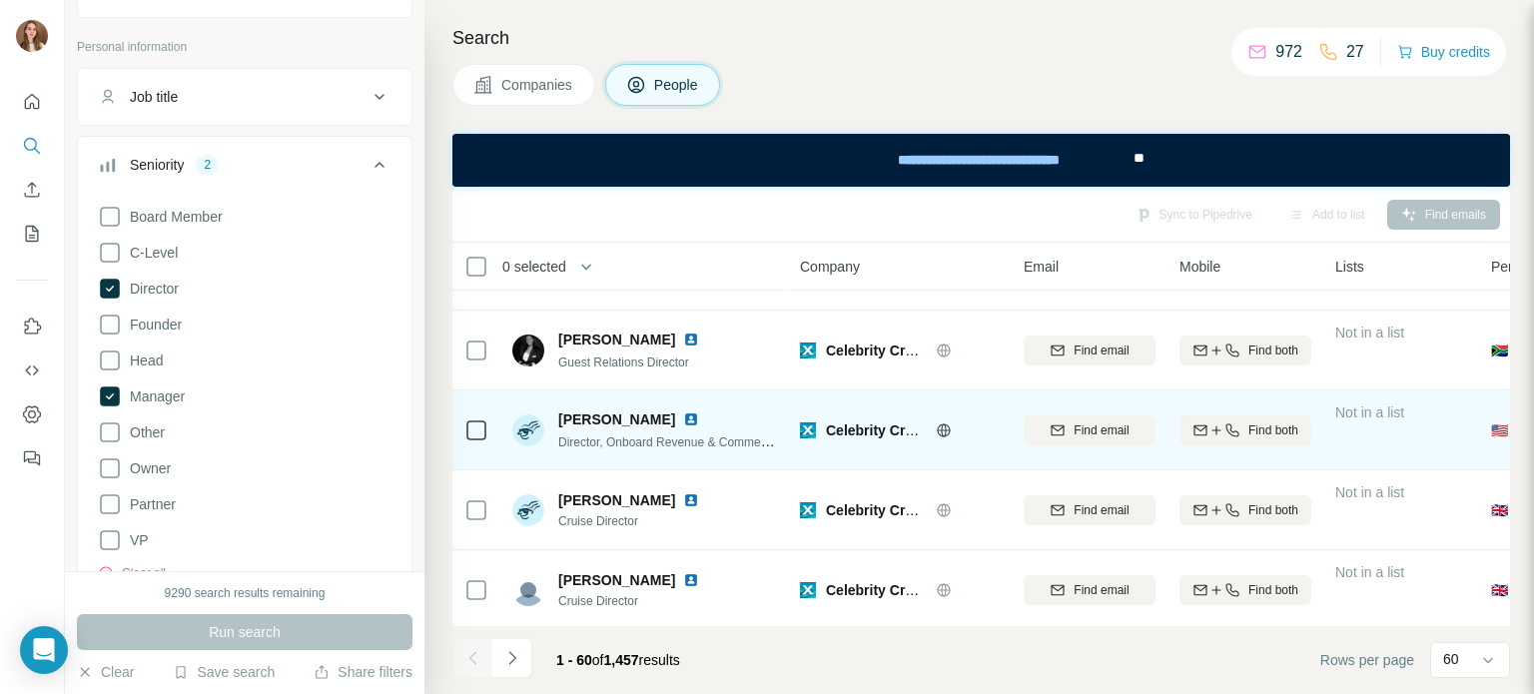
click at [683, 419] on img at bounding box center [691, 420] width 16 height 16
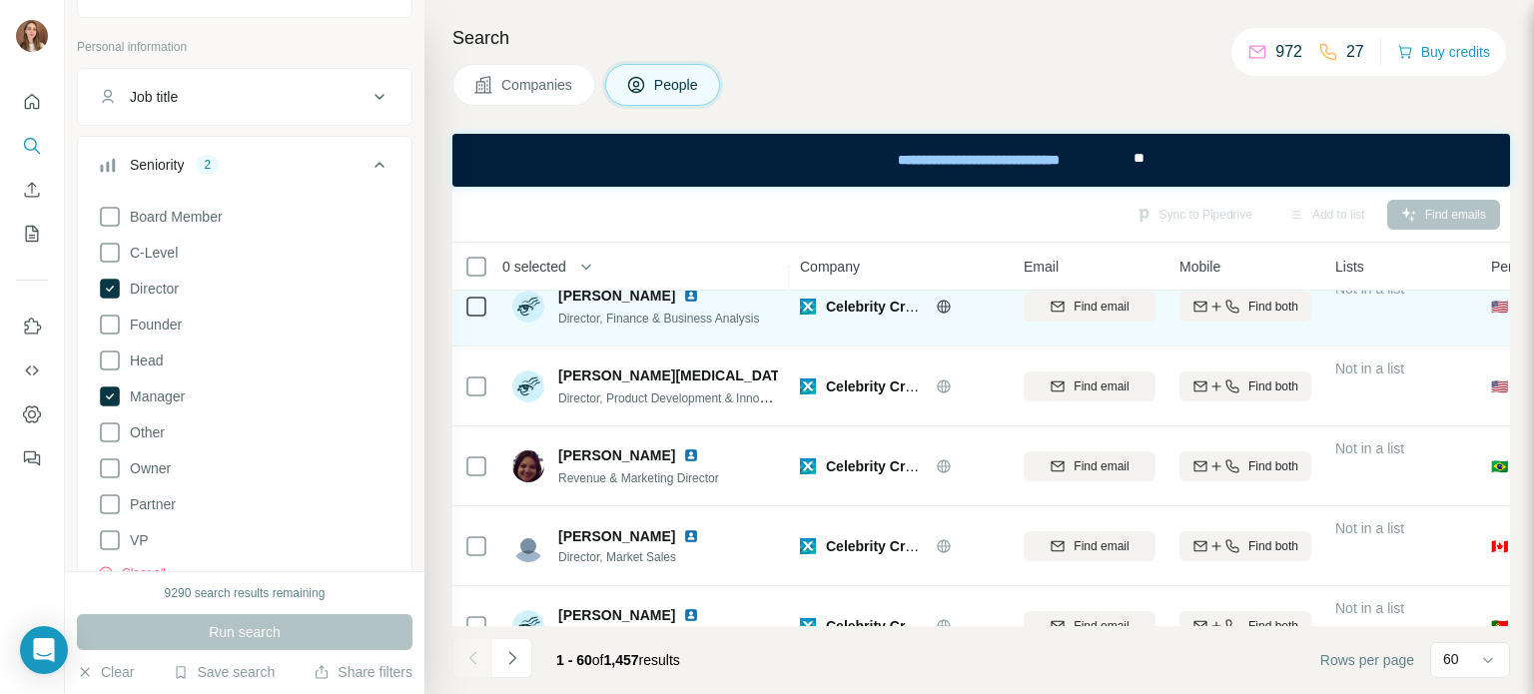
scroll to position [699, 0]
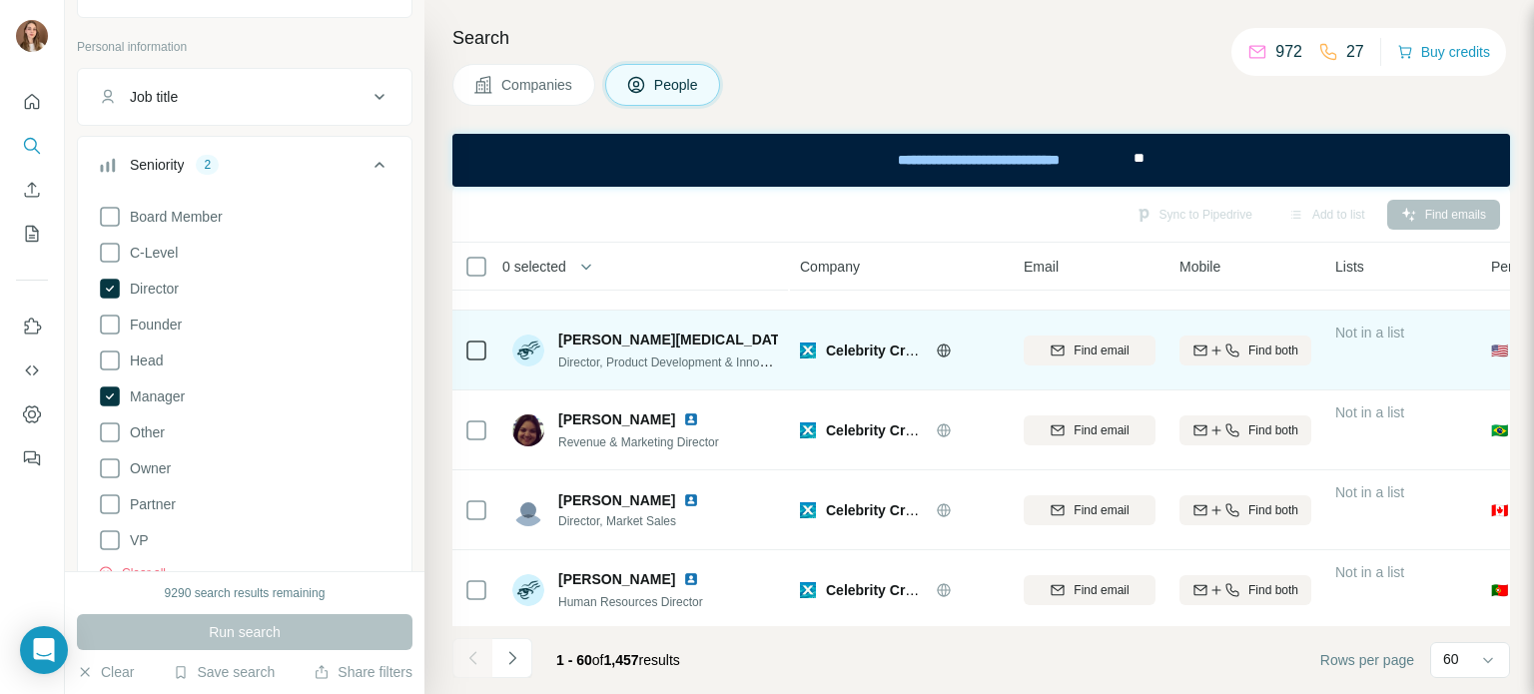
click at [668, 331] on div "[PERSON_NAME][MEDICAL_DATA]" at bounding box center [668, 340] width 220 height 20
click at [801, 338] on img at bounding box center [805, 340] width 8 height 16
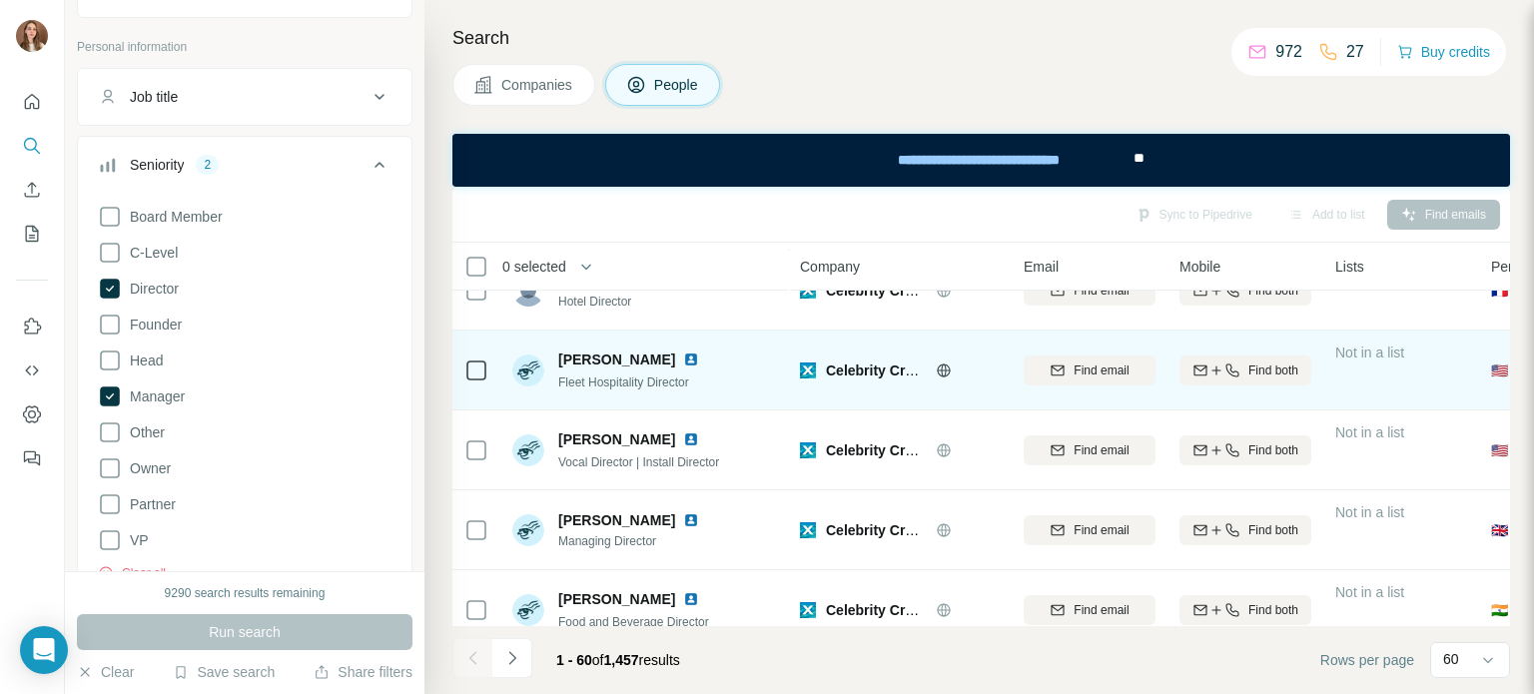
scroll to position [3097, 0]
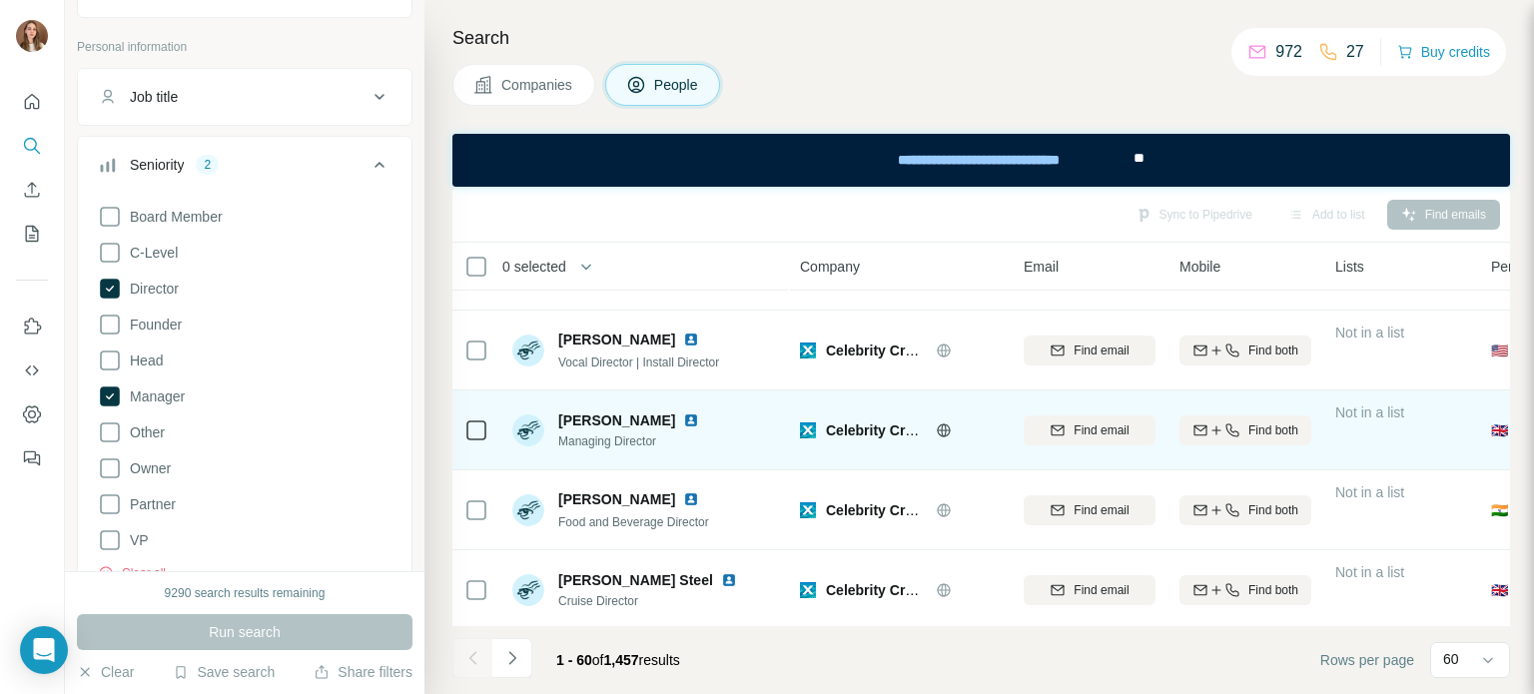
click at [683, 425] on img at bounding box center [691, 421] width 16 height 16
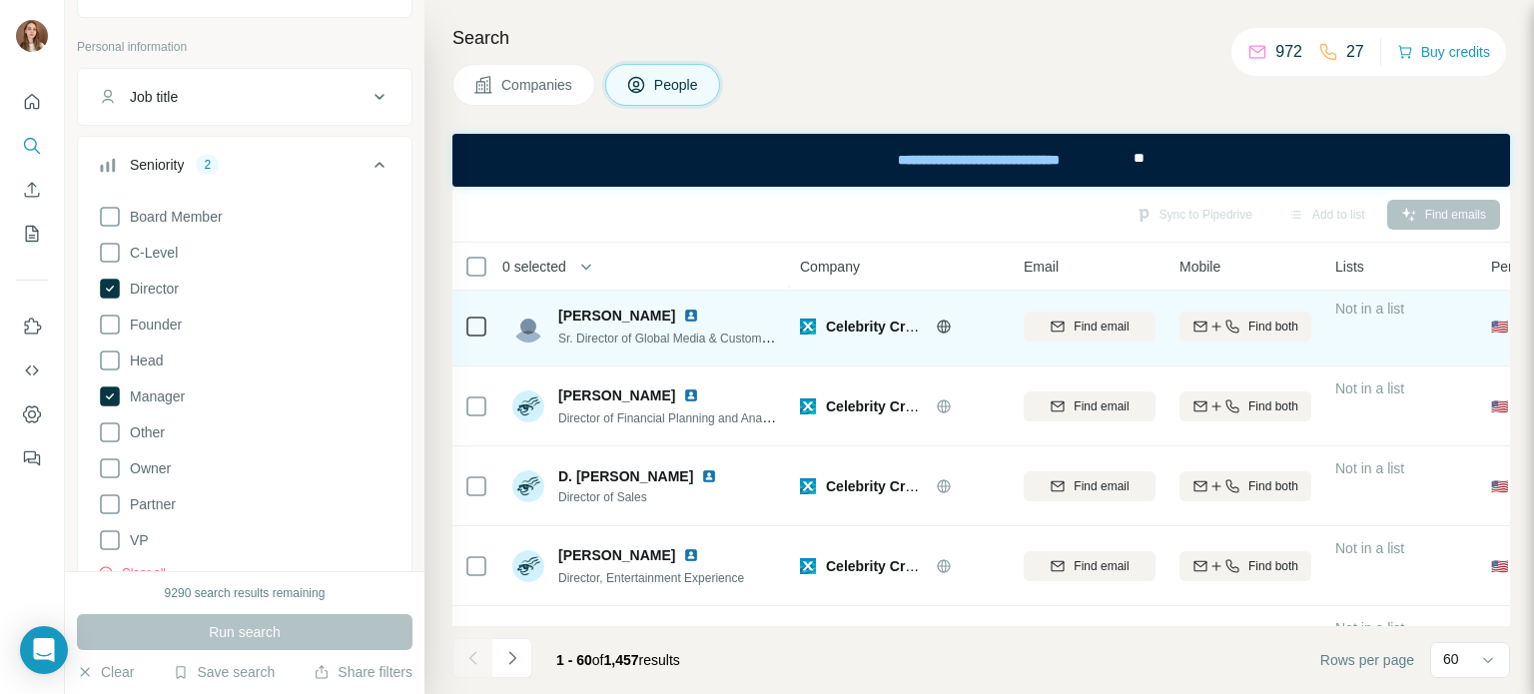
scroll to position [3396, 0]
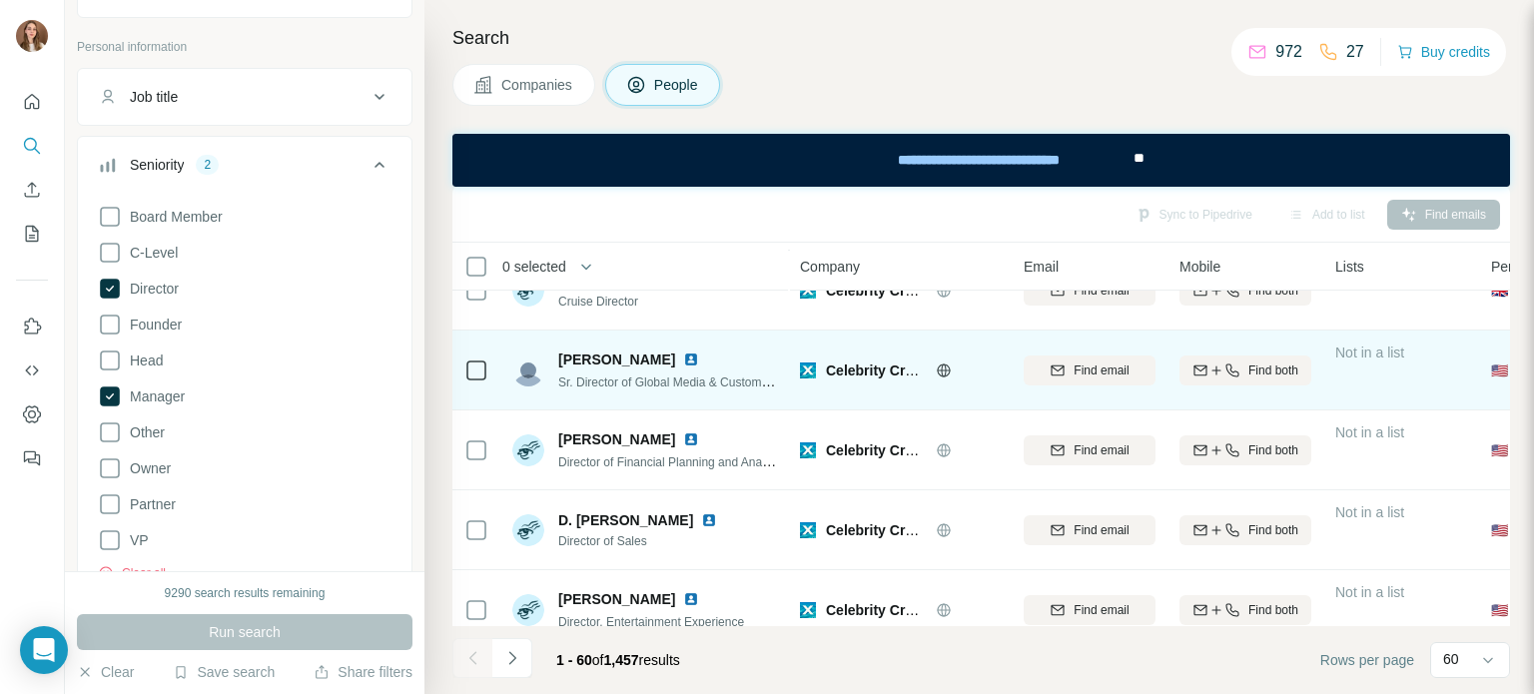
click at [683, 359] on img at bounding box center [691, 360] width 16 height 16
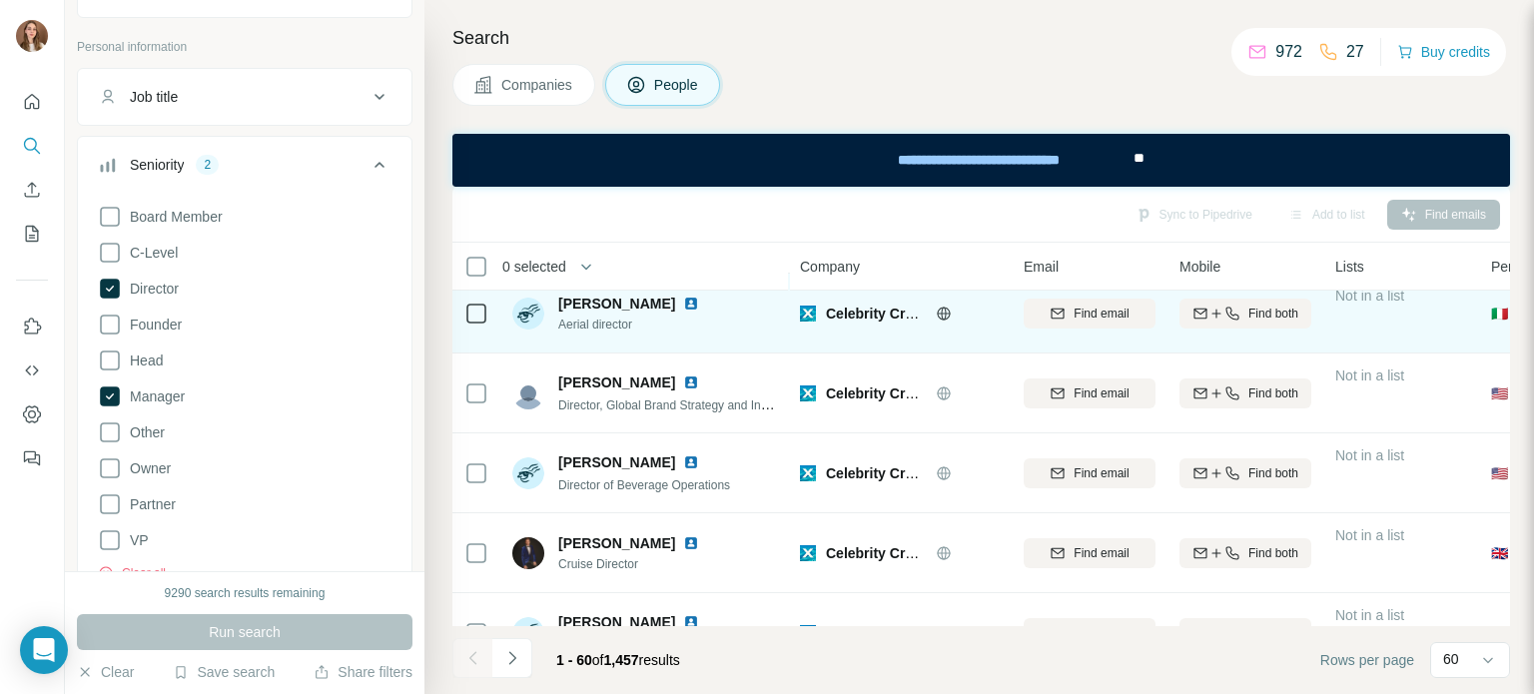
scroll to position [4195, 0]
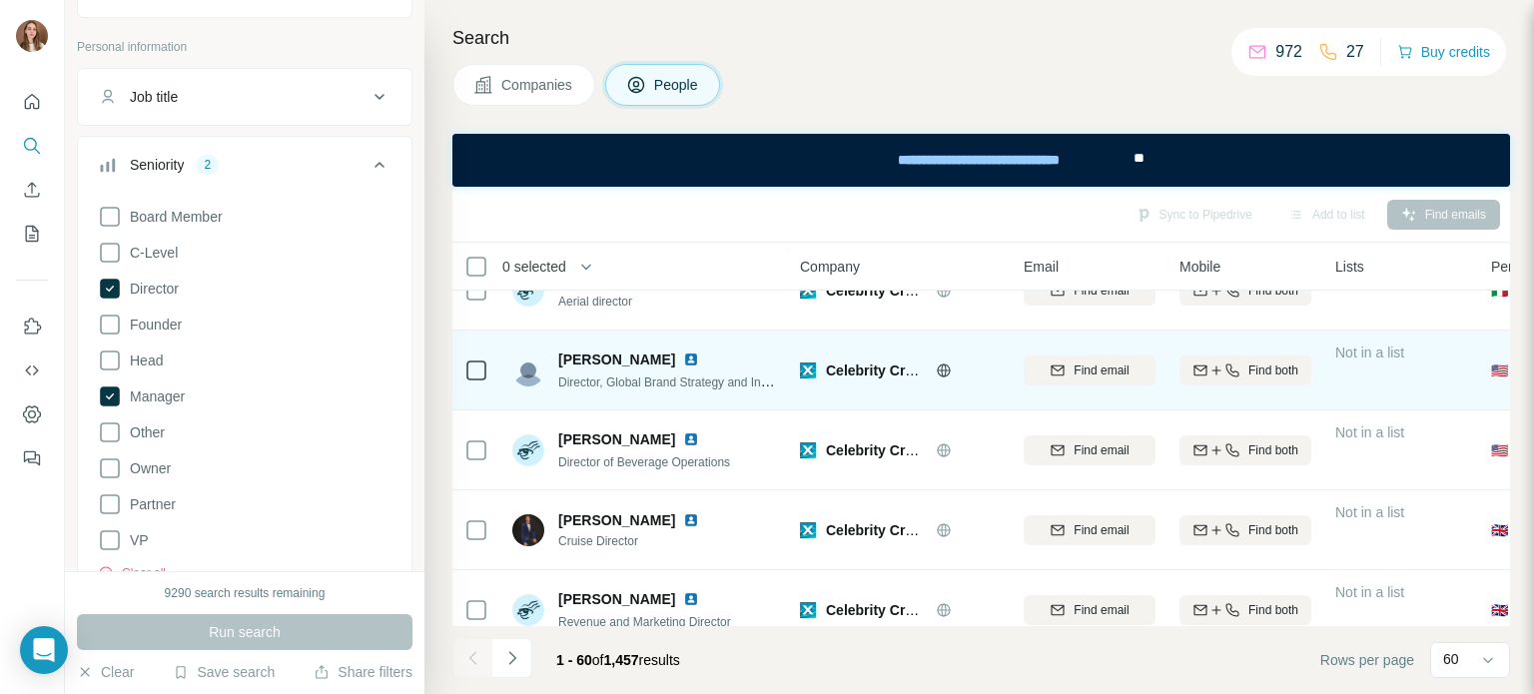
click at [683, 354] on img at bounding box center [691, 360] width 16 height 16
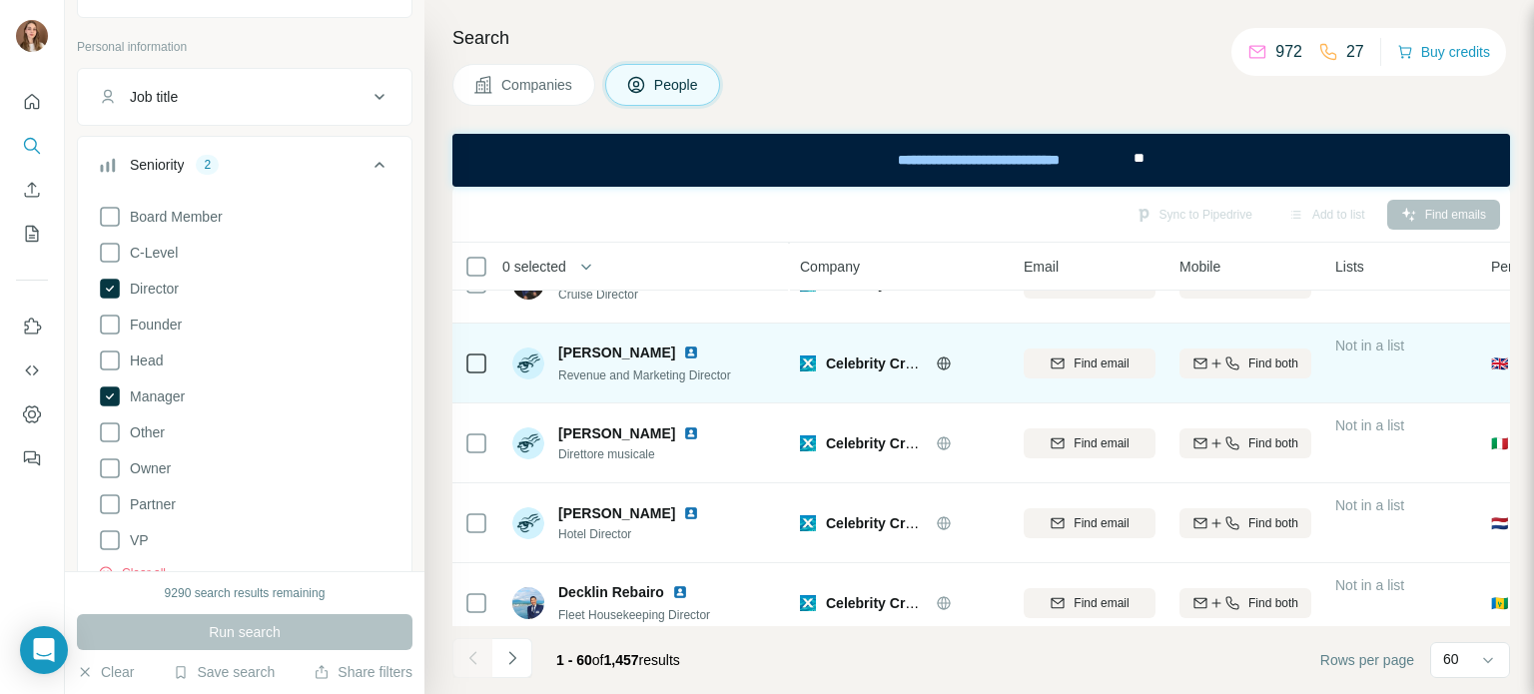
scroll to position [4468, 0]
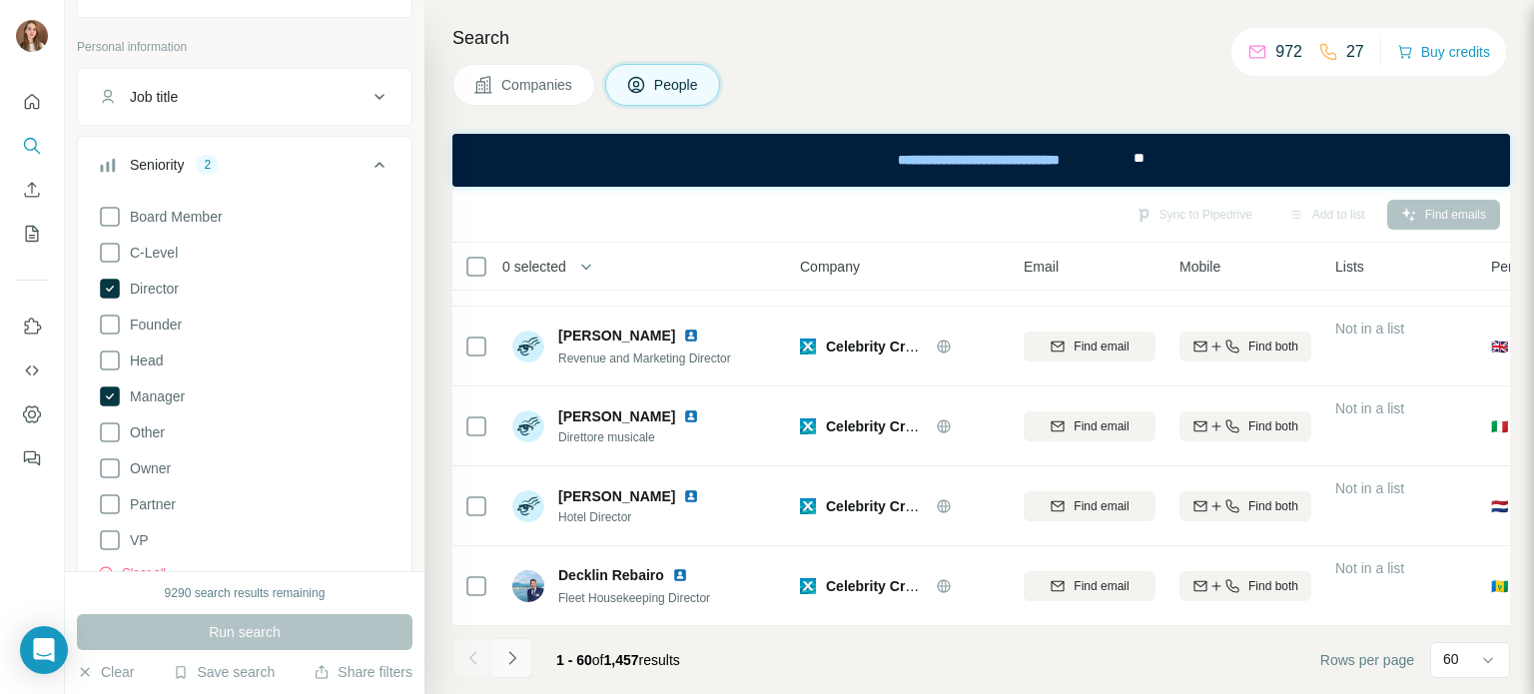
click at [522, 659] on button "Navigate to next page" at bounding box center [512, 658] width 40 height 40
click at [503, 671] on button "Navigate to next page" at bounding box center [512, 658] width 40 height 40
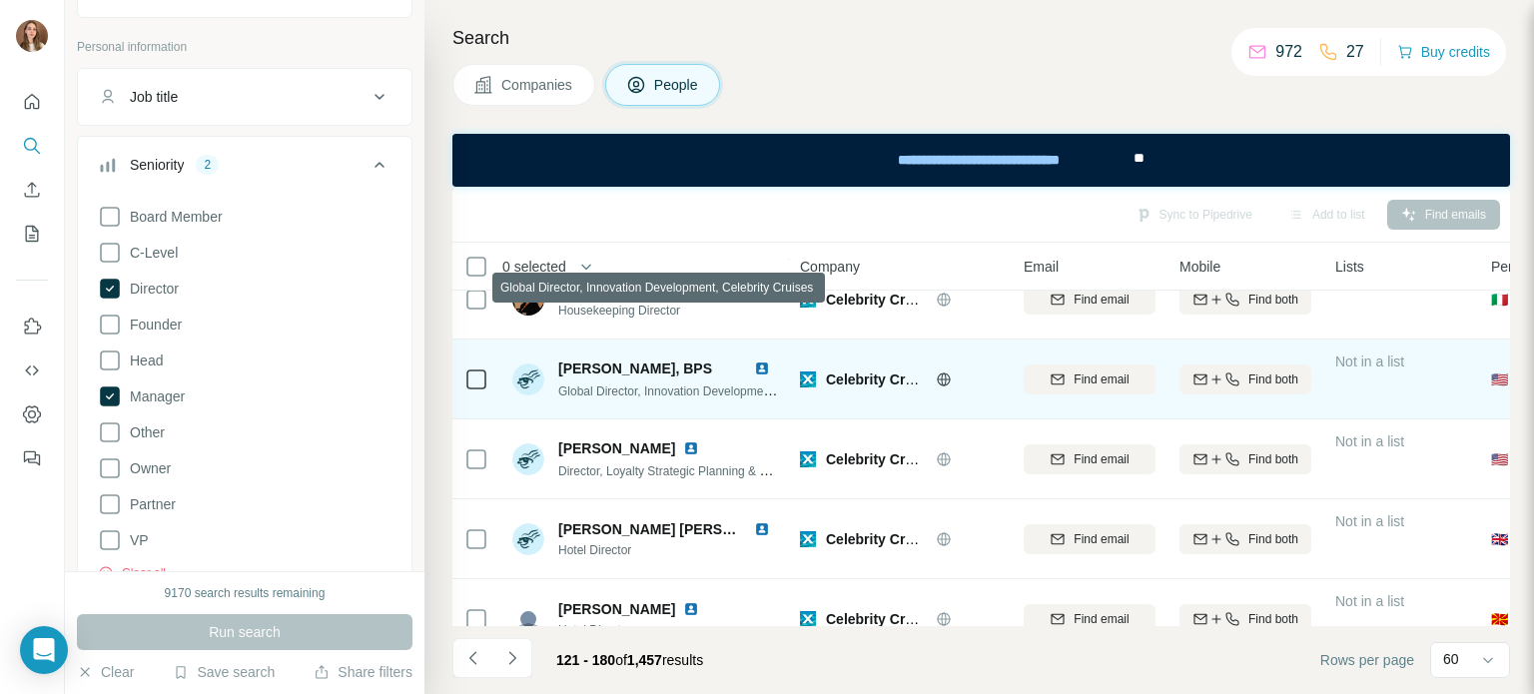
scroll to position [1199, 0]
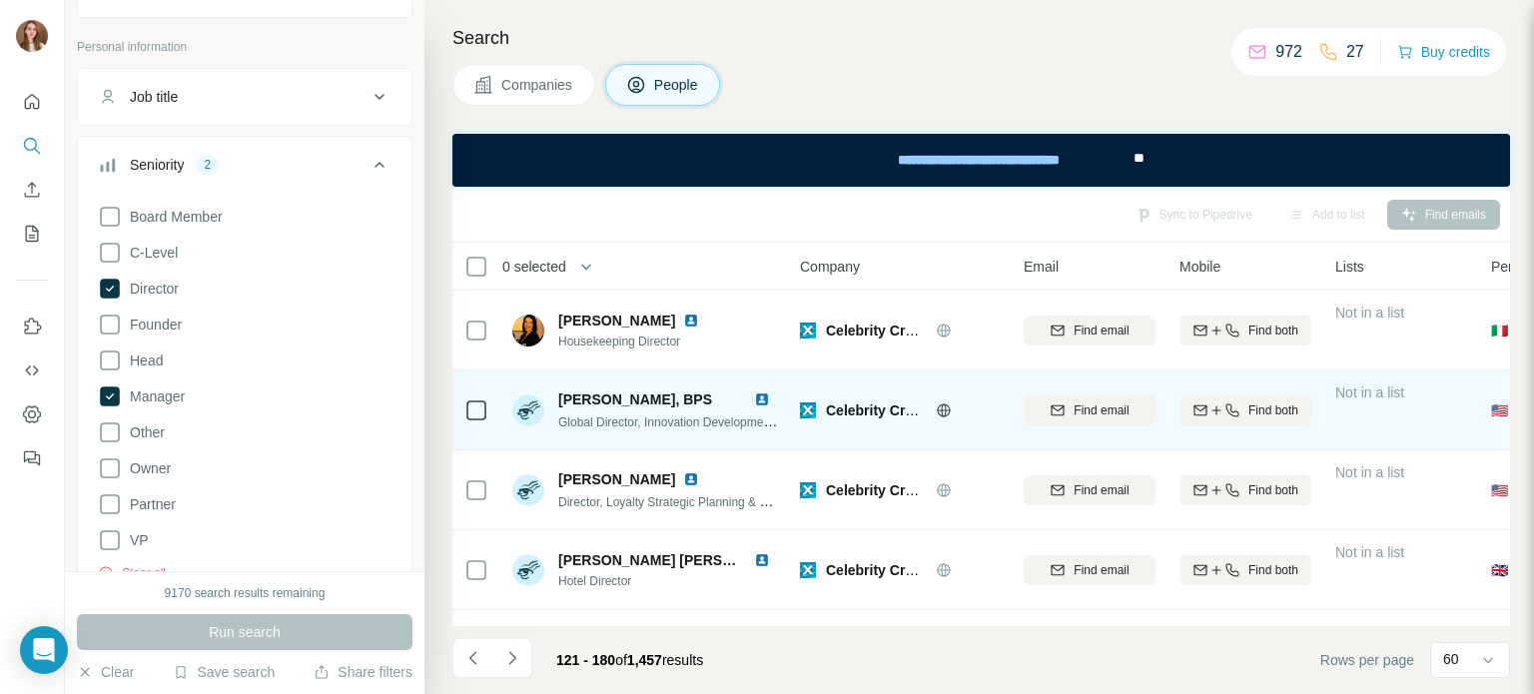
click at [755, 399] on img at bounding box center [762, 400] width 16 height 16
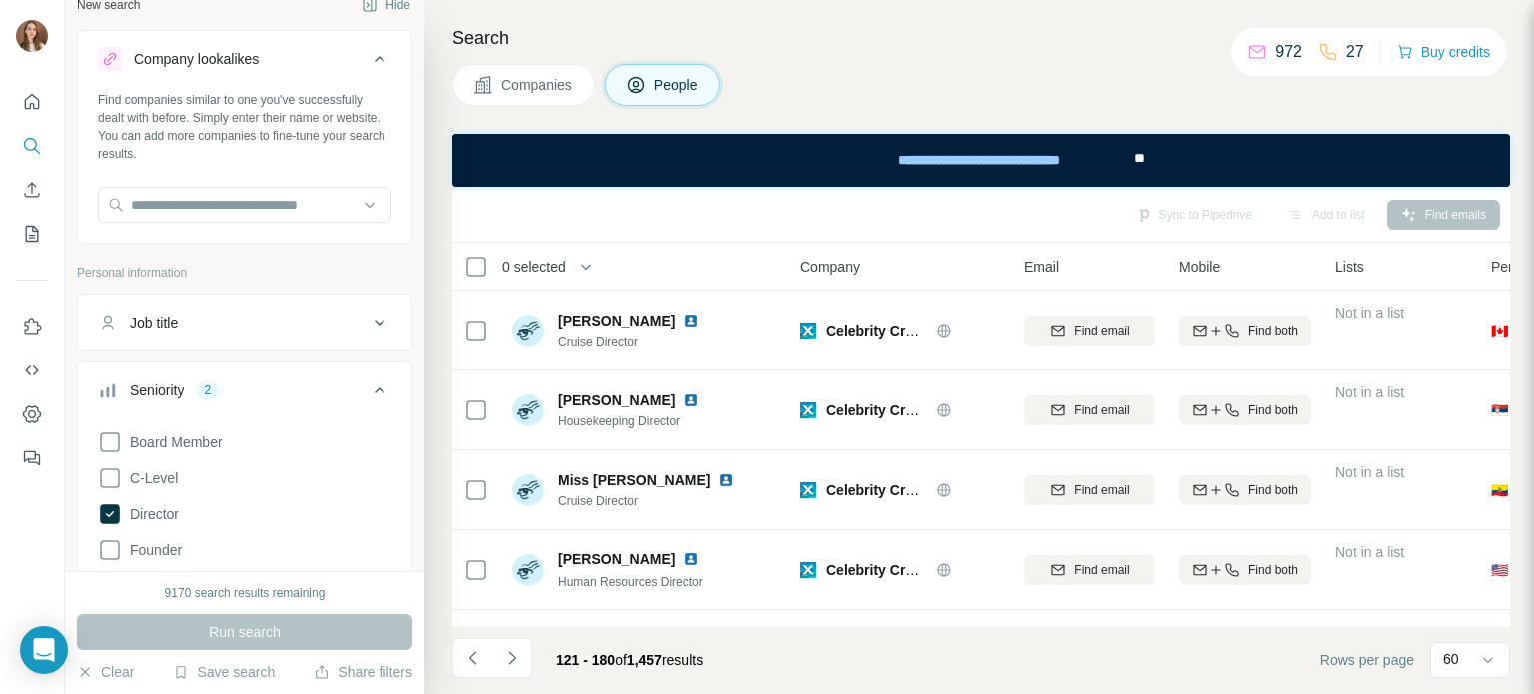
scroll to position [0, 0]
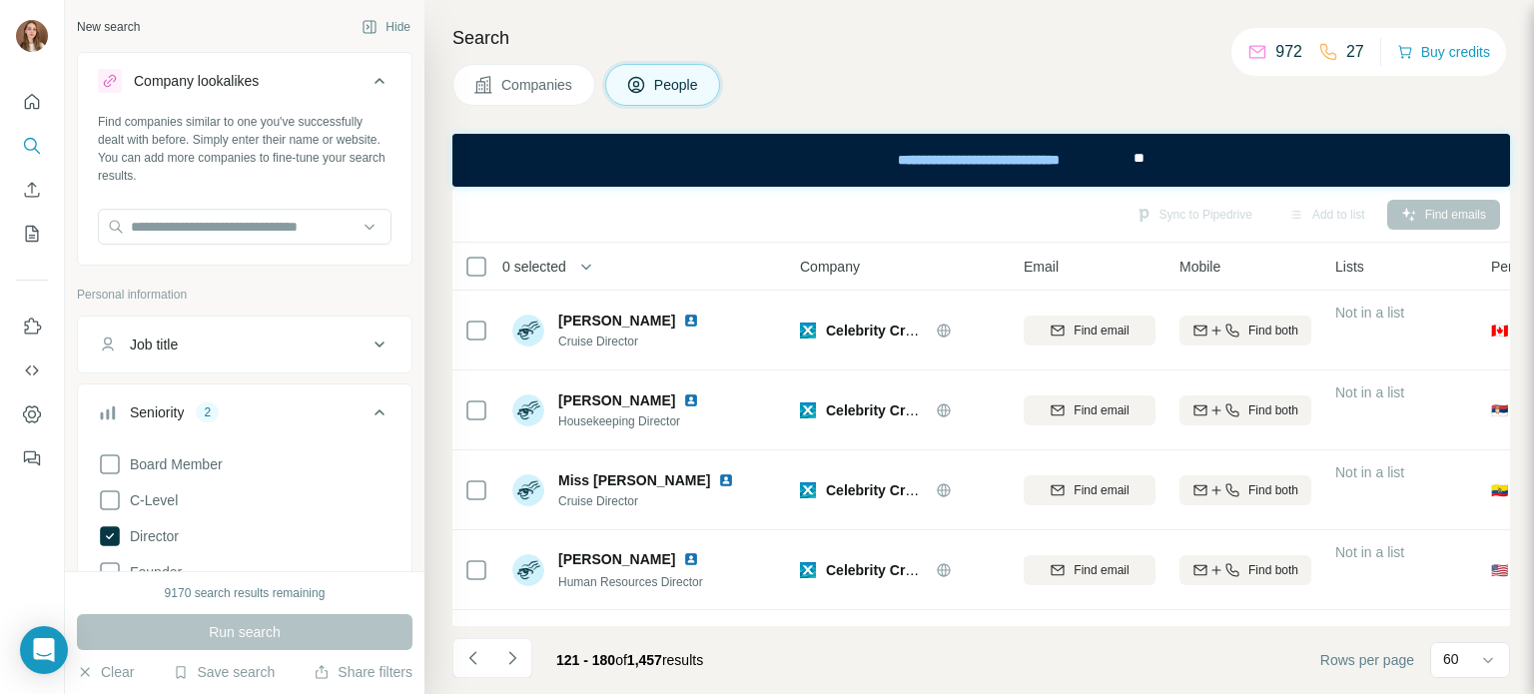
click at [368, 407] on icon at bounding box center [380, 413] width 24 height 24
click at [237, 353] on div "Job title" at bounding box center [233, 345] width 270 height 20
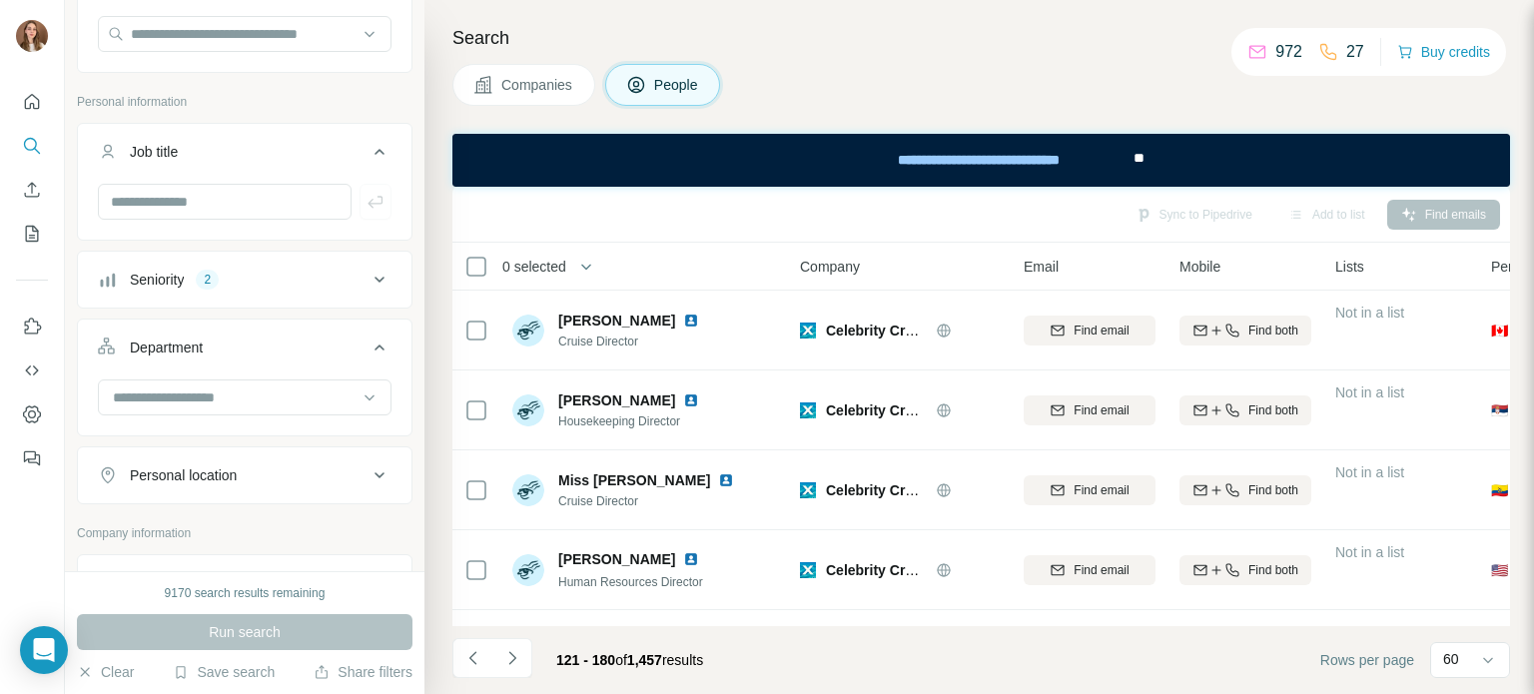
scroll to position [200, 0]
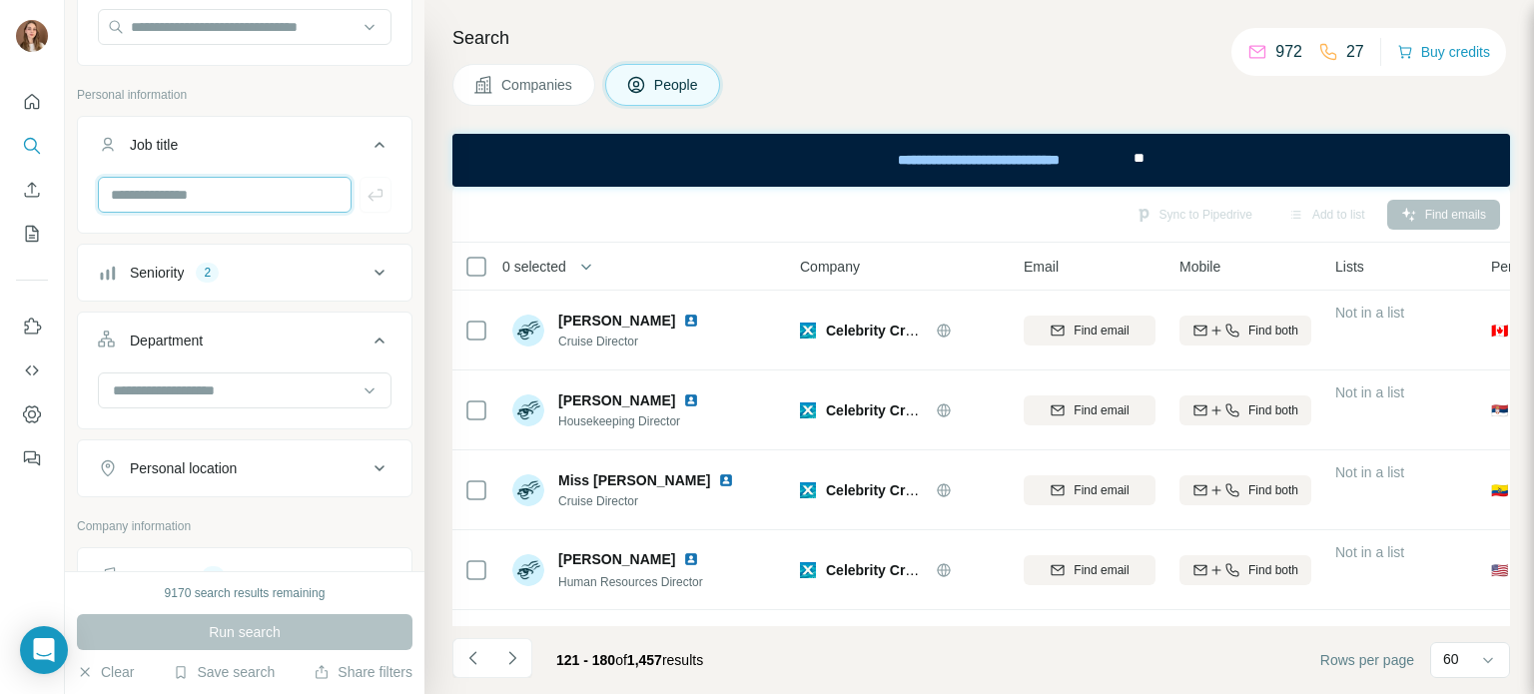
click at [182, 186] on input "text" at bounding box center [225, 195] width 254 height 36
type input "*****"
click at [363, 207] on button "button" at bounding box center [376, 195] width 32 height 36
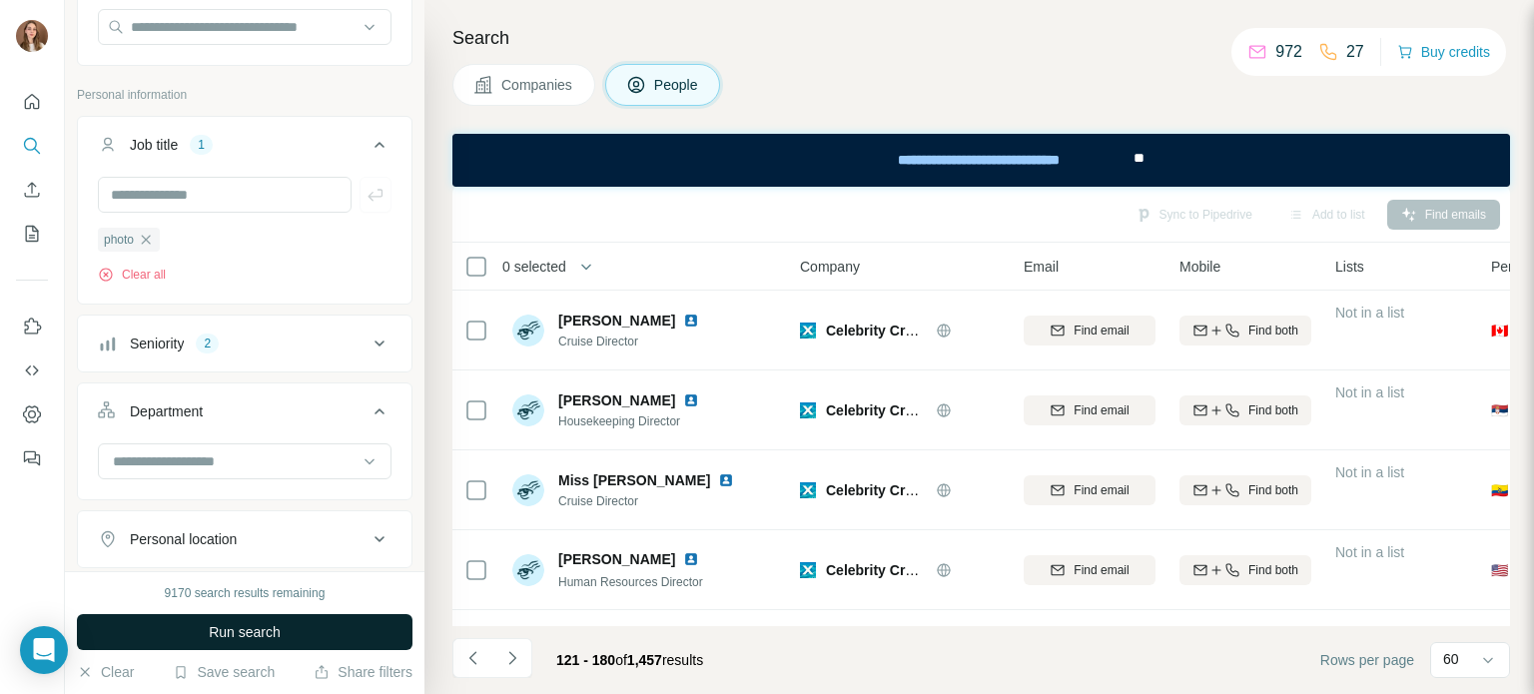
click at [232, 622] on span "Run search" at bounding box center [245, 632] width 72 height 20
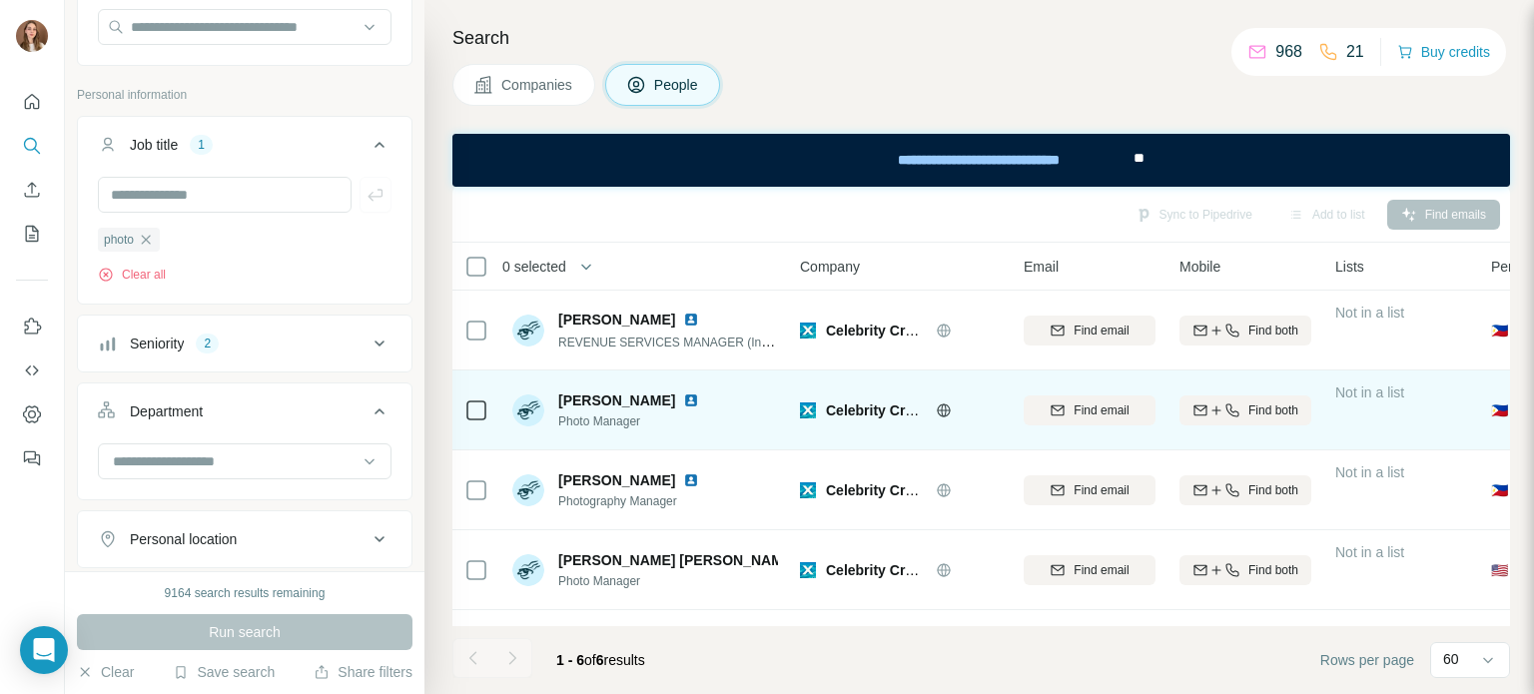
click at [683, 399] on img at bounding box center [691, 401] width 16 height 16
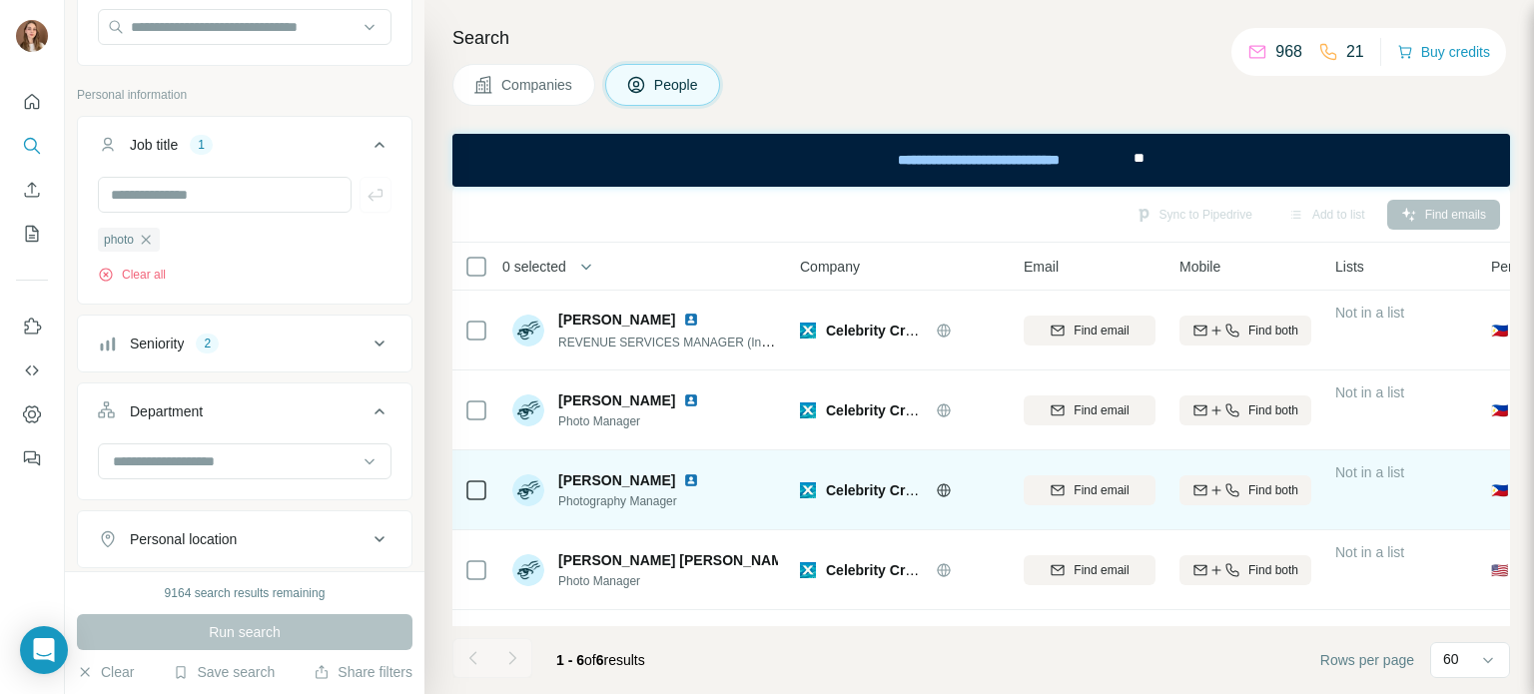
click at [699, 483] on img at bounding box center [691, 480] width 16 height 16
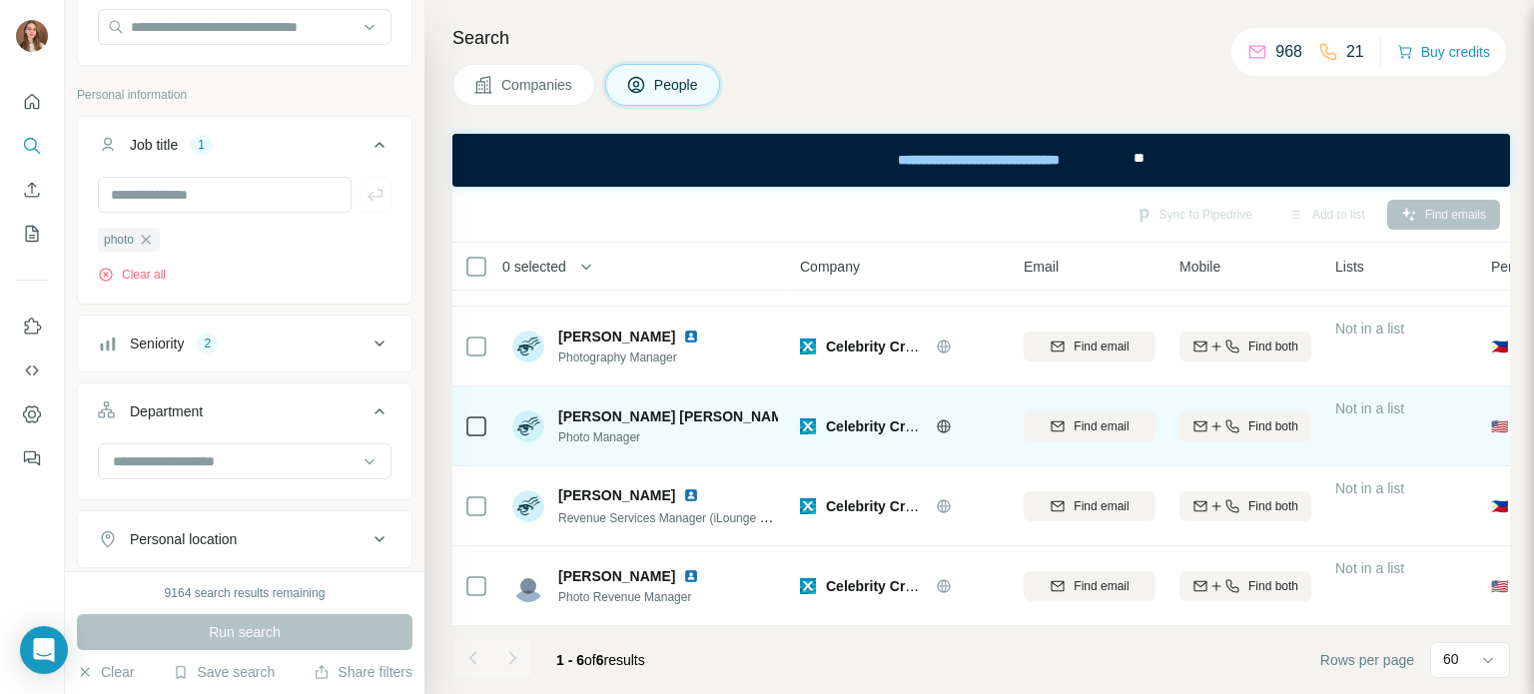
click at [805, 409] on img at bounding box center [809, 417] width 8 height 16
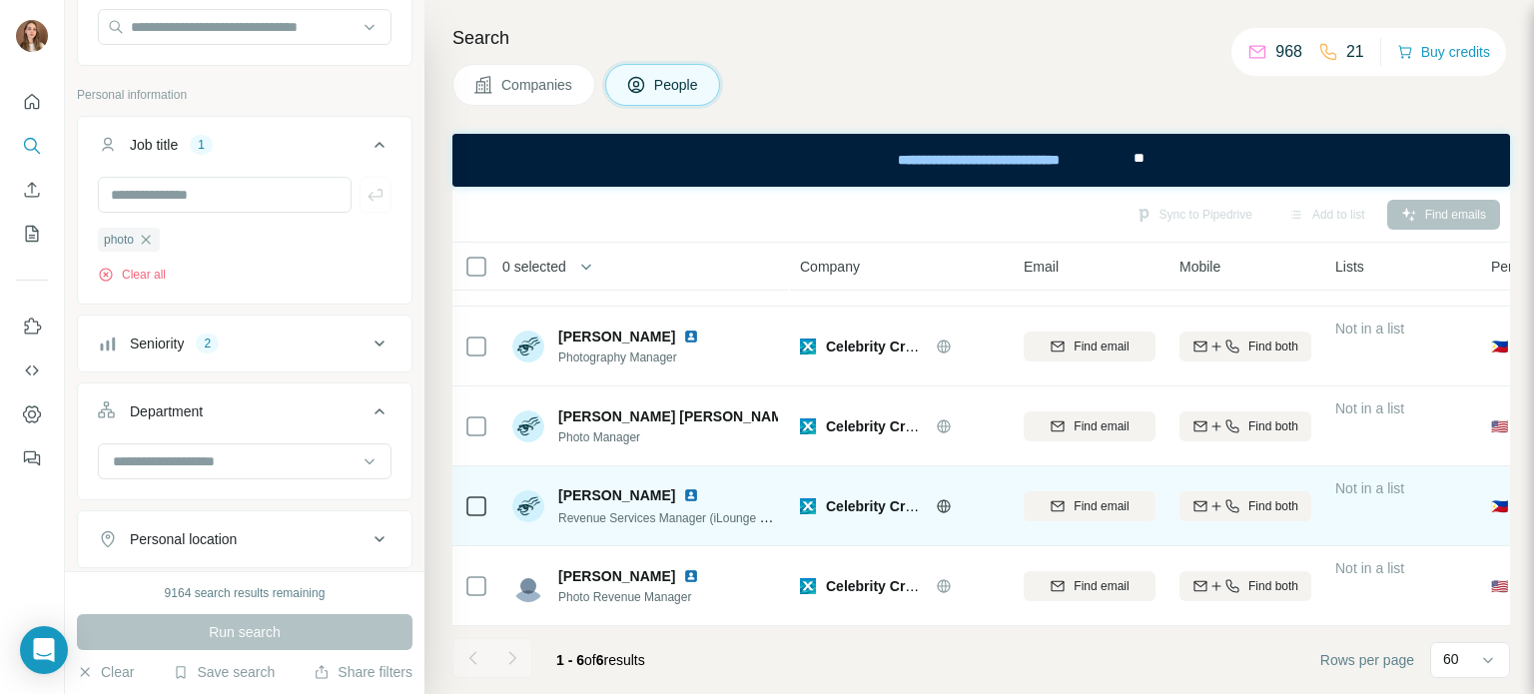
click at [683, 487] on img at bounding box center [691, 495] width 16 height 16
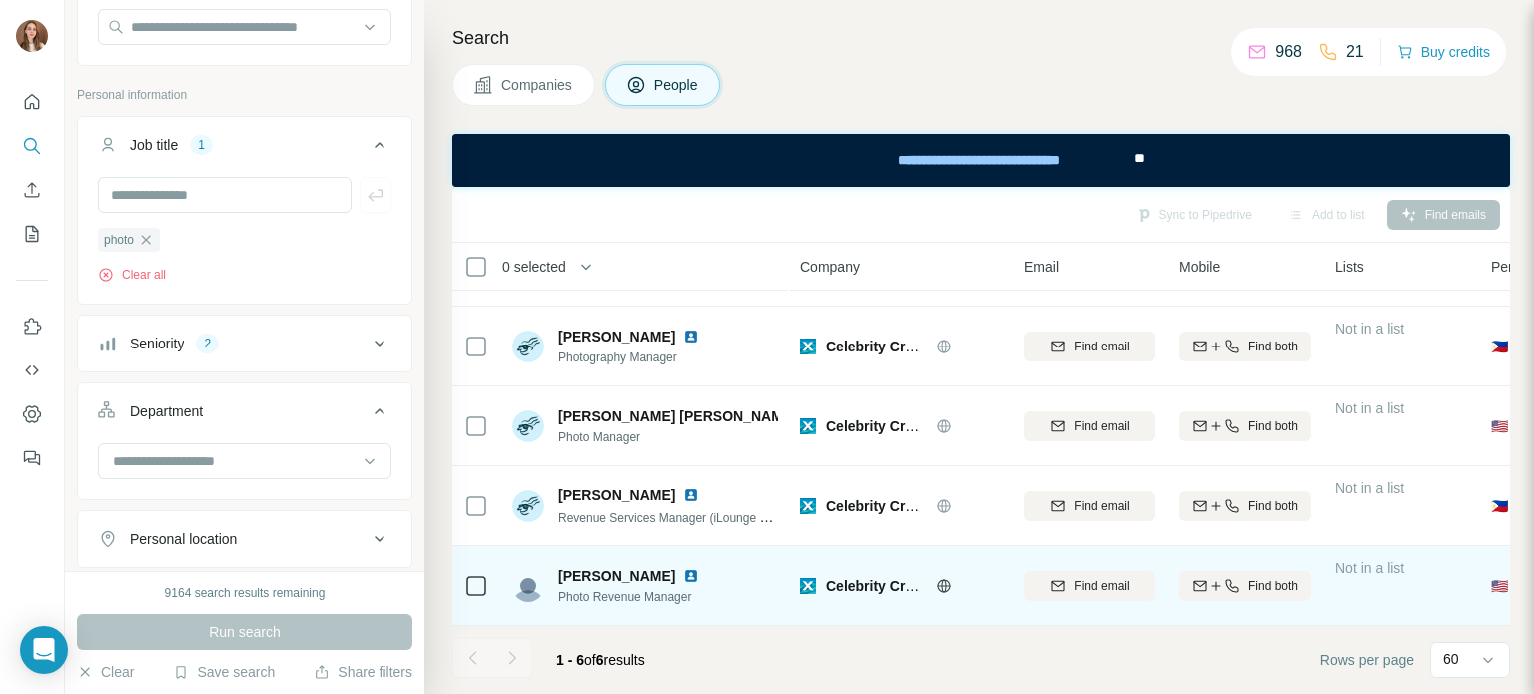
click at [699, 568] on img at bounding box center [691, 576] width 16 height 16
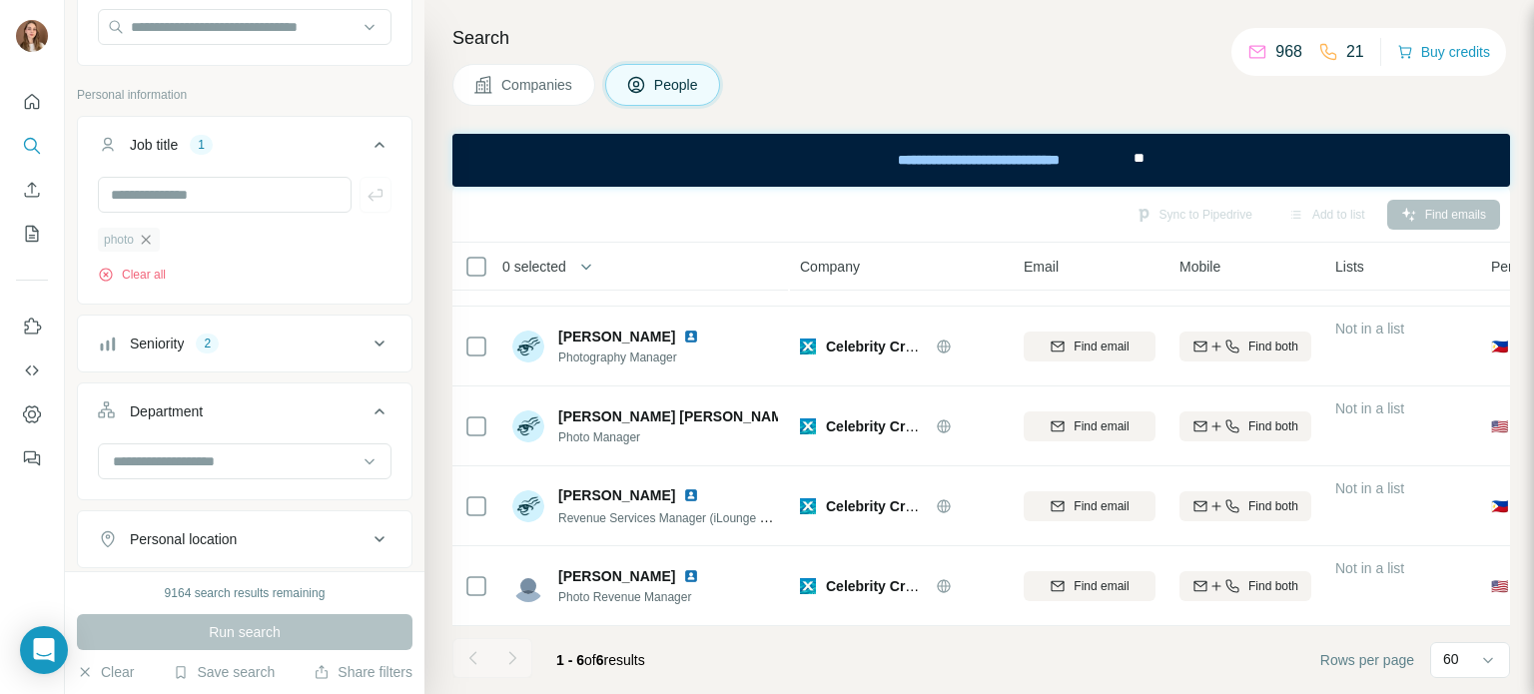
click at [153, 240] on icon "button" at bounding box center [146, 240] width 16 height 16
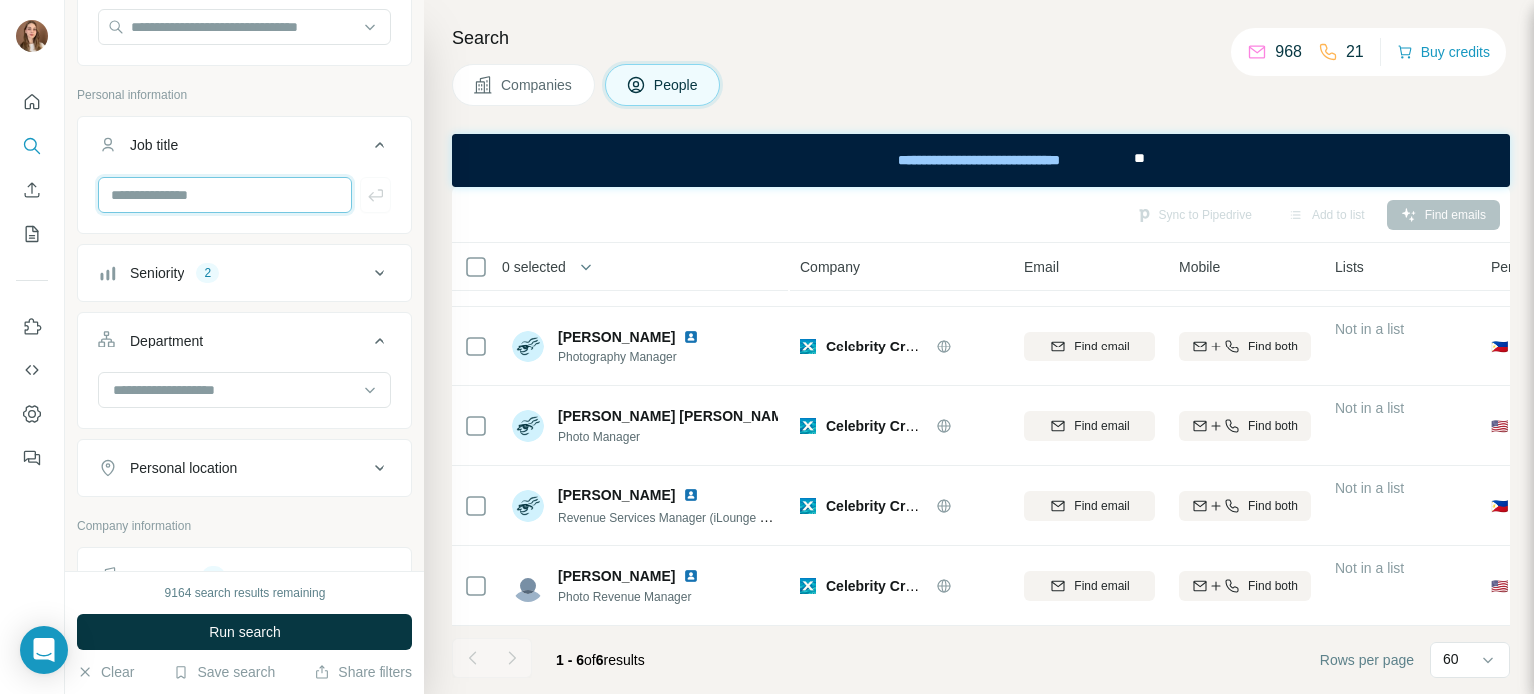
click at [147, 198] on input "text" at bounding box center [225, 195] width 254 height 36
type input "**********"
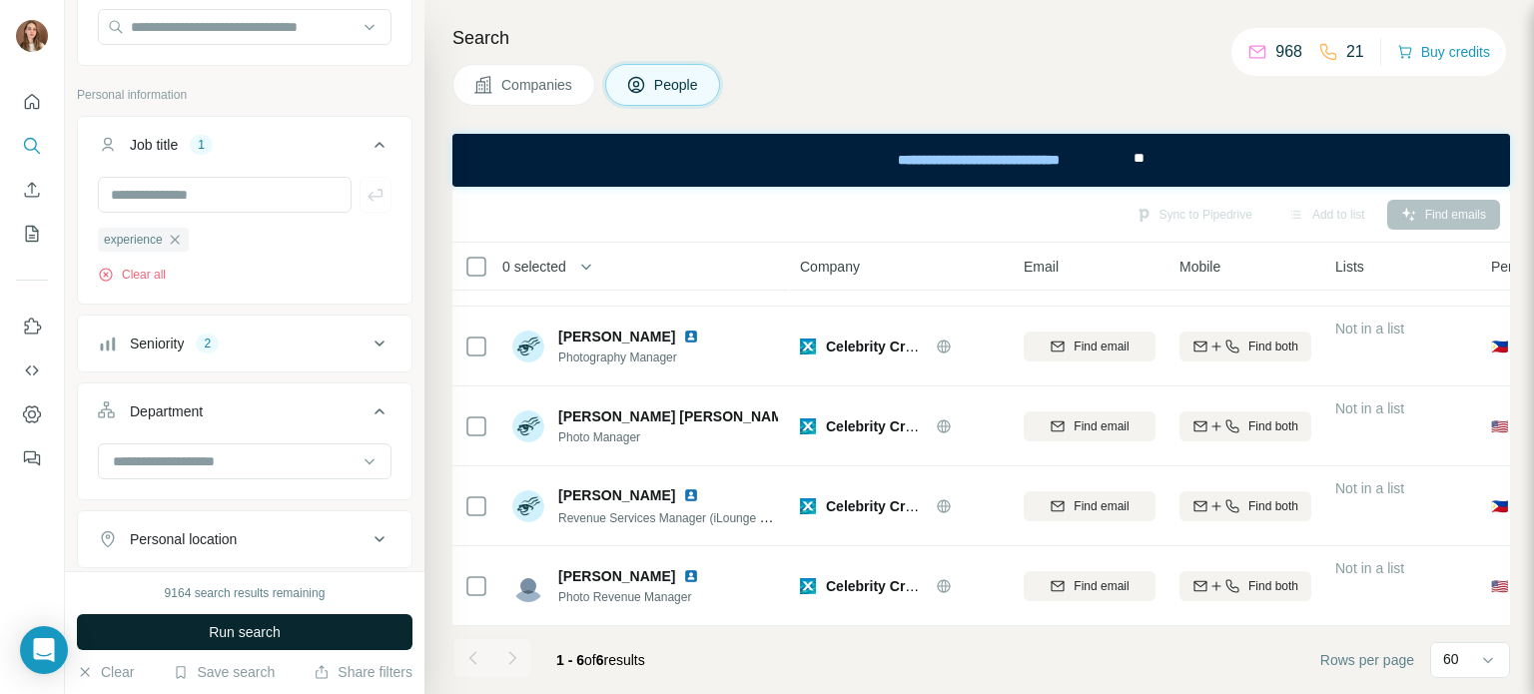
click at [240, 626] on span "Run search" at bounding box center [245, 632] width 72 height 20
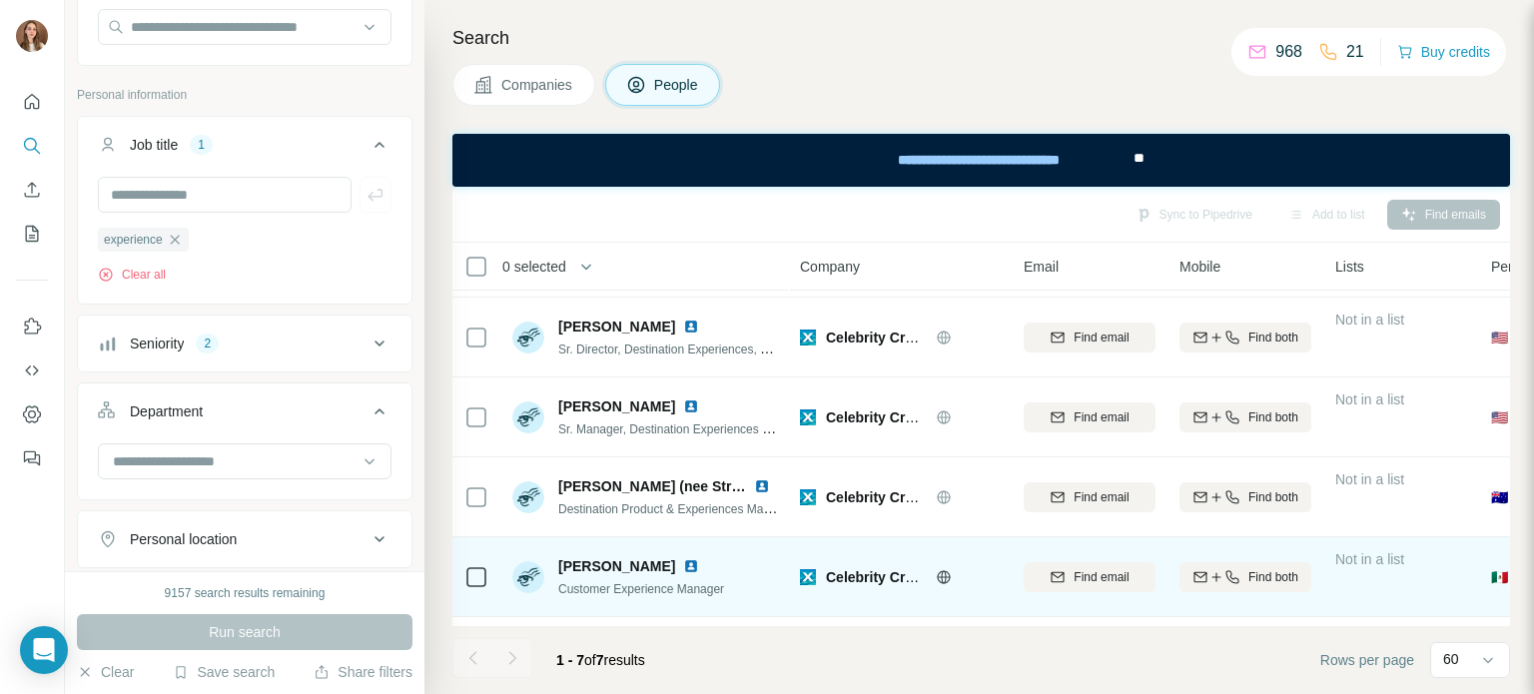
click at [683, 564] on img at bounding box center [691, 566] width 16 height 16
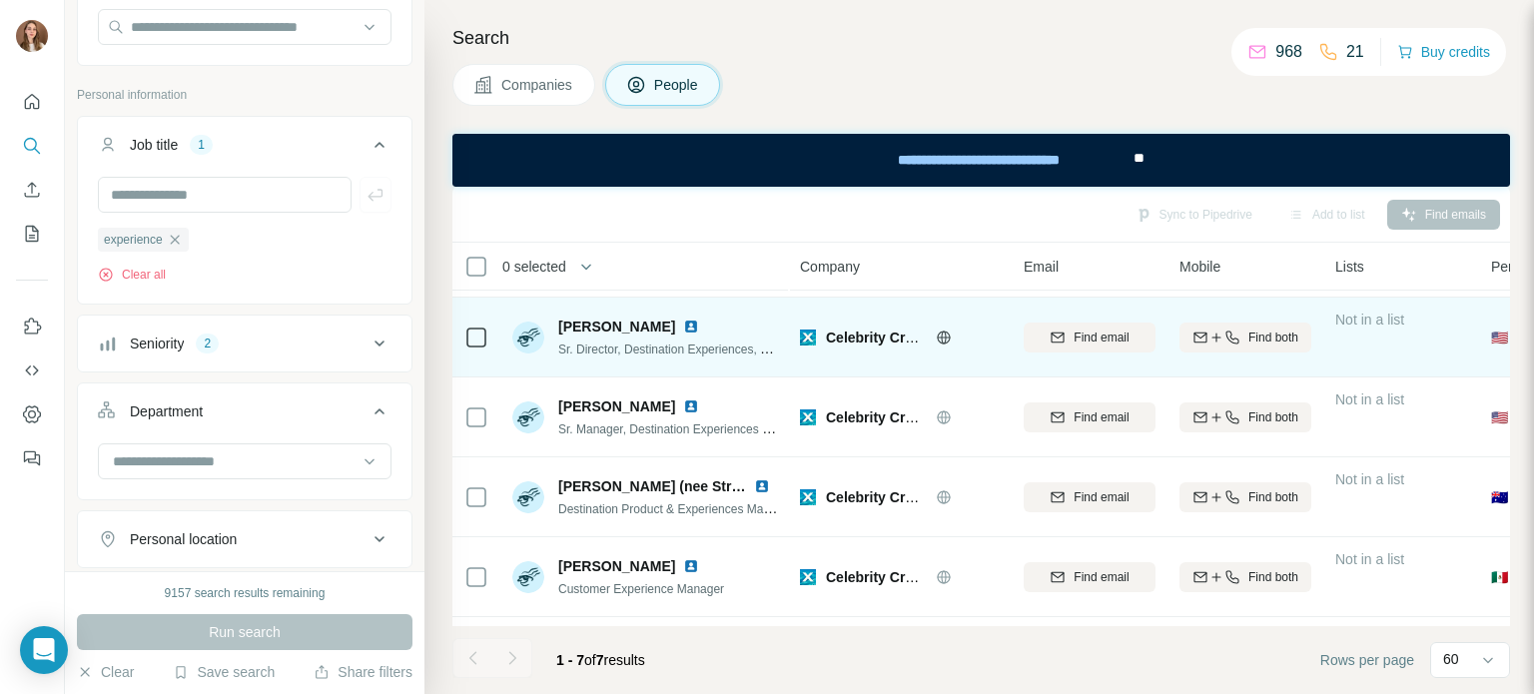
click at [683, 327] on img at bounding box center [691, 327] width 16 height 16
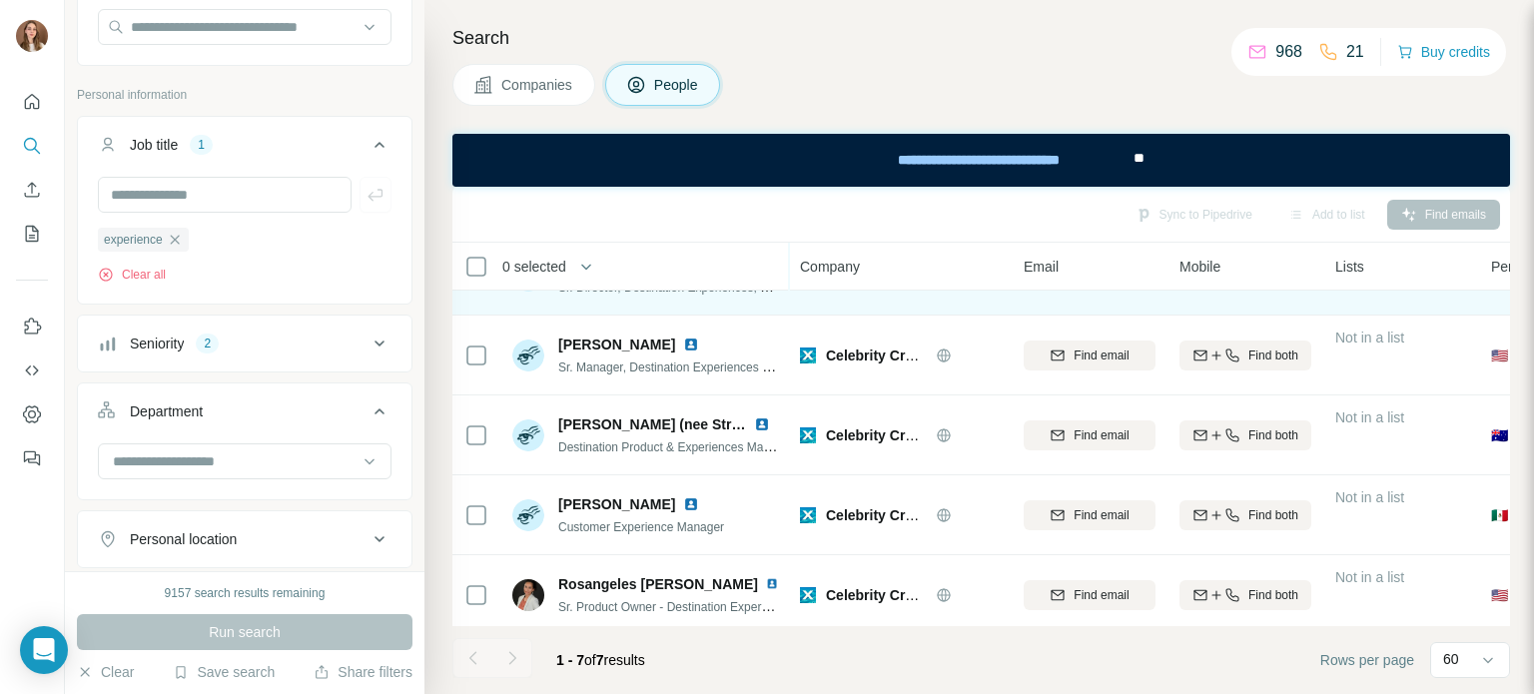
scroll to position [233, 0]
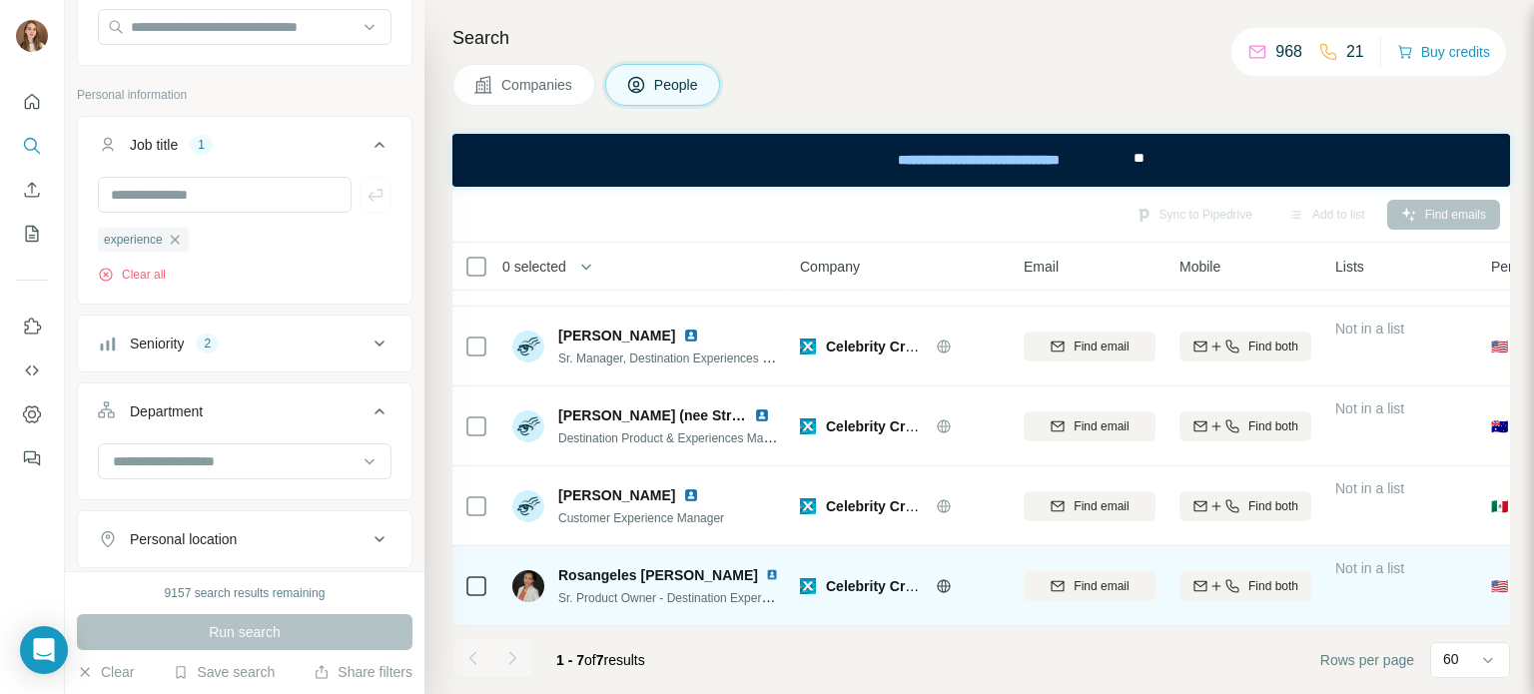
click at [766, 567] on img at bounding box center [772, 575] width 12 height 16
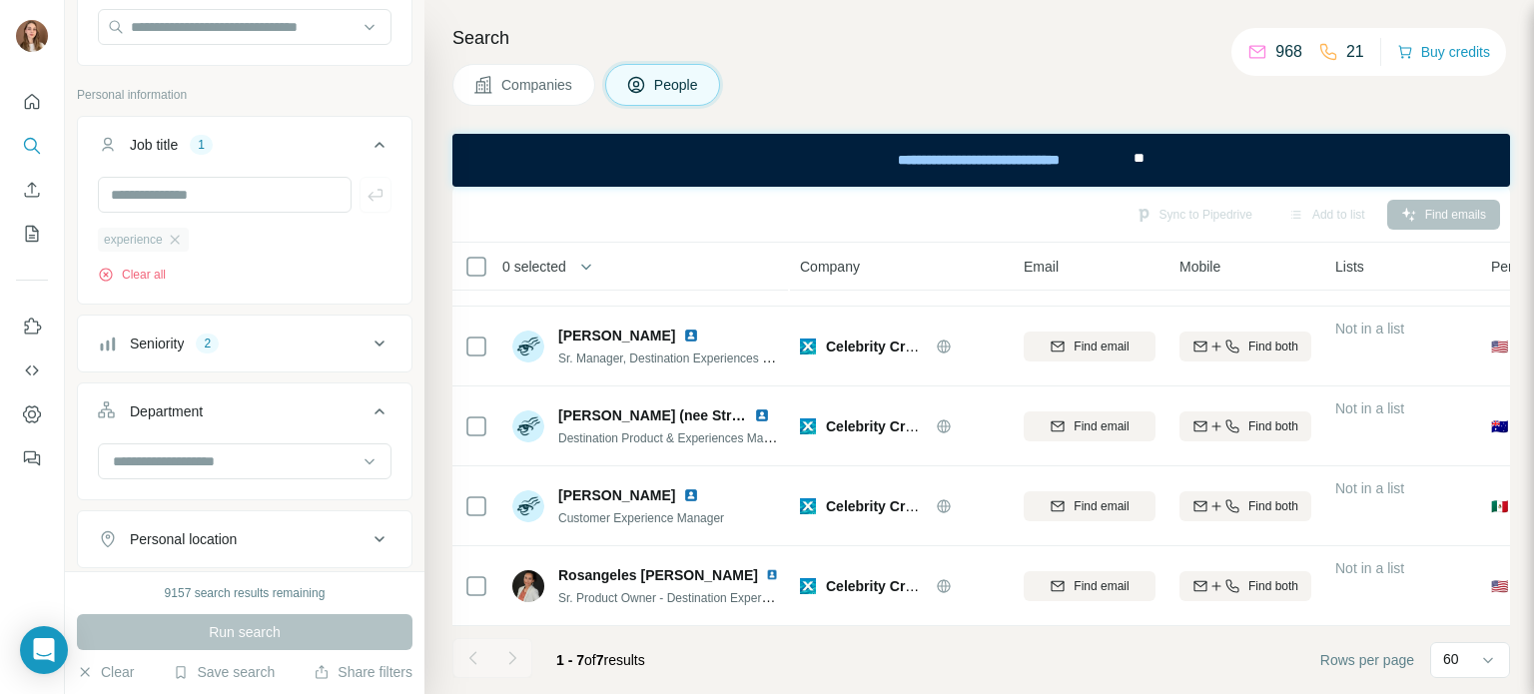
click at [186, 240] on div "experience" at bounding box center [143, 240] width 91 height 24
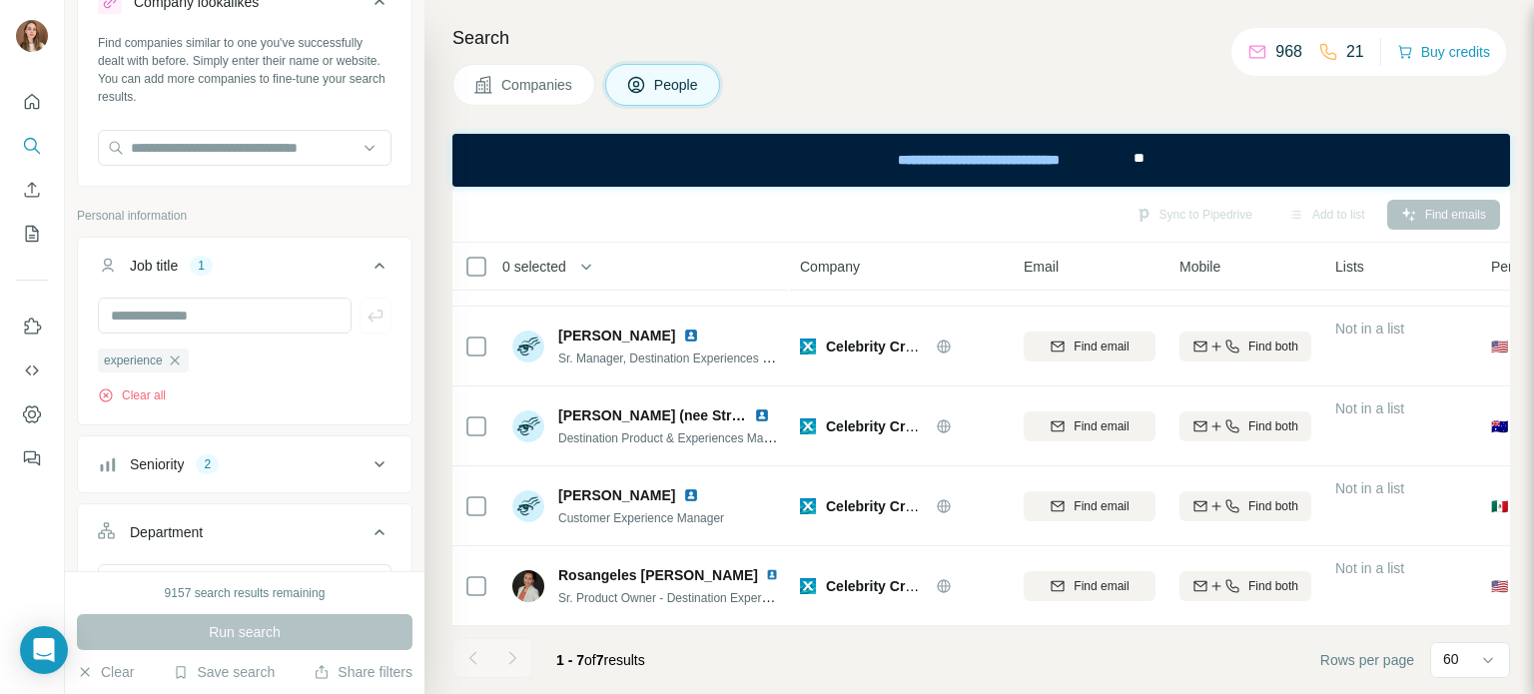
scroll to position [0, 0]
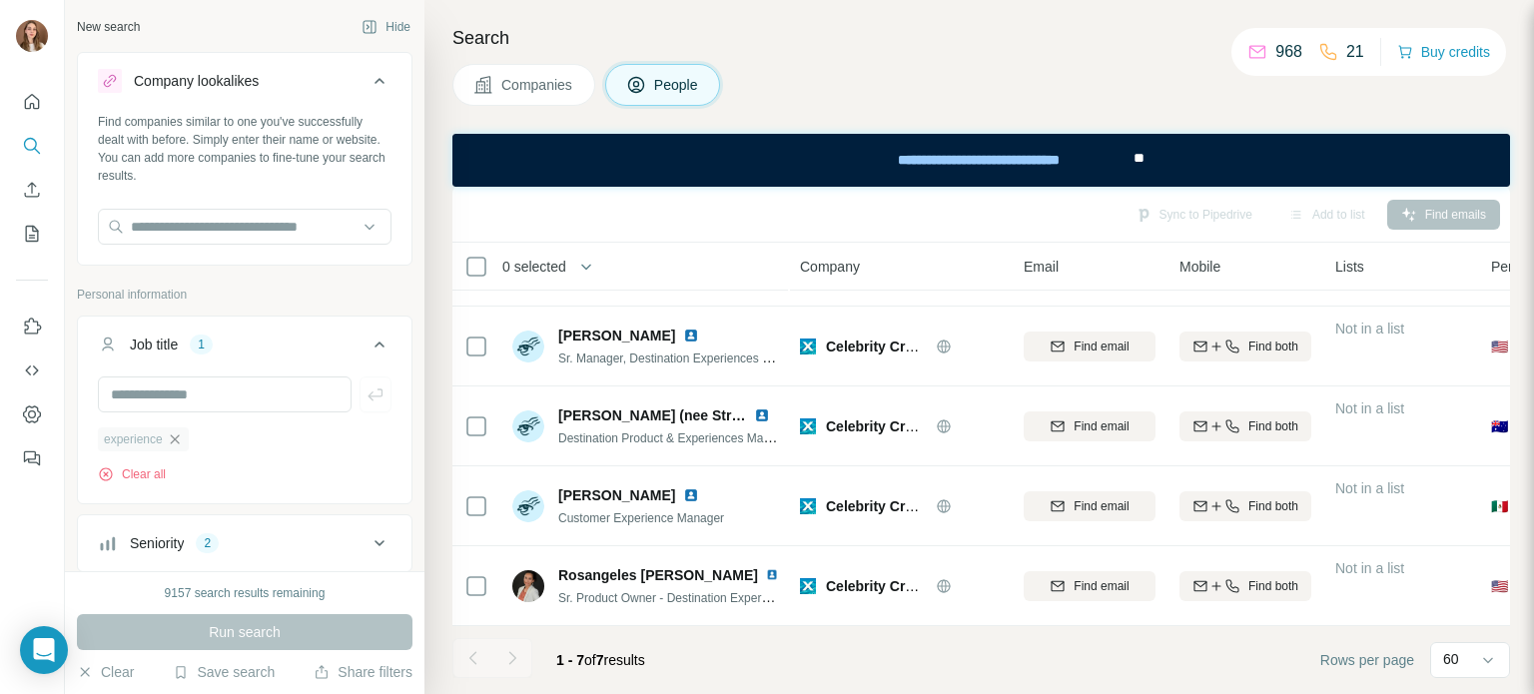
click at [174, 443] on icon "button" at bounding box center [175, 440] width 16 height 16
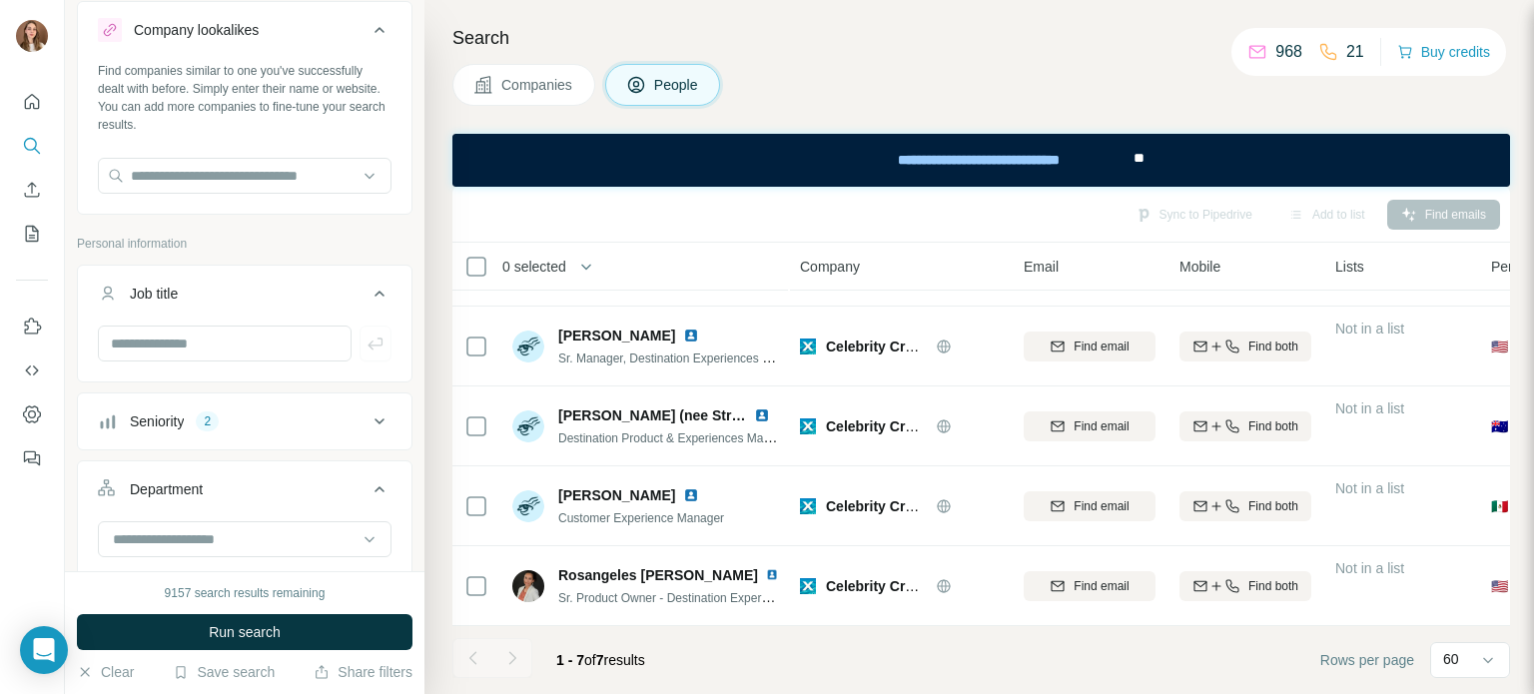
scroll to position [100, 0]
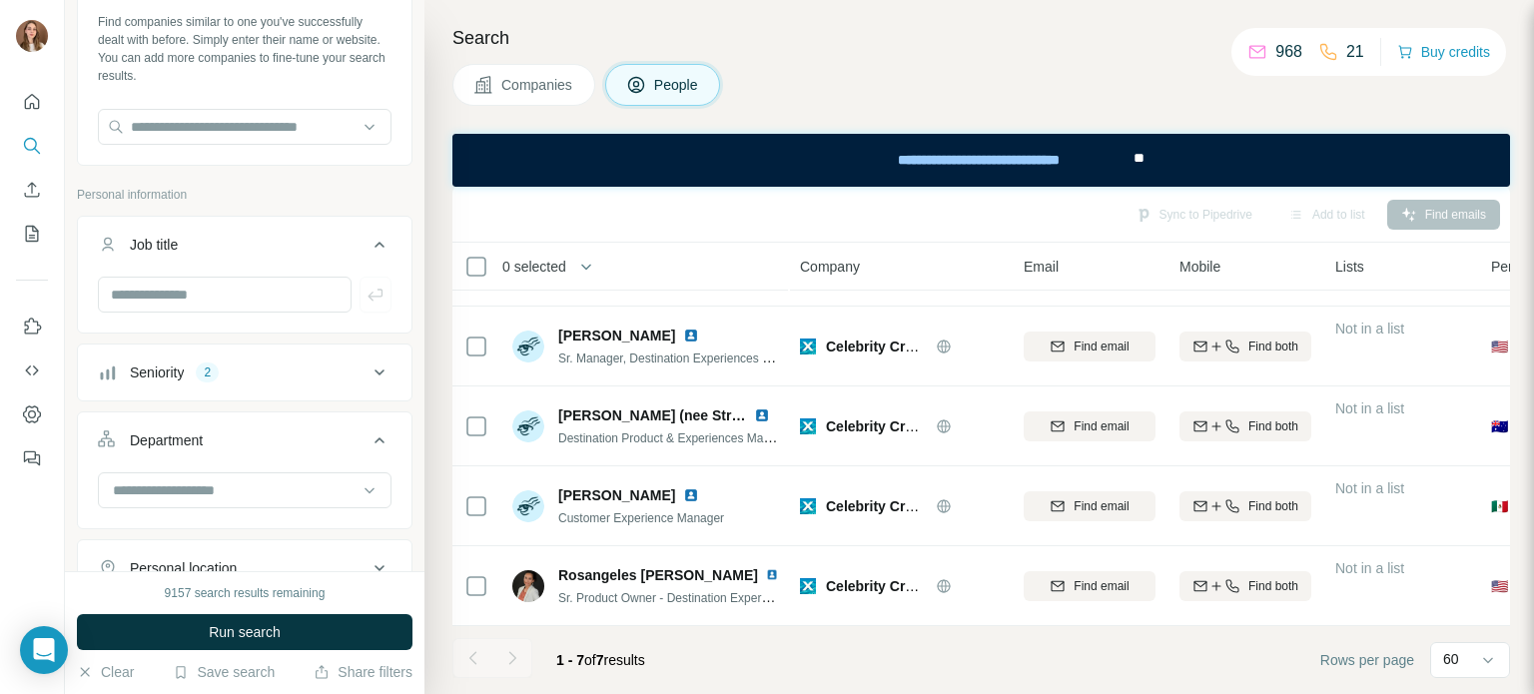
click at [322, 367] on div "Seniority 2" at bounding box center [233, 373] width 270 height 20
click at [105, 491] on icon at bounding box center [110, 496] width 20 height 20
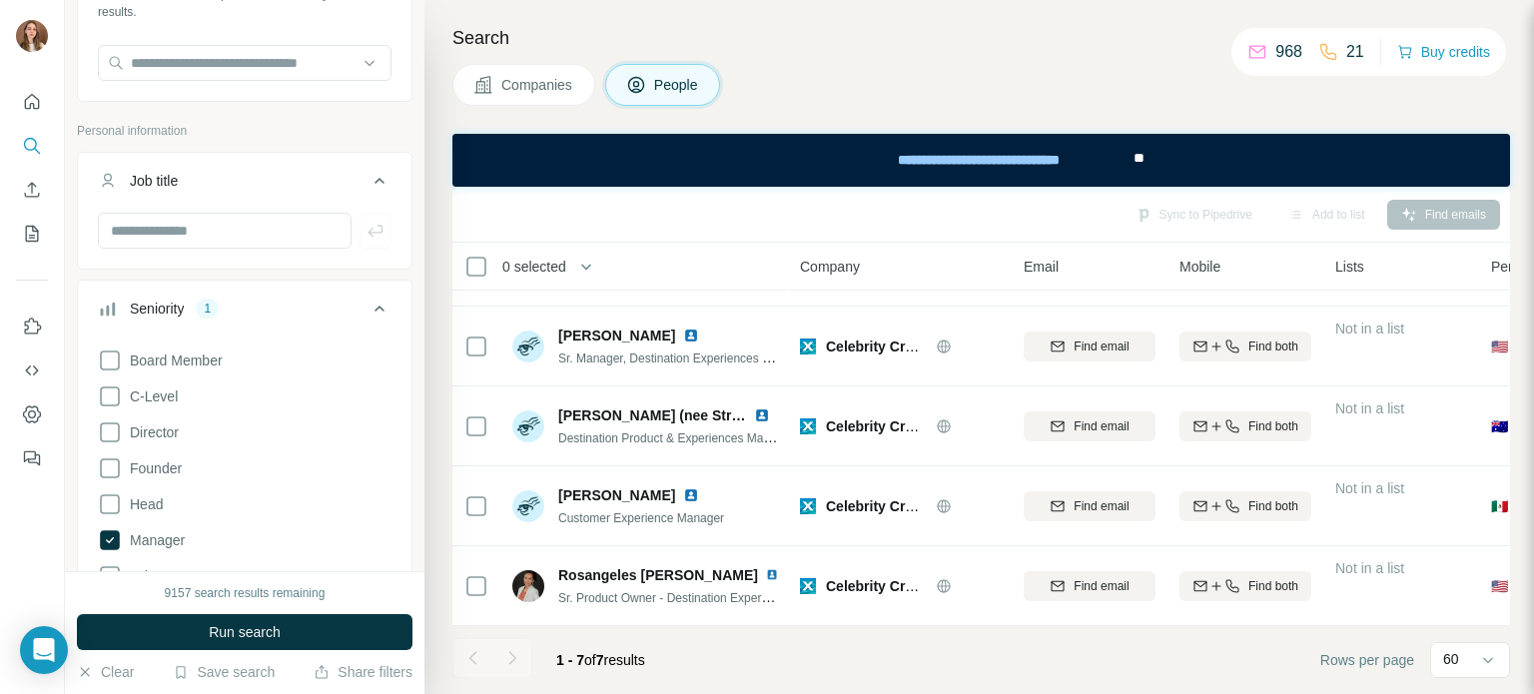
scroll to position [200, 0]
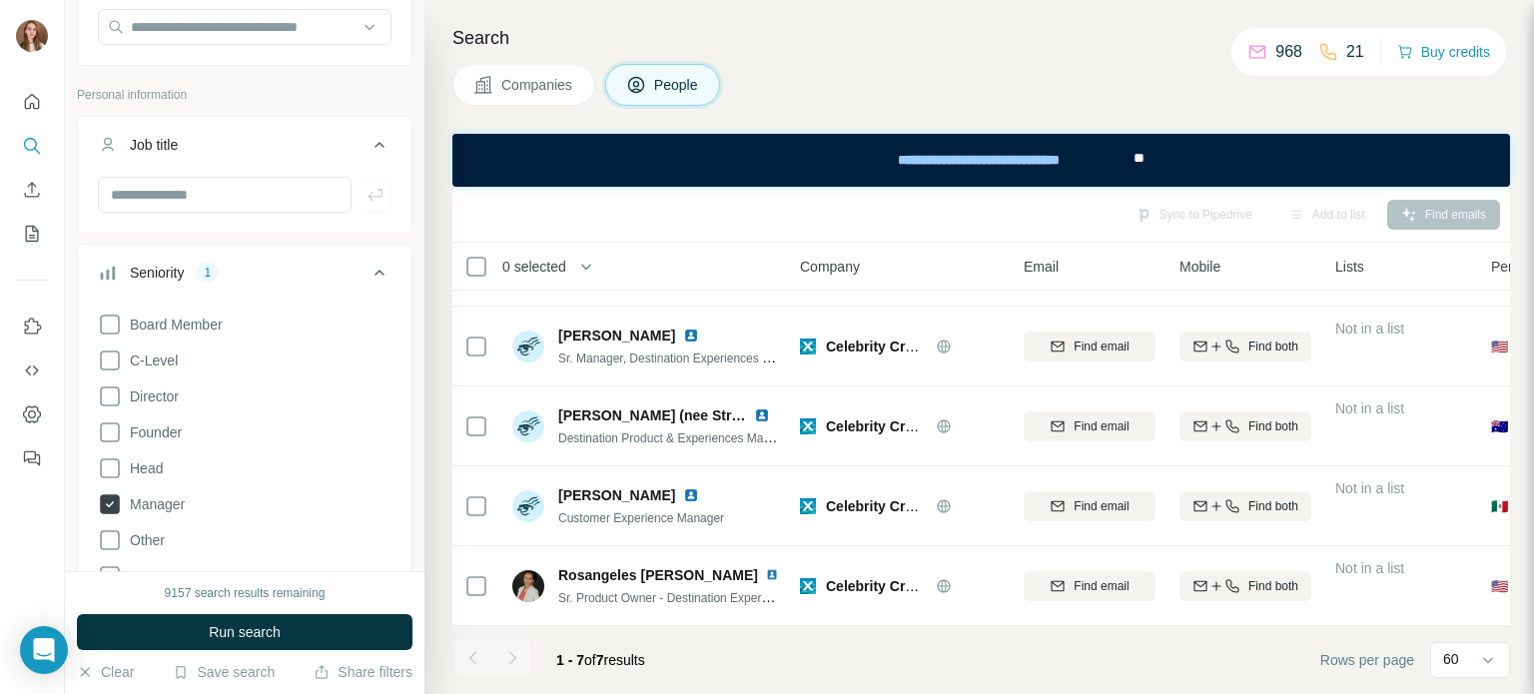
click at [117, 504] on icon at bounding box center [110, 504] width 20 height 20
click at [338, 275] on div "Seniority" at bounding box center [233, 273] width 270 height 20
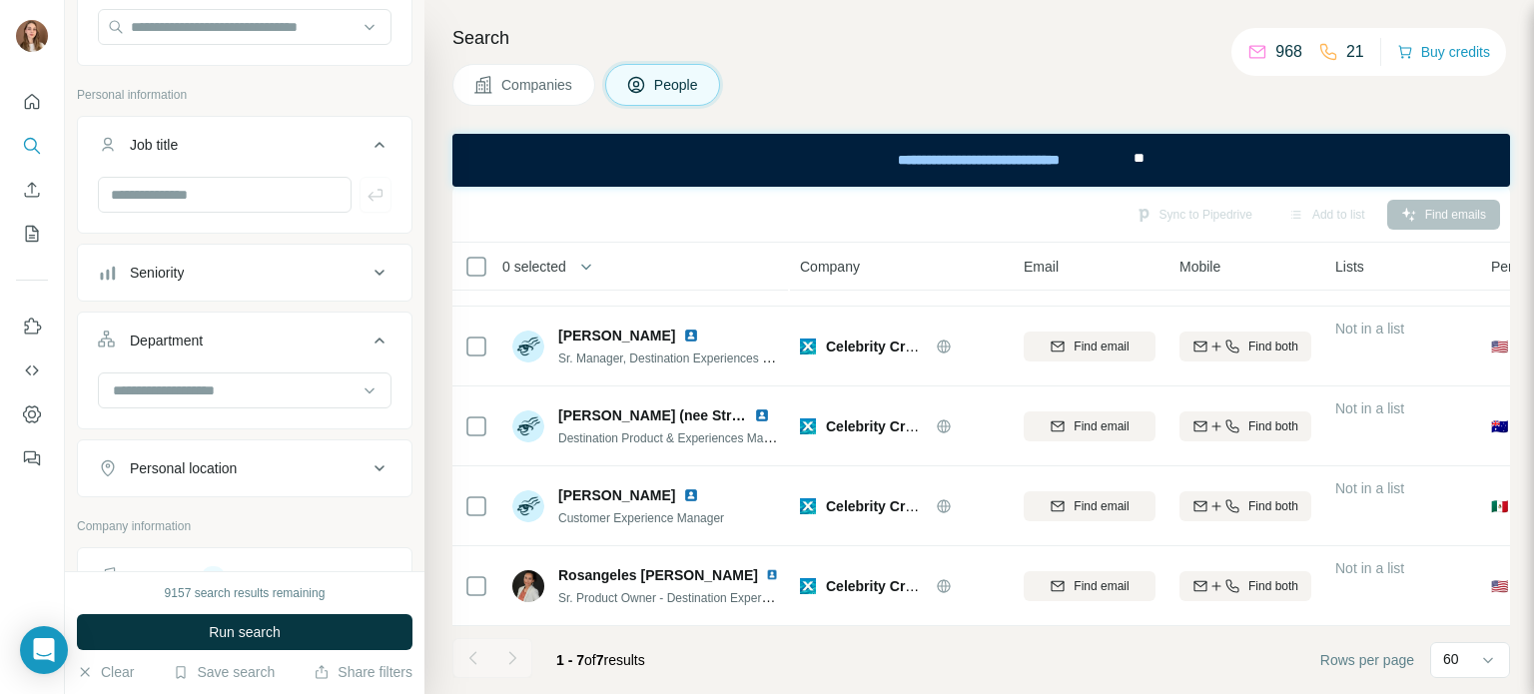
scroll to position [499, 0]
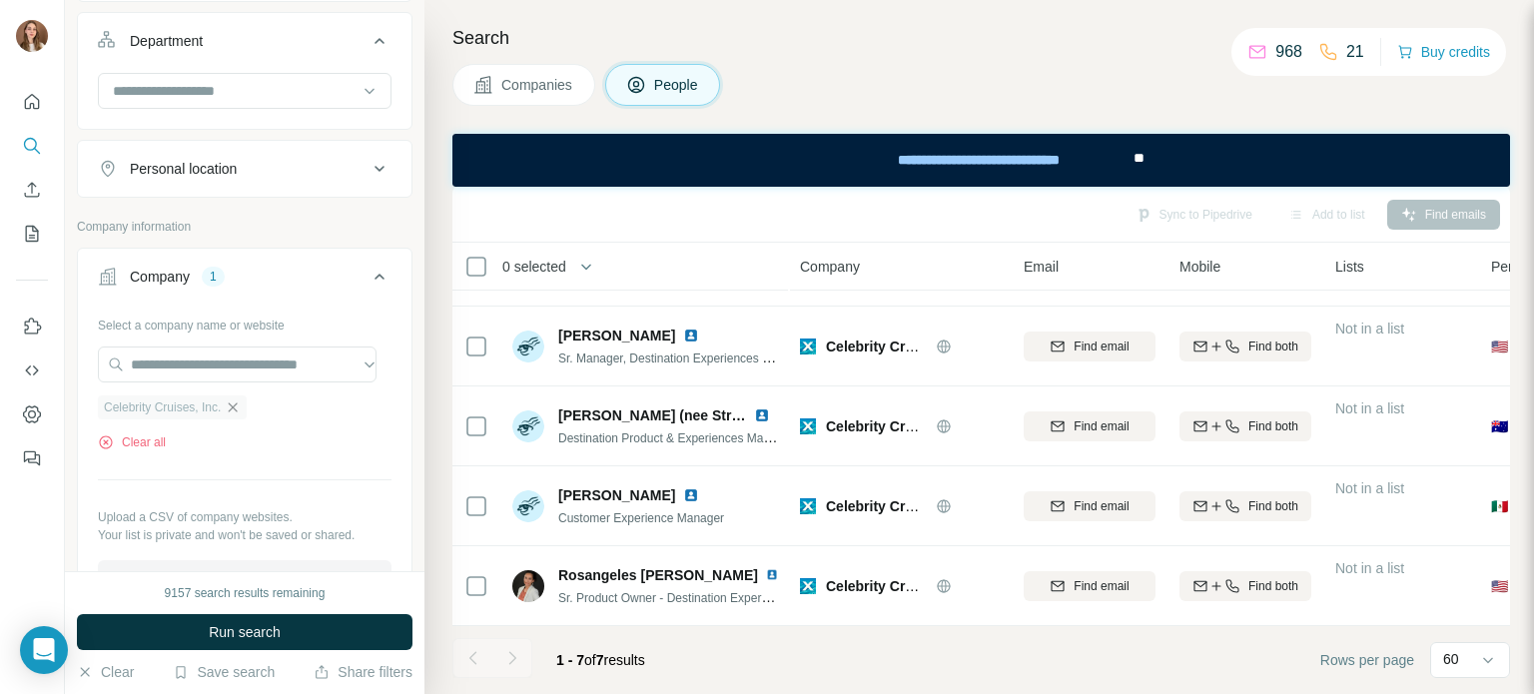
click at [238, 403] on icon "button" at bounding box center [233, 408] width 16 height 16
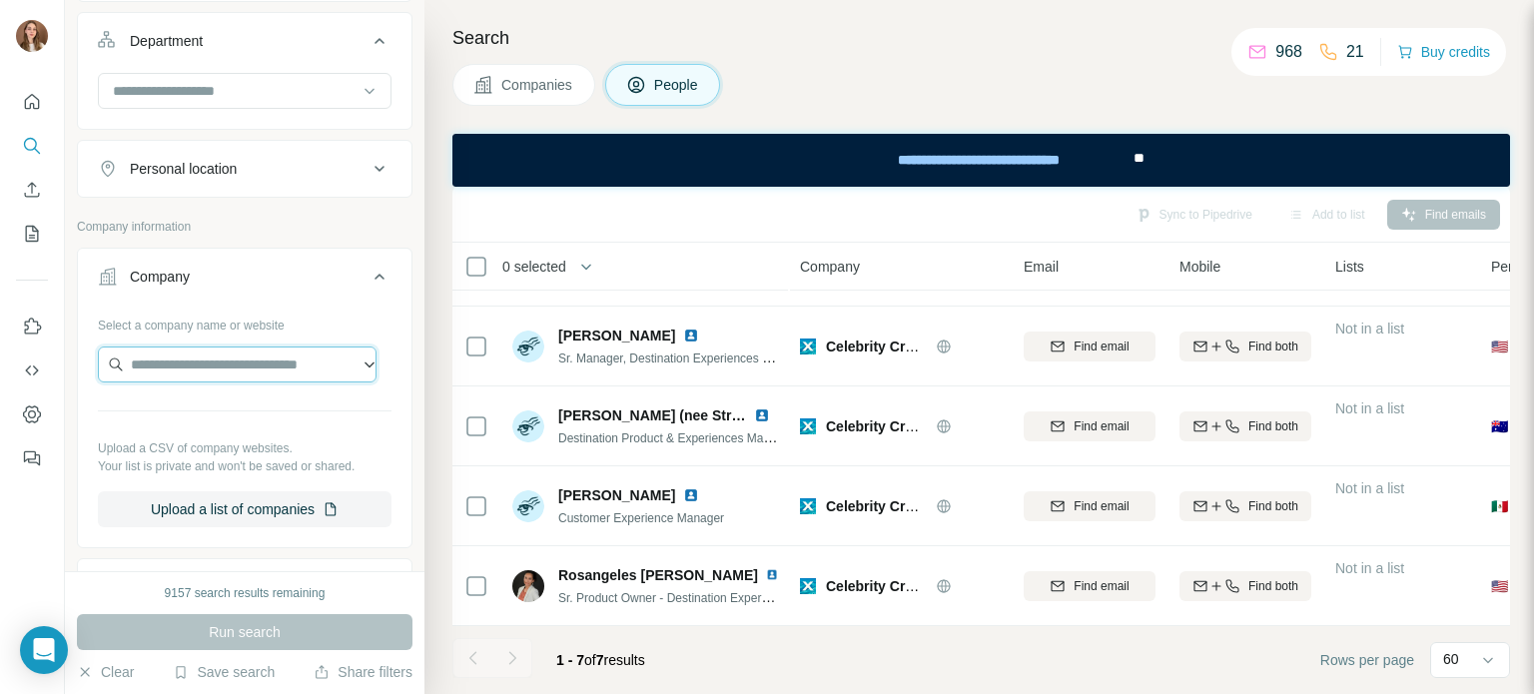
click at [188, 374] on input "text" at bounding box center [237, 365] width 279 height 36
paste input "**********"
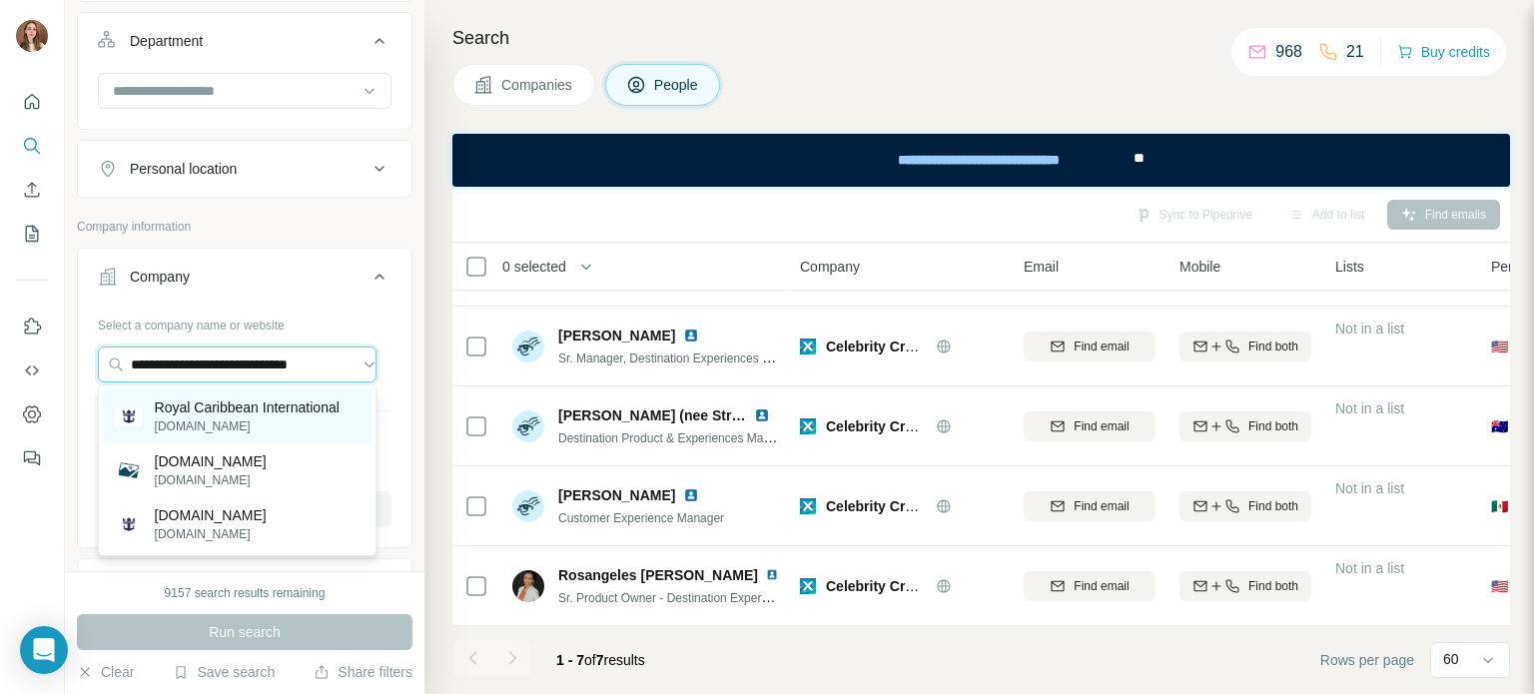
type input "**********"
click at [186, 411] on p "Royal Caribbean International" at bounding box center [247, 408] width 185 height 20
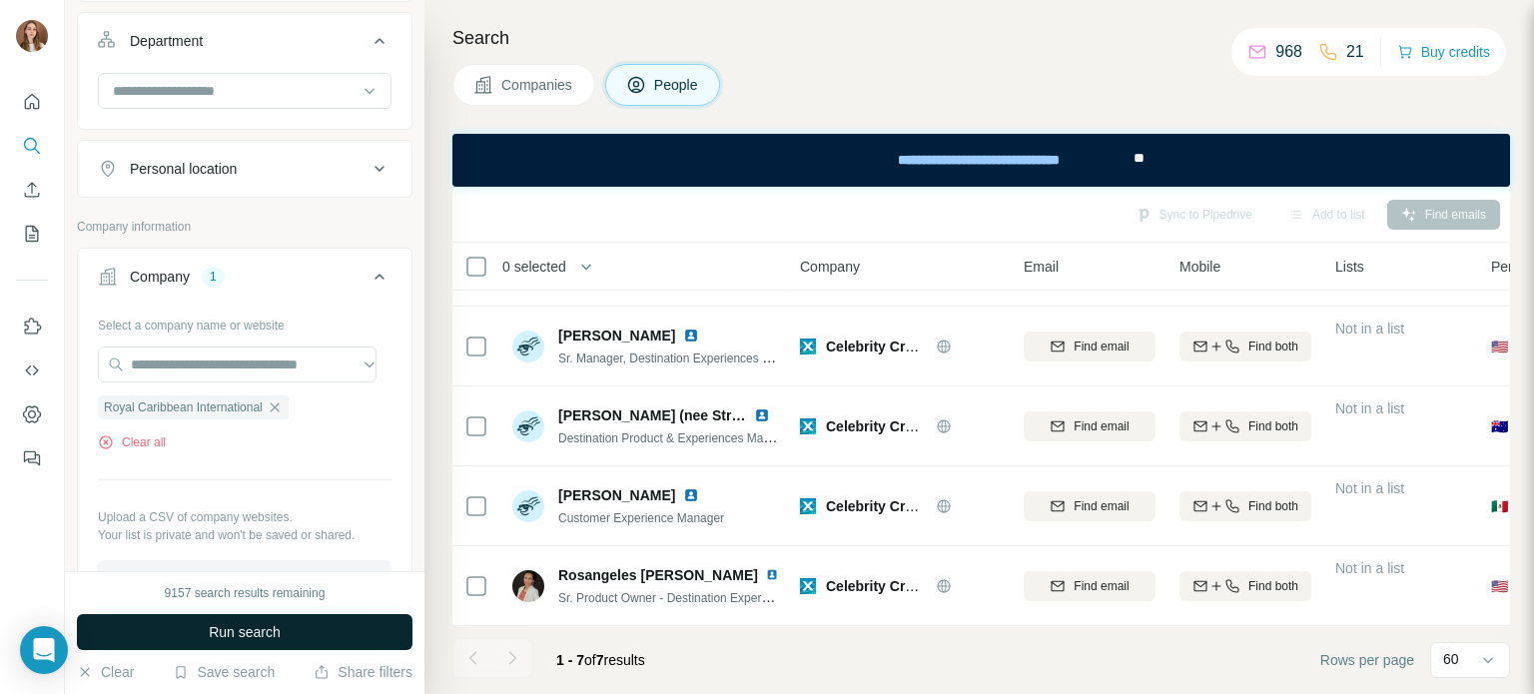
click at [218, 619] on button "Run search" at bounding box center [245, 632] width 336 height 36
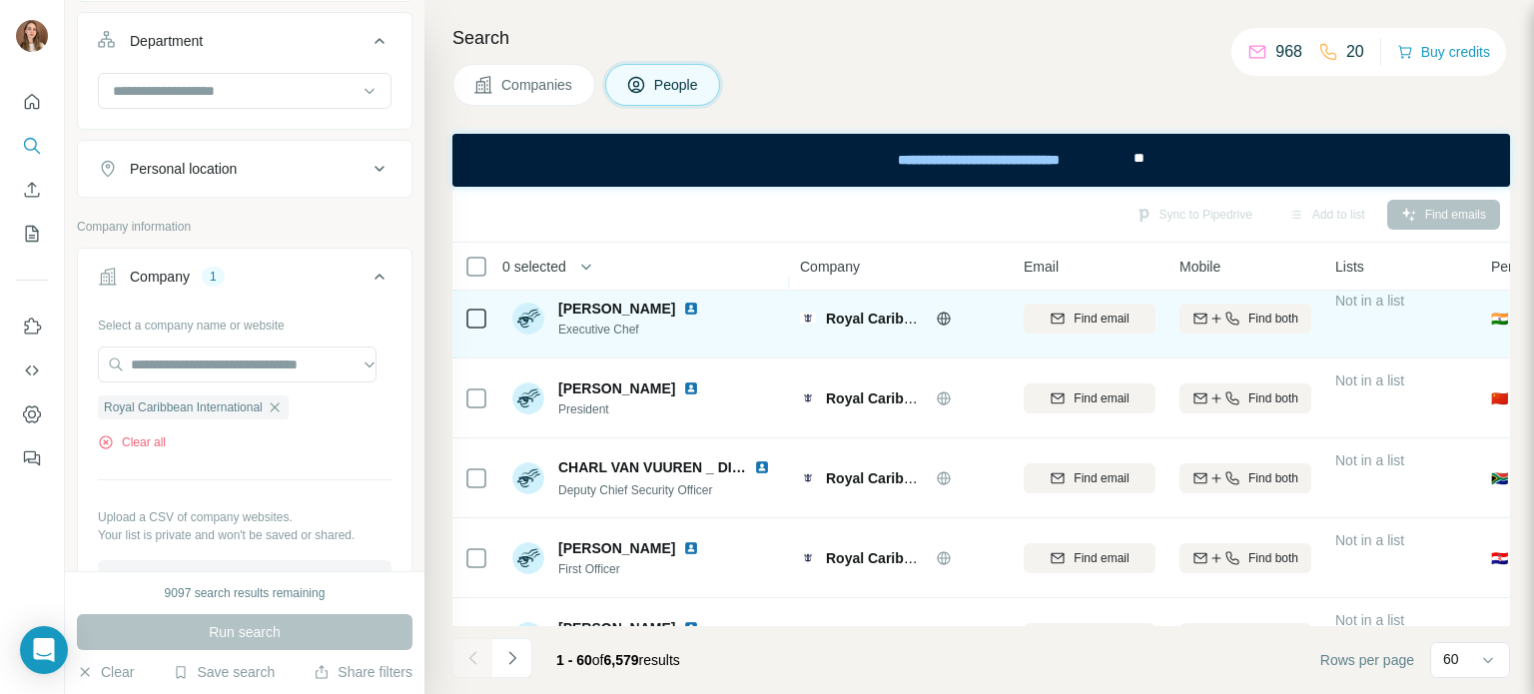
scroll to position [699, 0]
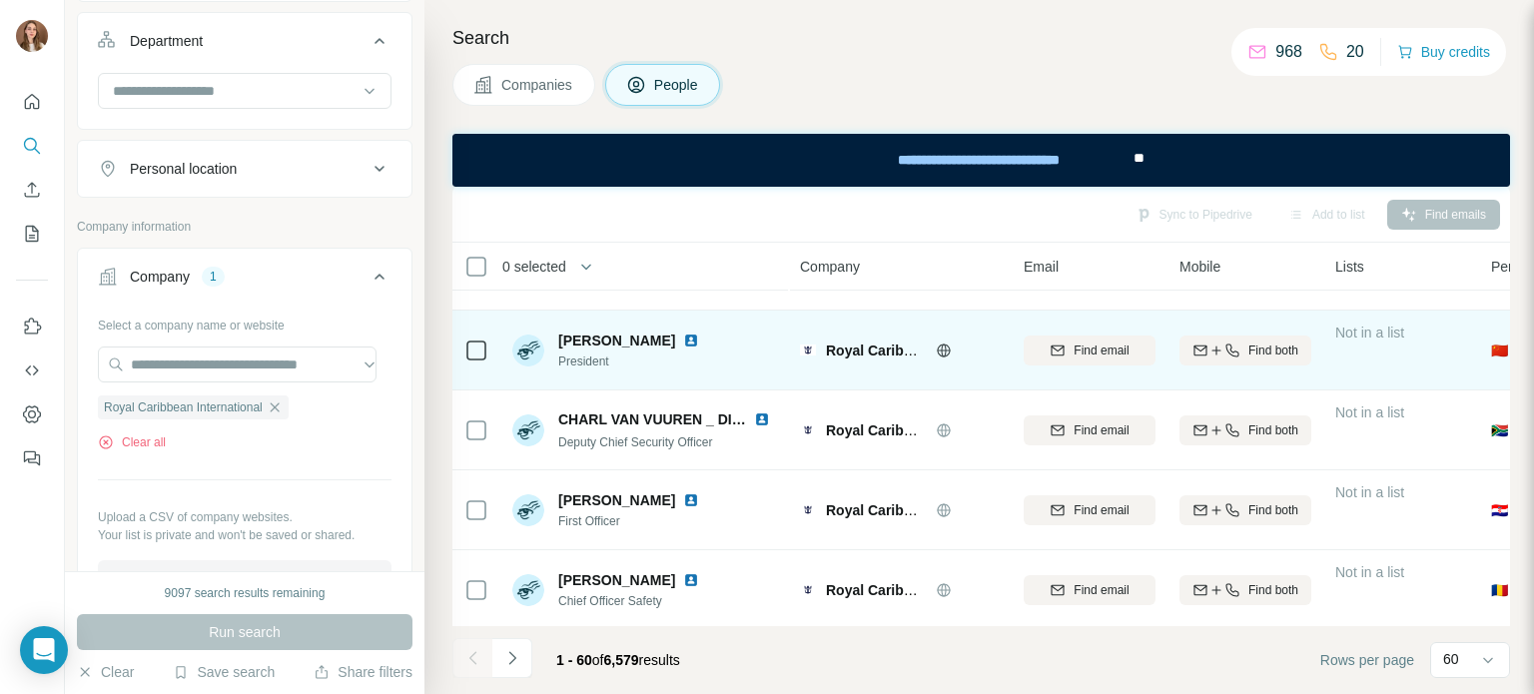
click at [691, 339] on img at bounding box center [691, 341] width 16 height 16
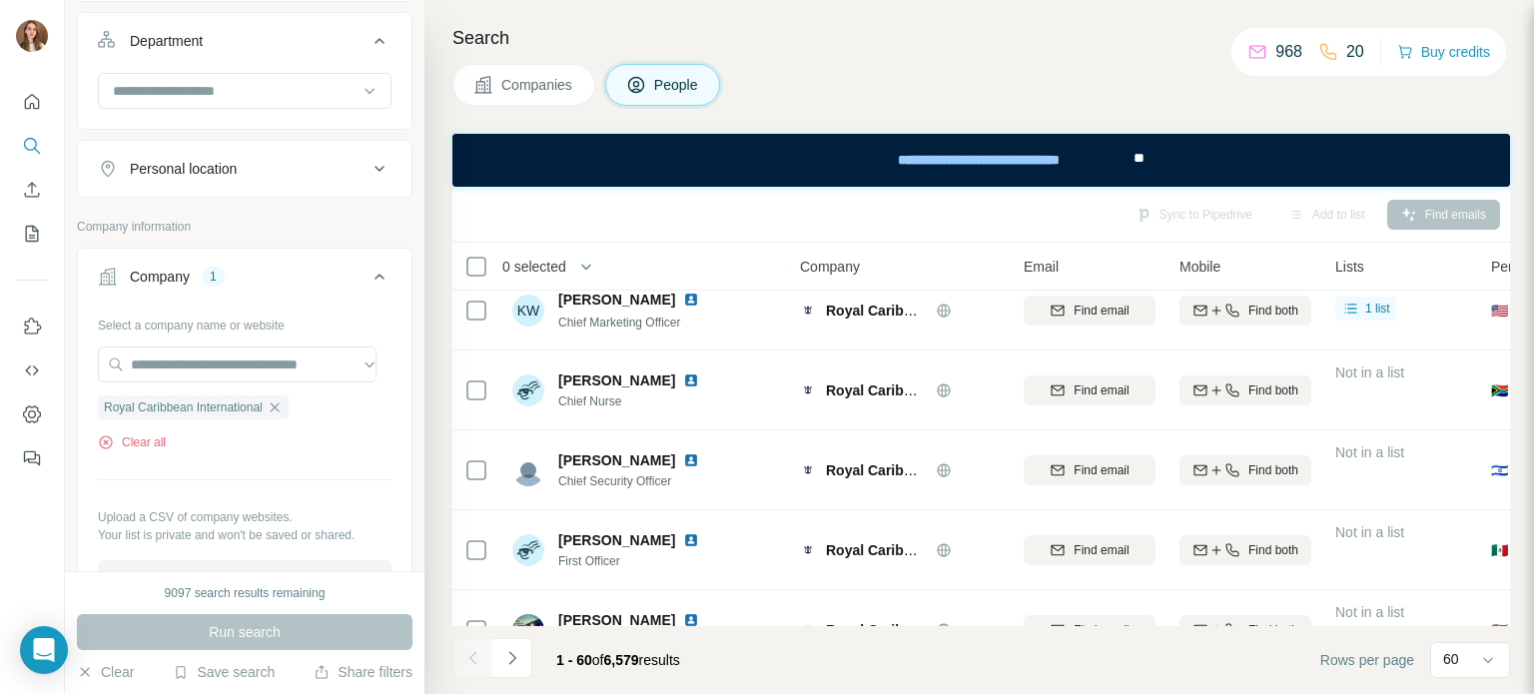
scroll to position [2797, 0]
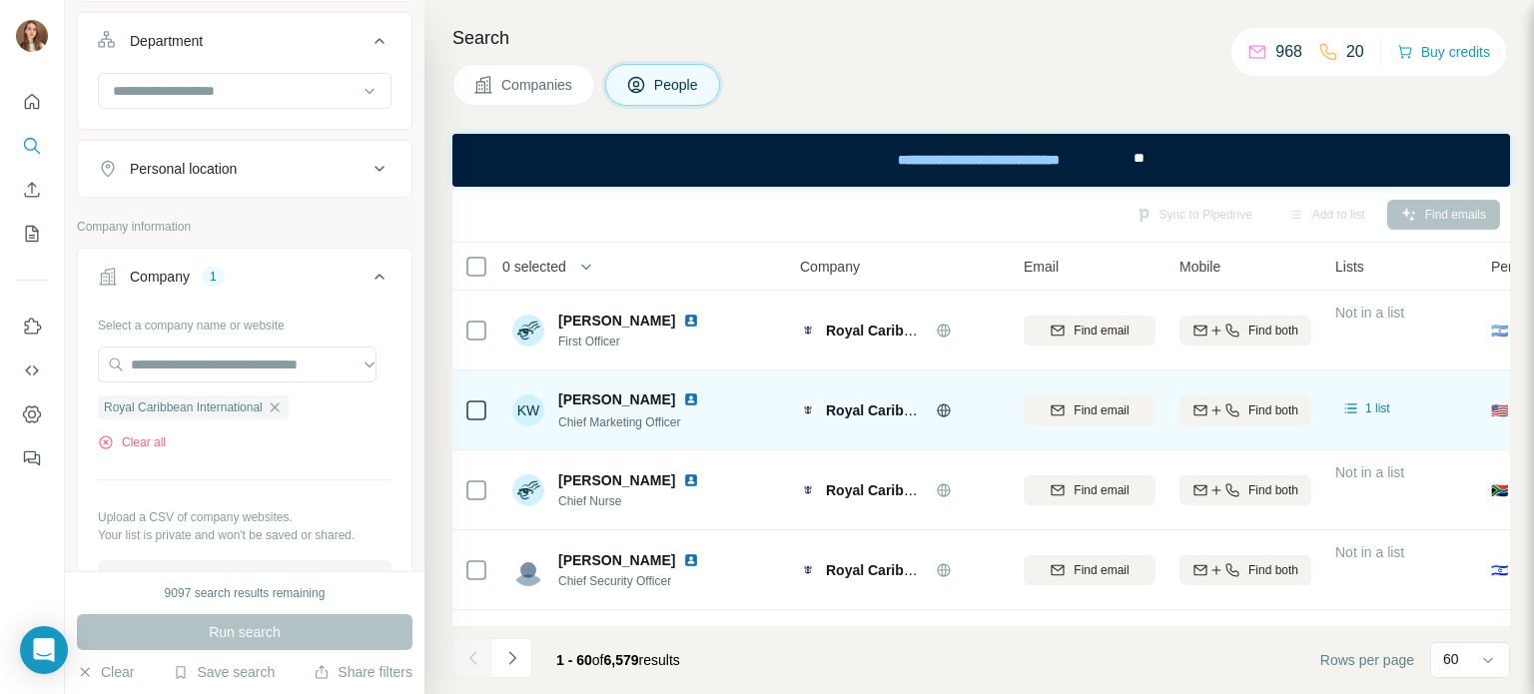
click at [683, 400] on img at bounding box center [691, 400] width 16 height 16
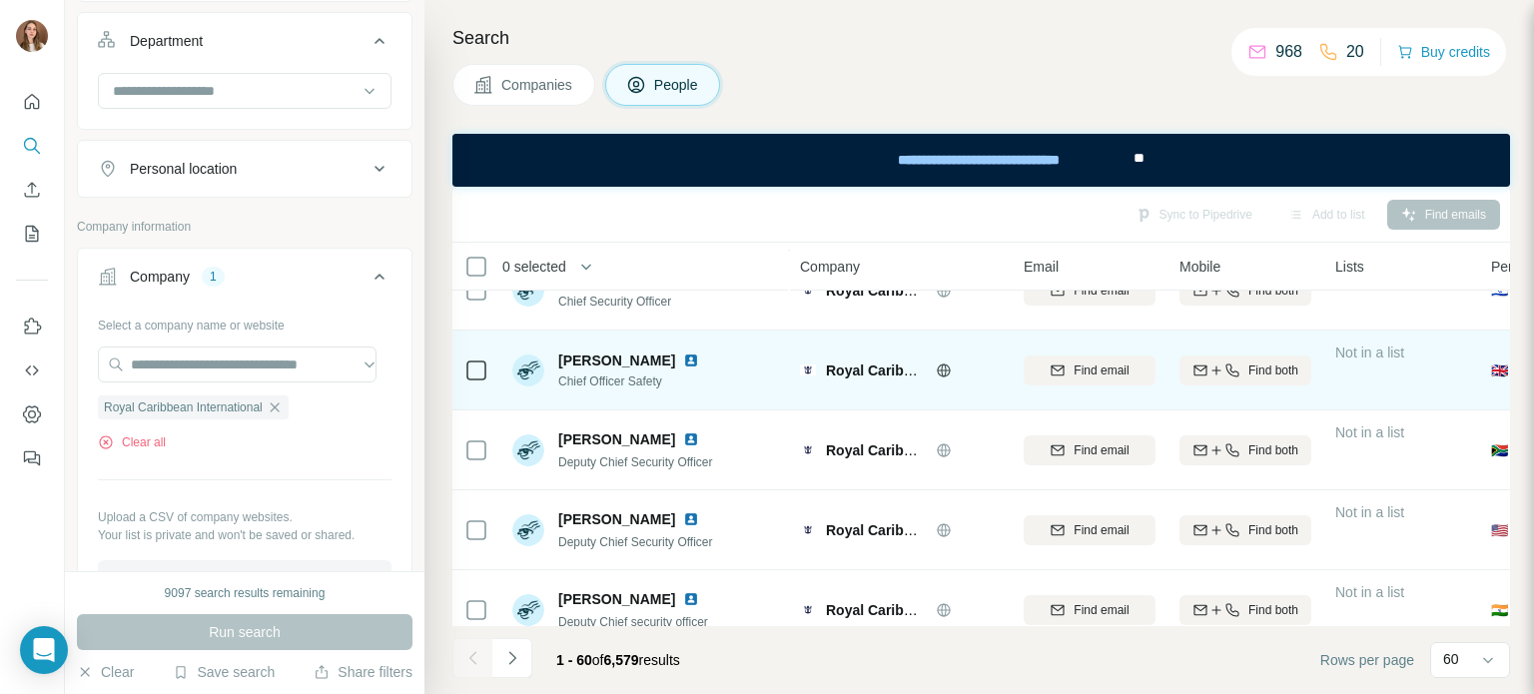
scroll to position [4468, 0]
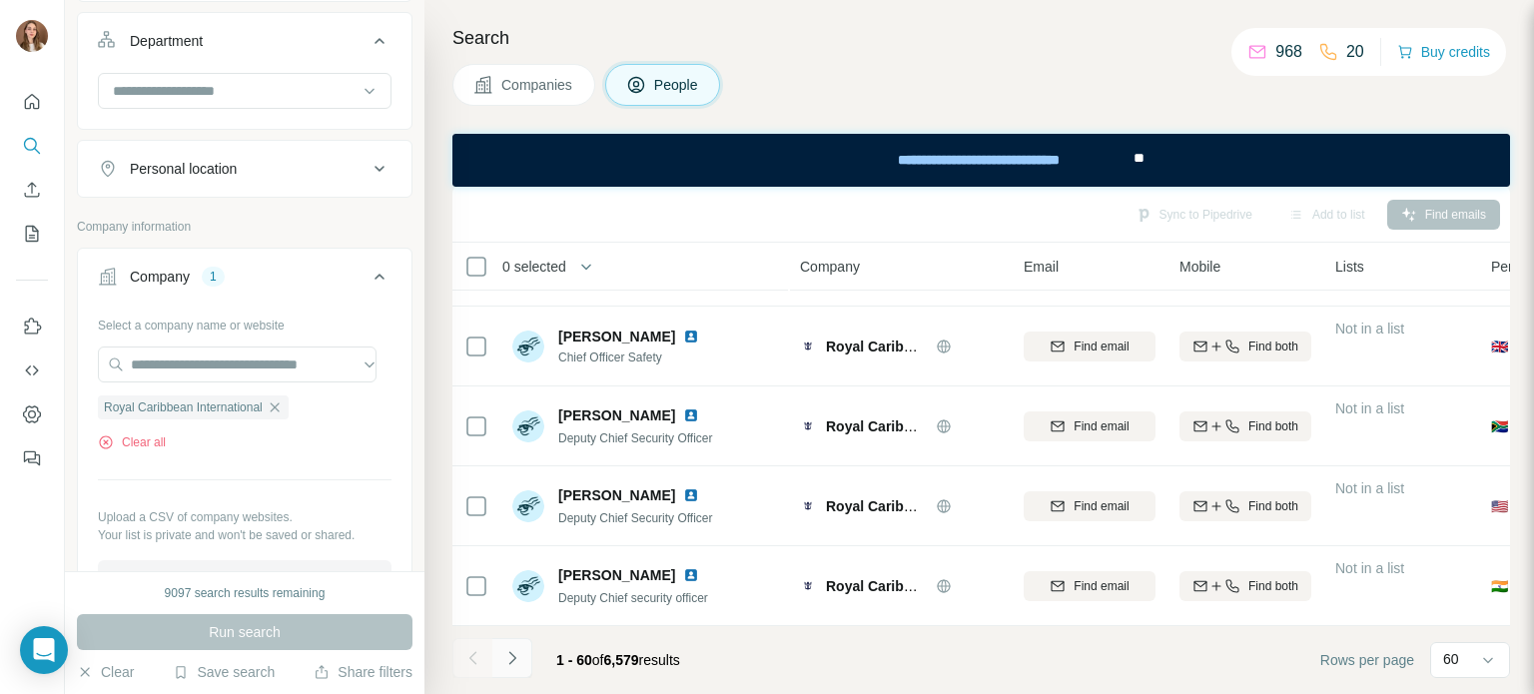
click at [515, 666] on icon "Navigate to next page" at bounding box center [512, 658] width 20 height 20
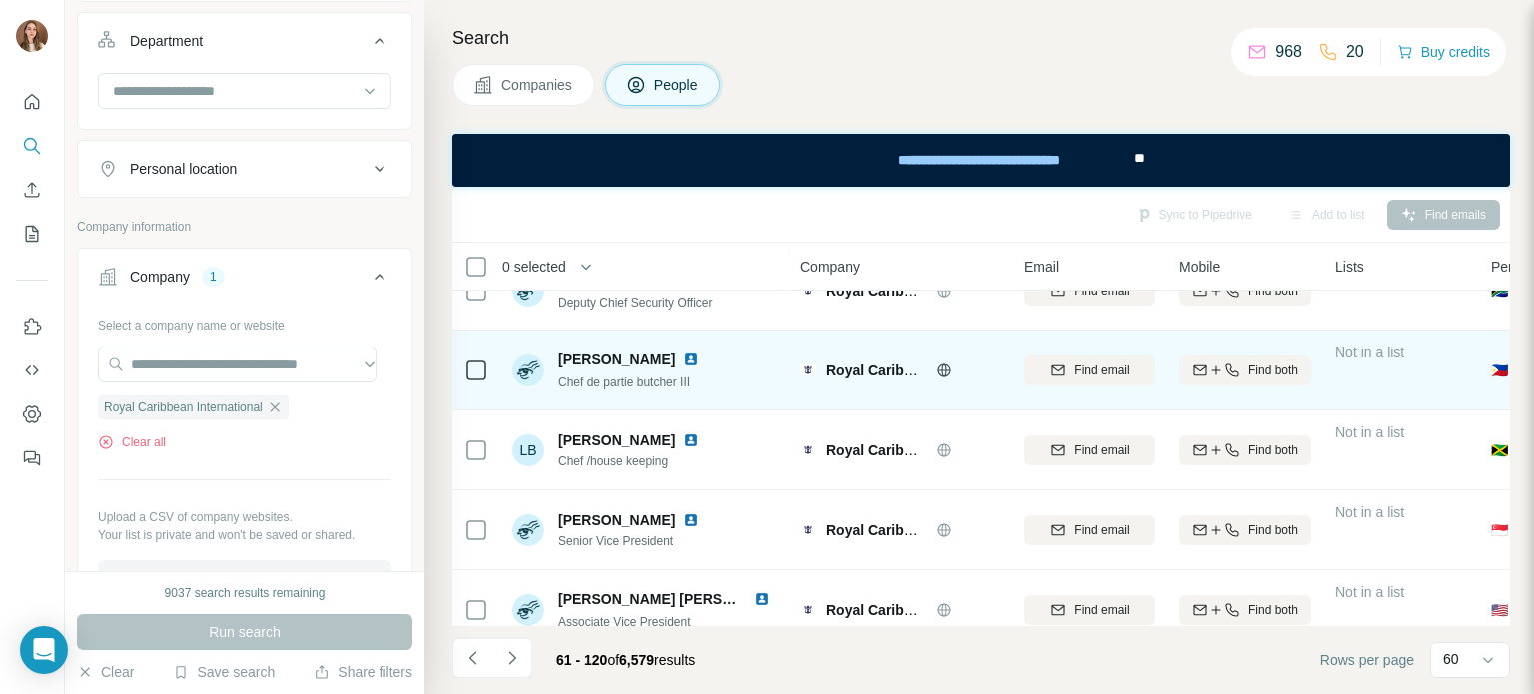
scroll to position [699, 0]
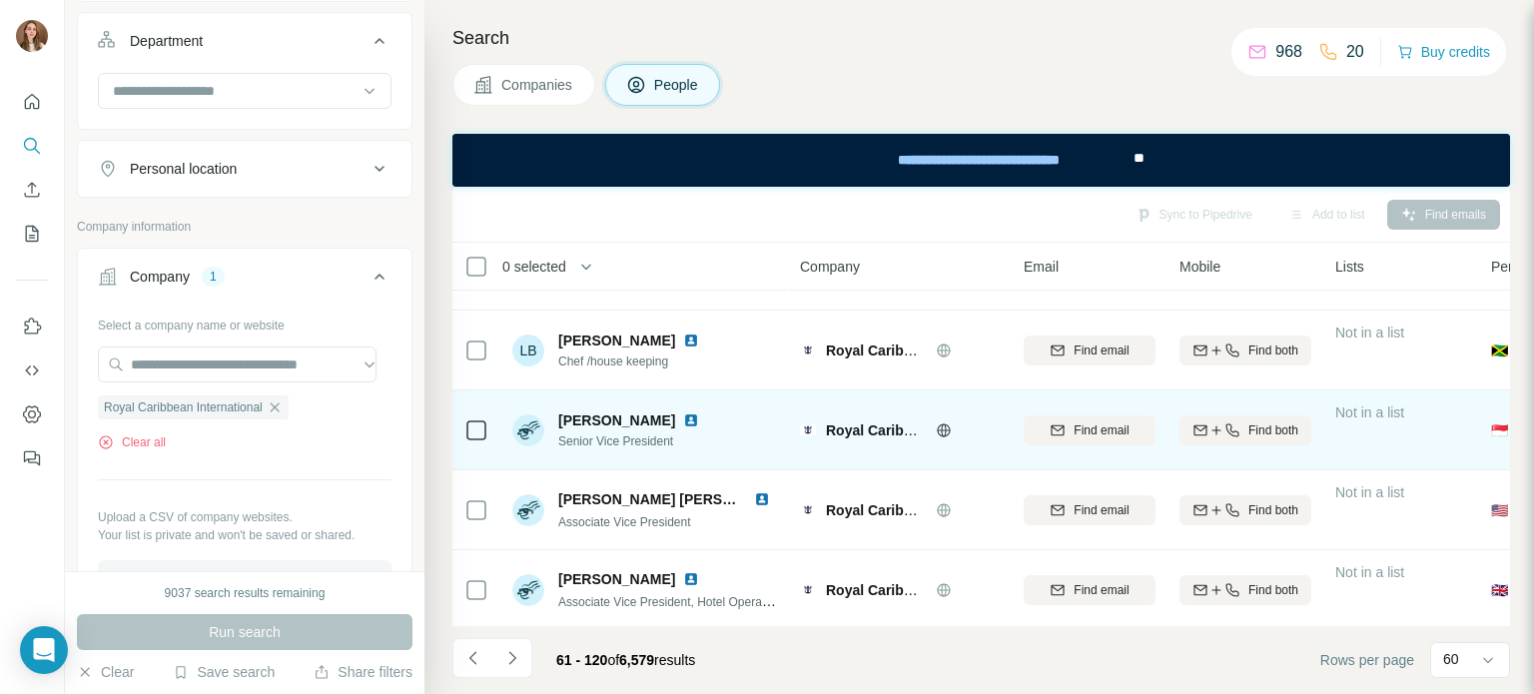
click at [683, 421] on img at bounding box center [691, 421] width 16 height 16
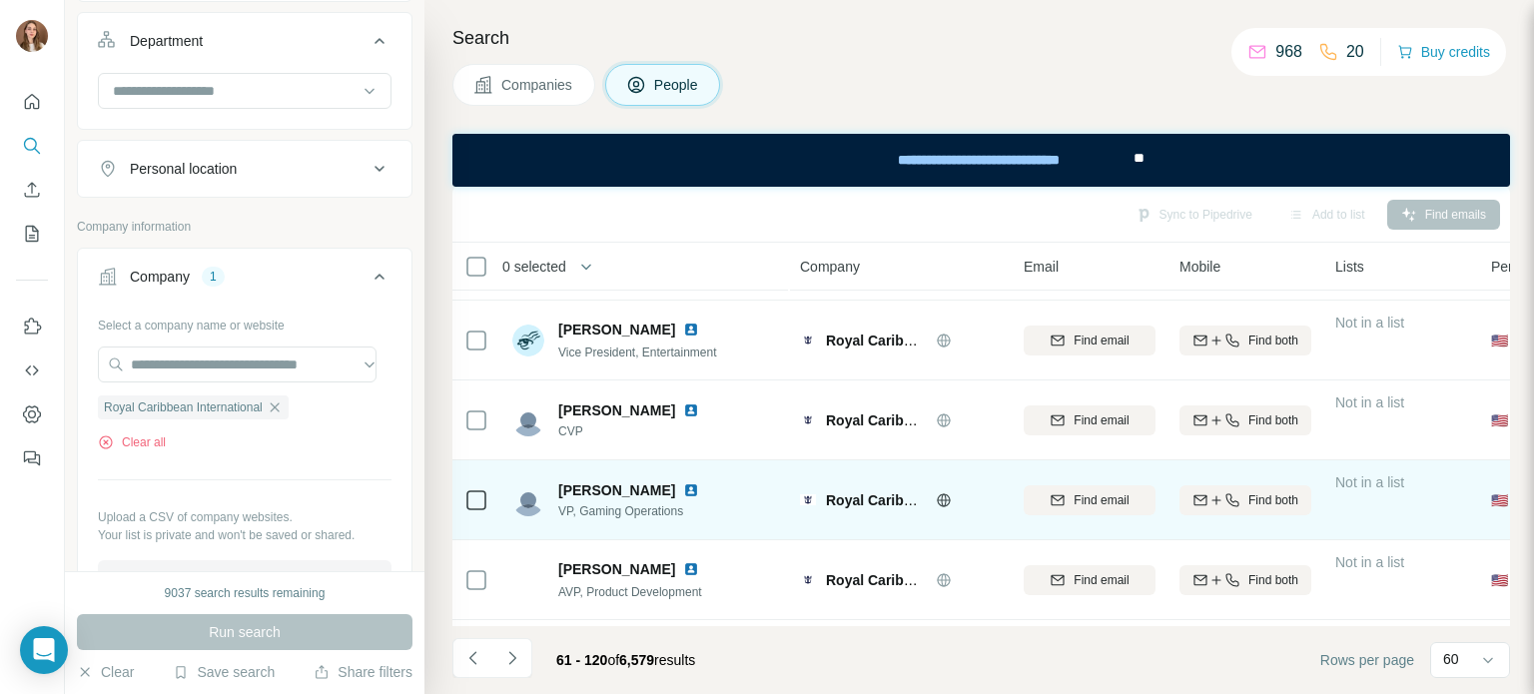
scroll to position [999, 0]
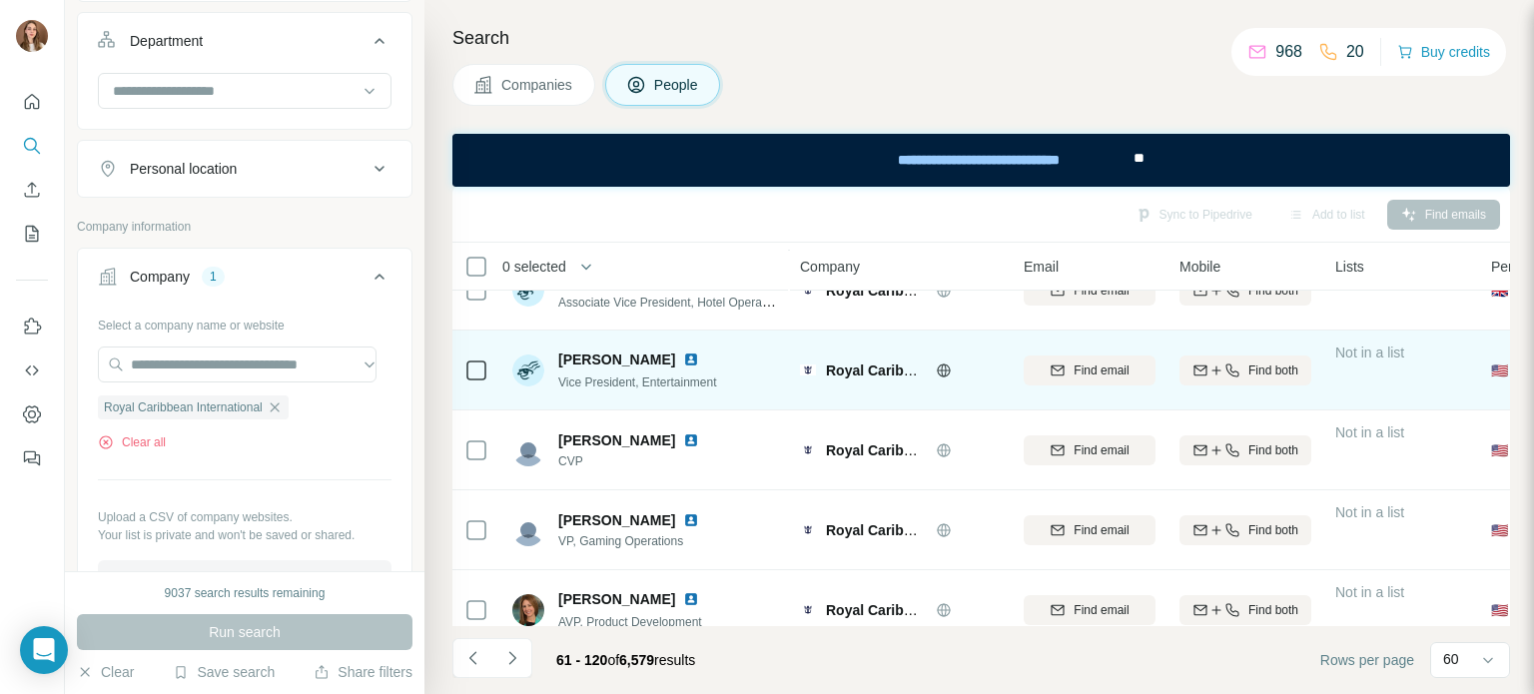
click at [699, 359] on img at bounding box center [691, 360] width 16 height 16
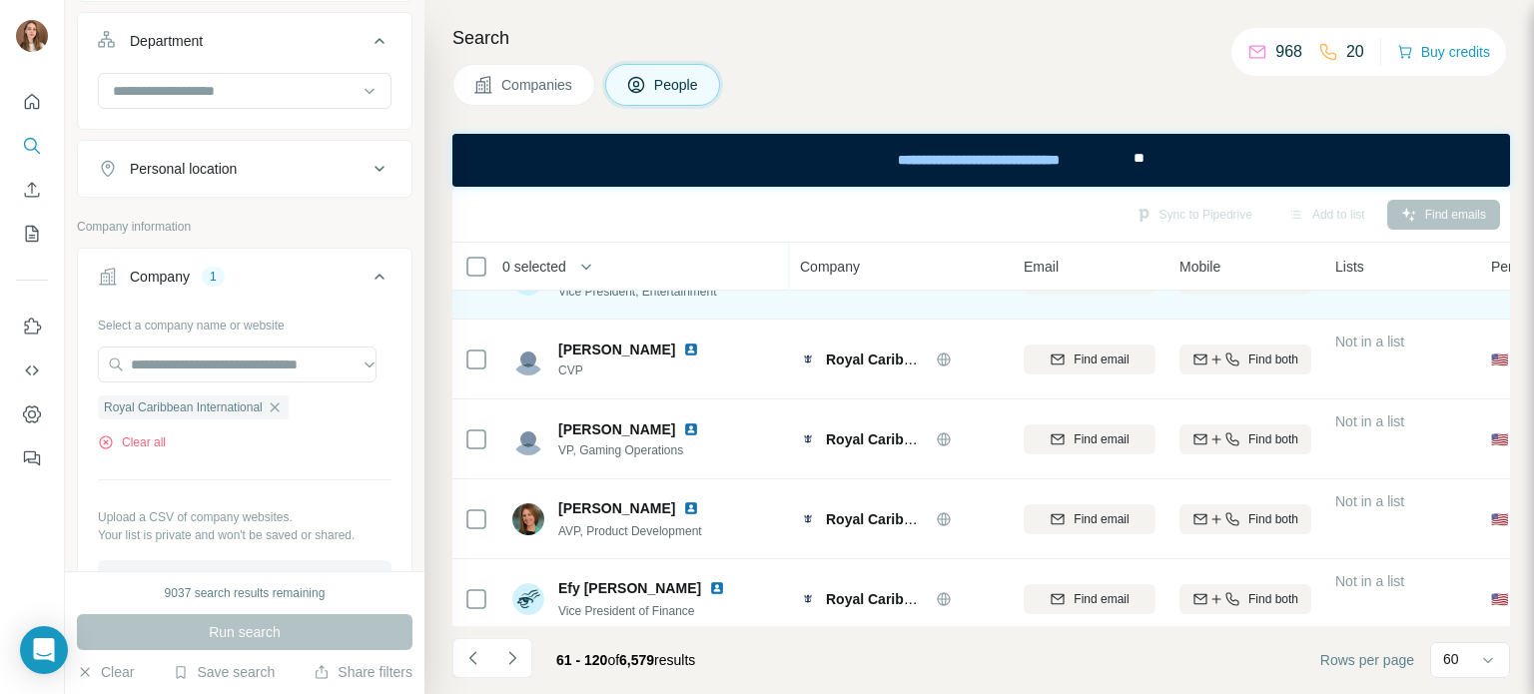
scroll to position [1199, 0]
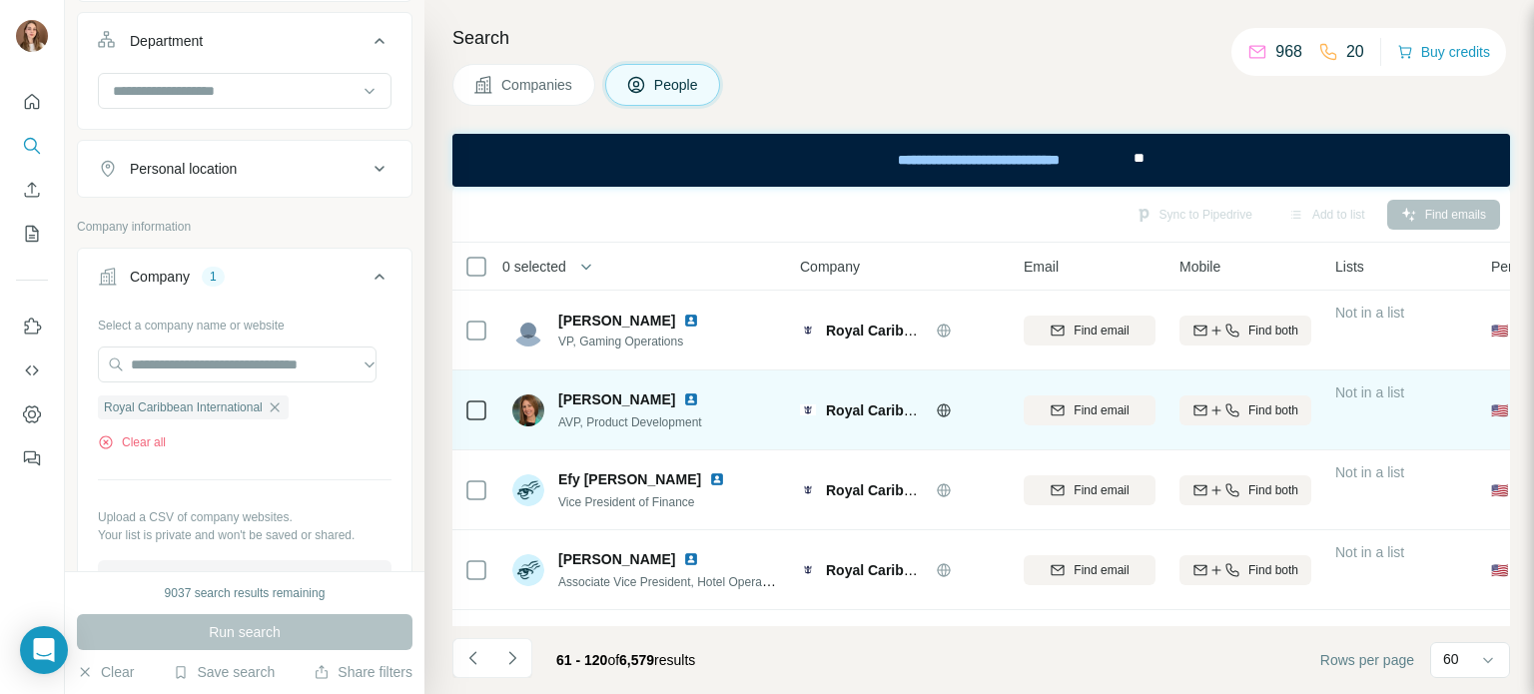
click at [699, 400] on img at bounding box center [691, 400] width 16 height 16
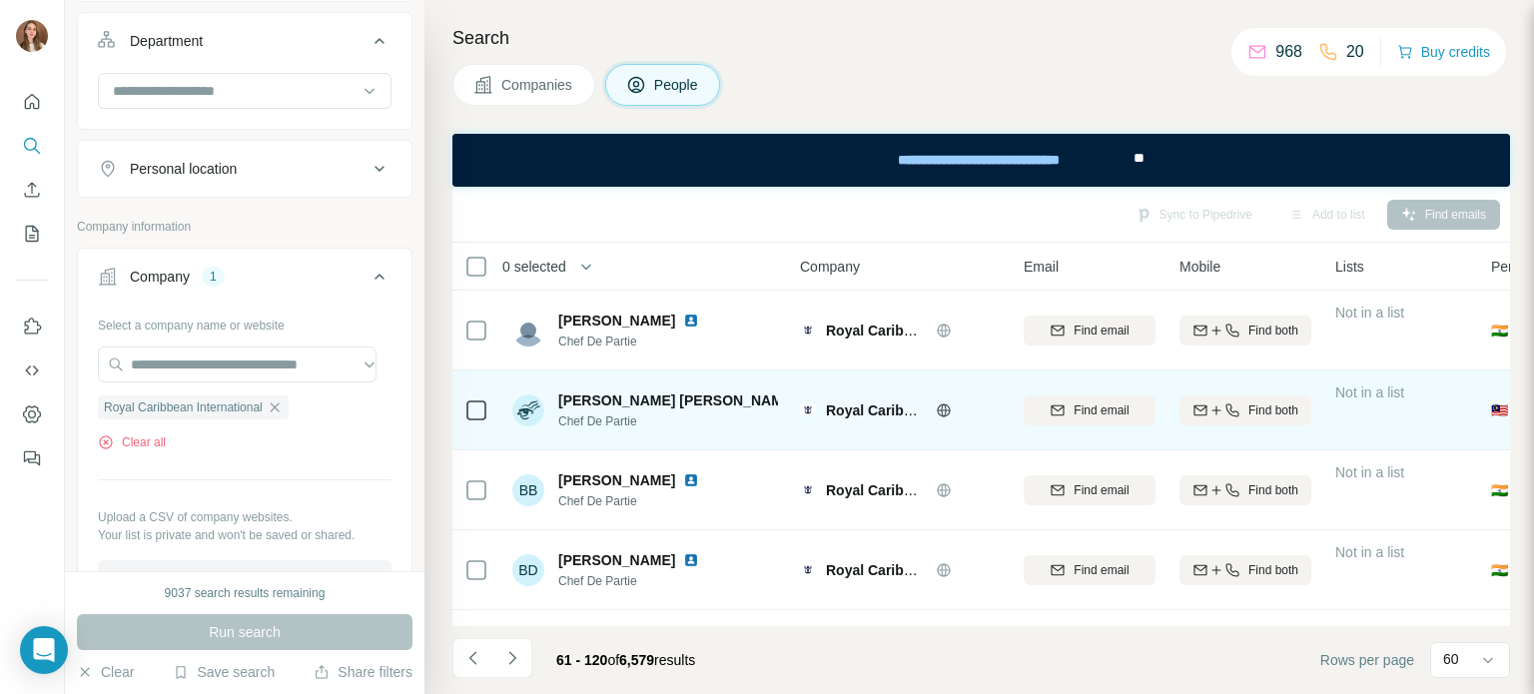
scroll to position [4468, 0]
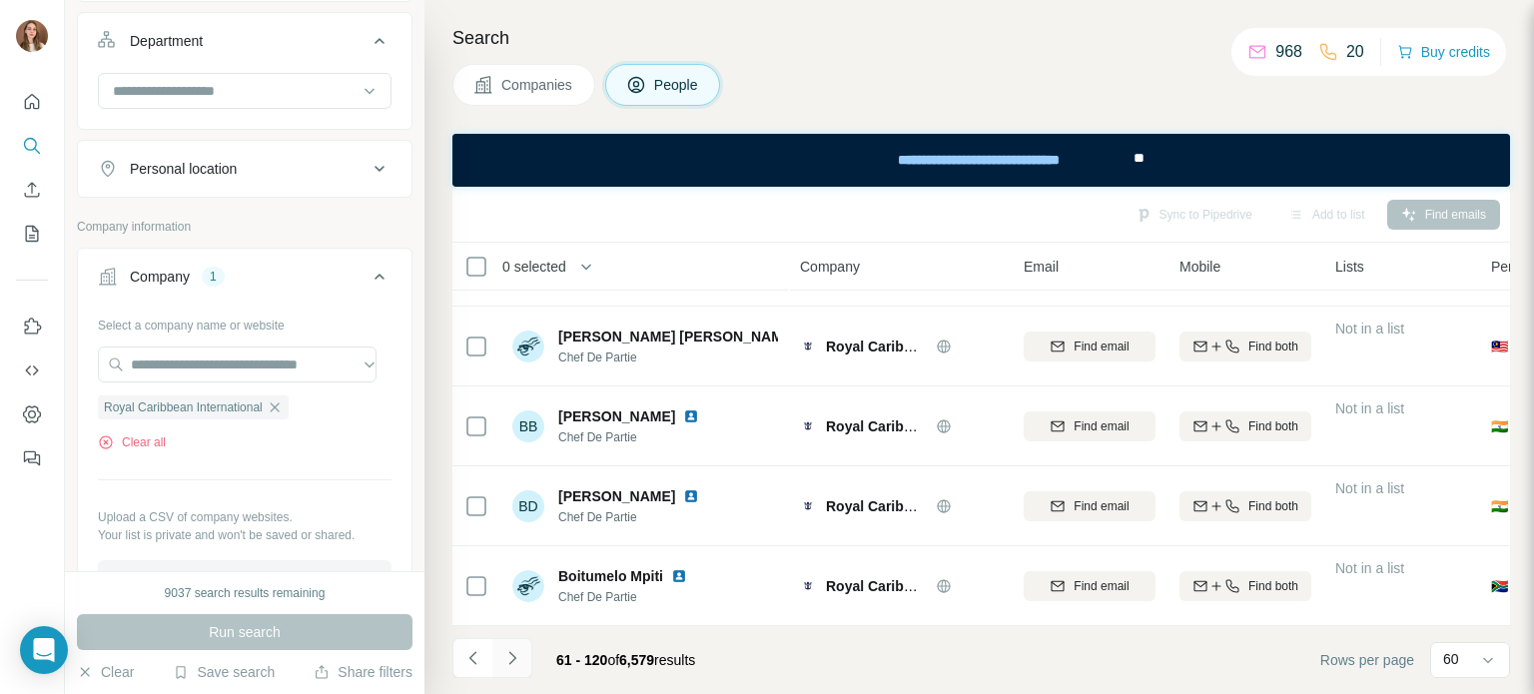
click at [527, 670] on button "Navigate to next page" at bounding box center [512, 658] width 40 height 40
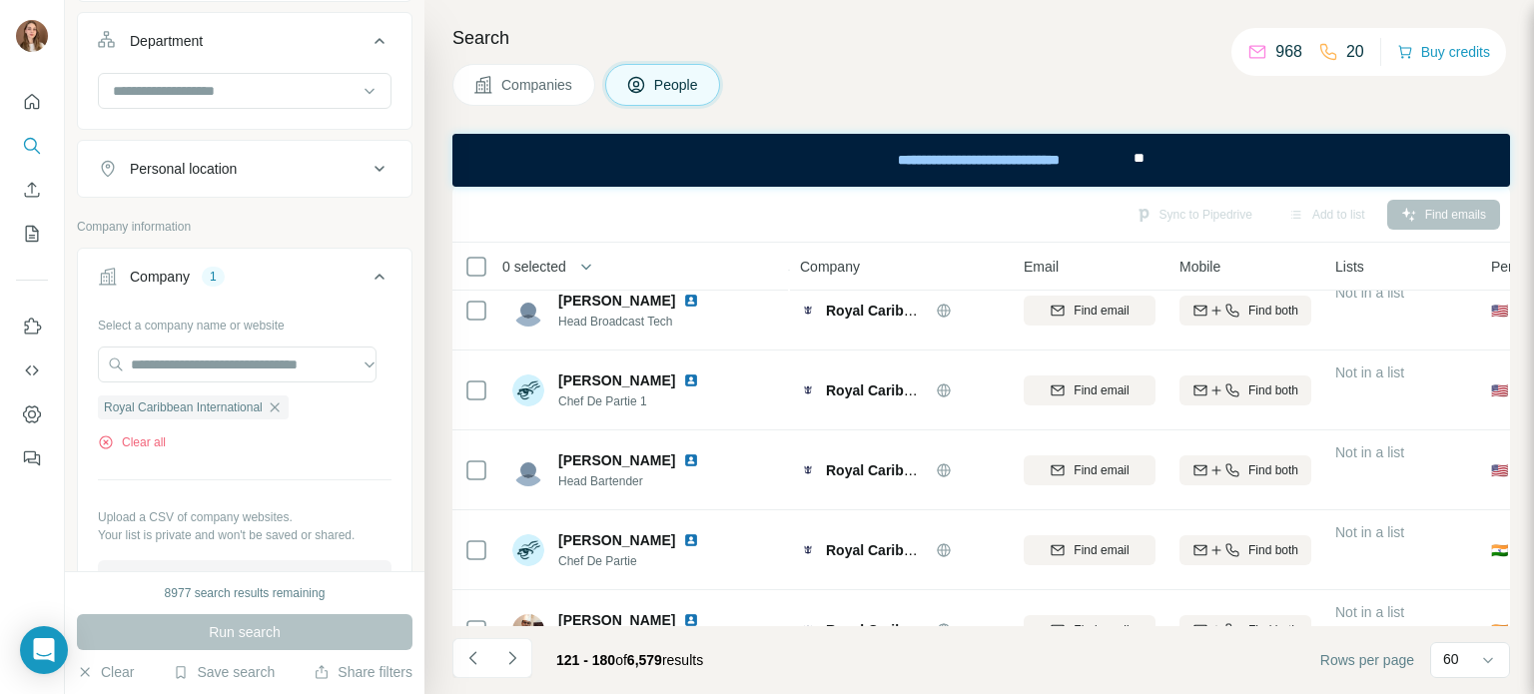
scroll to position [2198, 0]
